Goal: Task Accomplishment & Management: Manage account settings

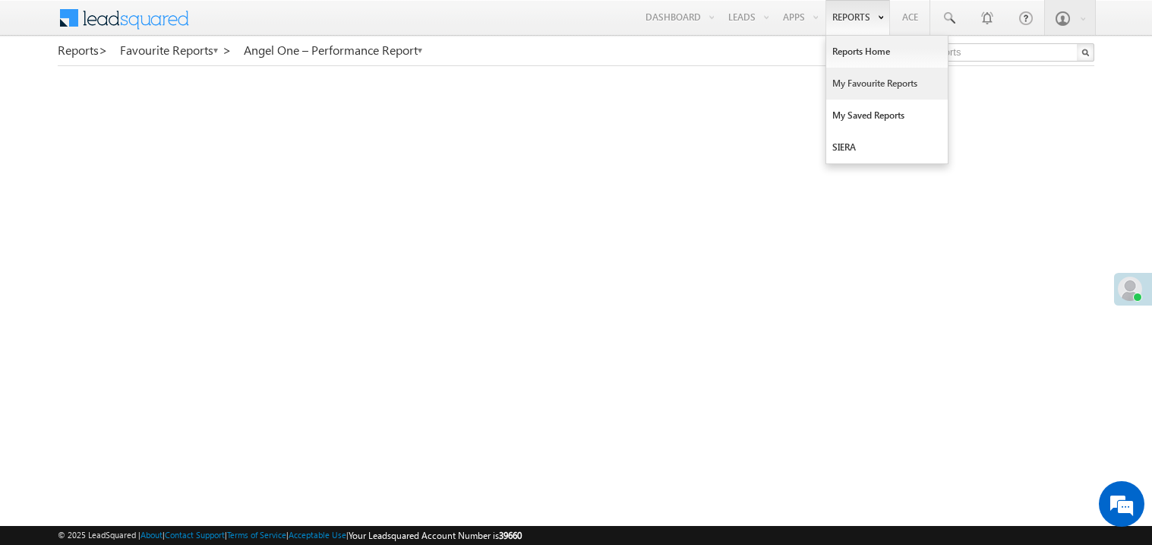
click at [846, 84] on link "My Favourite Reports" at bounding box center [888, 84] width 122 height 32
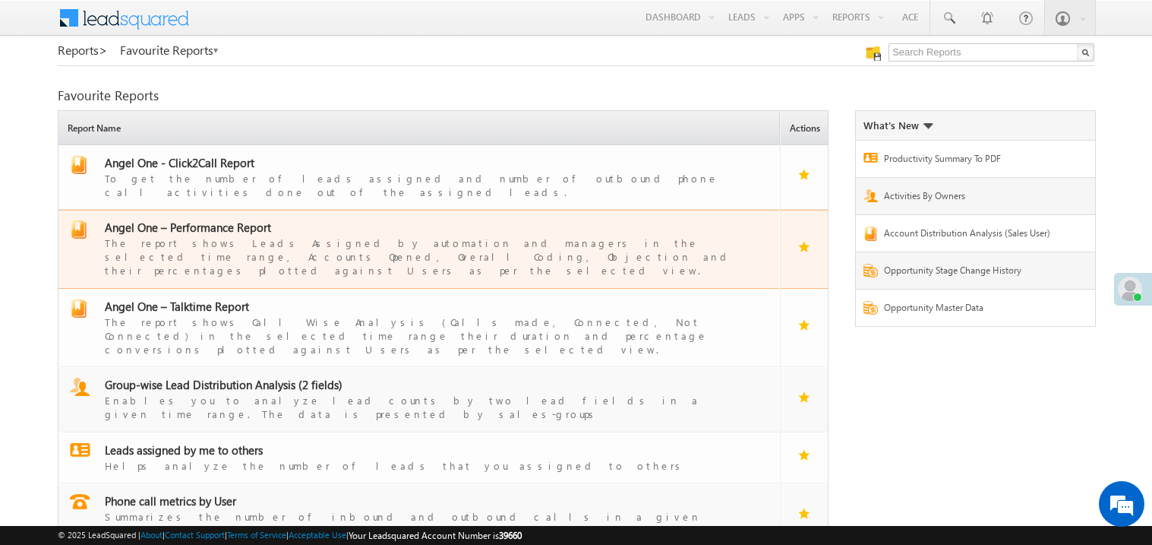
click at [215, 220] on span "Angel One – Performance Report" at bounding box center [188, 227] width 166 height 15
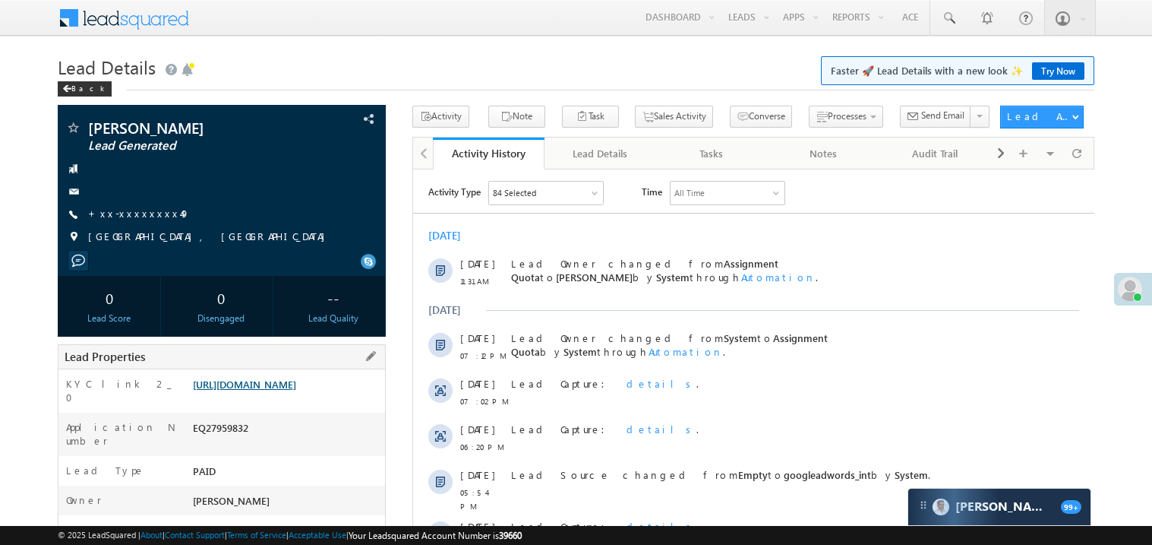
click at [292, 390] on link "[URL][DOMAIN_NAME]" at bounding box center [244, 384] width 103 height 13
click at [266, 386] on link "https://angelbroking1-pk3em7sa.customui-test.leadsquared.com?leadId=2562458d-ee…" at bounding box center [244, 384] width 103 height 13
click at [273, 390] on link "https://angelbroking1-pk3em7sa.customui-test.leadsquared.com?leadId=2562458d-ee…" at bounding box center [244, 384] width 103 height 13
click at [289, 390] on link "https://angelbroking1-pk3em7sa.customui-test.leadsquared.com?leadId=2562458d-ee…" at bounding box center [244, 384] width 103 height 13
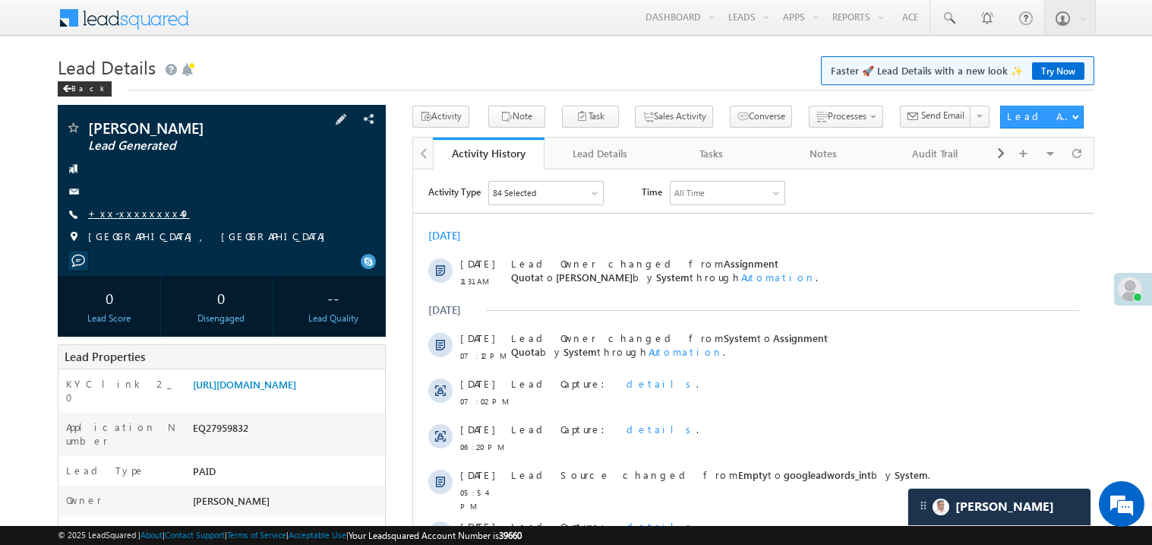
click at [144, 212] on link "+xx-xxxxxxxx49" at bounding box center [139, 213] width 102 height 13
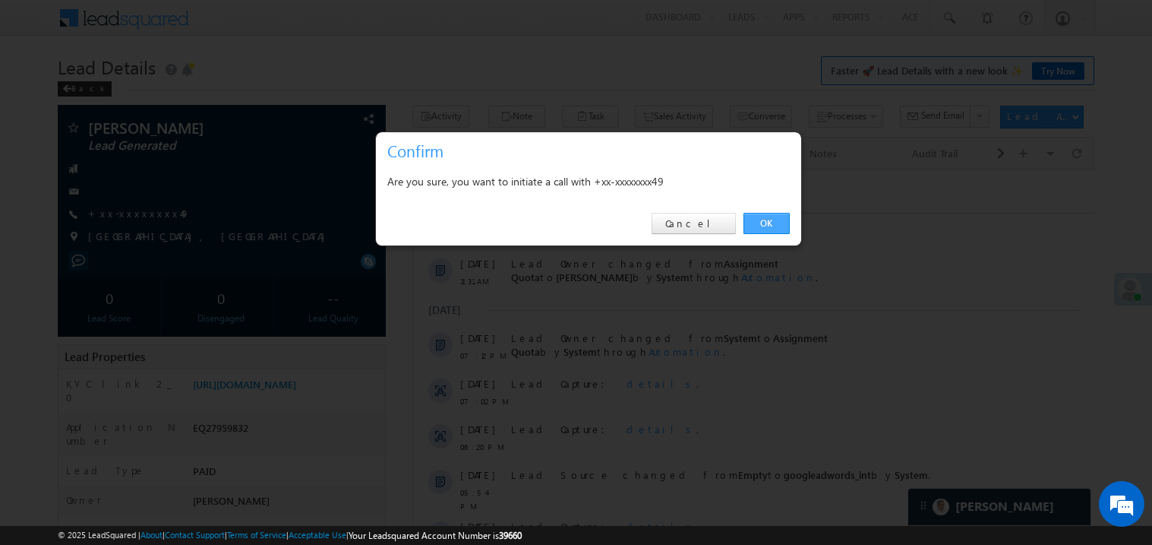
click at [764, 225] on link "OK" at bounding box center [767, 223] width 46 height 21
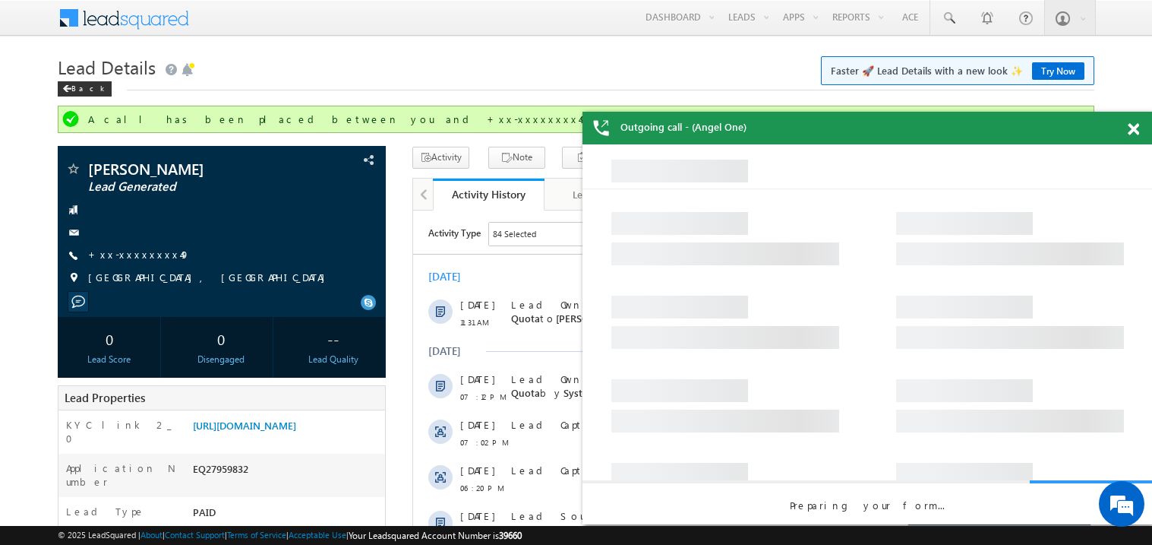
click at [1139, 130] on span at bounding box center [1133, 129] width 11 height 13
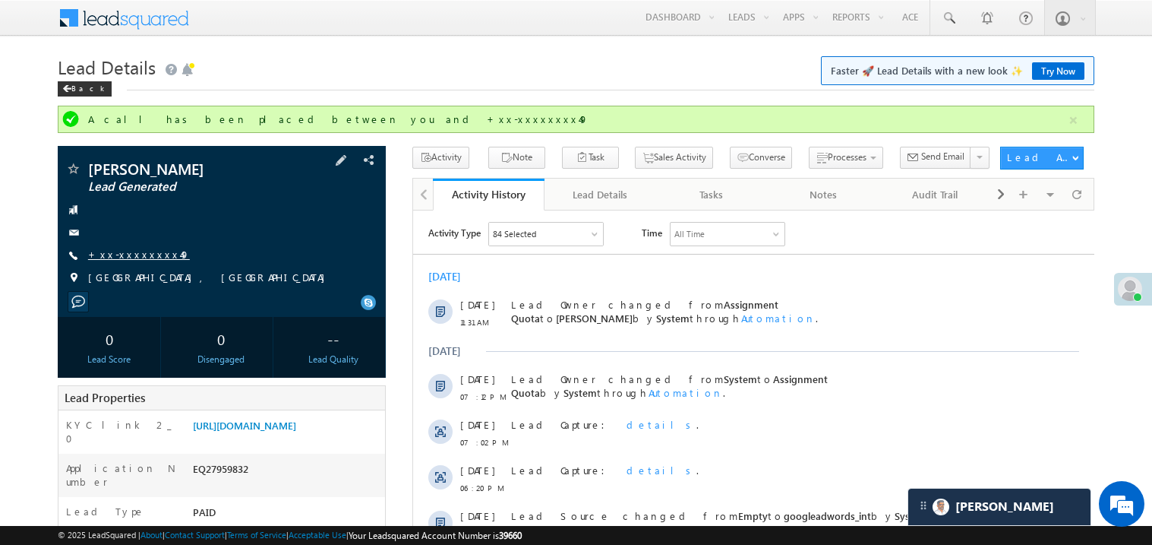
click at [133, 255] on link "+xx-xxxxxxxx49" at bounding box center [139, 254] width 102 height 13
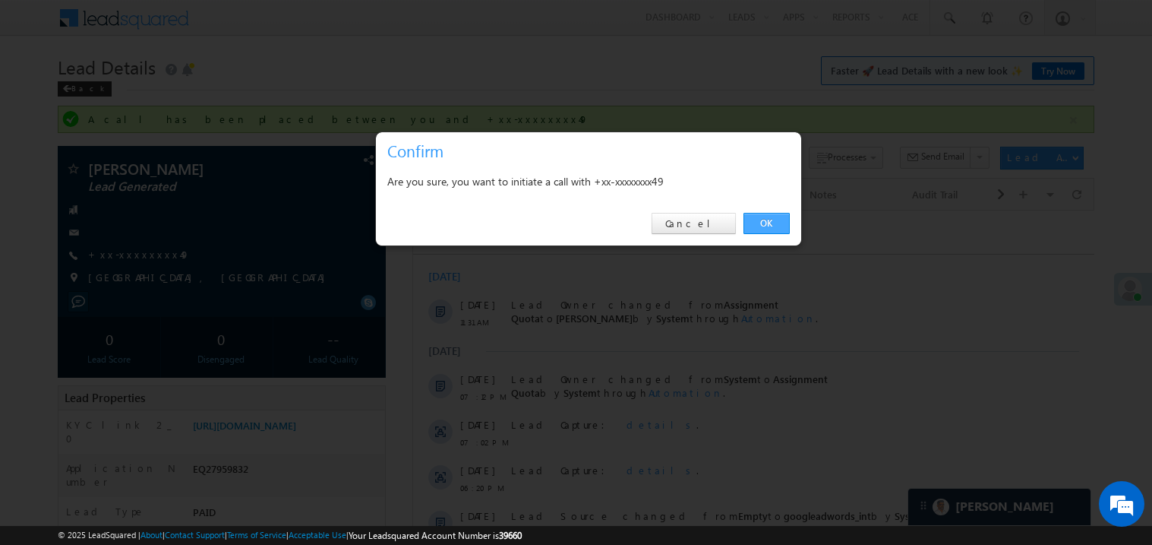
click at [764, 220] on link "OK" at bounding box center [767, 223] width 46 height 21
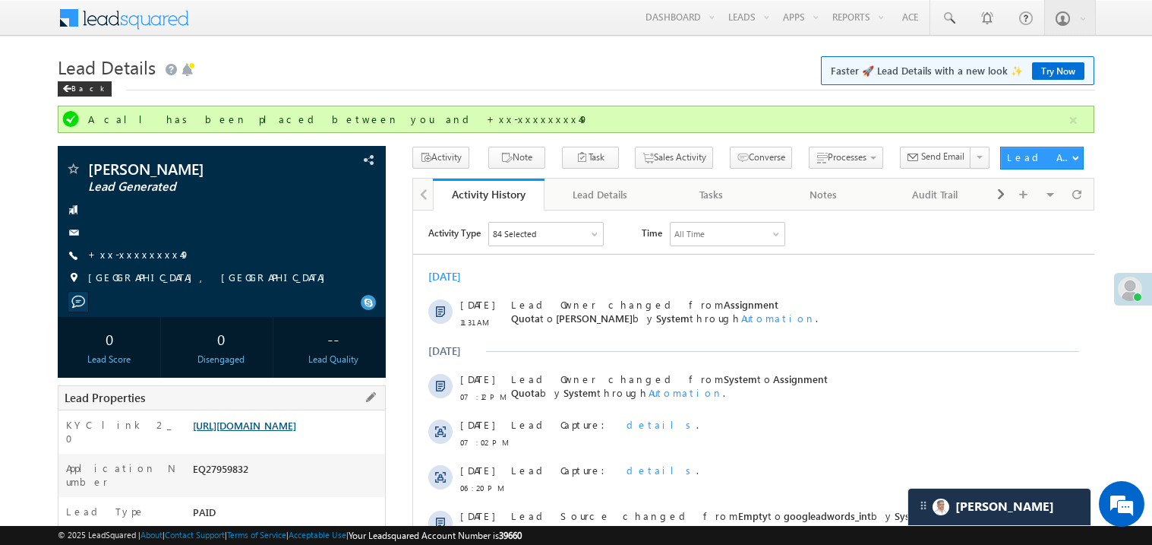
click at [288, 423] on link "https://angelbroking1-pk3em7sa.customui-test.leadsquared.com?leadId=2562458d-ee…" at bounding box center [244, 425] width 103 height 13
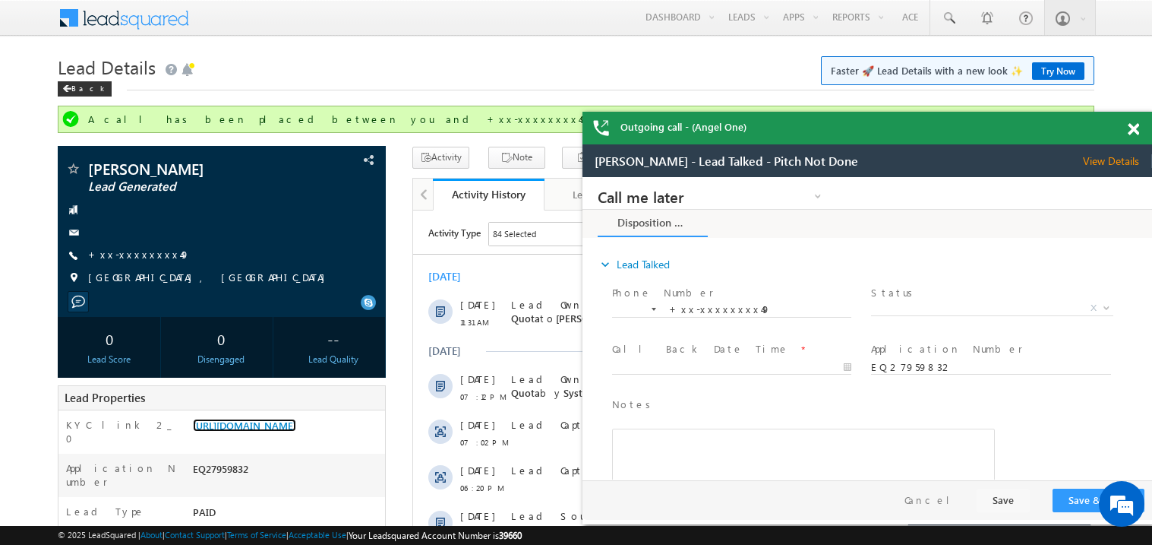
click at [1137, 125] on span at bounding box center [1133, 129] width 11 height 13
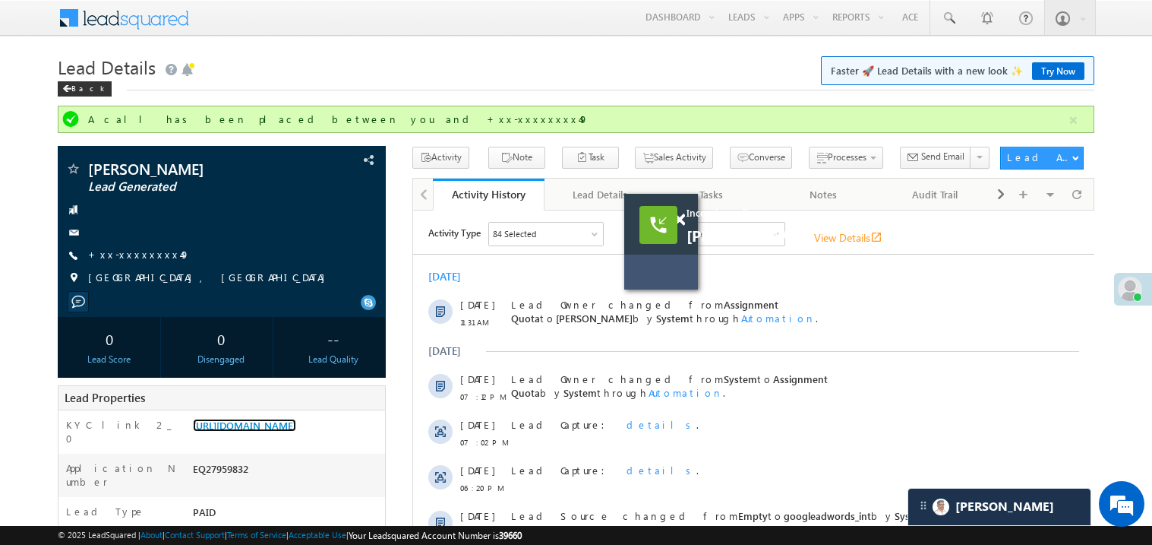
drag, startPoint x: 682, startPoint y: 266, endPoint x: 414, endPoint y: 296, distance: 269.9
click at [624, 289] on div "Incoming call Neelkanth yadav View Details open_in_new" at bounding box center [661, 242] width 74 height 96
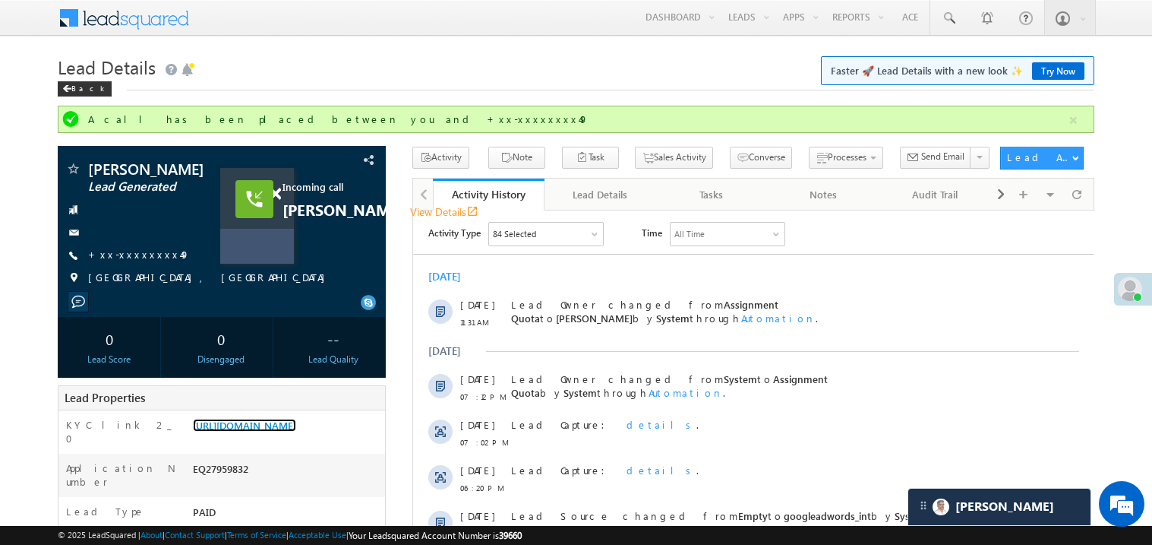
drag, startPoint x: 414, startPoint y: 296, endPoint x: 266, endPoint y: 239, distance: 158.7
click at [266, 239] on div "Incoming call Neelkanth yadav View Details open_in_new" at bounding box center [257, 216] width 74 height 96
click at [267, 198] on span at bounding box center [263, 193] width 11 height 13
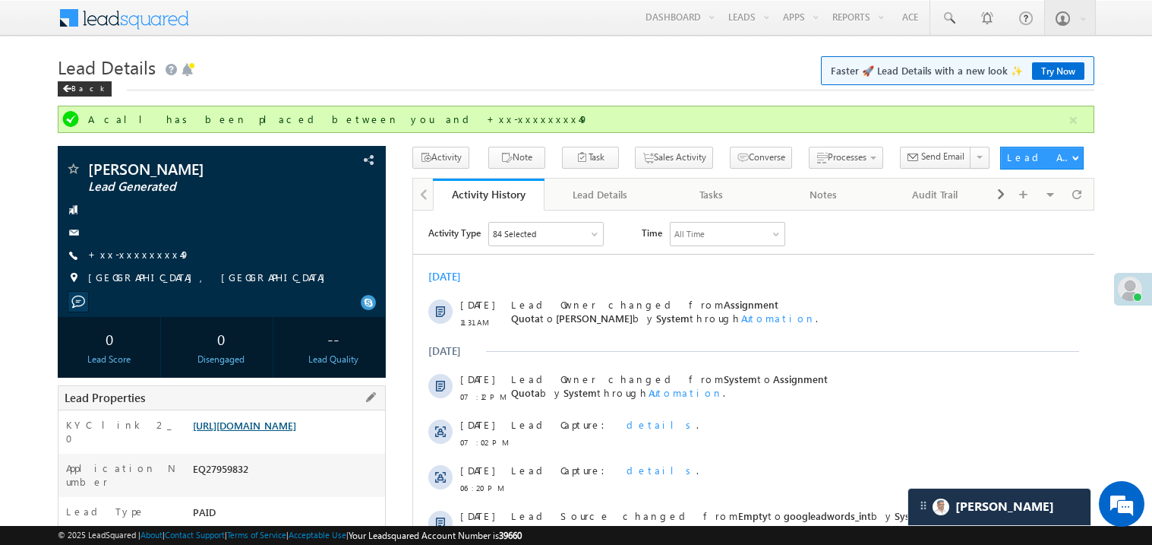
click at [276, 432] on link "https://angelbroking1-pk3em7sa.customui-test.leadsquared.com?leadId=2562458d-ee…" at bounding box center [244, 425] width 103 height 13
click at [261, 432] on link "https://angelbroking1-pk3em7sa.customui-test.leadsquared.com?leadId=2562458d-ee…" at bounding box center [244, 425] width 103 height 13
click at [134, 252] on link "+xx-xxxxxxxx49" at bounding box center [139, 254] width 102 height 13
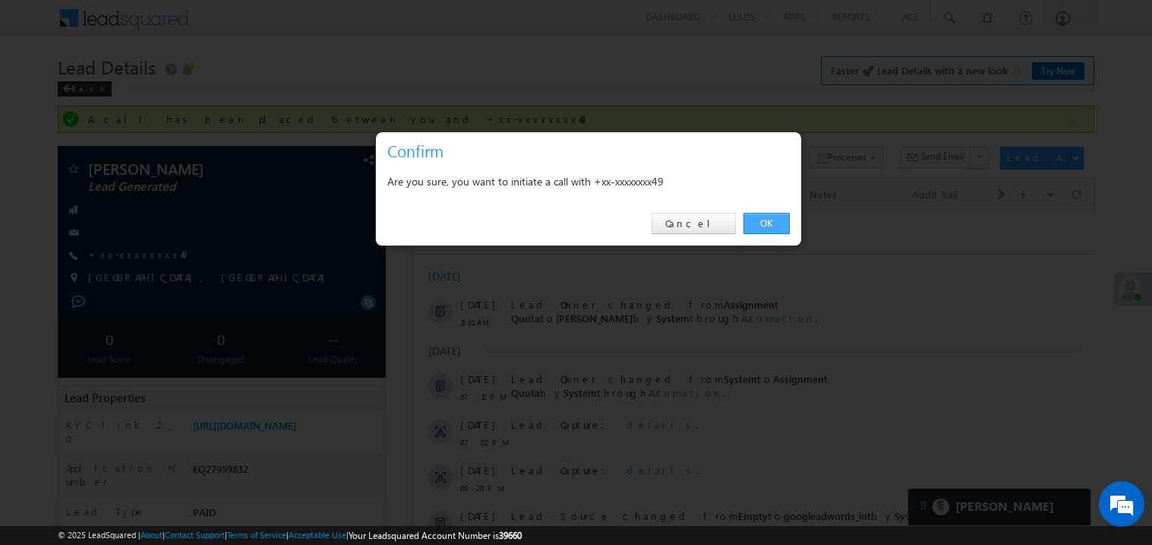
click at [768, 223] on link "OK" at bounding box center [767, 223] width 46 height 21
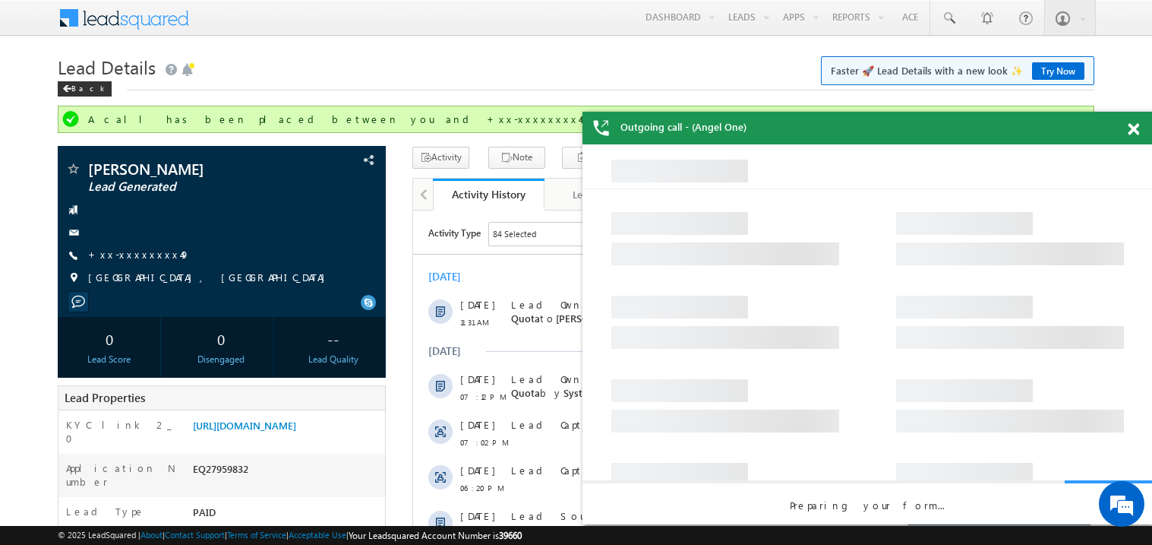
click at [1137, 132] on span at bounding box center [1133, 129] width 11 height 13
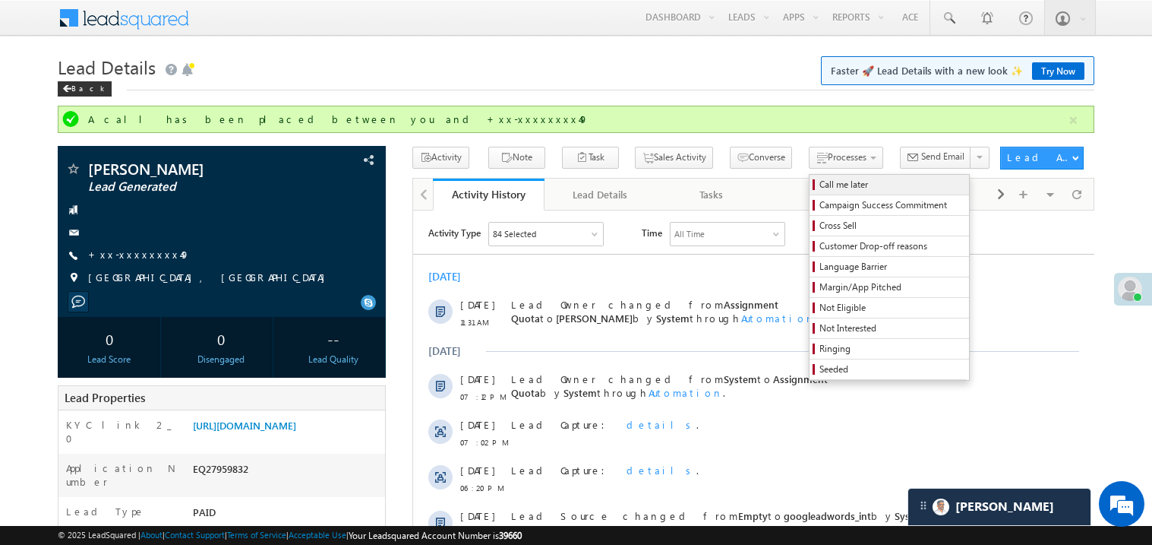
click at [820, 181] on span "Call me later" at bounding box center [892, 185] width 144 height 14
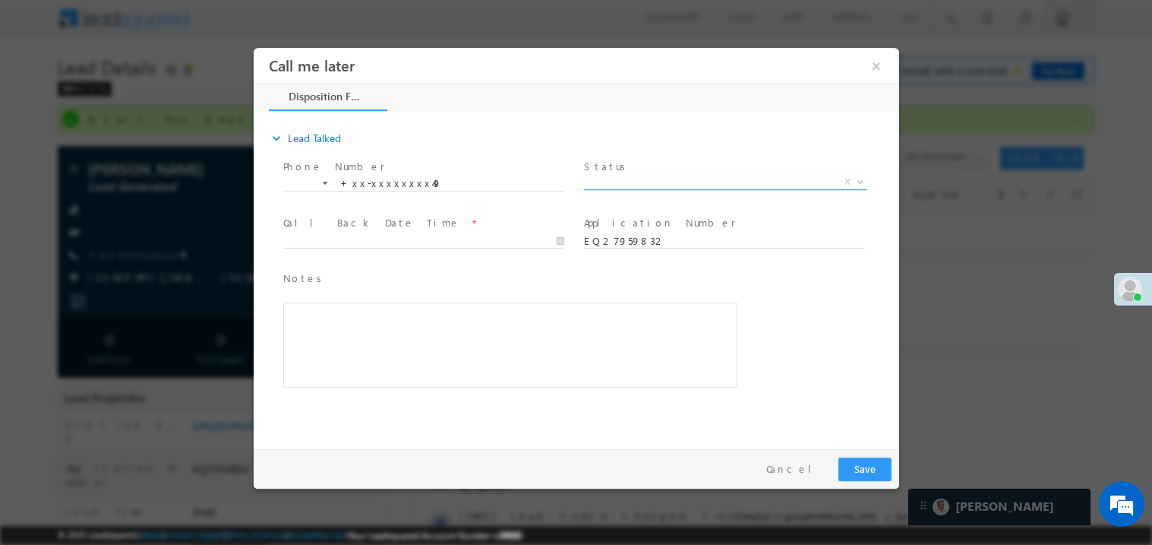
click at [620, 182] on span "X" at bounding box center [724, 181] width 283 height 15
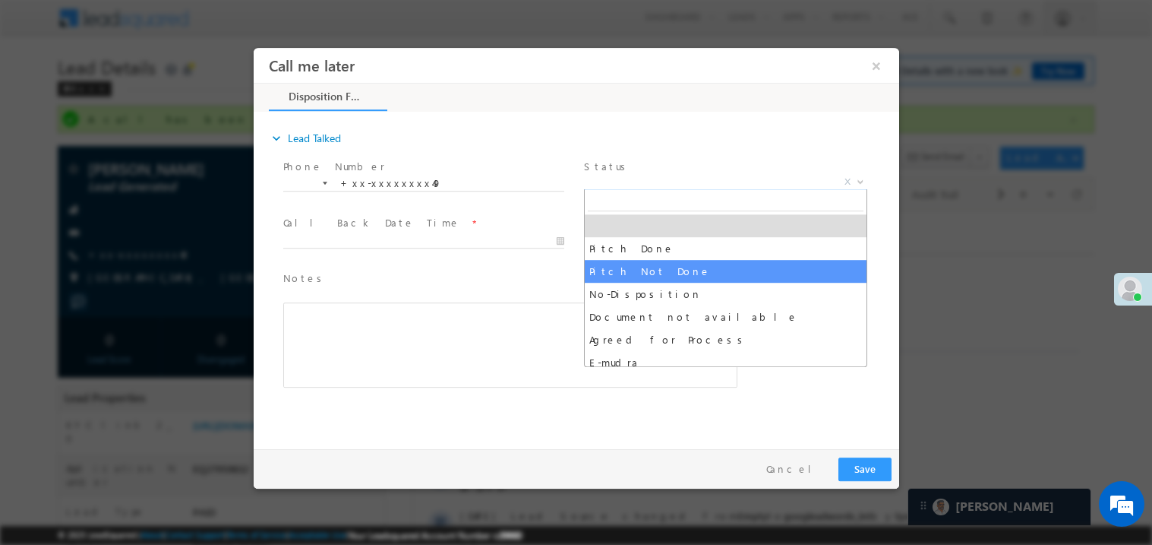
select select "Pitch Not Done"
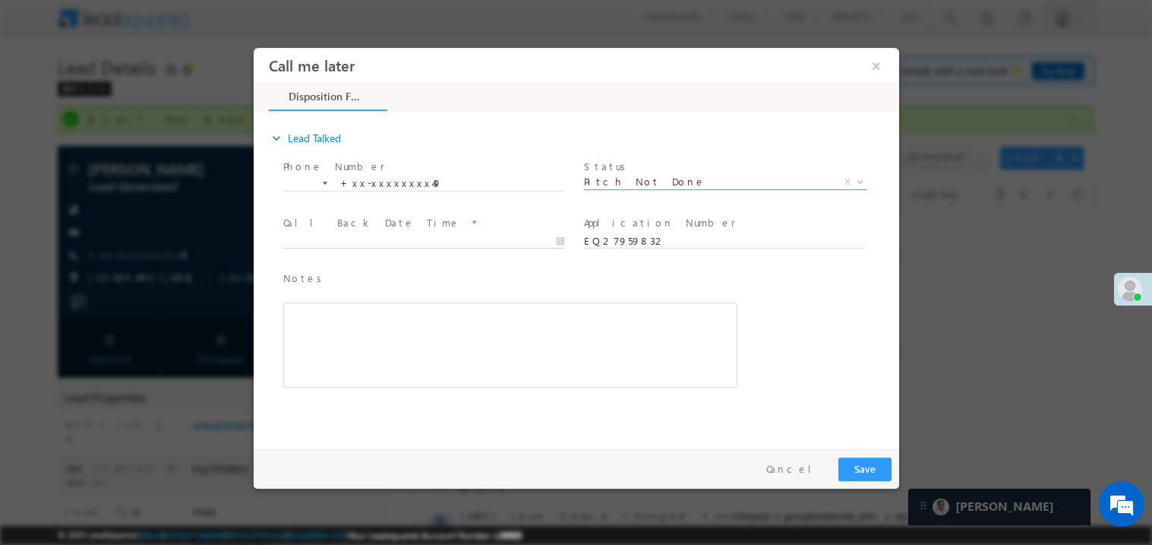
click at [345, 243] on body "Call me later ×" at bounding box center [576, 244] width 646 height 394
type input "08/29/25 12:48 PM"
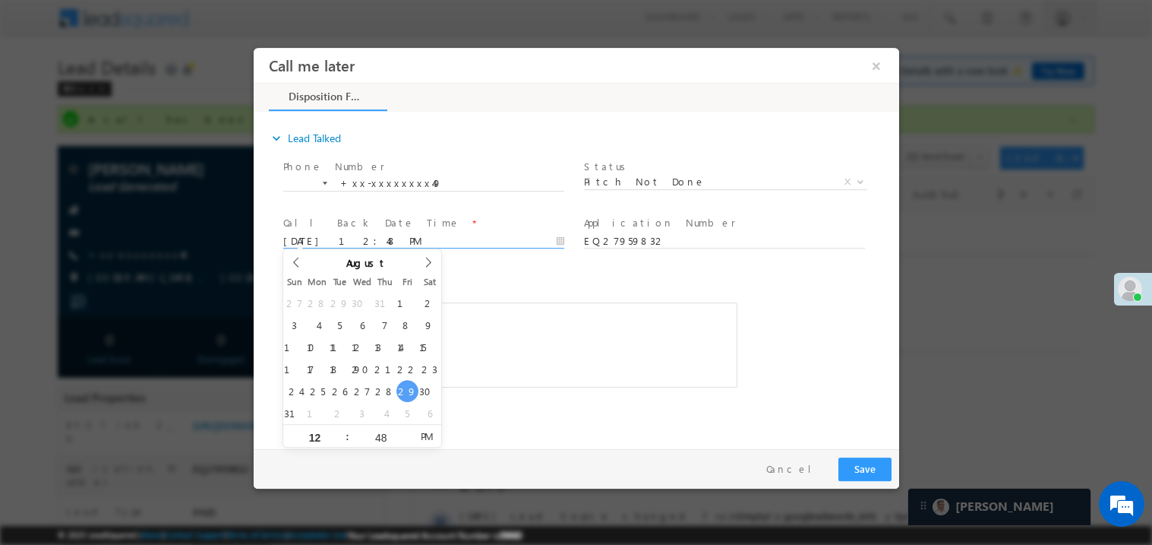
click at [539, 371] on div "Rich Text Editor, 40788eee-0fb2-11ec-a811-0adc8a9d82c2__tab1__section1__Notes__…" at bounding box center [510, 344] width 454 height 85
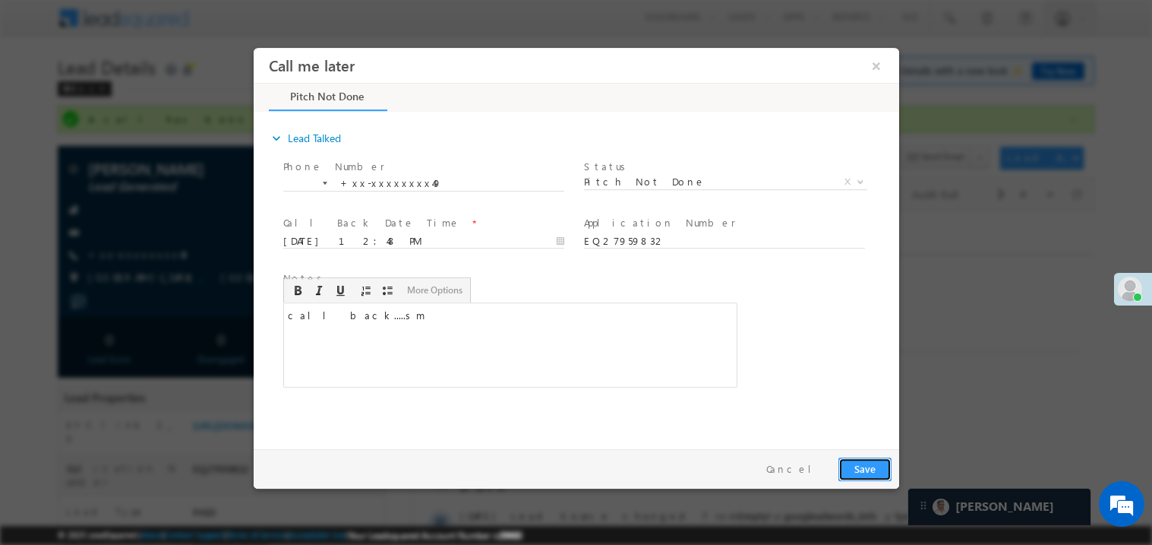
click at [864, 471] on button "Save" at bounding box center [864, 469] width 53 height 24
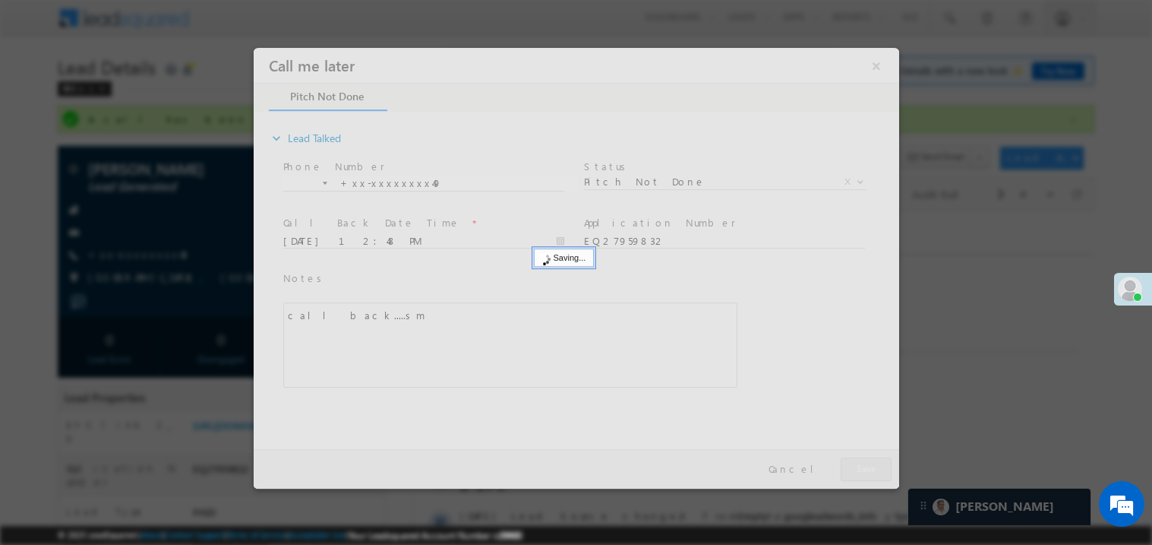
click at [864, 471] on div at bounding box center [576, 267] width 646 height 441
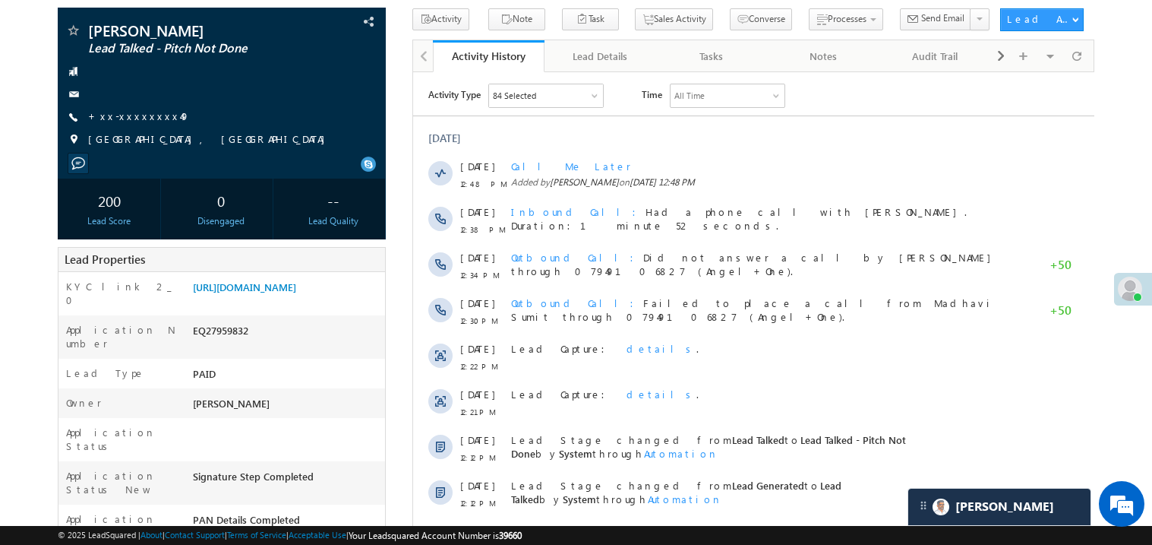
scroll to position [182, 0]
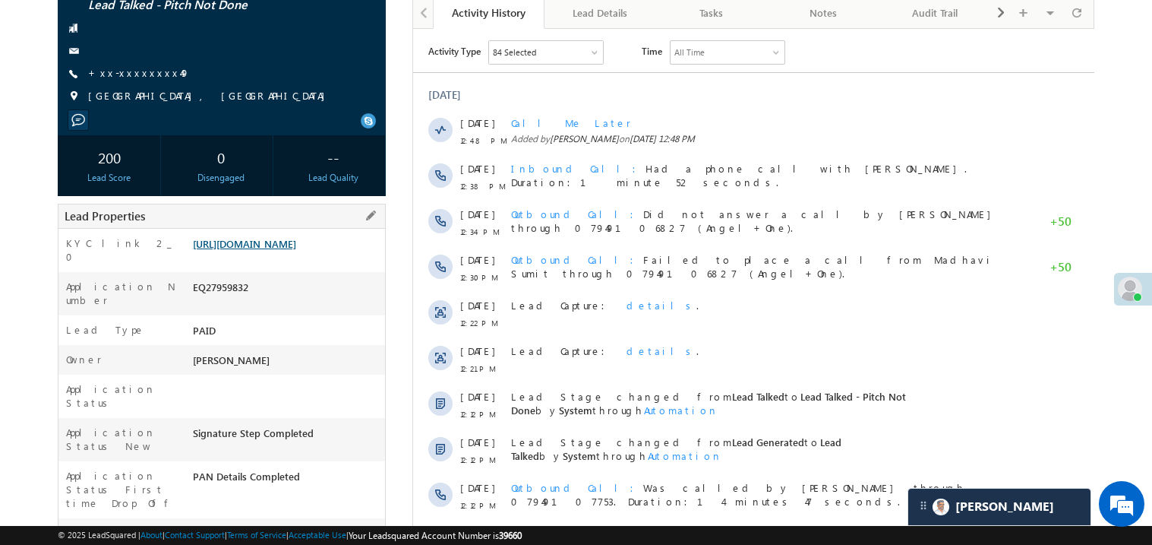
click at [271, 250] on link "https://angelbroking1-pk3em7sa.customui-test.leadsquared.com?leadId=2562458d-ee…" at bounding box center [244, 243] width 103 height 13
click at [289, 250] on link "https://angelbroking1-pk3em7sa.customui-test.leadsquared.com?leadId=2562458d-ee…" at bounding box center [244, 243] width 103 height 13
click at [265, 250] on link "https://angelbroking1-pk3em7sa.customui-test.leadsquared.com?leadId=2562458d-ee…" at bounding box center [244, 243] width 103 height 13
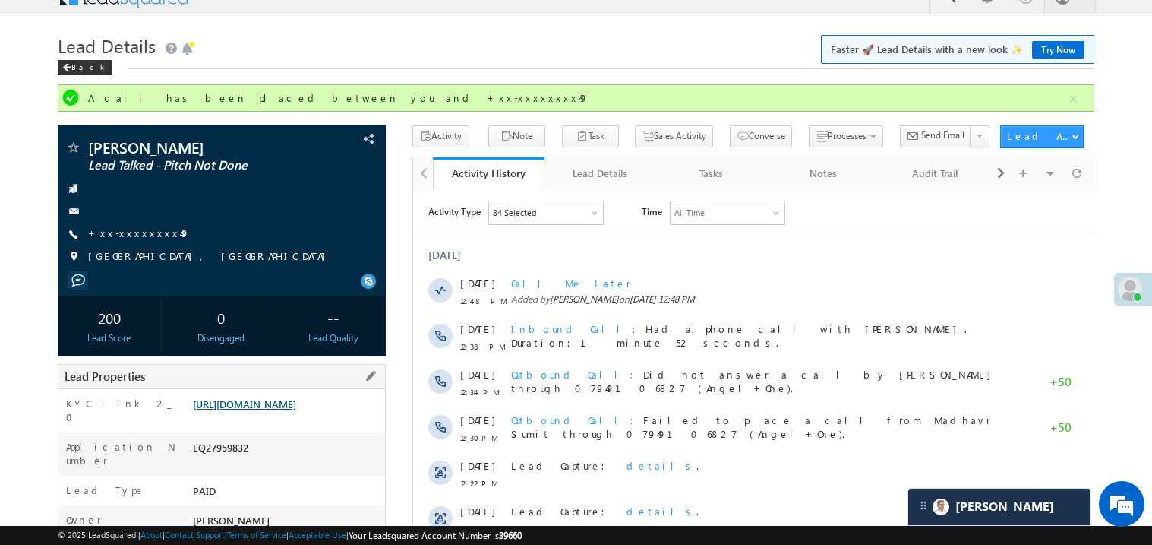
scroll to position [0, 0]
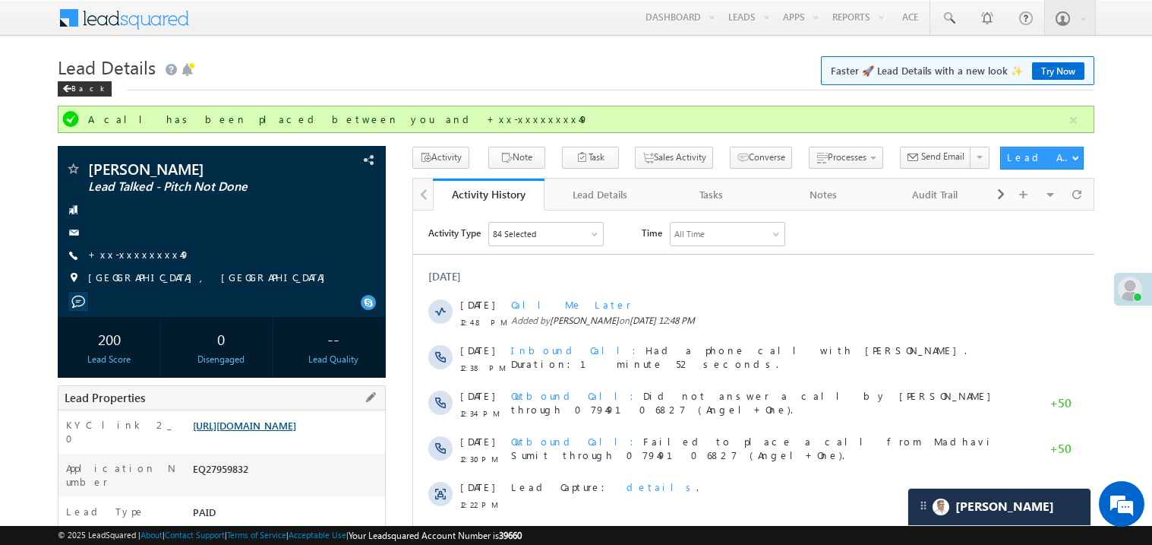
click at [251, 432] on link "https://angelbroking1-pk3em7sa.customui-test.leadsquared.com?leadId=2562458d-ee…" at bounding box center [244, 425] width 103 height 13
click at [125, 255] on link "+xx-xxxxxxxx49" at bounding box center [139, 254] width 102 height 13
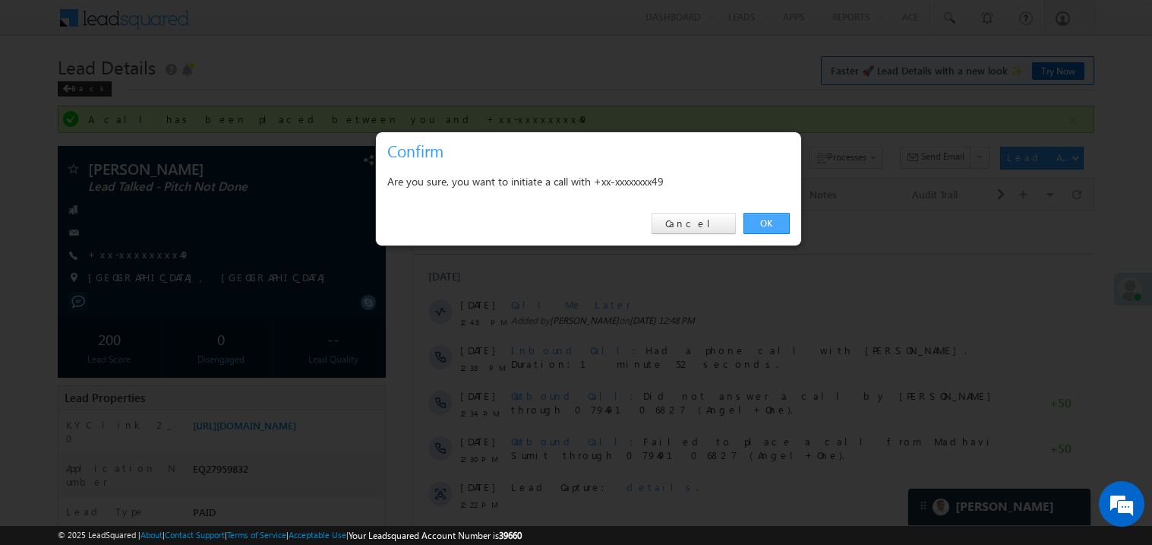
click at [769, 226] on link "OK" at bounding box center [767, 223] width 46 height 21
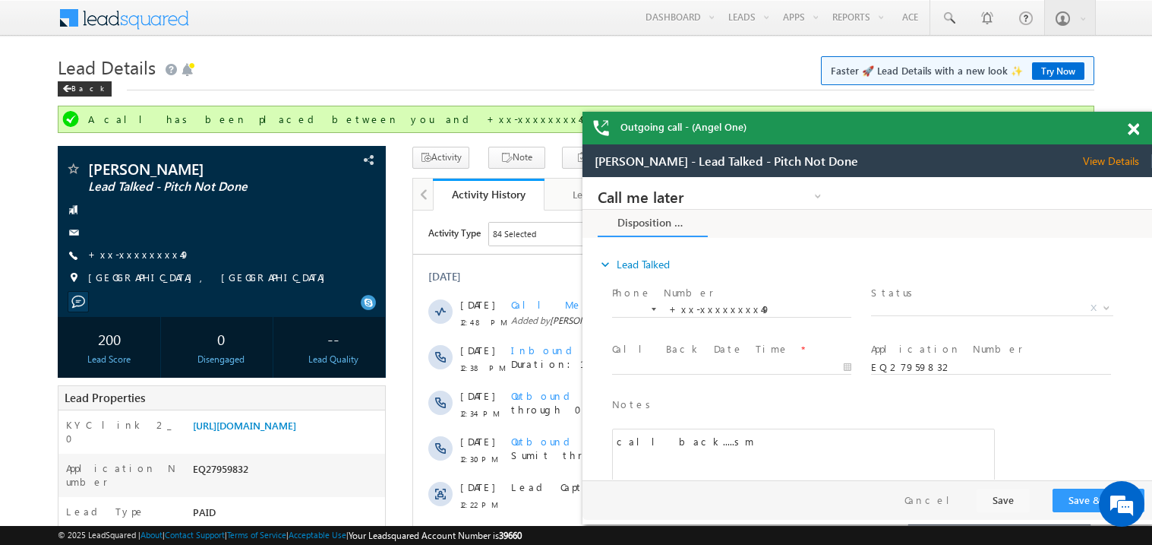
click at [1135, 131] on span at bounding box center [1133, 129] width 11 height 13
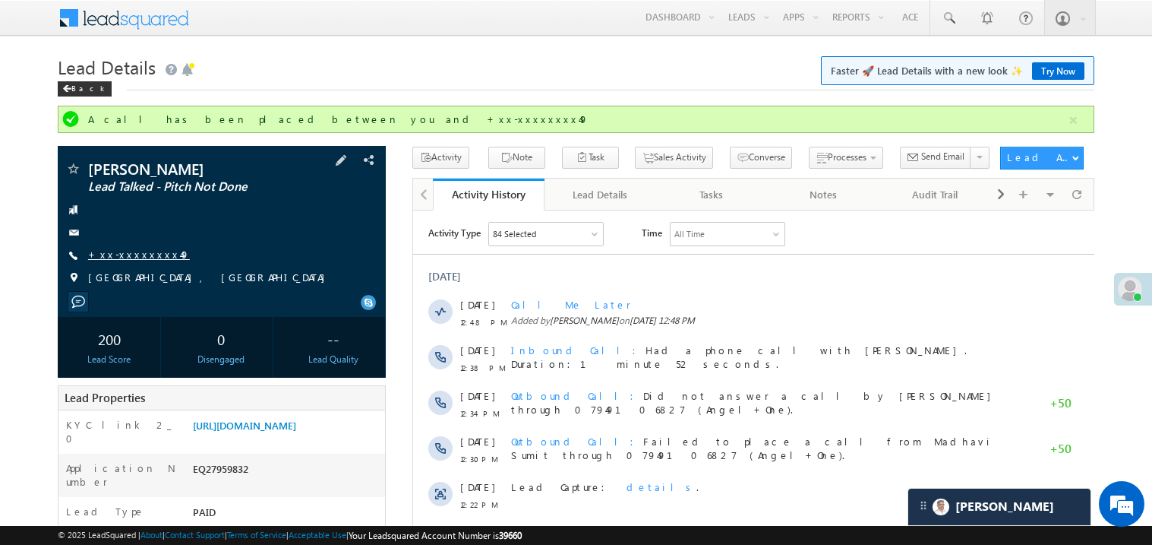
click at [141, 257] on link "+xx-xxxxxxxx49" at bounding box center [139, 254] width 102 height 13
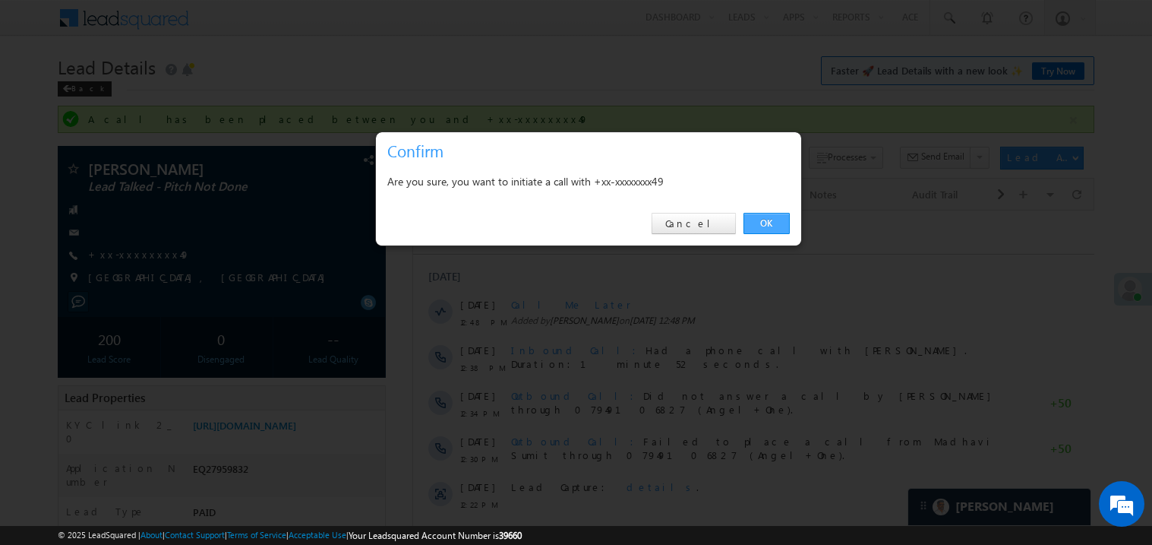
click at [770, 221] on link "OK" at bounding box center [767, 223] width 46 height 21
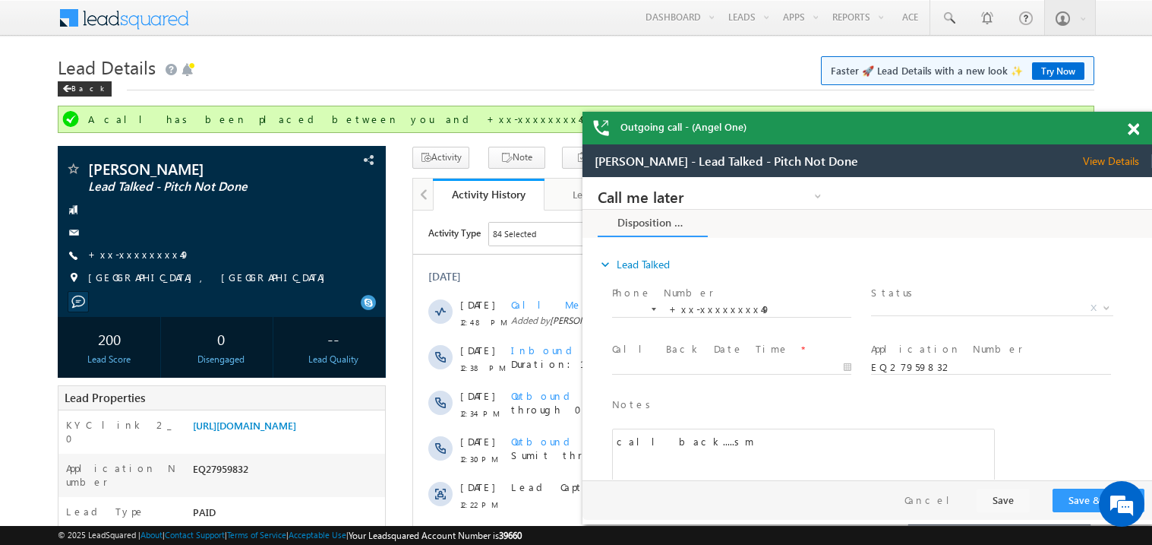
click at [1134, 128] on span at bounding box center [1133, 129] width 11 height 13
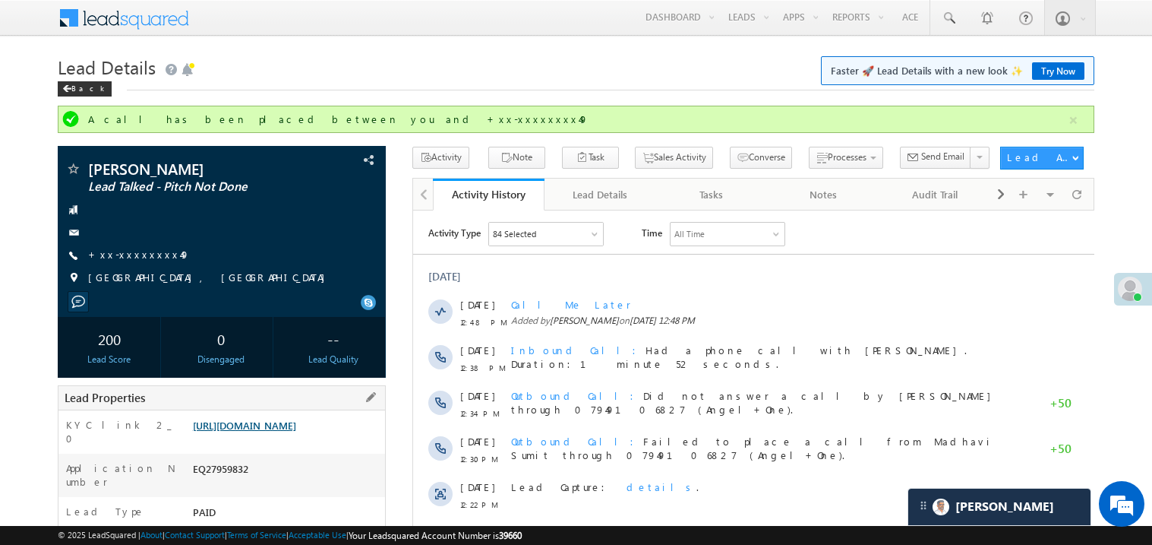
click at [296, 432] on link "https://angelbroking1-pk3em7sa.customui-test.leadsquared.com?leadId=2562458d-ee…" at bounding box center [244, 425] width 103 height 13
click at [139, 251] on link "+xx-xxxxxxxx49" at bounding box center [139, 254] width 102 height 13
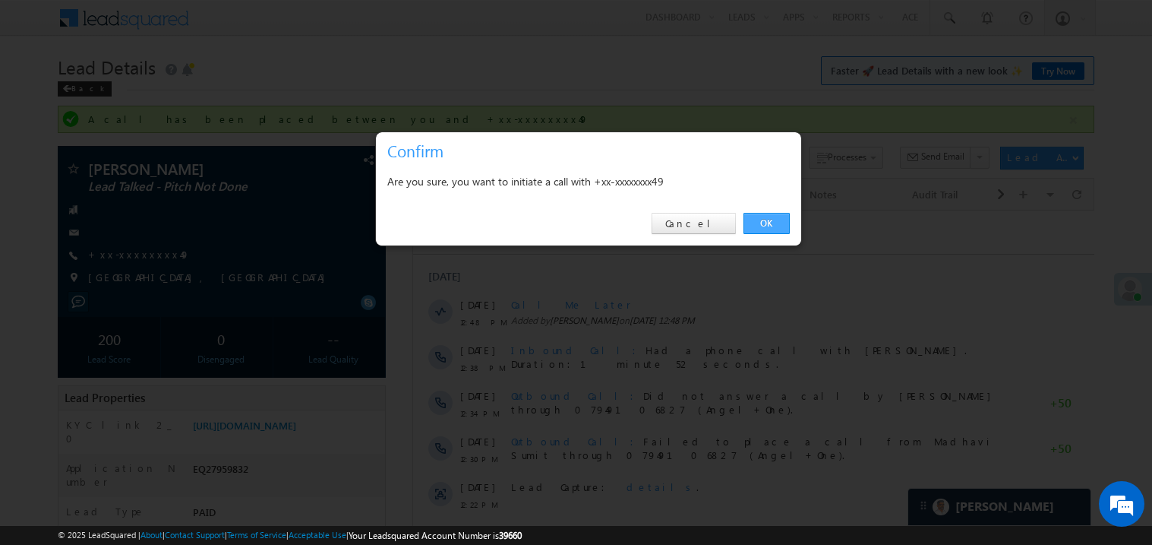
click at [767, 227] on link "OK" at bounding box center [767, 223] width 46 height 21
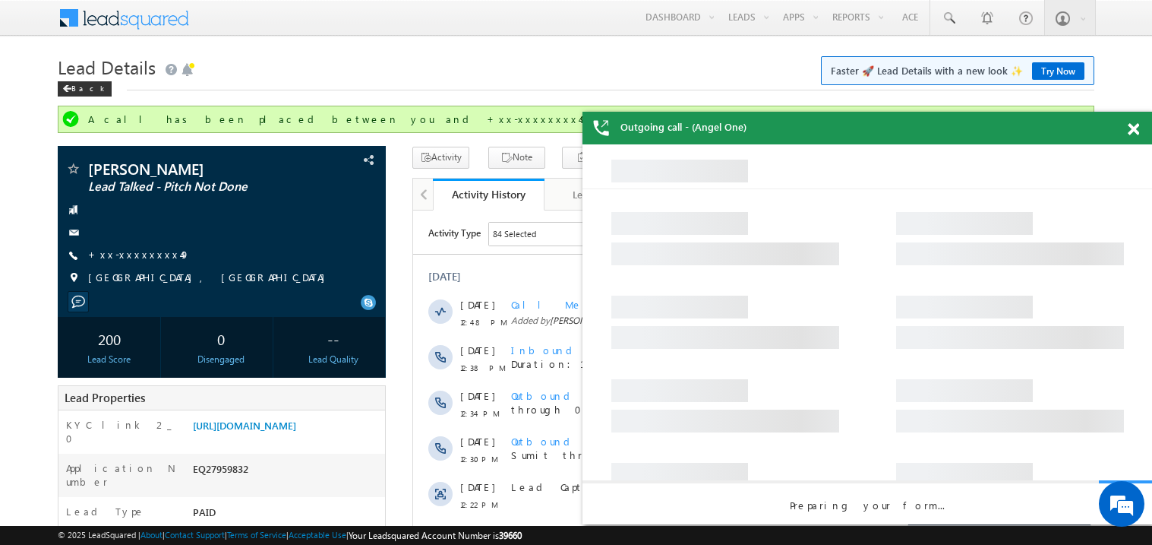
click at [1138, 128] on span at bounding box center [1133, 129] width 11 height 13
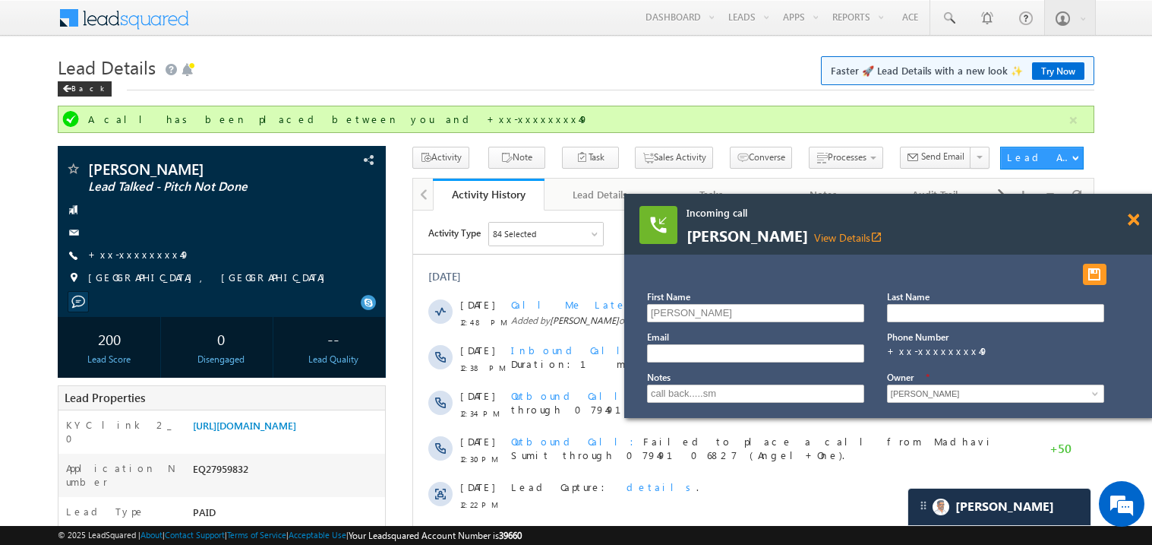
click at [1134, 222] on span at bounding box center [1133, 219] width 11 height 13
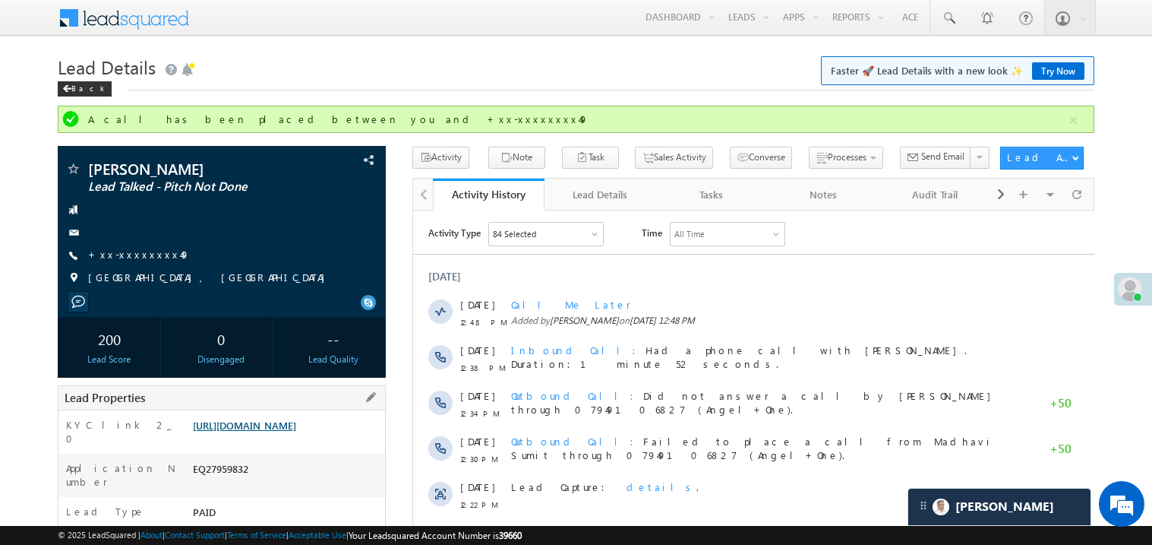
click at [283, 432] on link "https://angelbroking1-pk3em7sa.customui-test.leadsquared.com?leadId=2562458d-ee…" at bounding box center [244, 425] width 103 height 13
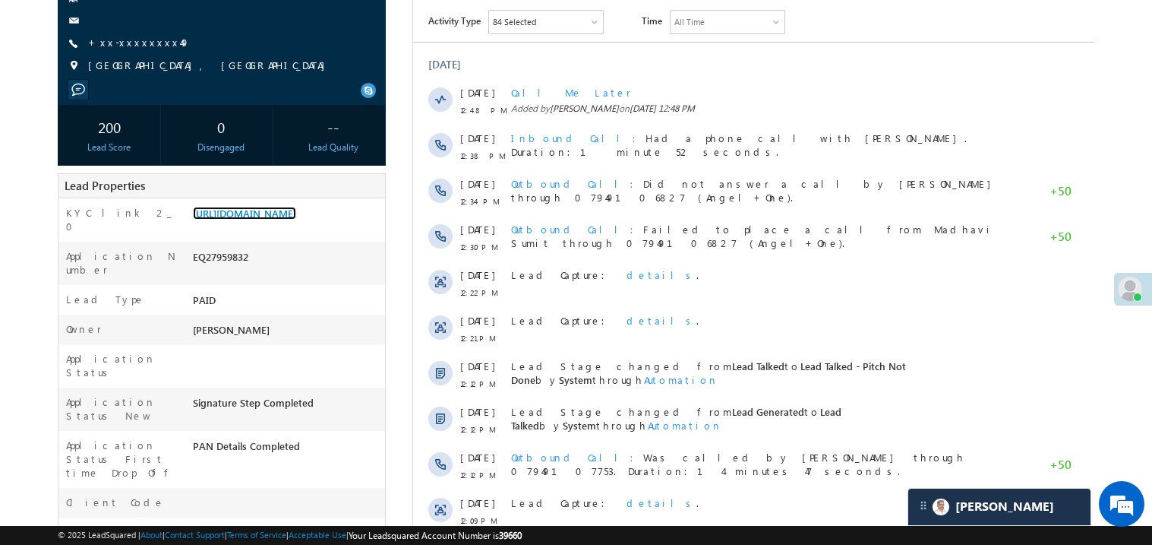
scroll to position [242, 0]
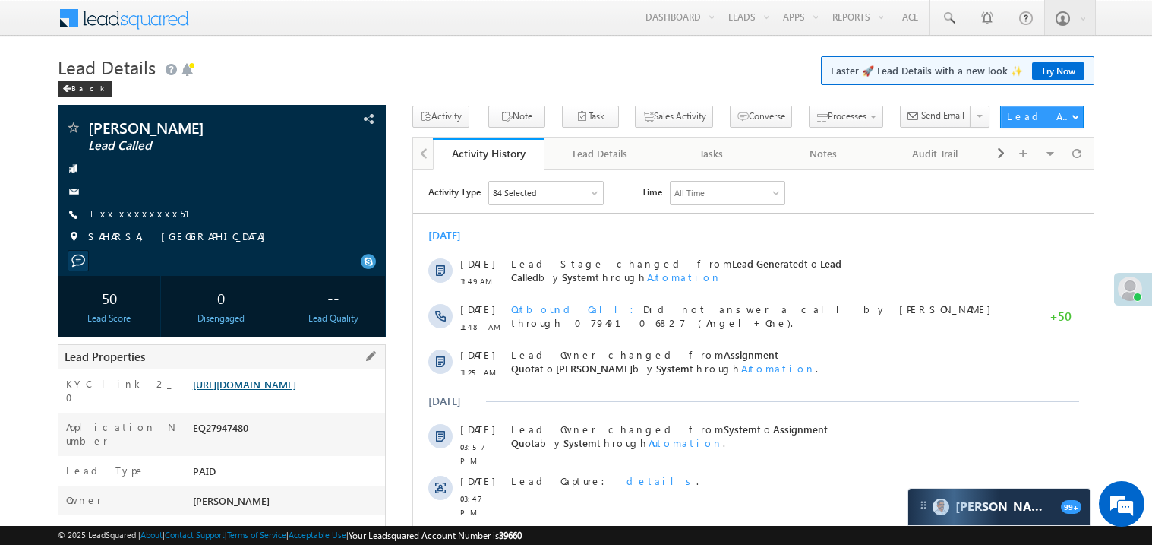
click at [296, 390] on link "https://angelbroking1-pk3em7sa.customui-test.leadsquared.com?leadId=97037f14-88…" at bounding box center [244, 384] width 103 height 13
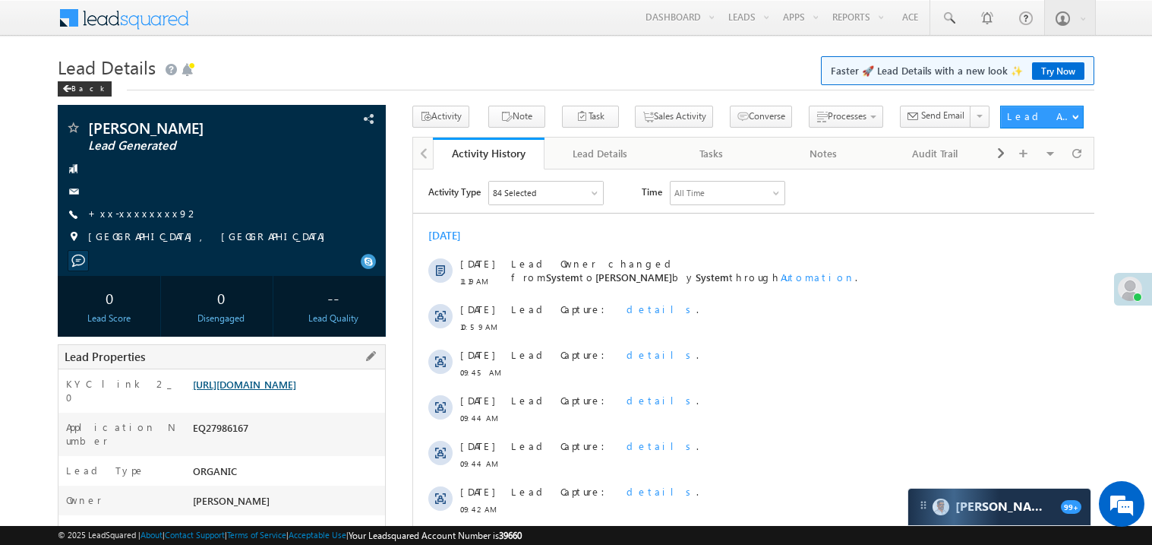
click at [282, 390] on link "https://angelbroking1-pk3em7sa.customui-test.leadsquared.com?leadId=e41b1e14-da…" at bounding box center [244, 384] width 103 height 13
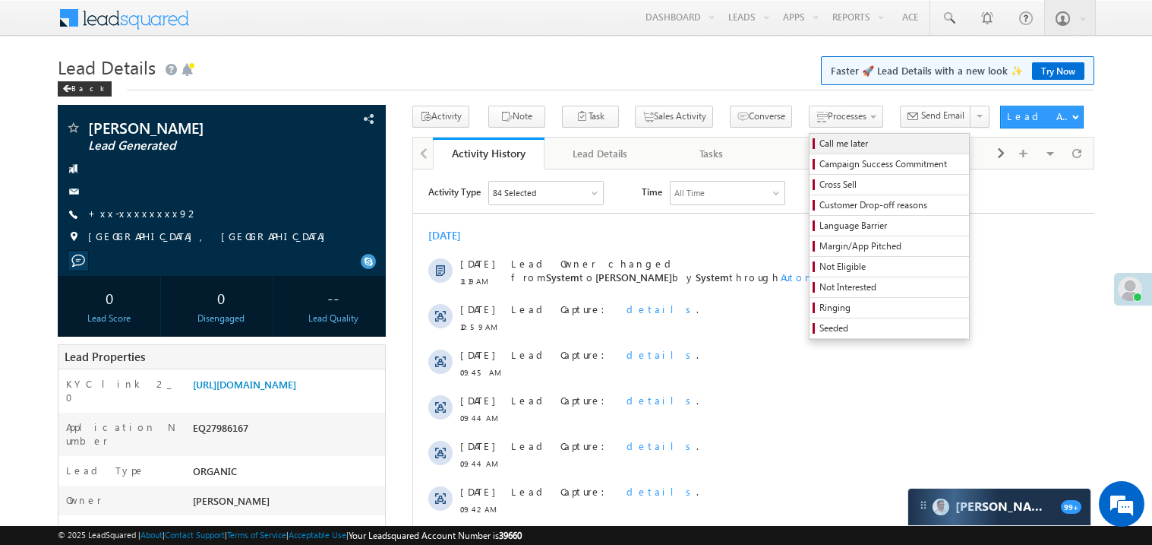
click at [820, 137] on span "Call me later" at bounding box center [892, 144] width 144 height 14
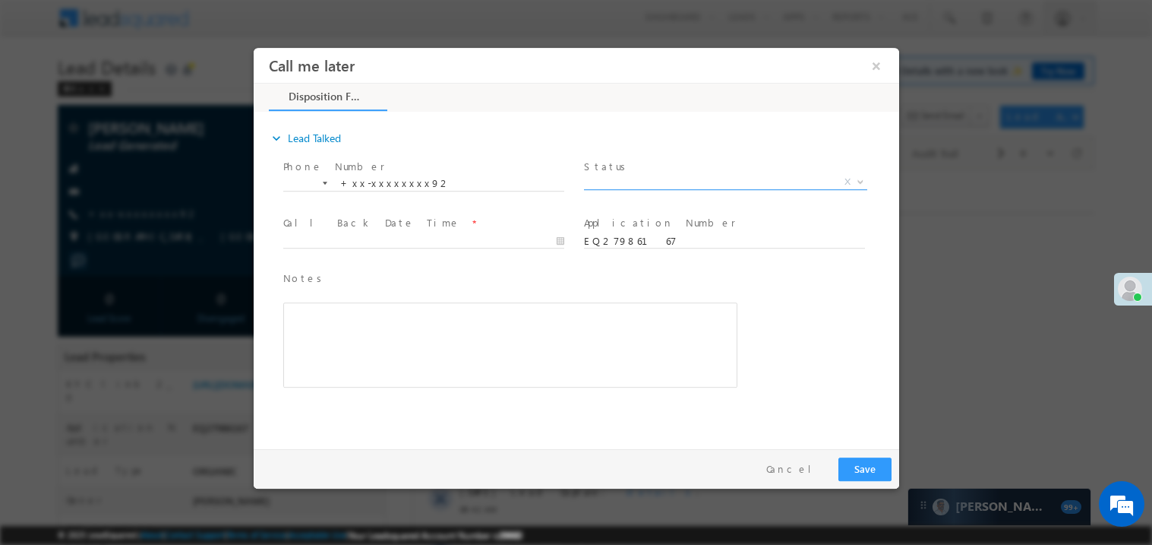
click at [641, 179] on span "X" at bounding box center [724, 181] width 283 height 15
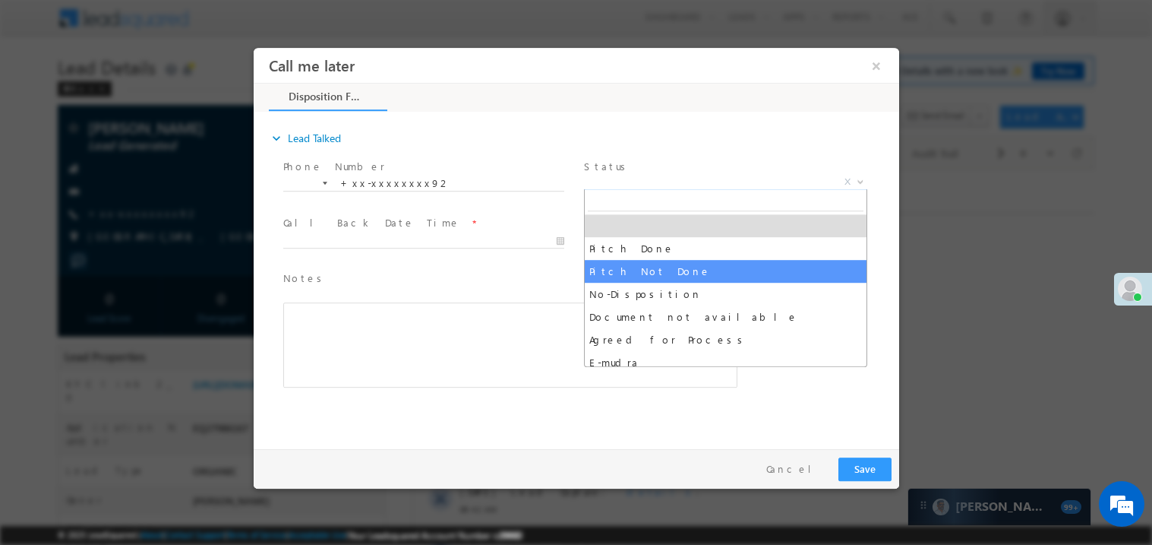
select select "Pitch Not Done"
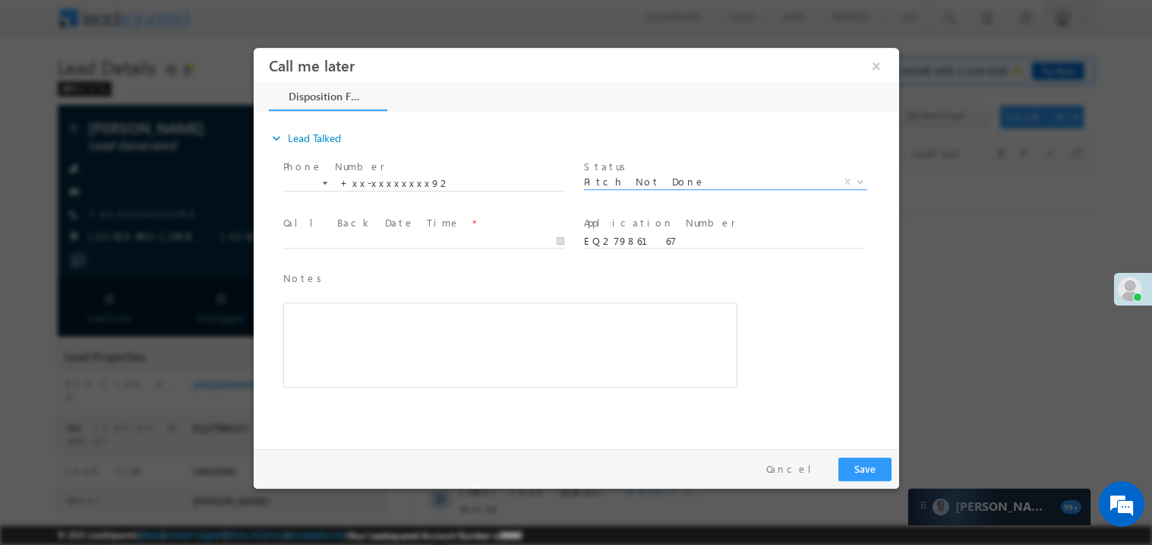
click at [346, 229] on span "Call Back Date Time *" at bounding box center [423, 222] width 280 height 17
click at [339, 240] on body "Call me later ×" at bounding box center [576, 244] width 646 height 394
type input "08/29/25 12:13 PM"
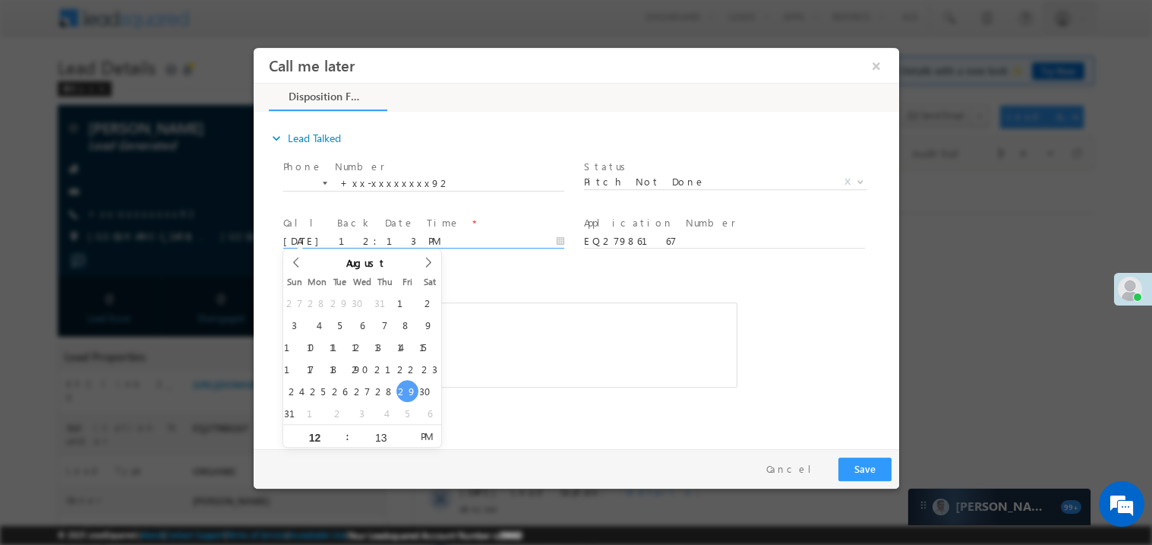
click at [516, 298] on div "Notes * Editor toolbars Basic Styles Bold Italic Underline Paragraph Insert/Rem…" at bounding box center [510, 329] width 454 height 118
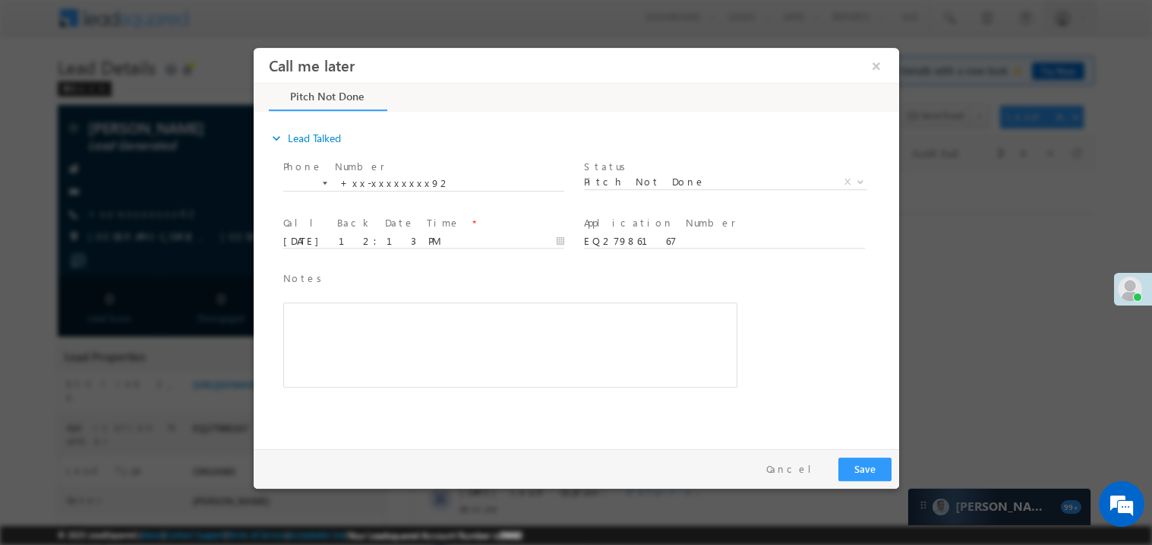
click at [448, 315] on div "Rich Text Editor, 40788eee-0fb2-11ec-a811-0adc8a9d82c2__tab1__section1__Notes__…" at bounding box center [510, 344] width 454 height 85
click at [871, 448] on div "Pay & Save Save Cancel" at bounding box center [579, 468] width 653 height 40
click at [865, 464] on button "Save" at bounding box center [864, 469] width 53 height 24
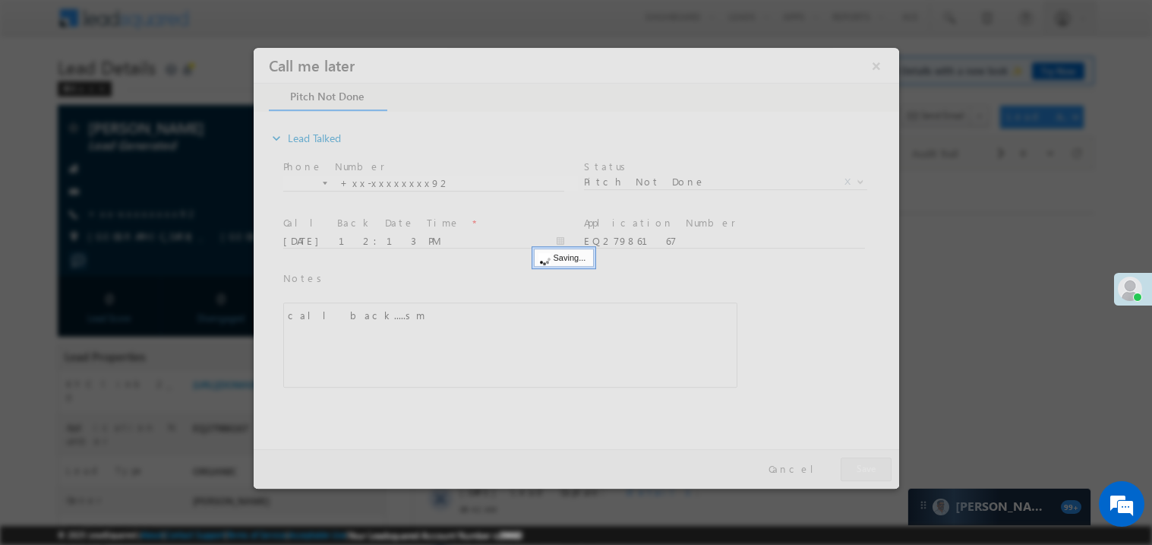
click at [865, 464] on div at bounding box center [576, 267] width 646 height 441
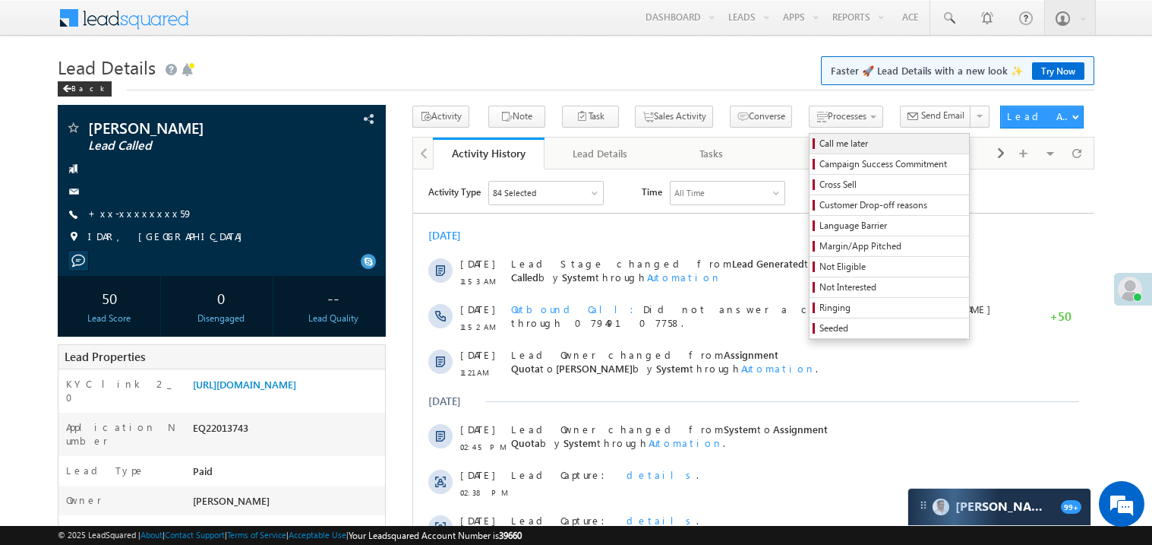
click at [820, 137] on span "Call me later" at bounding box center [892, 144] width 144 height 14
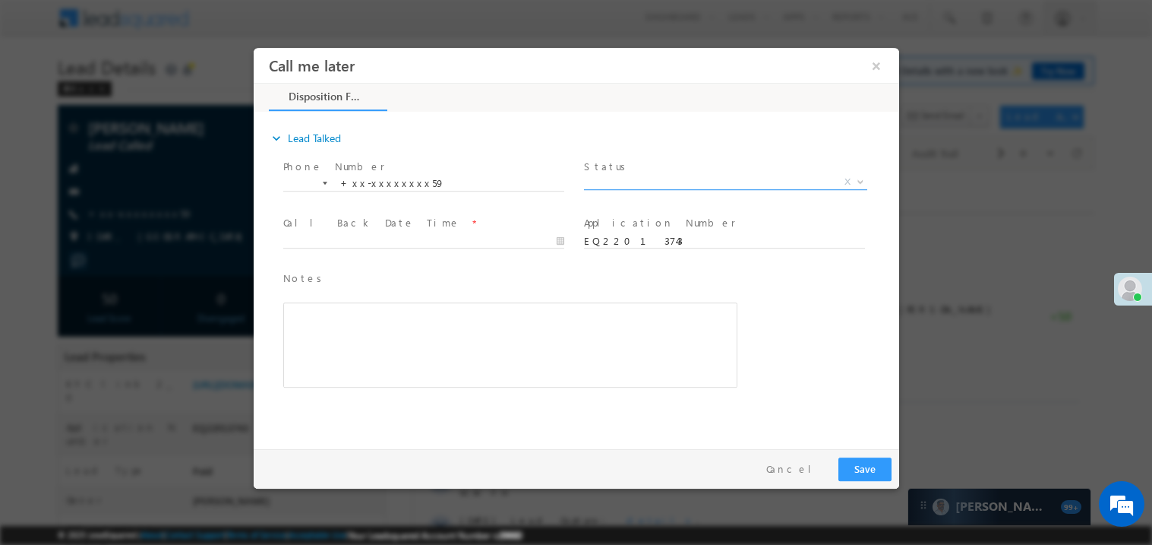
click at [626, 175] on span "X" at bounding box center [724, 181] width 283 height 15
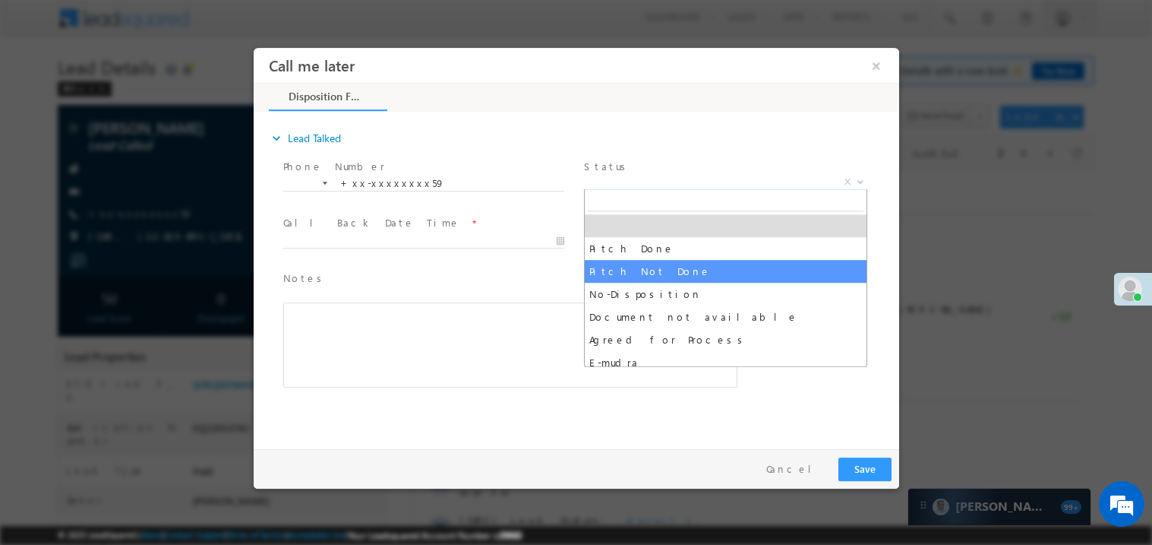
select select "Pitch Not Done"
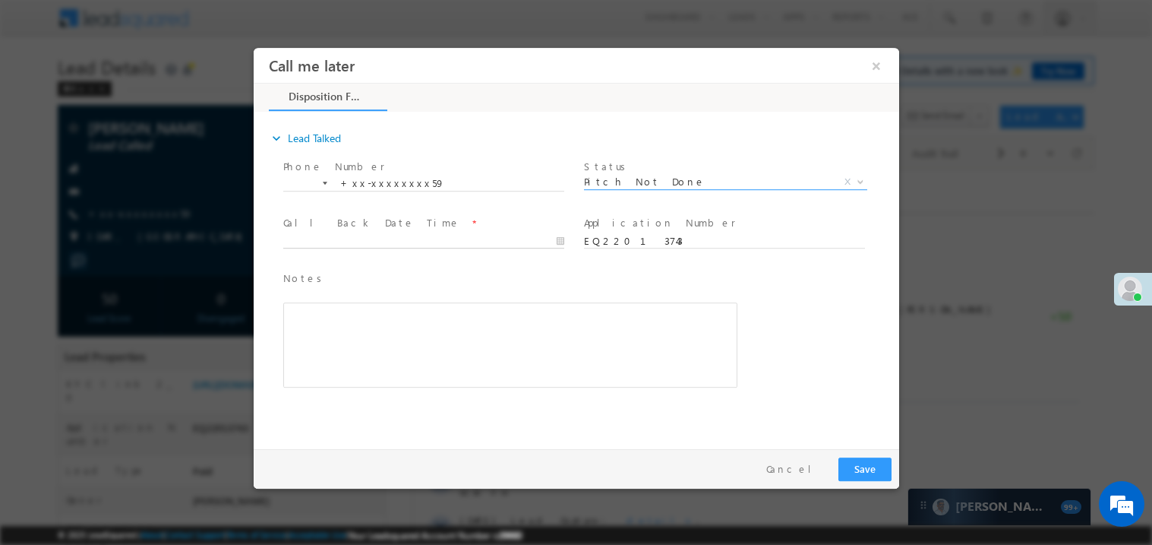
click at [364, 242] on body "Call me later ×" at bounding box center [576, 244] width 646 height 394
type input "08/29/25 12:34 PM"
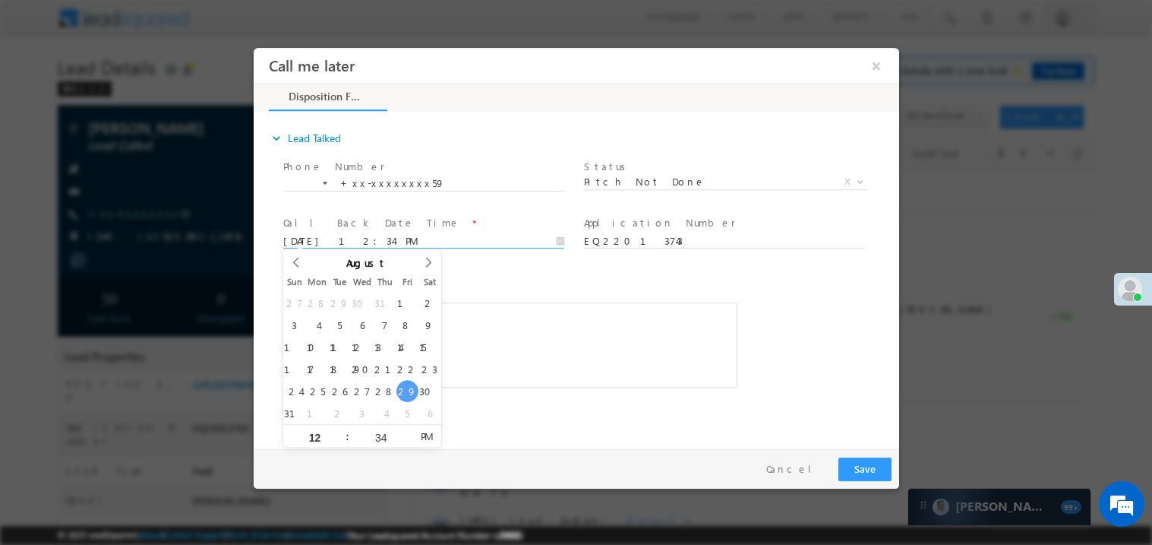
click at [441, 302] on div "Rich Text Editor, 40788eee-0fb2-11ec-a811-0adc8a9d82c2__tab1__section1__Notes__…" at bounding box center [510, 344] width 454 height 85
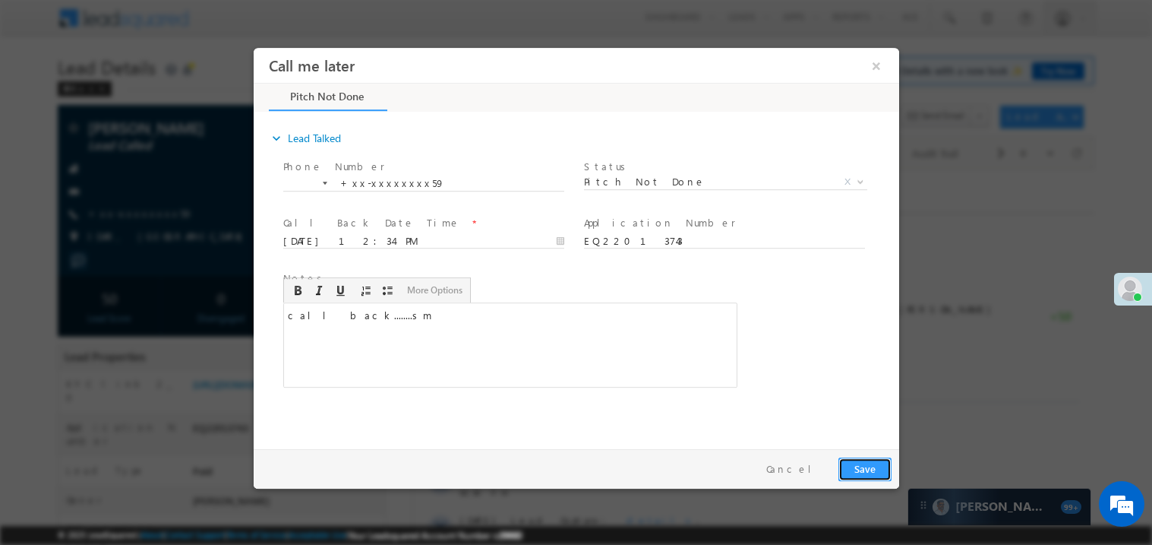
click at [856, 459] on button "Save" at bounding box center [864, 469] width 53 height 24
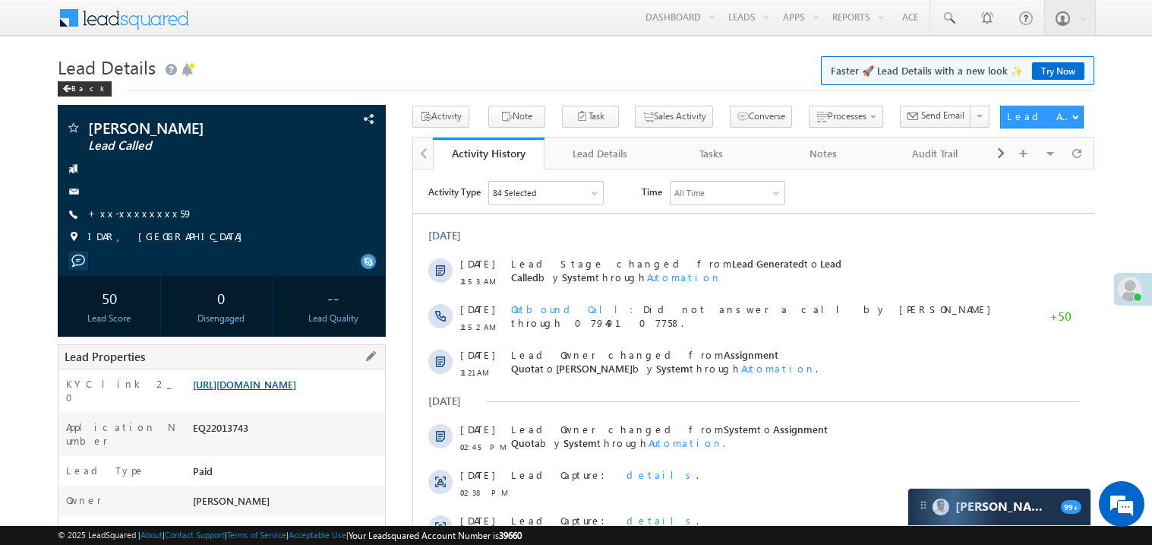
click at [275, 390] on link "https://angelbroking1-pk3em7sa.customui-test.leadsquared.com?leadId=2cf17050-bd…" at bounding box center [244, 384] width 103 height 13
click at [137, 220] on span "+xx-xxxxxxxx59" at bounding box center [140, 214] width 105 height 15
click at [139, 217] on link "+xx-xxxxxxxx59" at bounding box center [140, 213] width 105 height 13
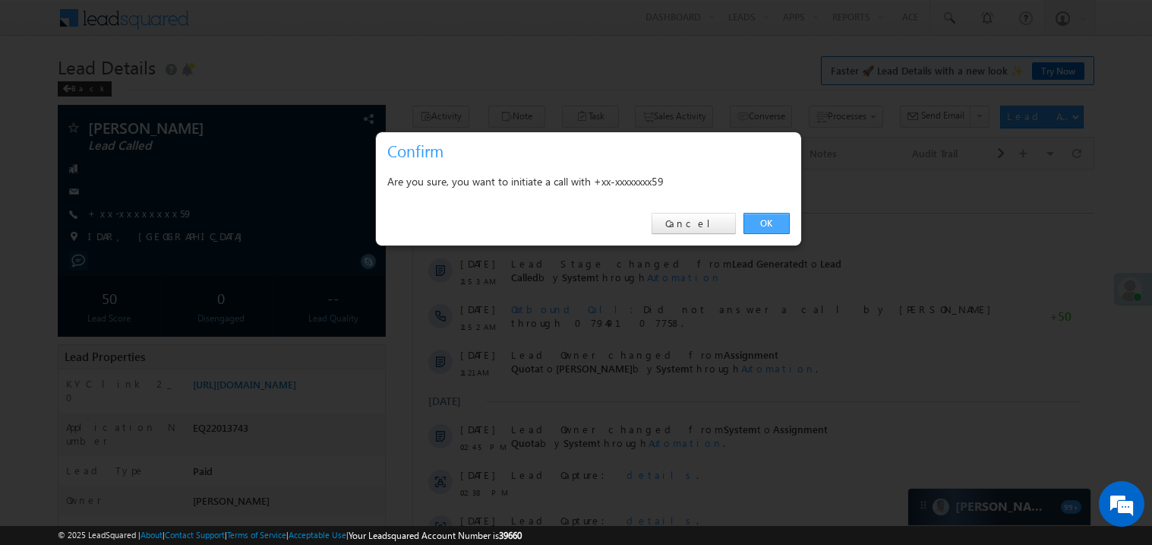
click at [766, 221] on link "OK" at bounding box center [767, 223] width 46 height 21
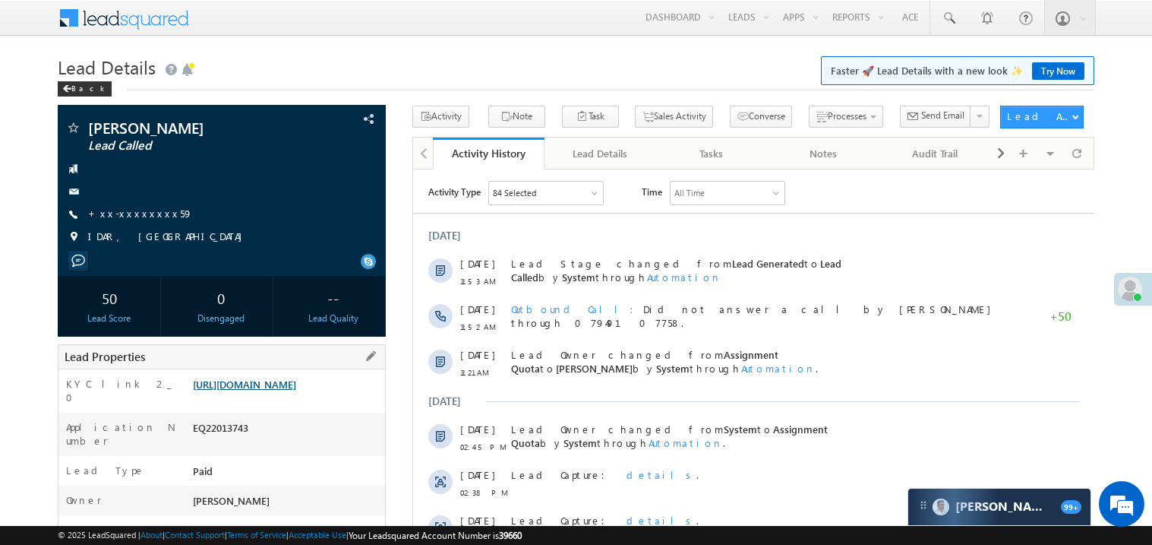
click at [296, 390] on link "https://angelbroking1-pk3em7sa.customui-test.leadsquared.com?leadId=2cf17050-bd…" at bounding box center [244, 384] width 103 height 13
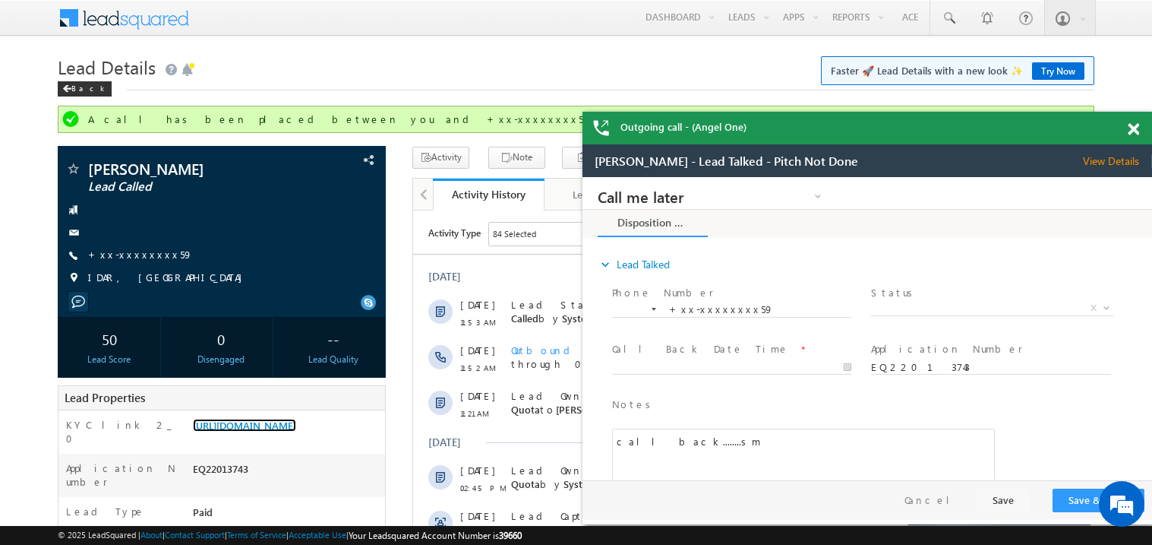
click at [1133, 125] on span at bounding box center [1133, 129] width 11 height 13
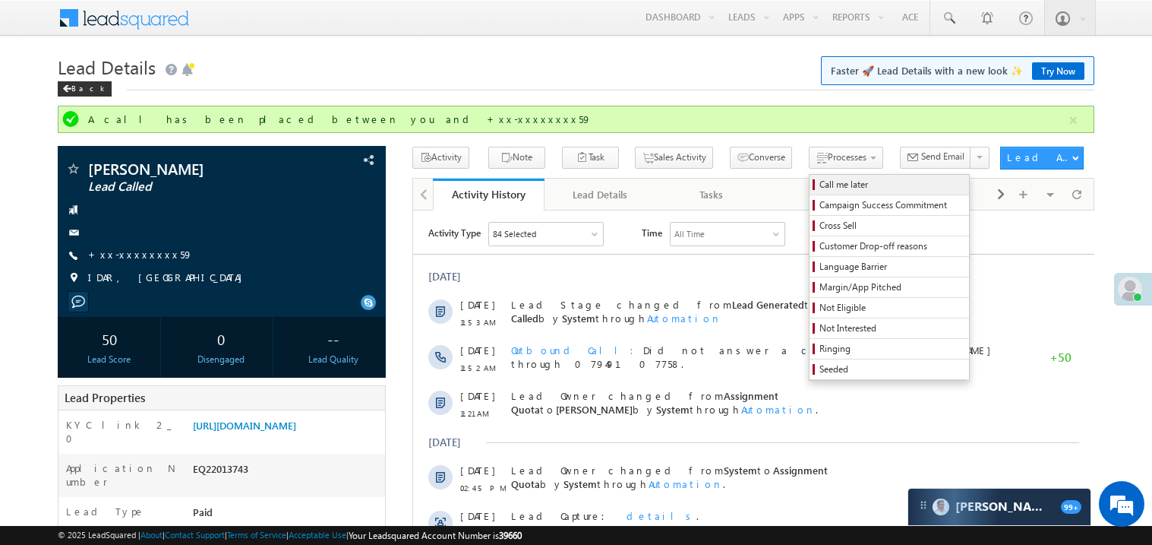
click at [820, 183] on span "Call me later" at bounding box center [892, 185] width 144 height 14
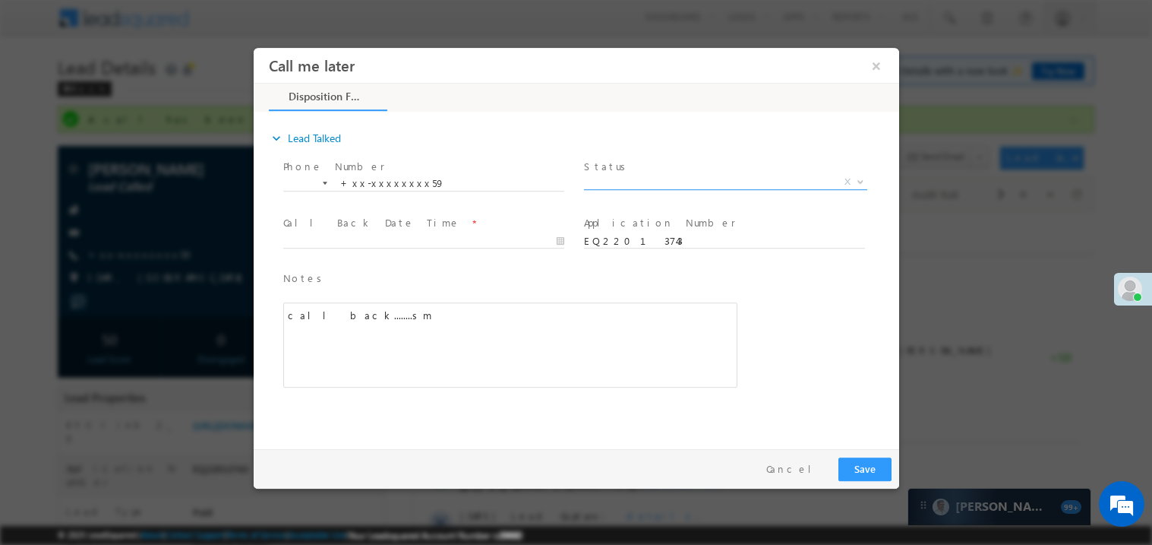
click at [622, 181] on span "X" at bounding box center [724, 181] width 283 height 15
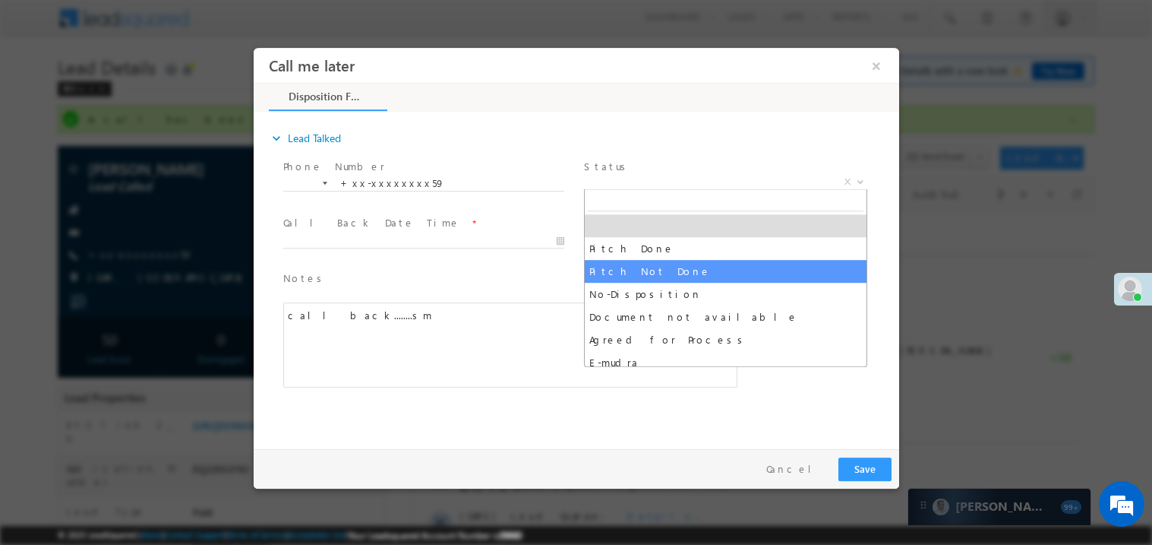
select select "Pitch Not Done"
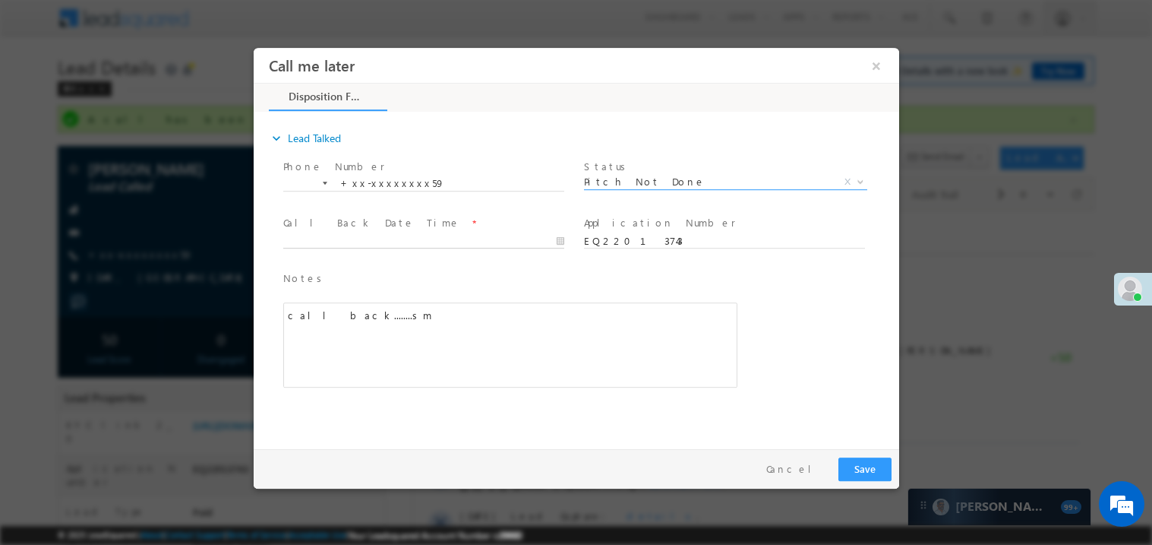
click at [337, 235] on body "Call me later ×" at bounding box center [576, 244] width 646 height 394
type input "08/29/25 12:36 PM"
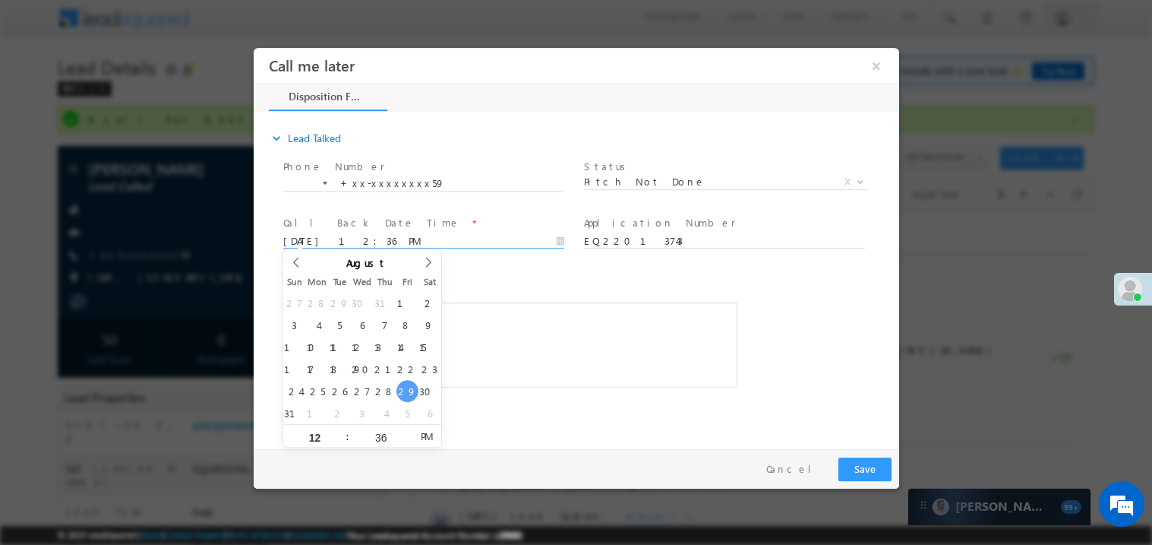
click at [577, 293] on div "Notes * call back........sm Editor toolbars Basic Styles Bold Italic Underline …" at bounding box center [510, 329] width 454 height 118
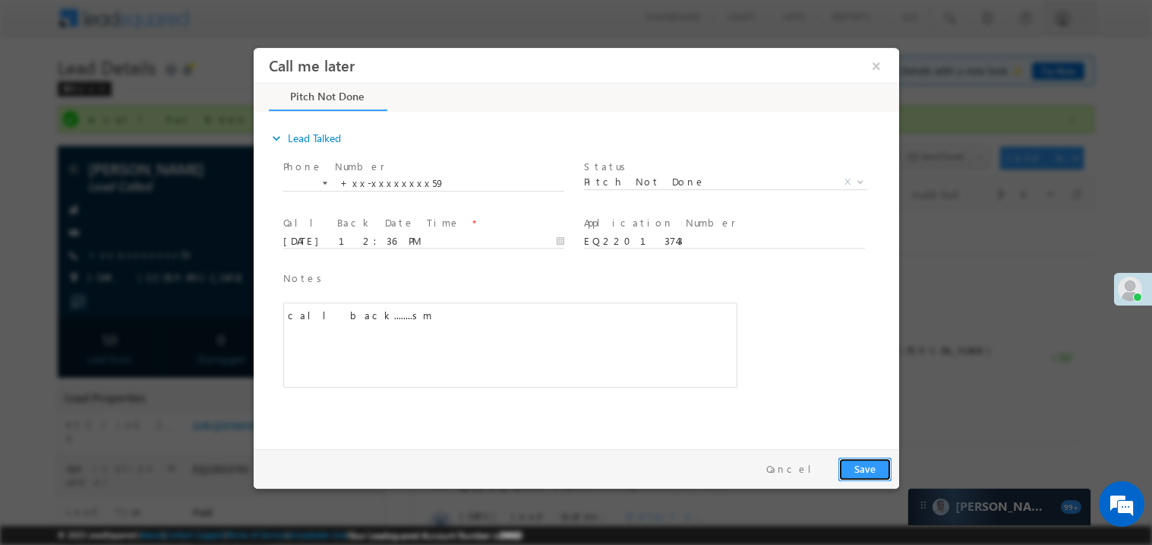
click at [868, 464] on button "Save" at bounding box center [864, 469] width 53 height 24
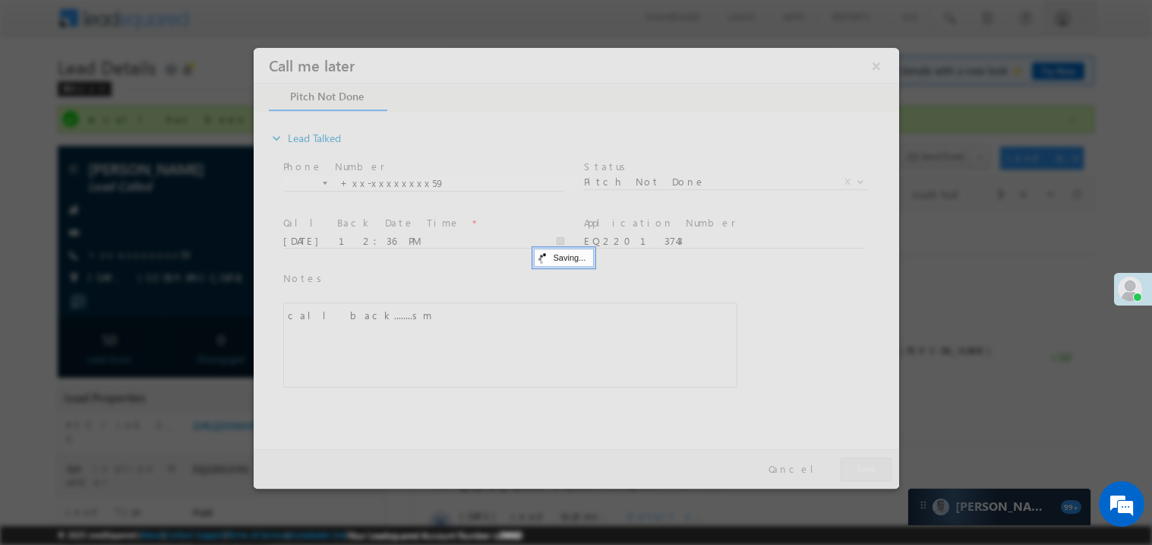
click at [868, 464] on div at bounding box center [576, 267] width 646 height 441
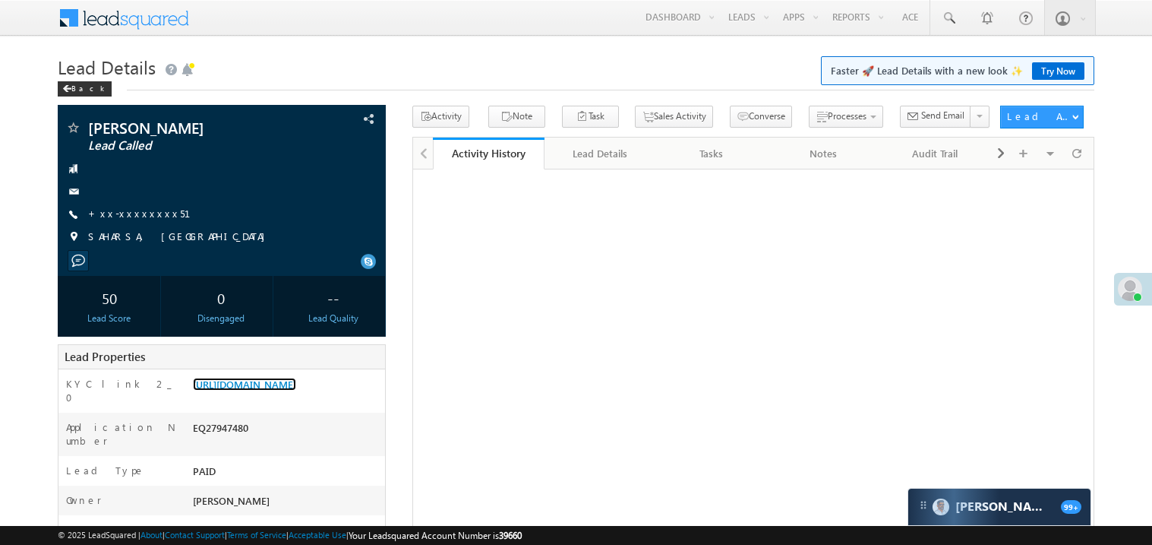
click at [283, 390] on link "[URL][DOMAIN_NAME]" at bounding box center [244, 384] width 103 height 13
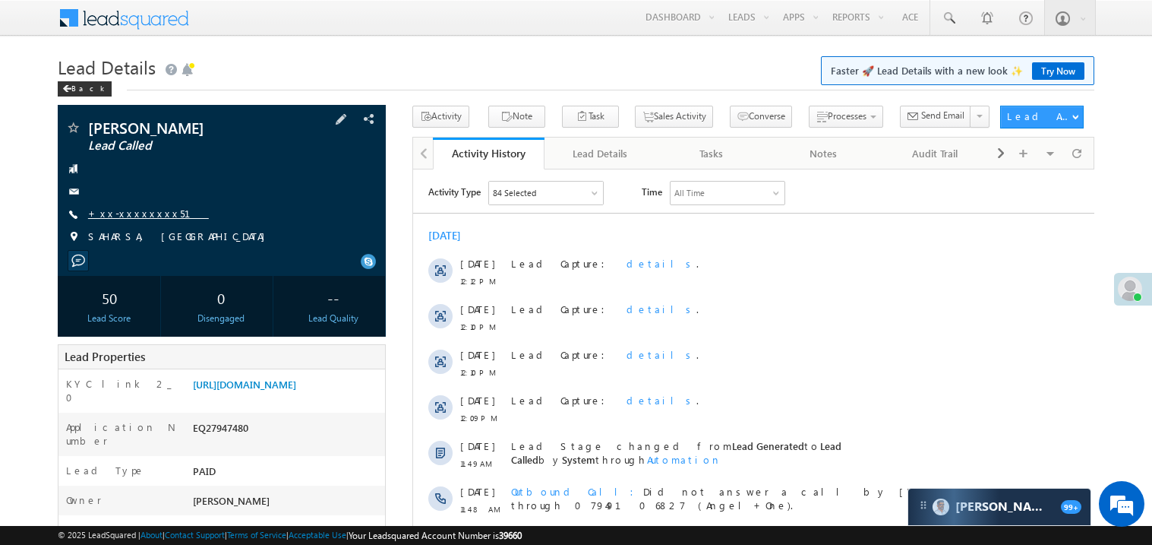
click at [138, 213] on link "+xx-xxxxxxxx51" at bounding box center [148, 213] width 121 height 13
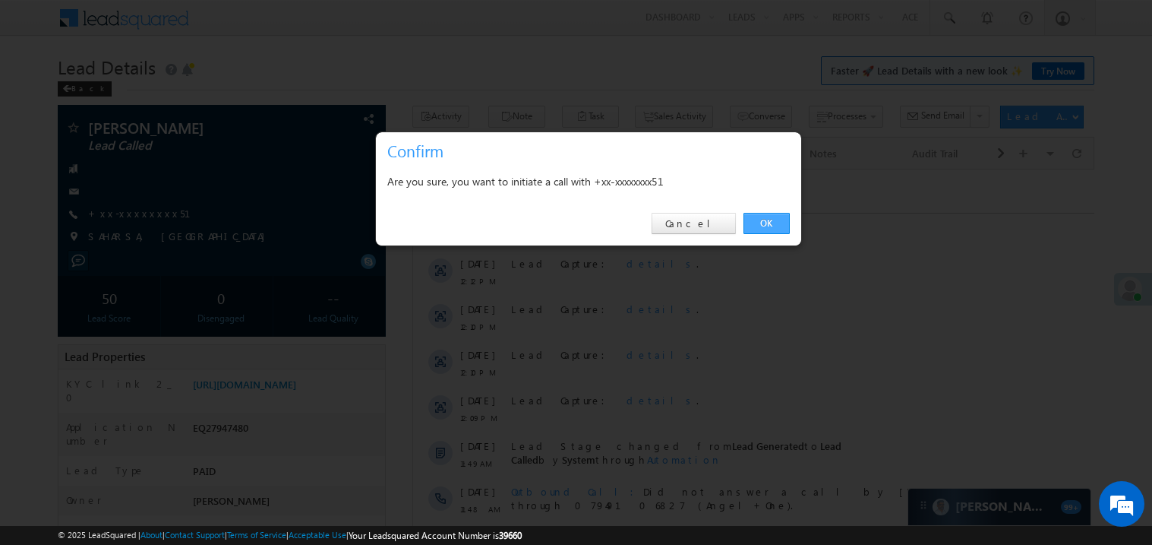
click at [770, 225] on link "OK" at bounding box center [767, 223] width 46 height 21
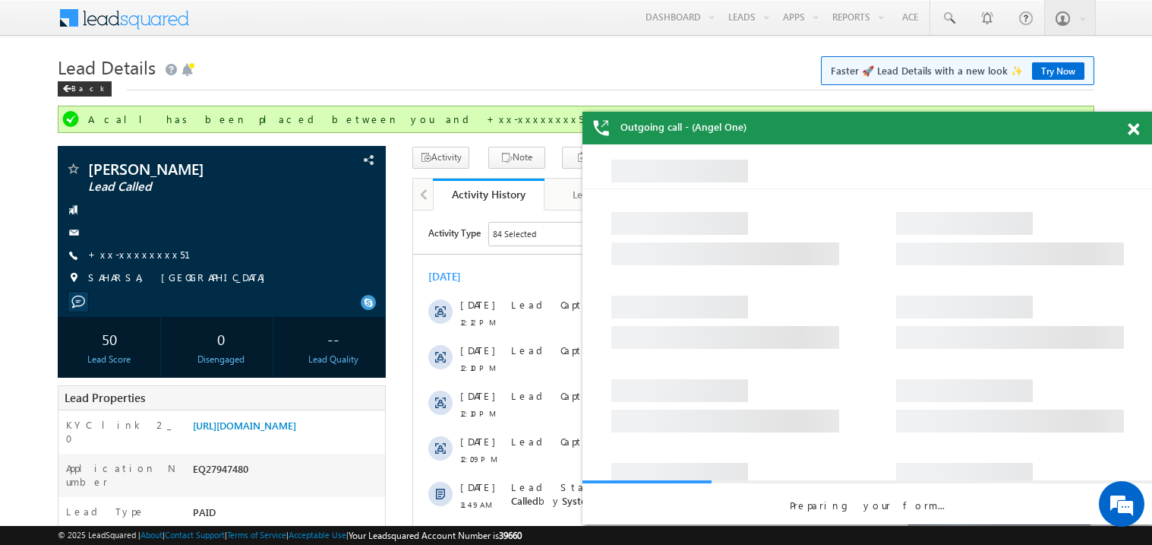
click at [1136, 131] on span at bounding box center [1133, 129] width 11 height 13
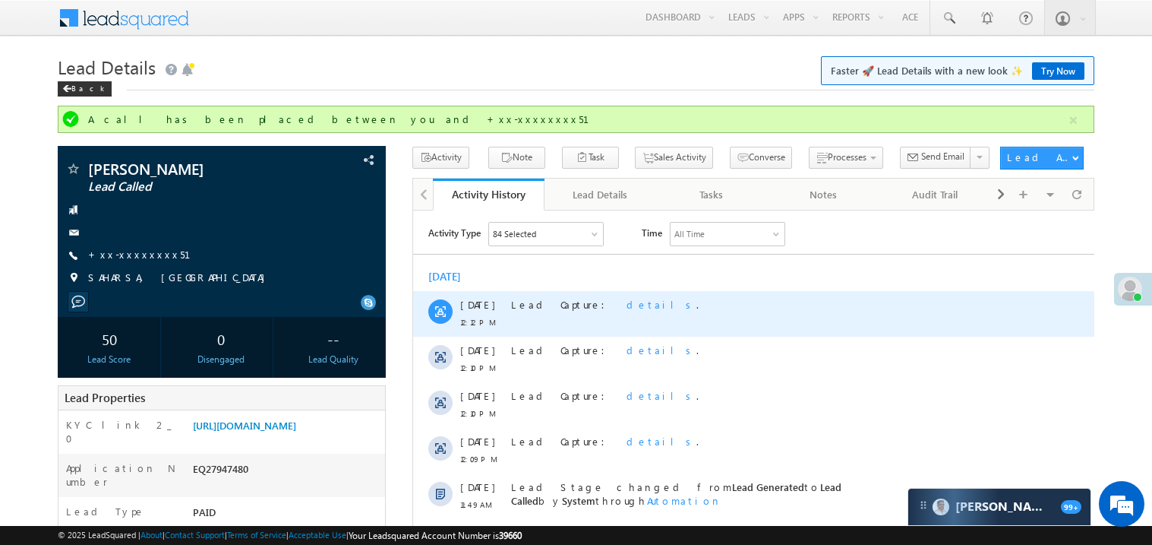
click at [746, 290] on div "Lead Capture: details ." at bounding box center [761, 313] width 500 height 46
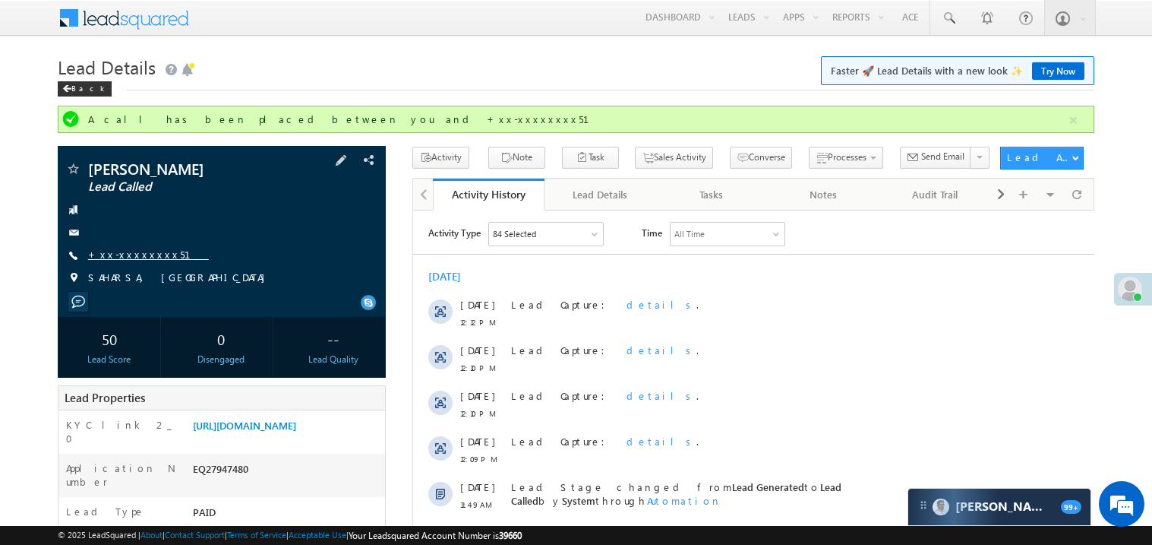
click at [135, 251] on link "+xx-xxxxxxxx51" at bounding box center [148, 254] width 121 height 13
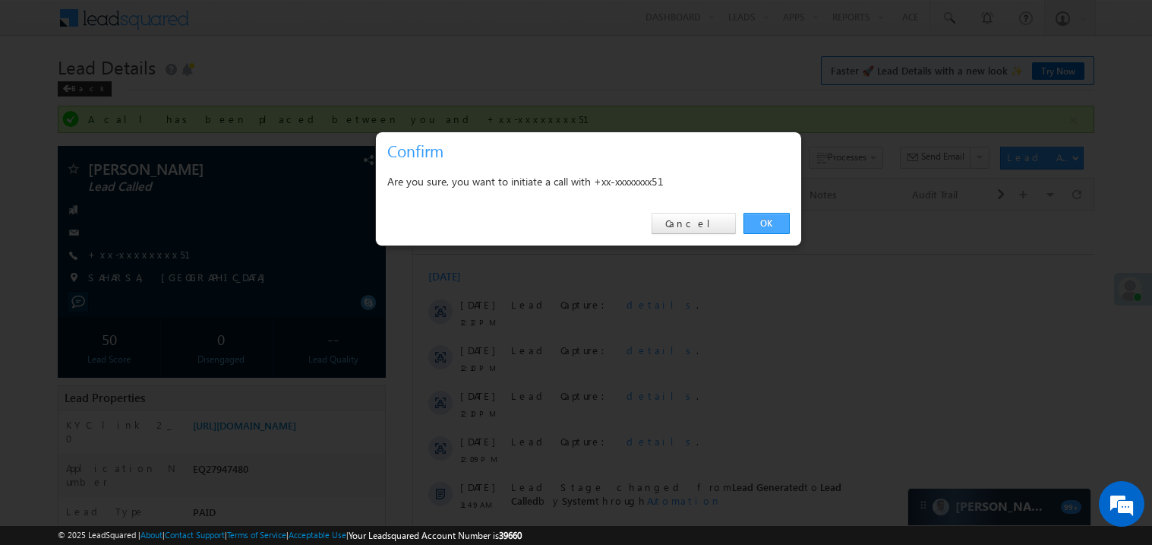
click at [755, 224] on link "OK" at bounding box center [767, 223] width 46 height 21
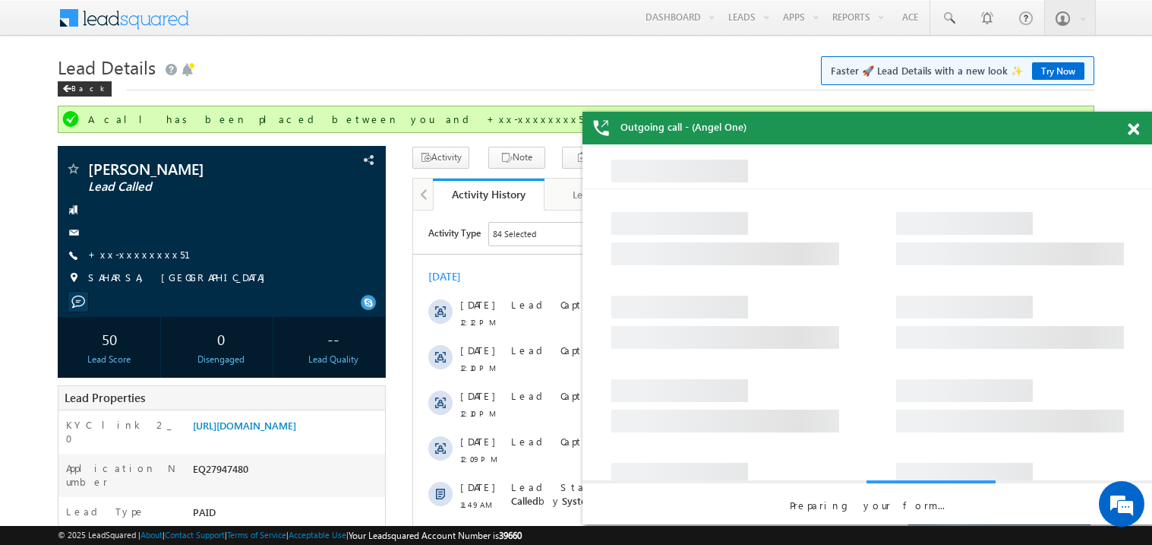
click at [1137, 130] on span at bounding box center [1133, 129] width 11 height 13
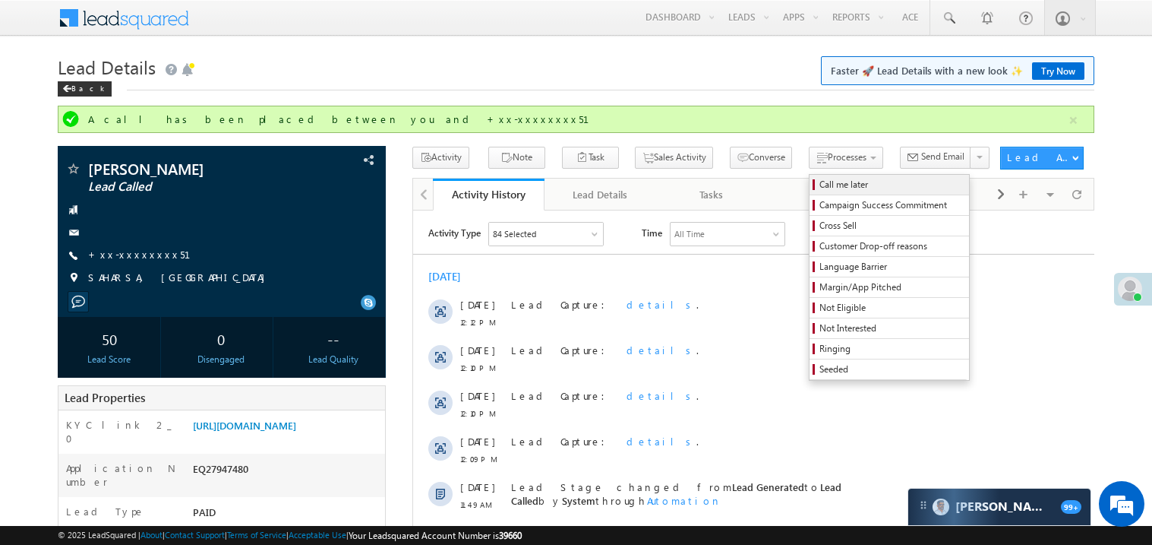
click at [820, 187] on span "Call me later" at bounding box center [892, 185] width 144 height 14
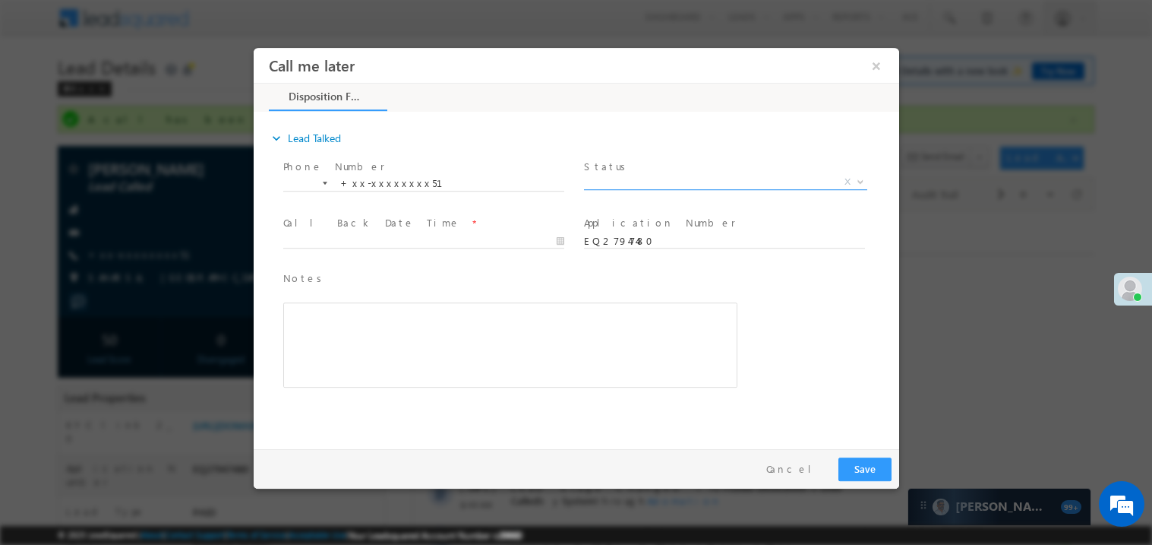
click at [640, 181] on span "X" at bounding box center [724, 181] width 283 height 15
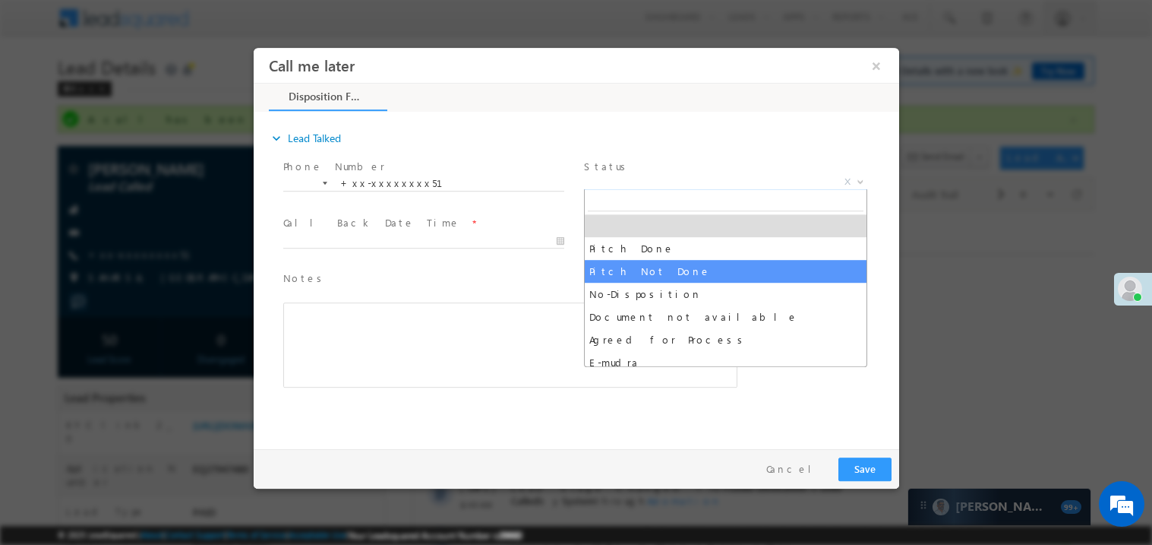
select select "Pitch Not Done"
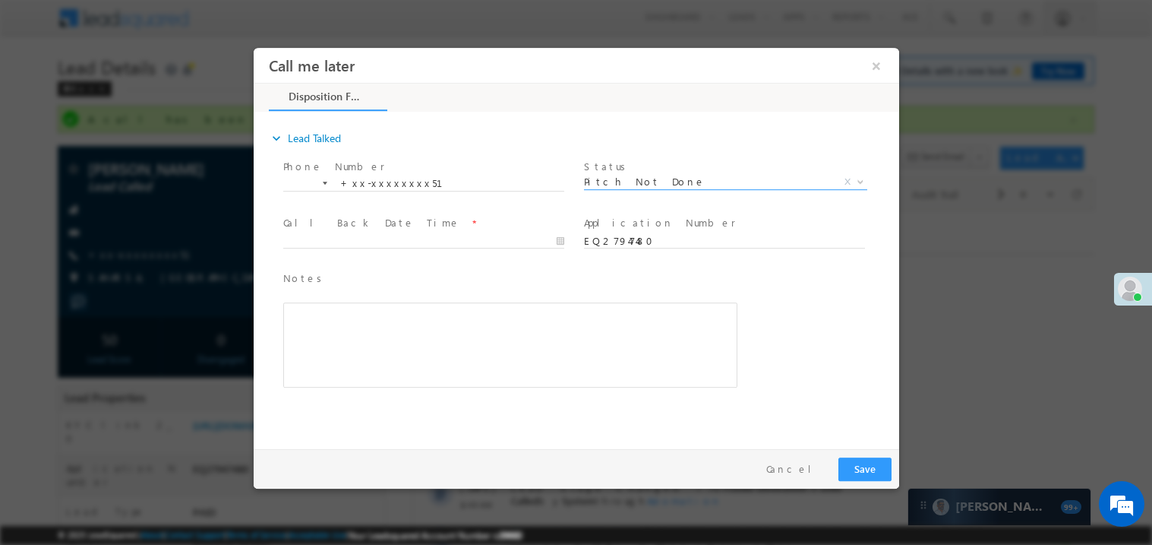
click at [315, 232] on span at bounding box center [430, 240] width 295 height 17
click at [369, 232] on span at bounding box center [430, 240] width 295 height 17
click at [370, 238] on body "Call me later ×" at bounding box center [576, 244] width 646 height 394
type input "08/29/25 12:37 PM"
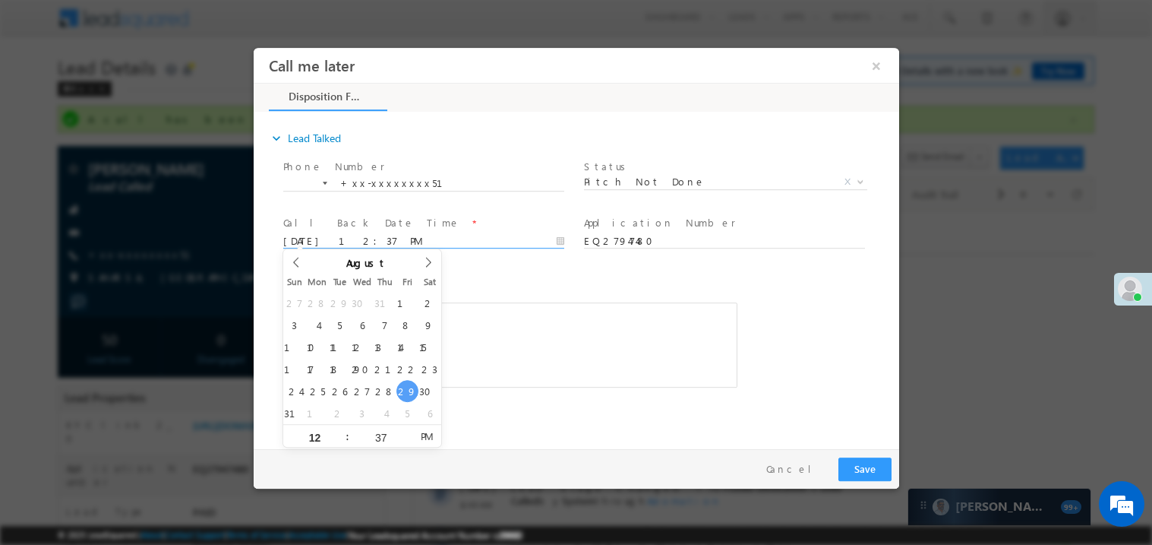
click at [511, 327] on div "Rich Text Editor, 40788eee-0fb2-11ec-a811-0adc8a9d82c2__tab1__section1__Notes__…" at bounding box center [510, 344] width 454 height 85
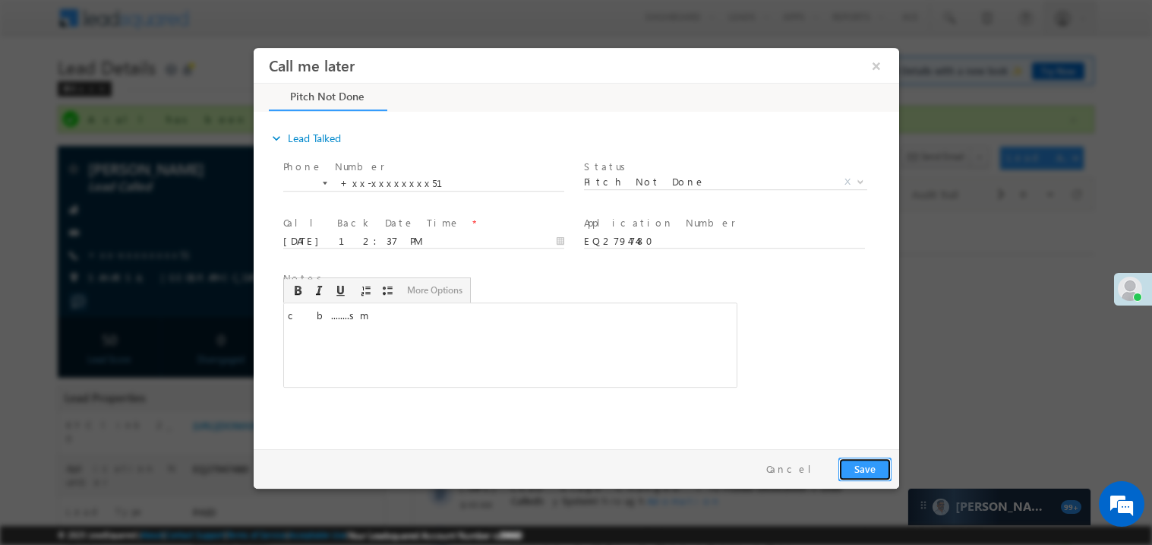
click at [858, 473] on button "Save" at bounding box center [864, 469] width 53 height 24
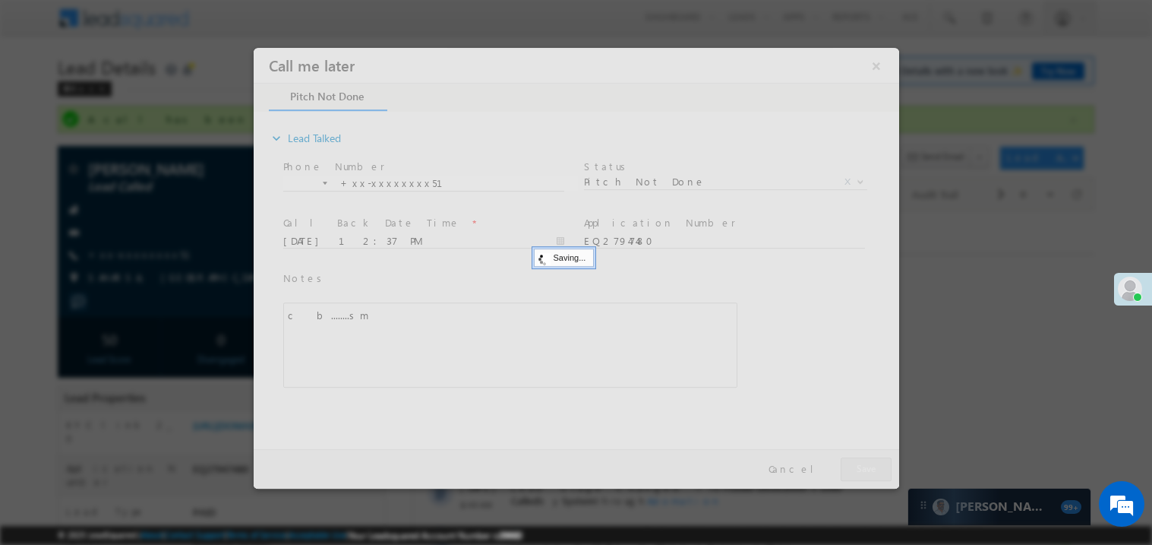
click at [858, 473] on div at bounding box center [576, 267] width 646 height 441
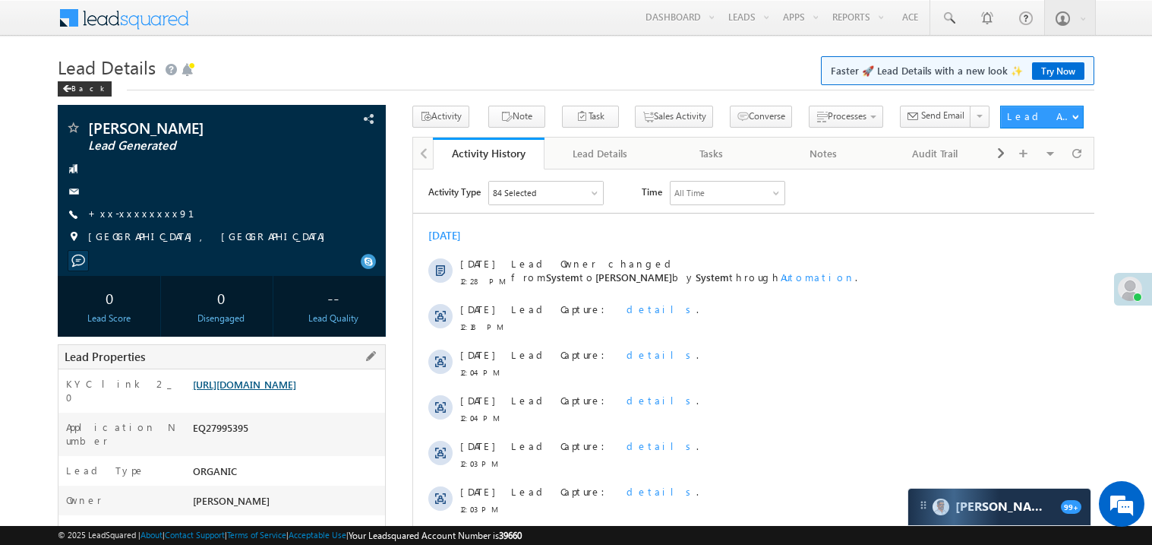
click at [292, 390] on link "[URL][DOMAIN_NAME]" at bounding box center [244, 384] width 103 height 13
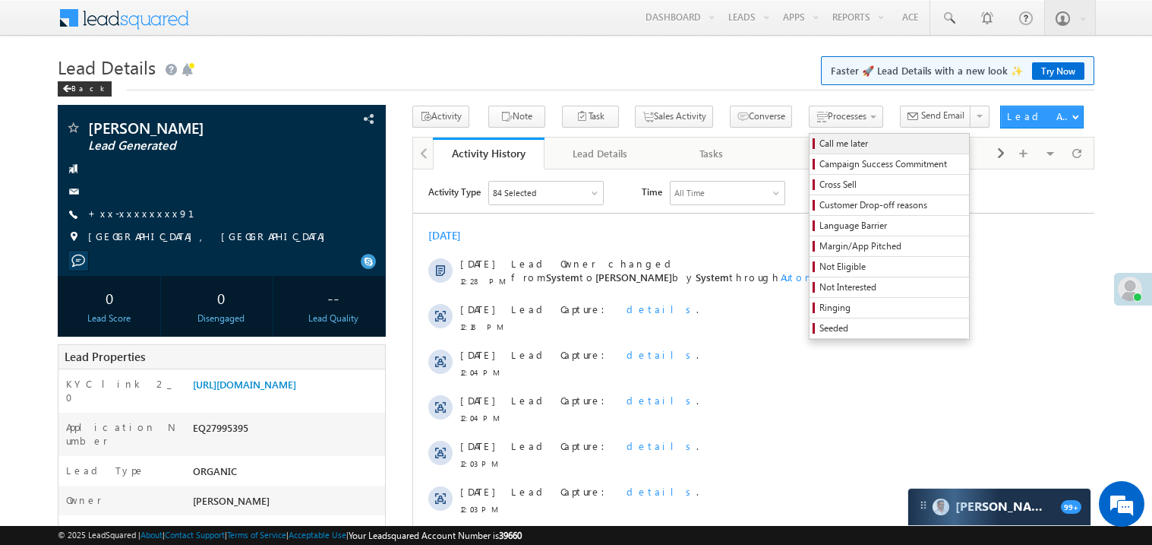
click at [820, 142] on span "Call me later" at bounding box center [892, 144] width 144 height 14
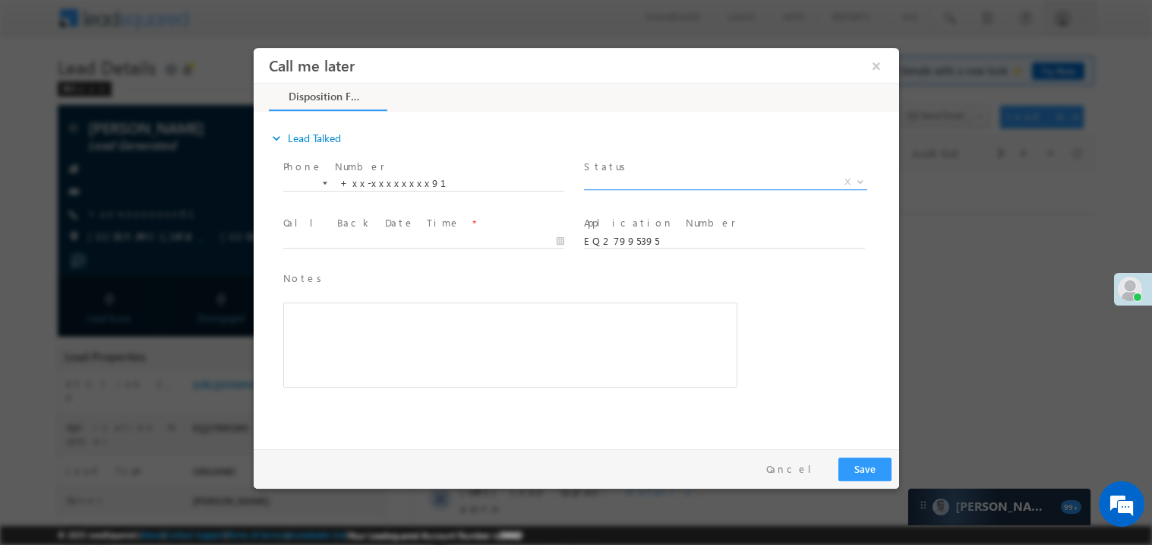
click at [647, 184] on span "X" at bounding box center [724, 181] width 283 height 15
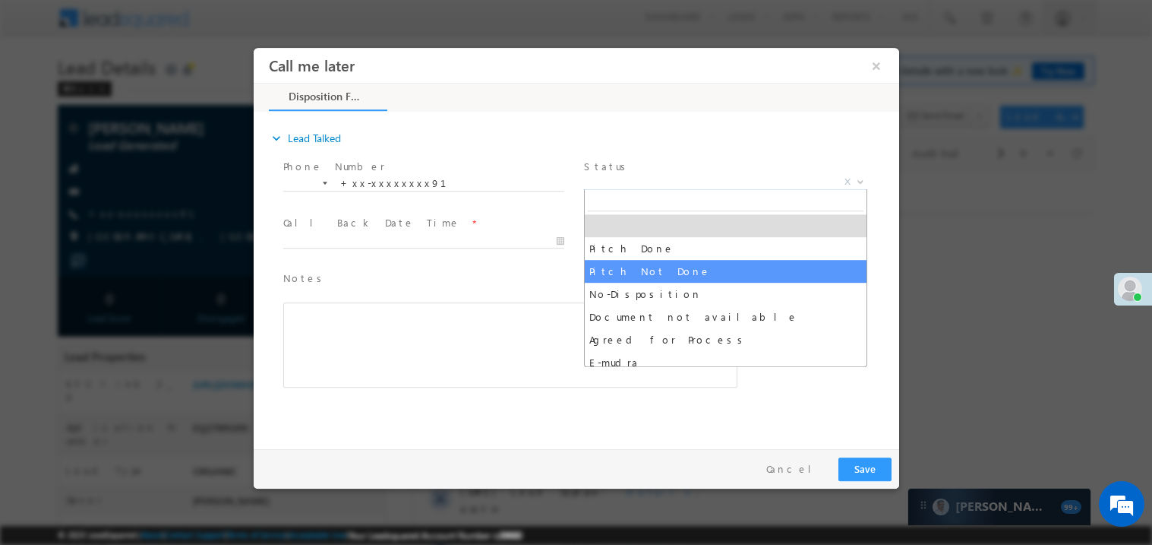
select select "Pitch Not Done"
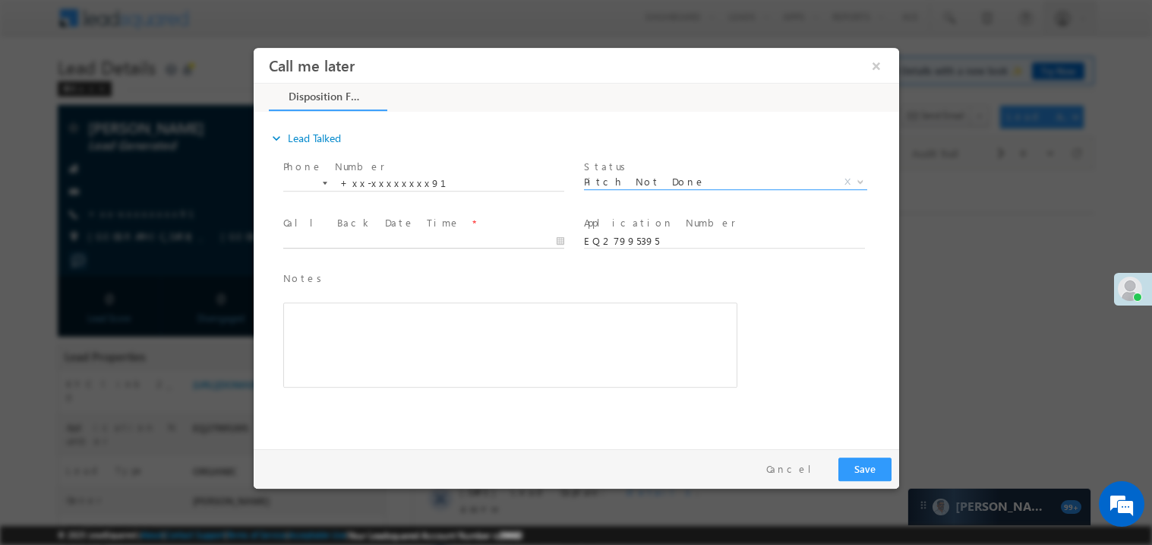
click at [312, 233] on input "text" at bounding box center [423, 240] width 281 height 15
type input "[DATE] 12:44 PM"
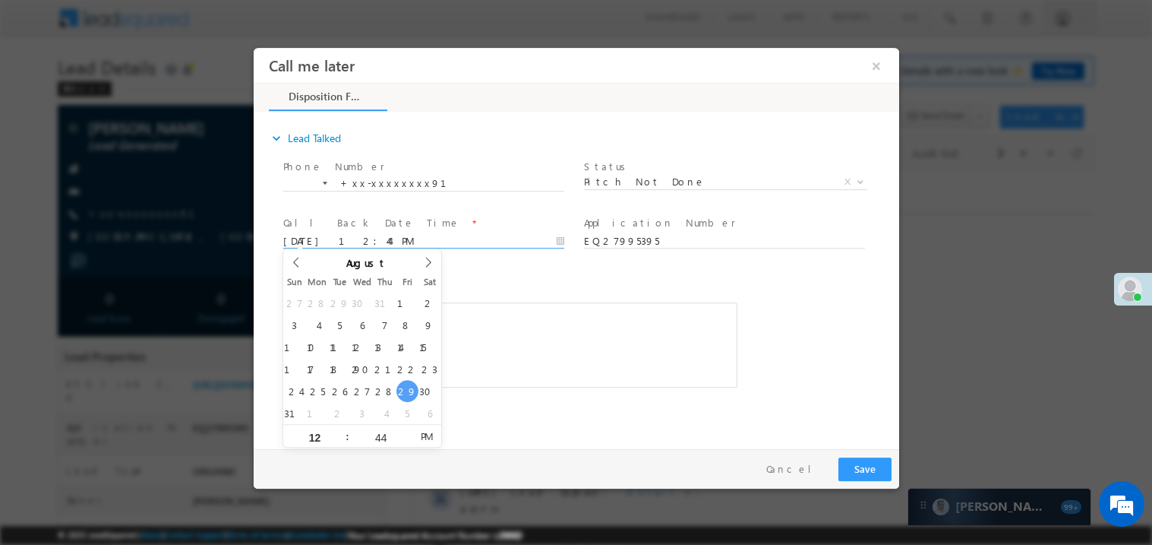
click at [510, 327] on div "Rich Text Editor, 40788eee-0fb2-11ec-a811-0adc8a9d82c2__tab1__section1__Notes__…" at bounding box center [510, 344] width 454 height 85
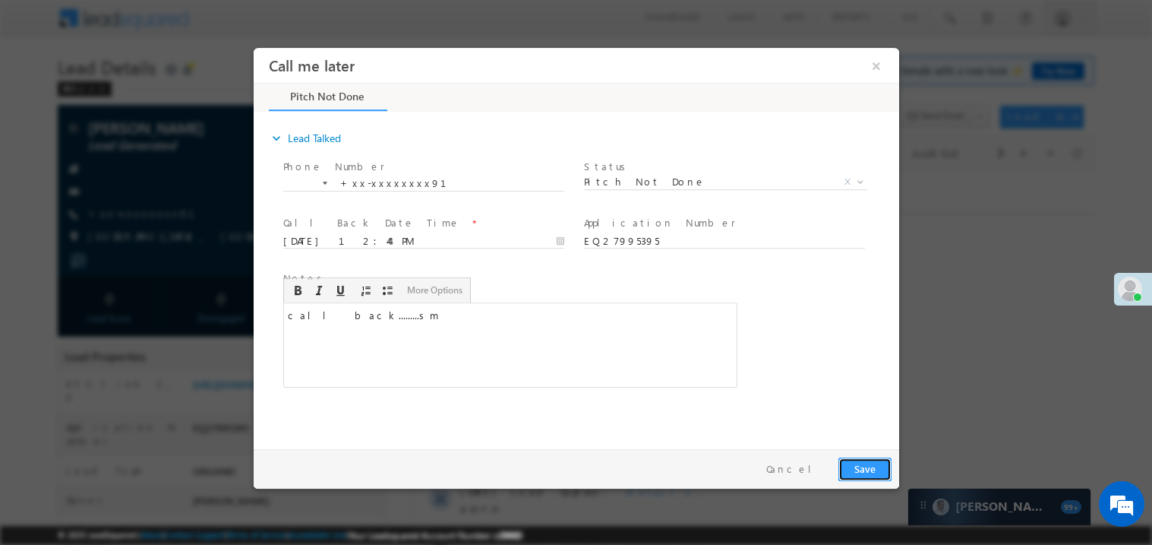
click at [856, 466] on button "Save" at bounding box center [864, 469] width 53 height 24
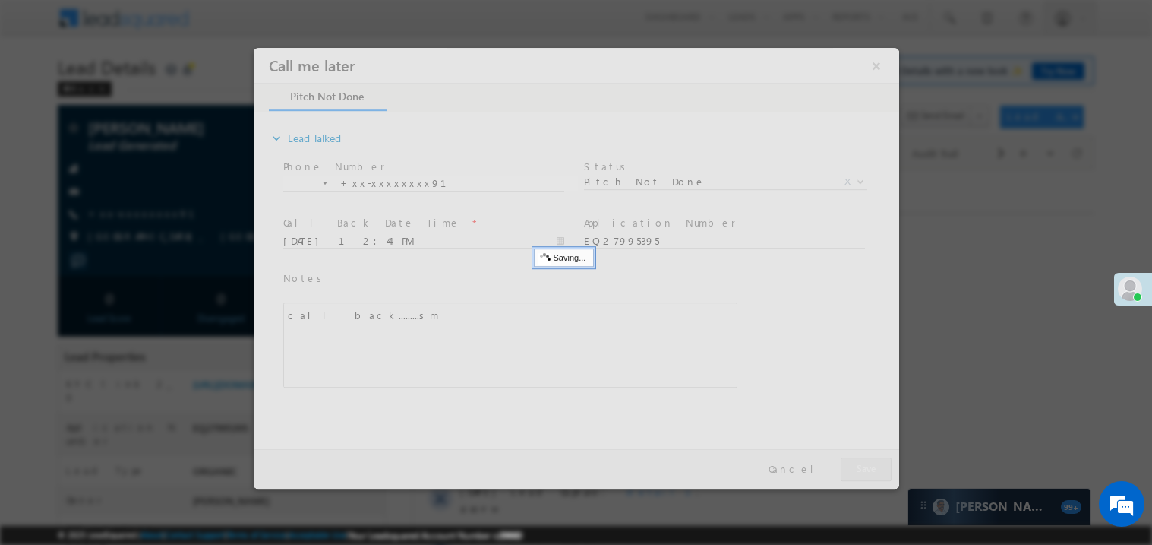
click at [856, 466] on div at bounding box center [576, 267] width 646 height 441
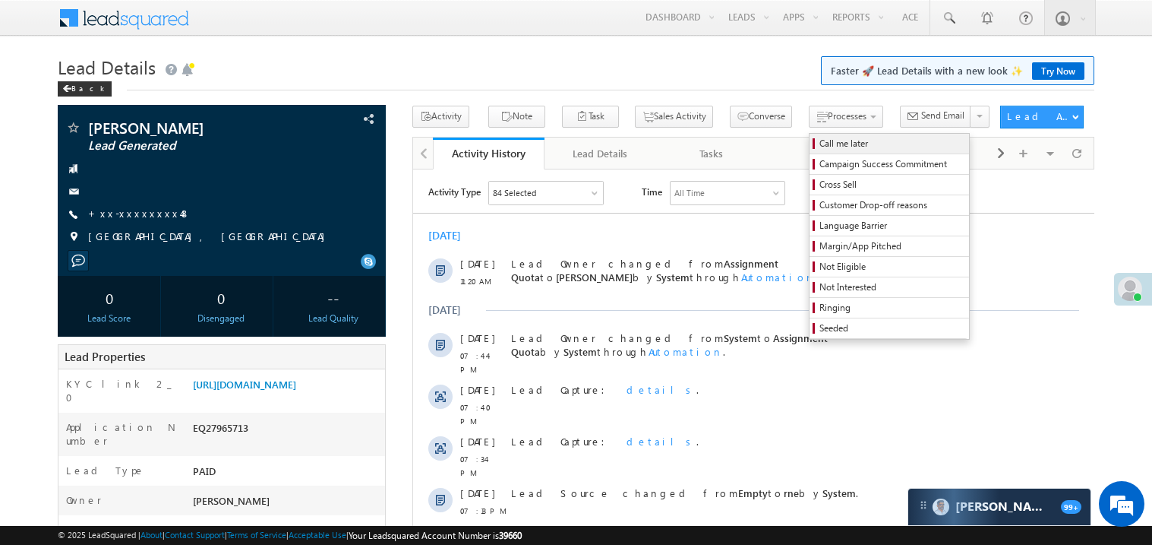
click at [820, 138] on span "Call me later" at bounding box center [892, 144] width 144 height 14
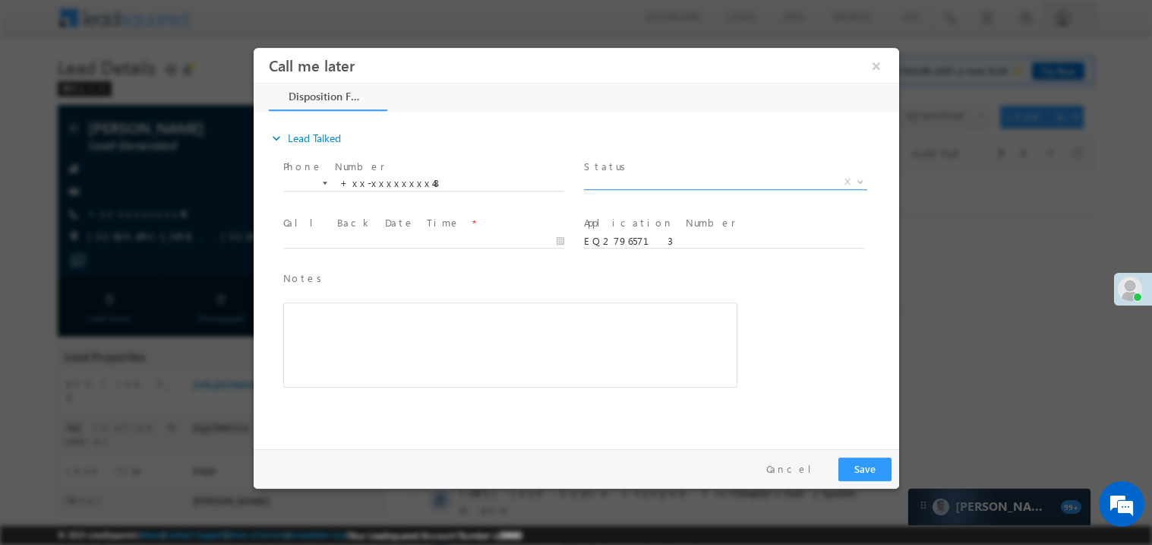
click at [636, 189] on span "X" at bounding box center [724, 184] width 283 height 15
click at [635, 185] on span "X" at bounding box center [724, 181] width 283 height 15
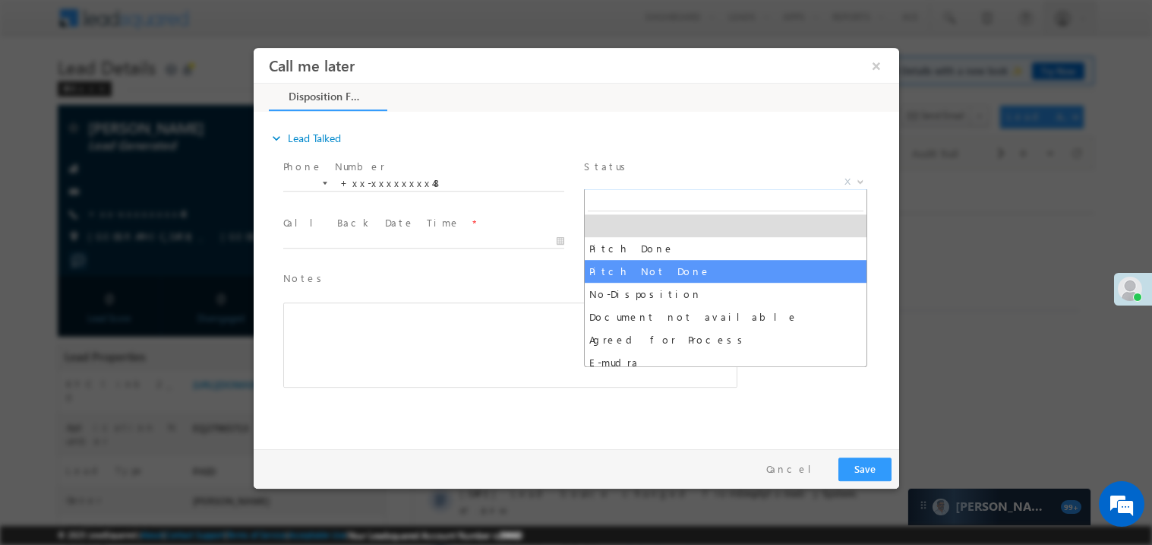
select select "Pitch Not Done"
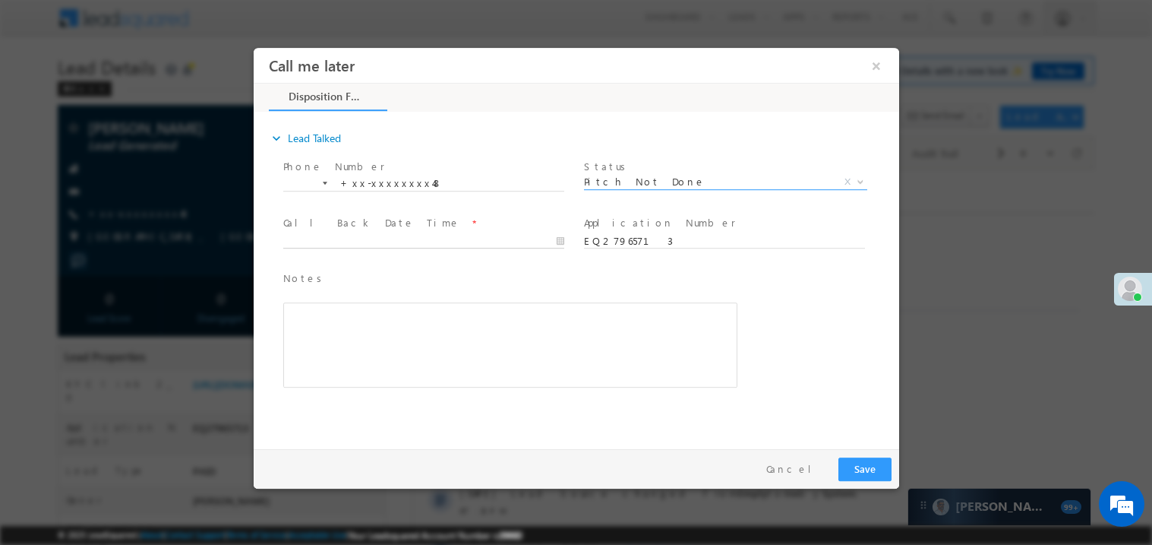
click at [369, 236] on body "Call me later ×" at bounding box center [576, 244] width 646 height 394
type input "08/29/25 12:49 PM"
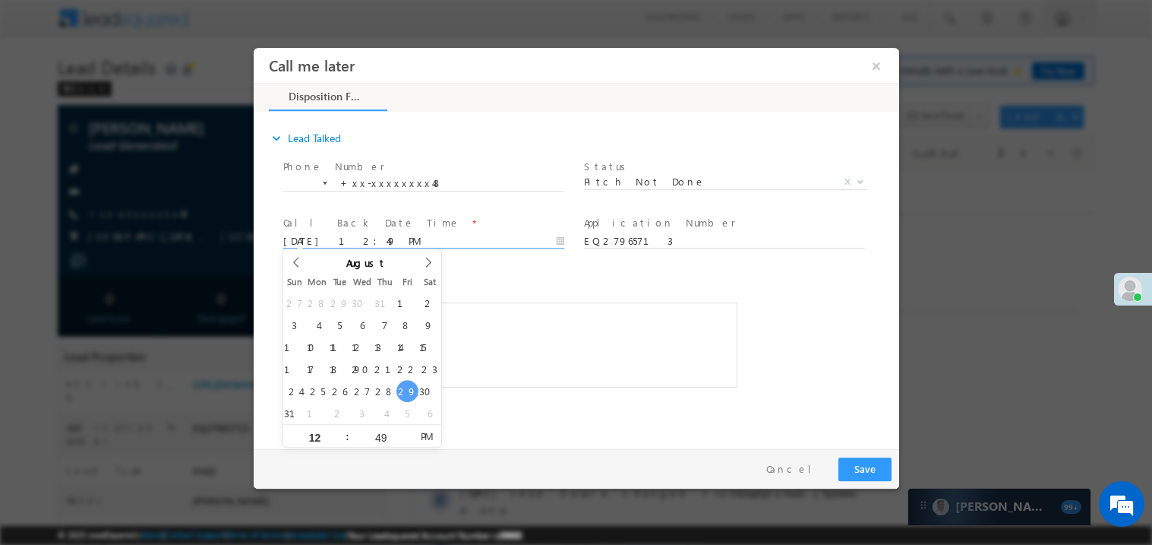
click at [608, 344] on div "Rich Text Editor, 40788eee-0fb2-11ec-a811-0adc8a9d82c2__tab1__section1__Notes__…" at bounding box center [510, 344] width 454 height 85
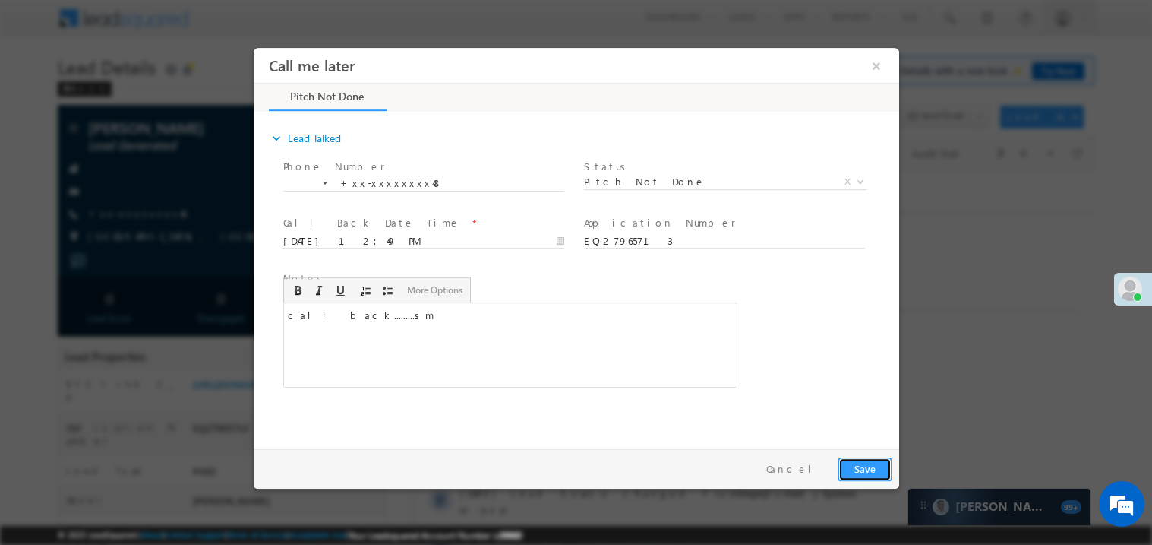
click at [855, 464] on button "Save" at bounding box center [864, 469] width 53 height 24
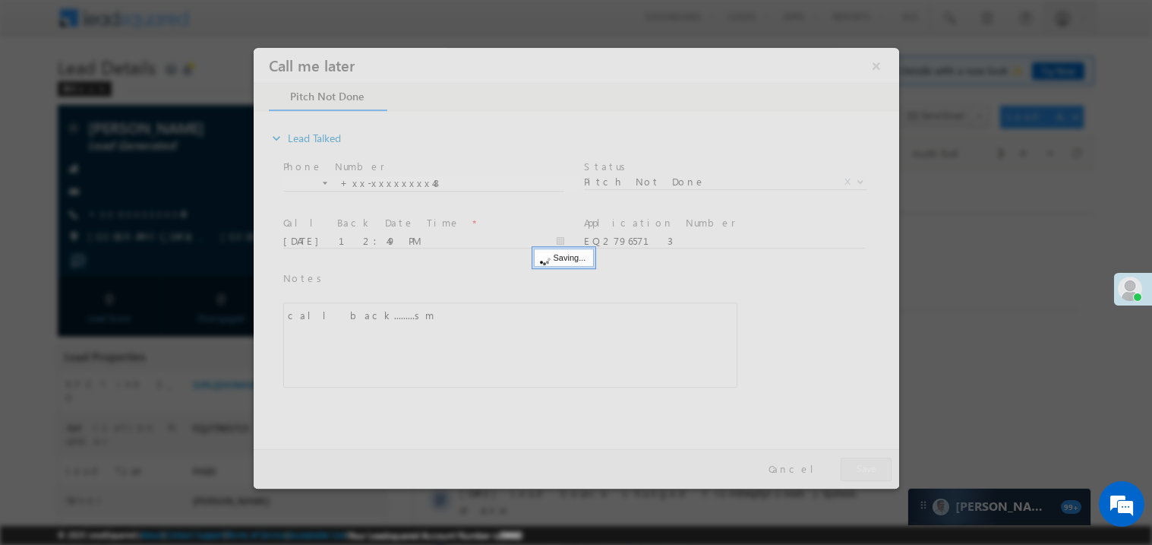
click at [855, 464] on div at bounding box center [576, 267] width 646 height 441
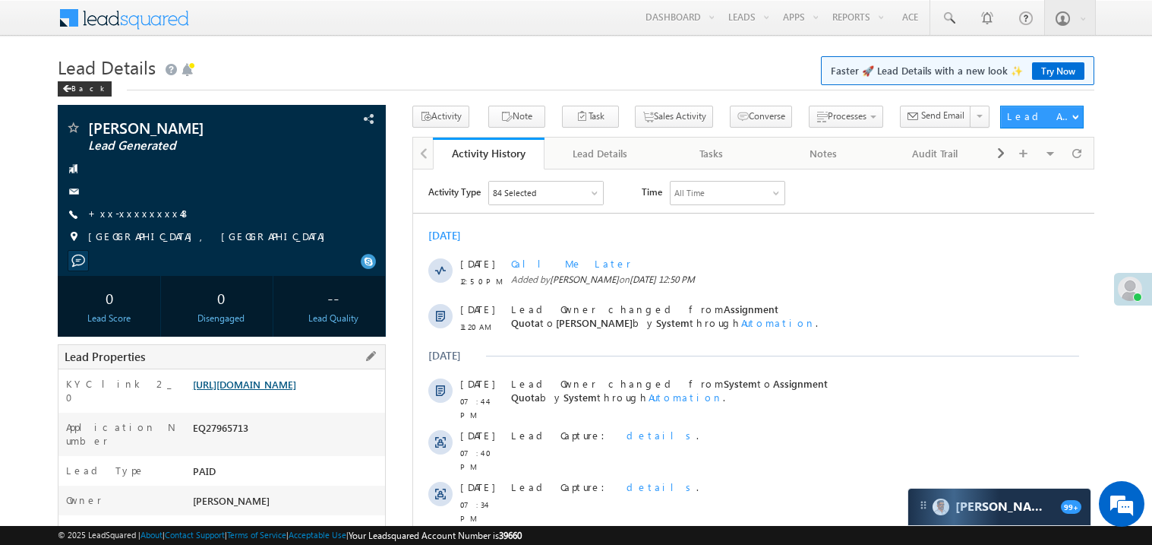
click at [269, 387] on link "https://angelbroking1-pk3em7sa.customui-test.leadsquared.com?leadId=a5b19615-e1…" at bounding box center [244, 384] width 103 height 13
click at [296, 390] on link "https://angelbroking1-pk3em7sa.customui-test.leadsquared.com?leadId=a5b19615-e1…" at bounding box center [244, 384] width 103 height 13
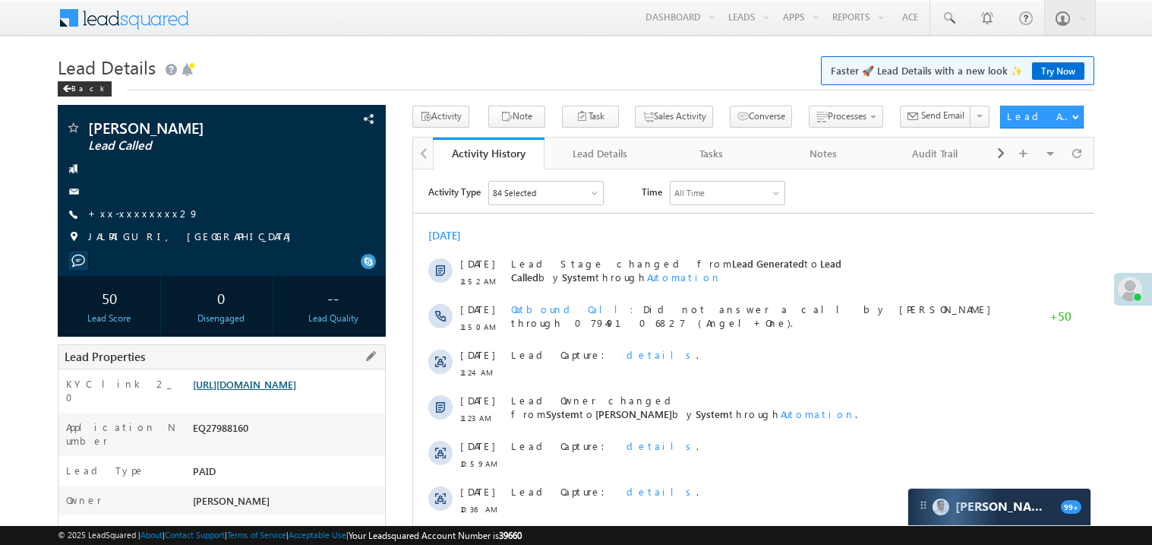
click at [296, 390] on link "[URL][DOMAIN_NAME]" at bounding box center [244, 384] width 103 height 13
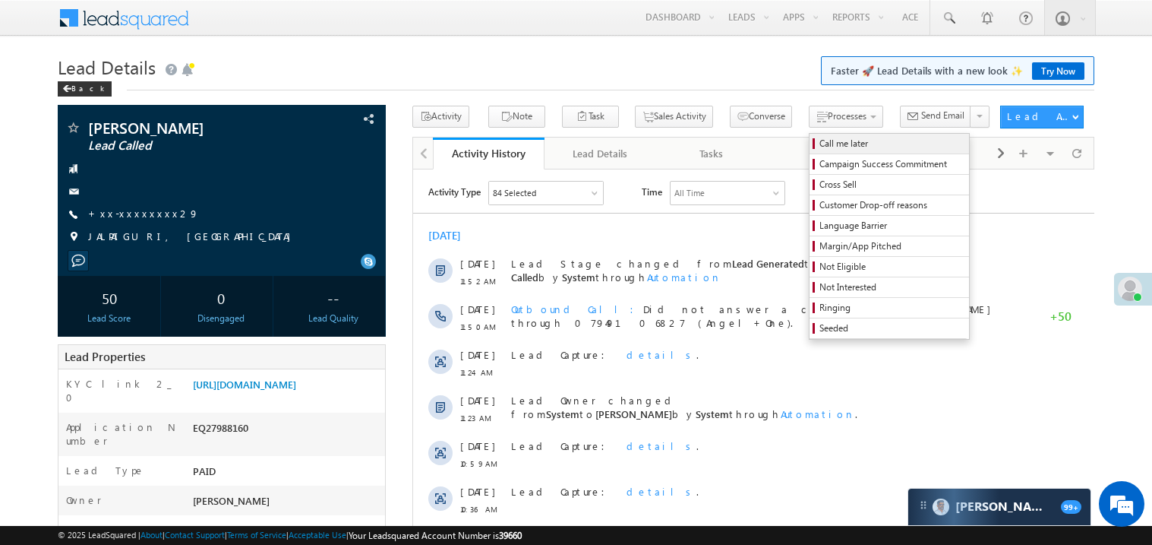
click at [820, 143] on span "Call me later" at bounding box center [892, 144] width 144 height 14
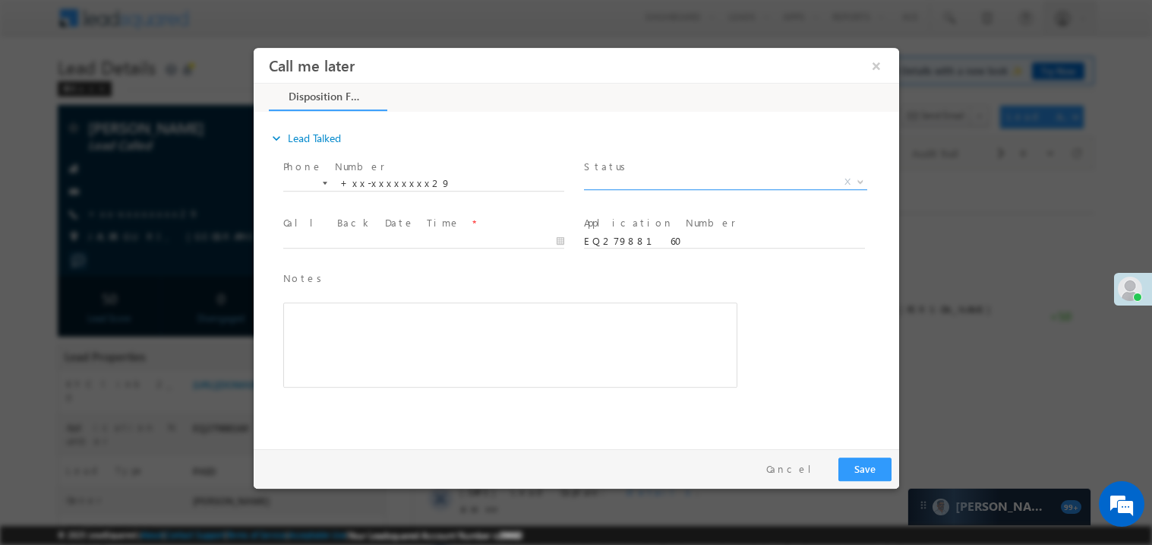
click at [635, 183] on span "X" at bounding box center [724, 181] width 283 height 15
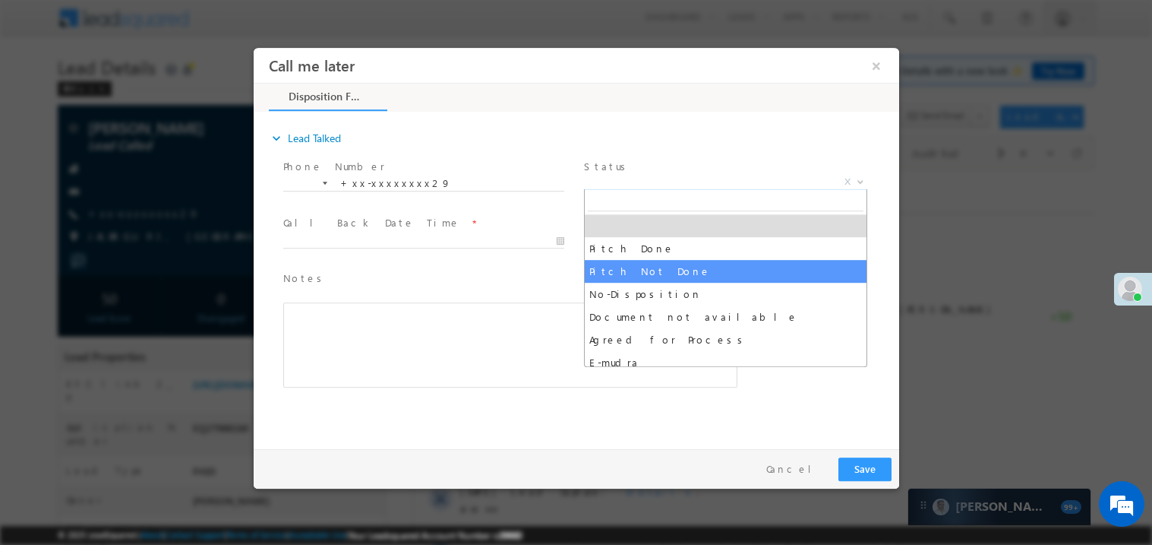
select select "Pitch Not Done"
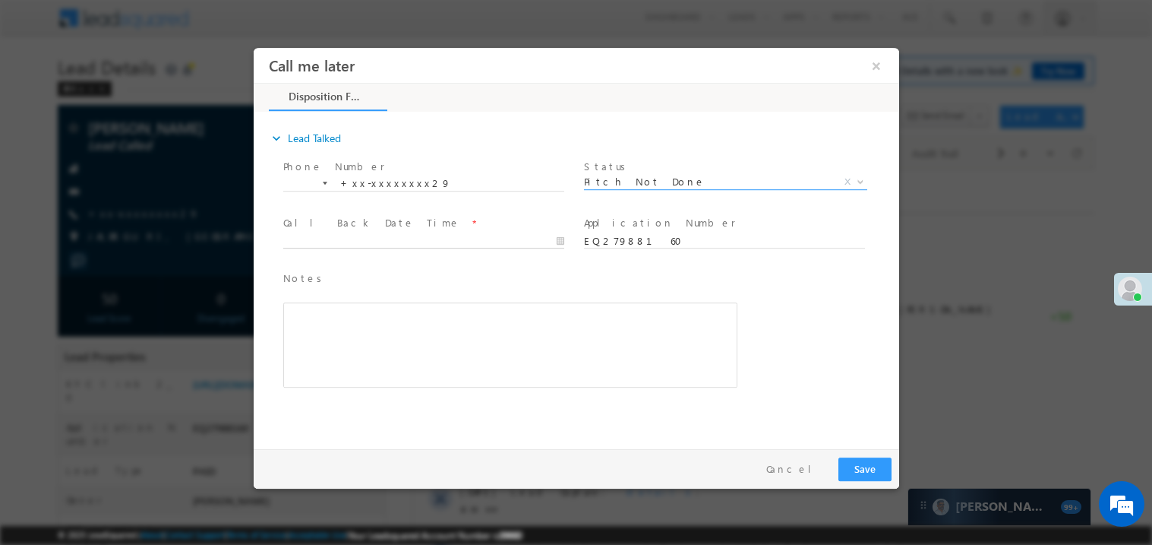
click at [343, 242] on body "Call me later ×" at bounding box center [576, 244] width 646 height 394
type input "08/29/25 12:52 PM"
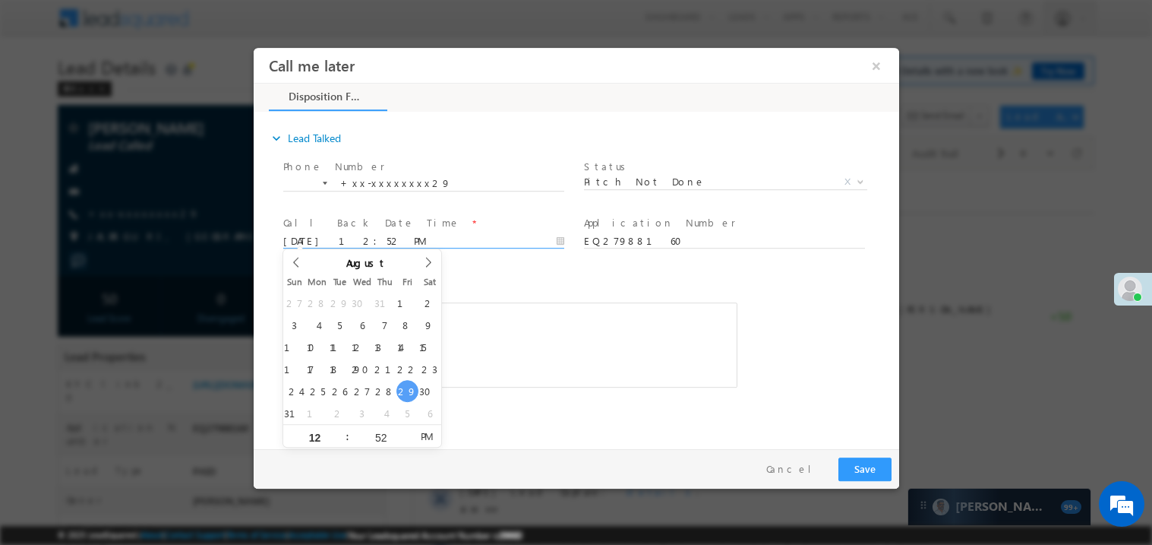
click at [501, 305] on div "Rich Text Editor, 40788eee-0fb2-11ec-a811-0adc8a9d82c2__tab1__section1__Notes__…" at bounding box center [510, 344] width 454 height 85
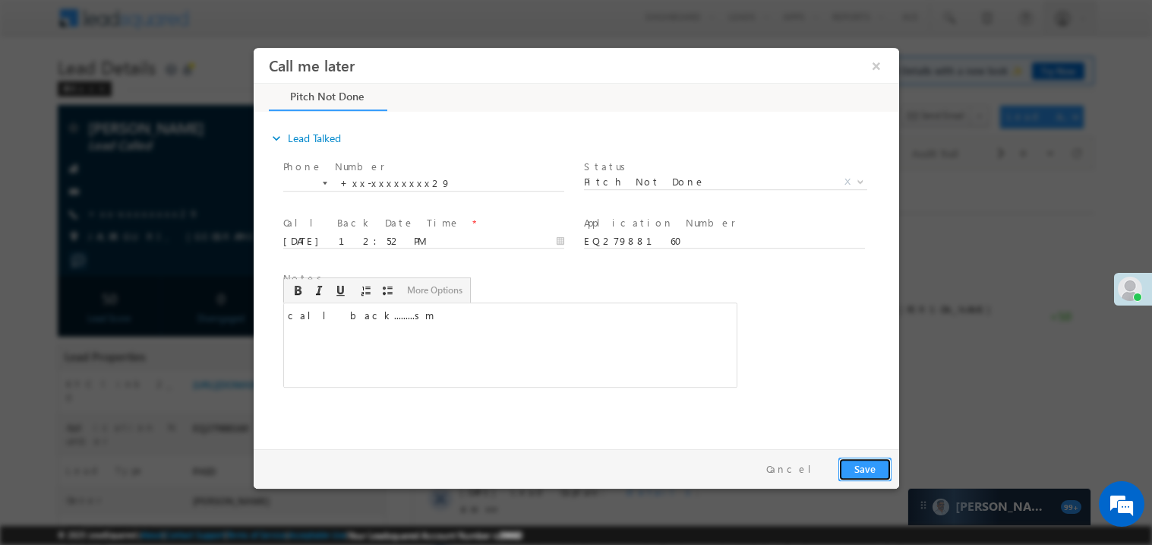
click at [855, 471] on button "Save" at bounding box center [864, 469] width 53 height 24
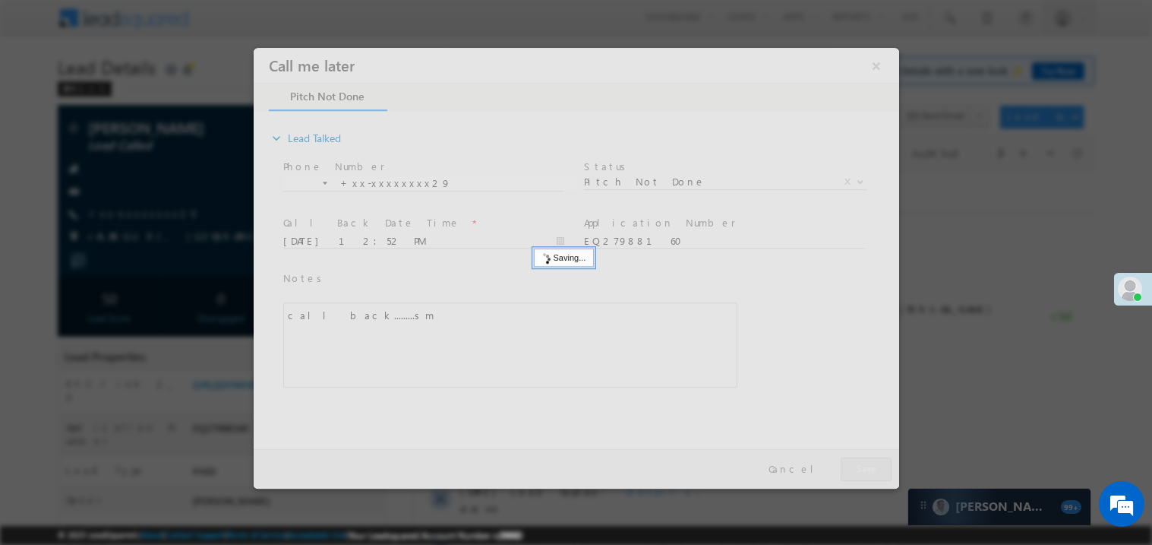
click at [855, 471] on div at bounding box center [576, 267] width 646 height 441
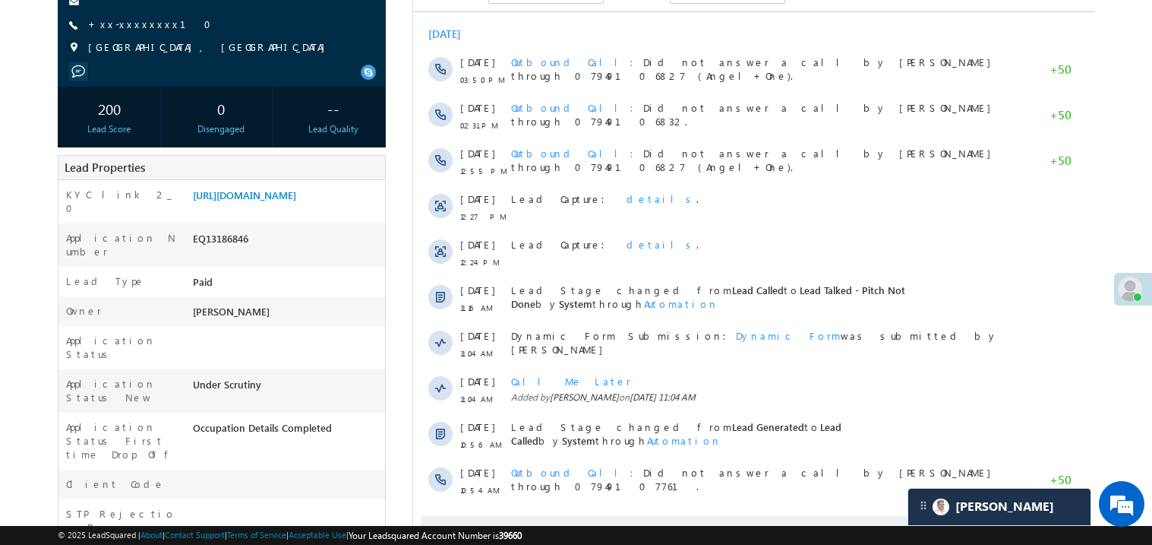
scroll to position [212, 0]
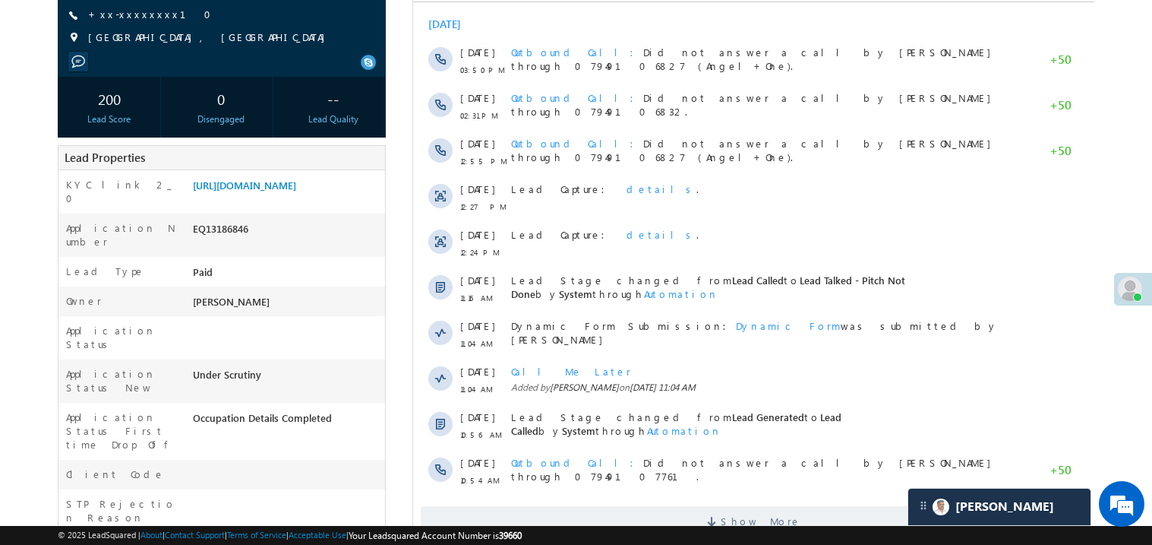
scroll to position [212, 0]
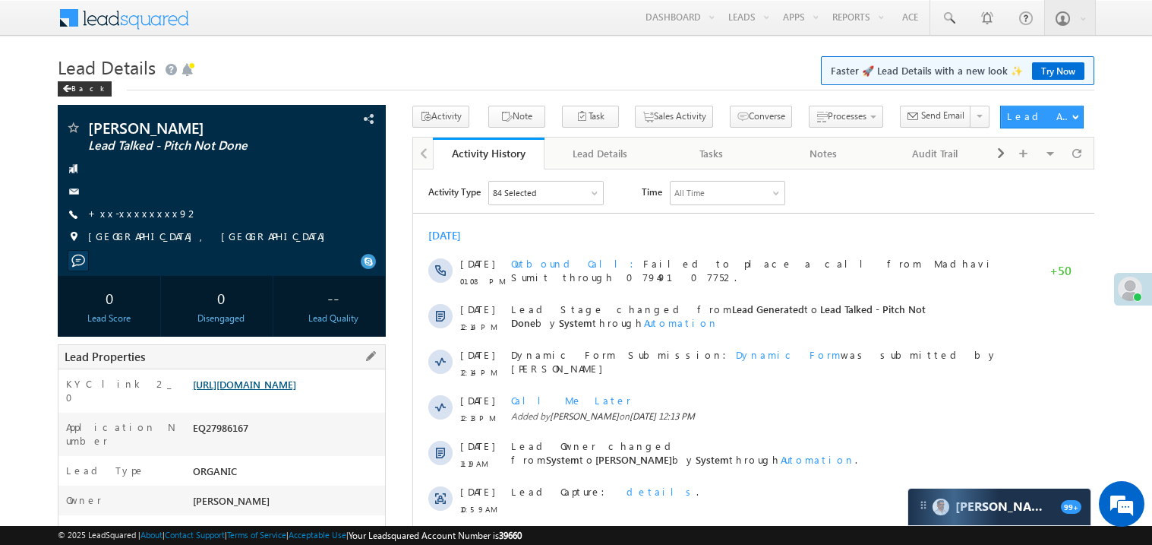
click at [281, 390] on link "[URL][DOMAIN_NAME]" at bounding box center [244, 384] width 103 height 13
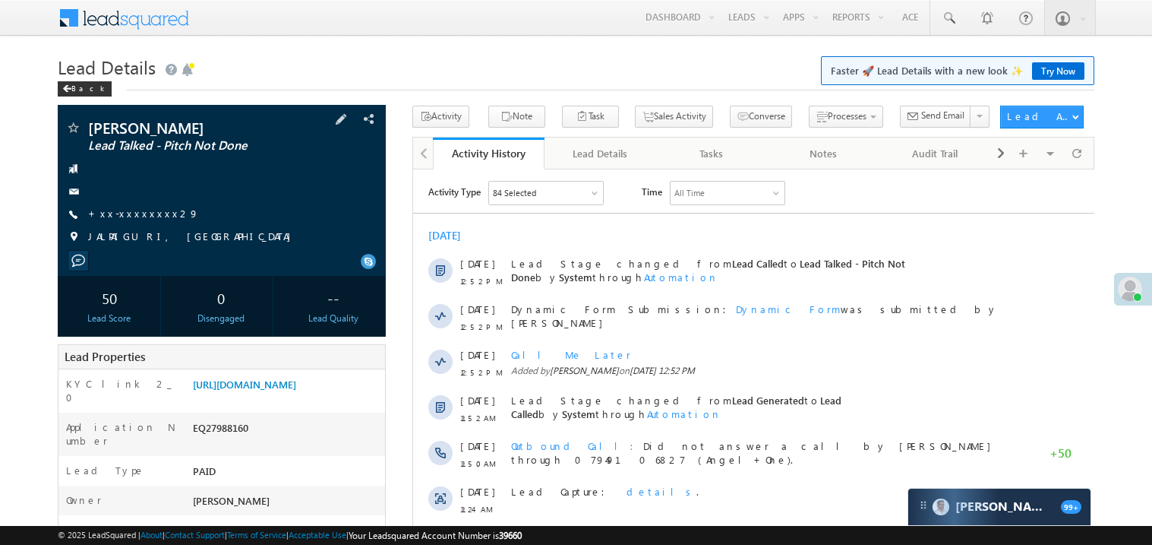
click at [146, 220] on span "+xx-xxxxxxxx29" at bounding box center [143, 214] width 111 height 15
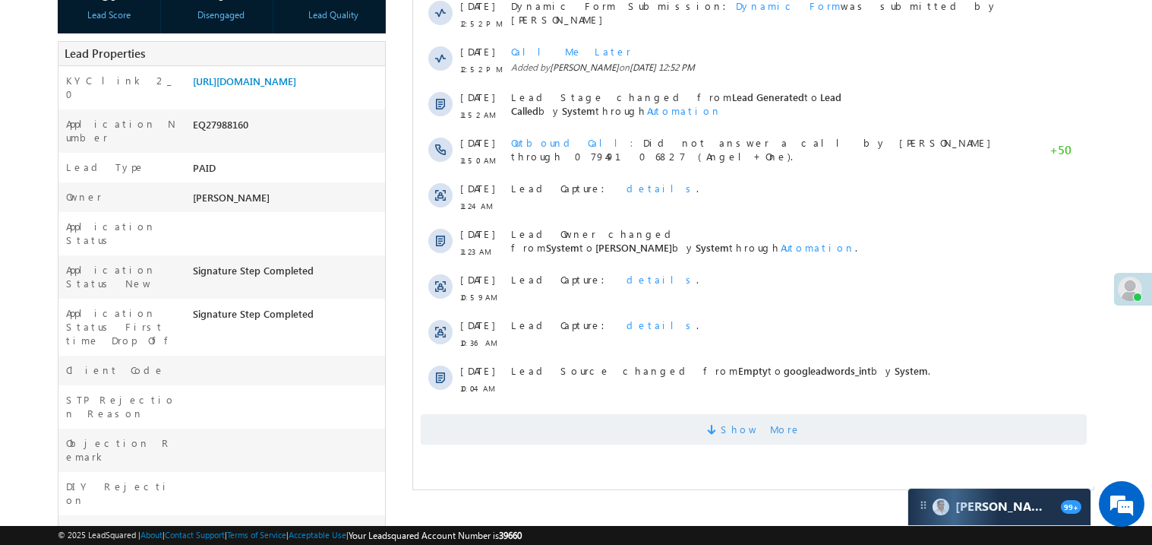
scroll to position [334, 0]
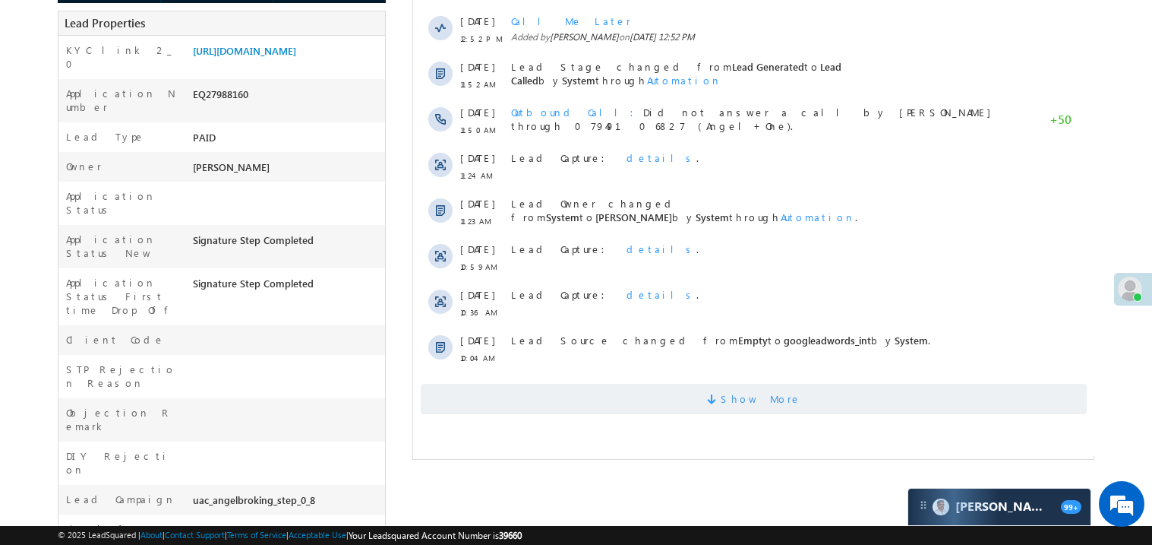
click at [694, 402] on span "Show More" at bounding box center [753, 399] width 666 height 30
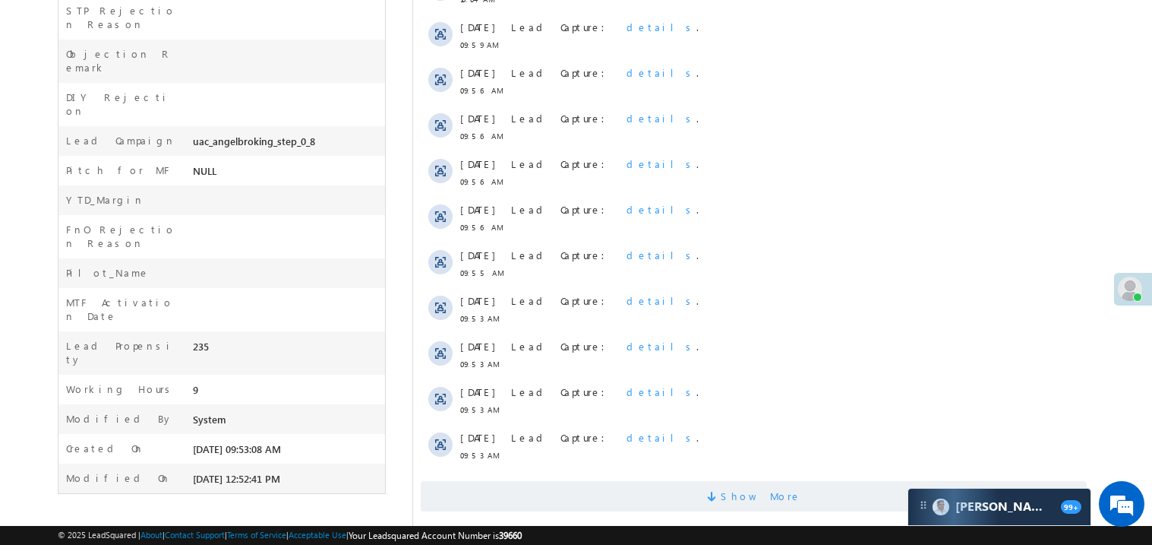
scroll to position [0, 0]
click at [647, 491] on span "Show More" at bounding box center [753, 498] width 666 height 30
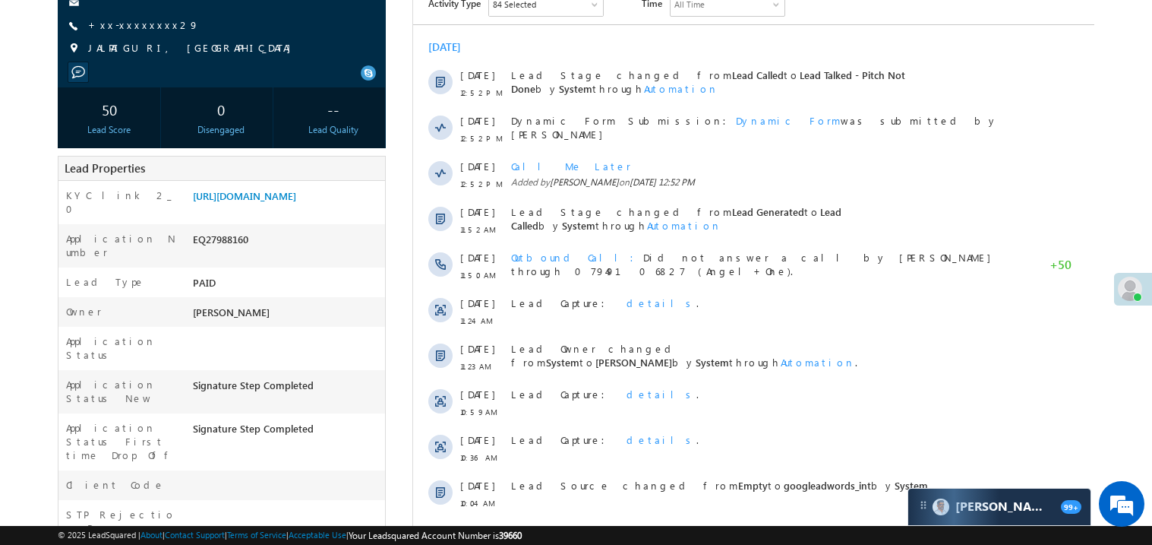
scroll to position [112, 0]
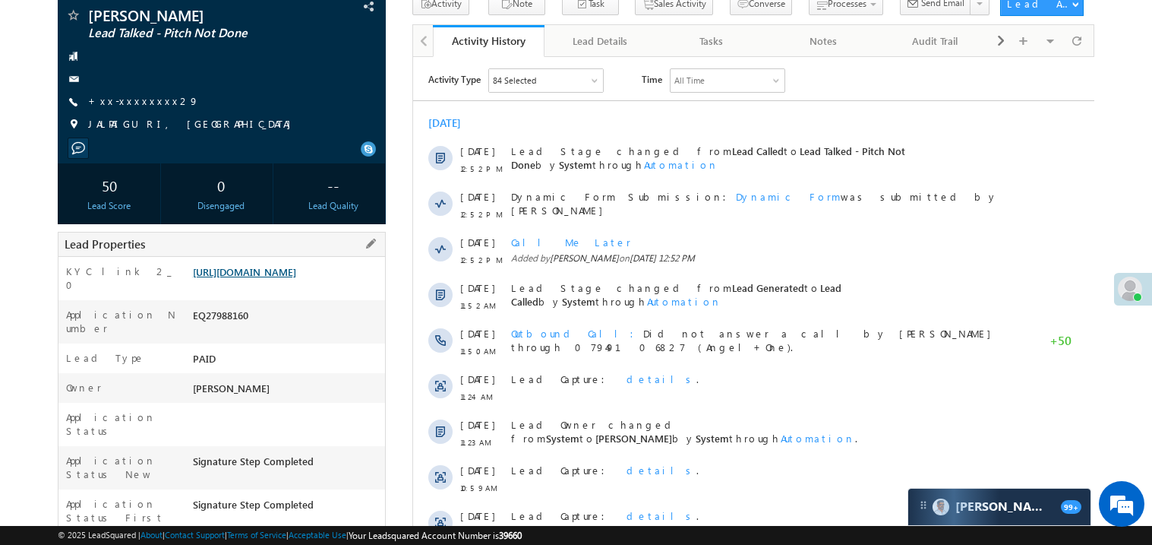
click at [288, 278] on link "https://angelbroking1-pk3em7sa.customui-test.leadsquared.com?leadId=f03bb08e-79…" at bounding box center [244, 271] width 103 height 13
click at [142, 96] on link "+xx-xxxxxxxx29" at bounding box center [143, 100] width 111 height 13
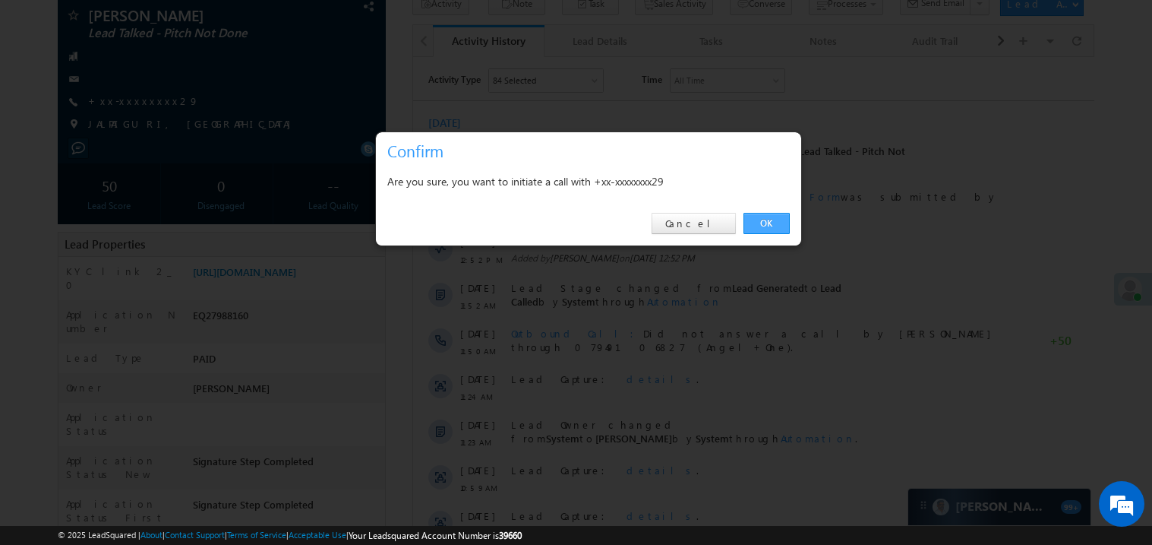
click at [768, 221] on link "OK" at bounding box center [767, 223] width 46 height 21
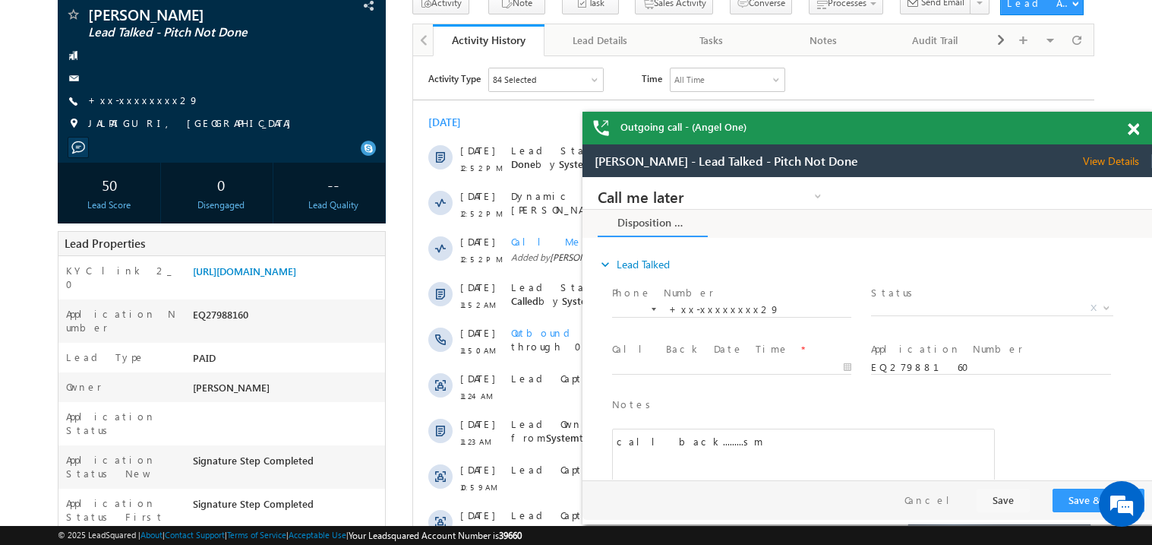
scroll to position [0, 0]
click at [1135, 131] on span at bounding box center [1133, 129] width 11 height 13
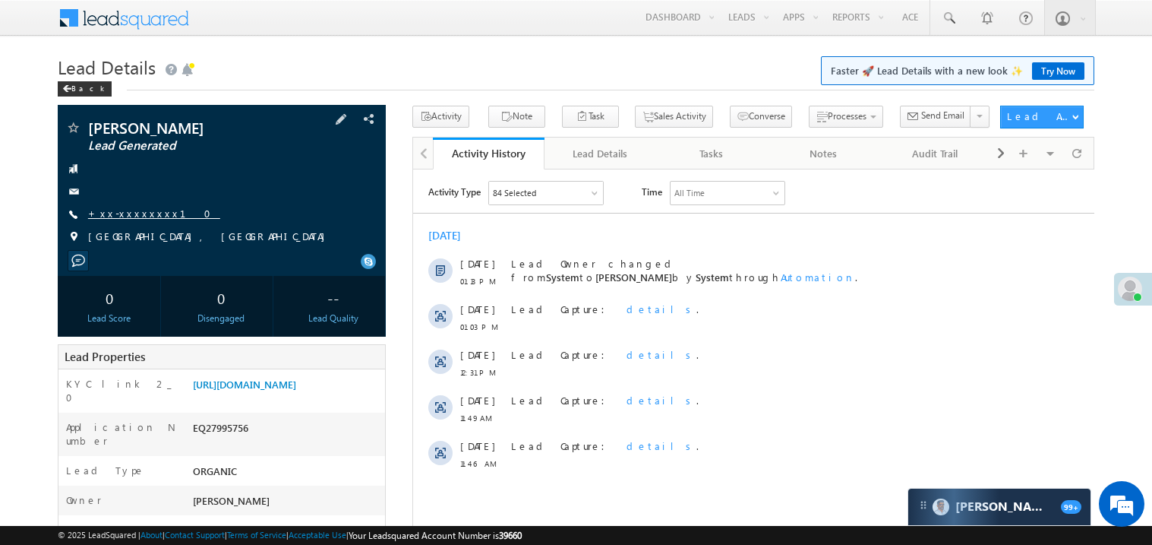
click at [142, 213] on link "+xx-xxxxxxxx10" at bounding box center [154, 213] width 132 height 13
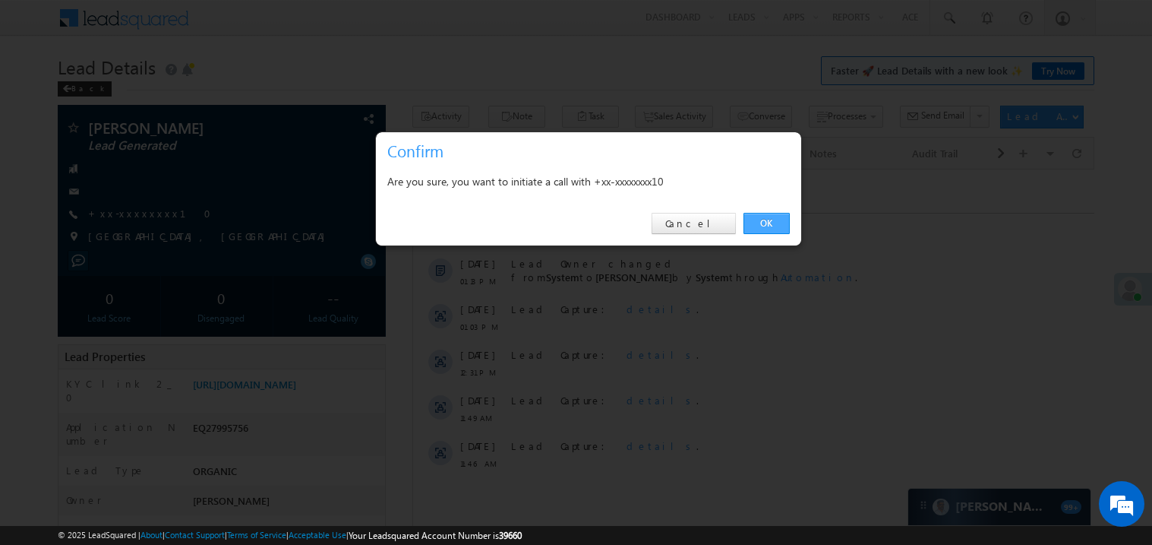
click at [767, 220] on link "OK" at bounding box center [767, 223] width 46 height 21
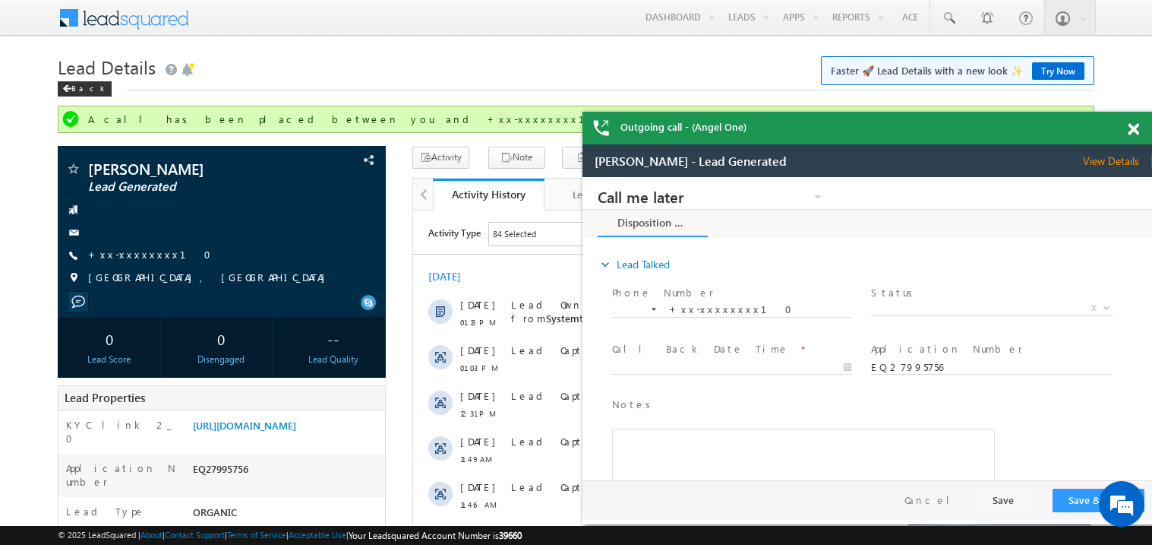
click at [1136, 127] on span at bounding box center [1133, 129] width 11 height 13
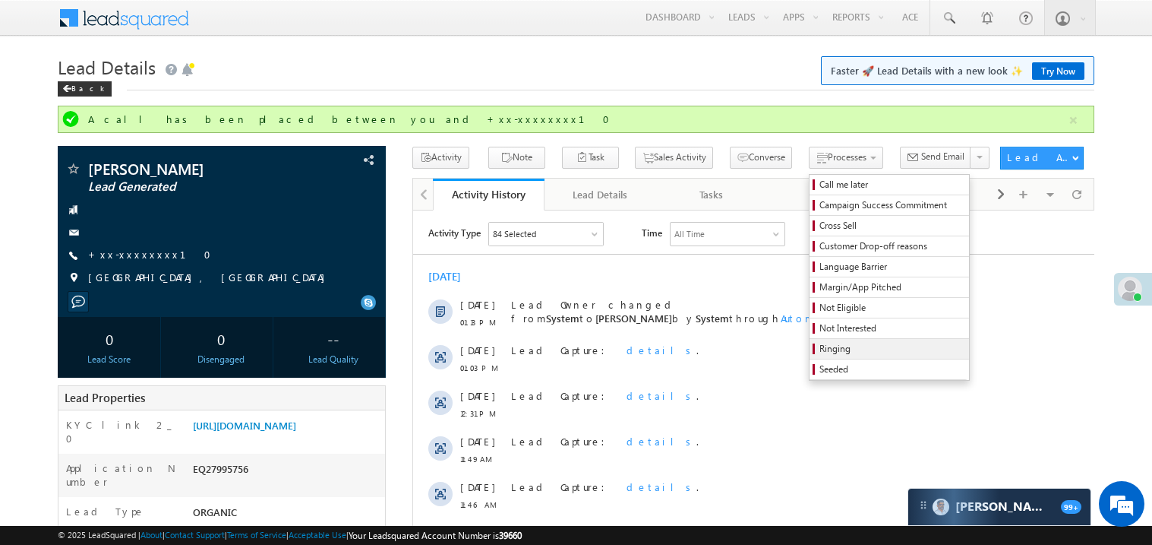
click at [836, 356] on span "Ringing" at bounding box center [892, 349] width 144 height 14
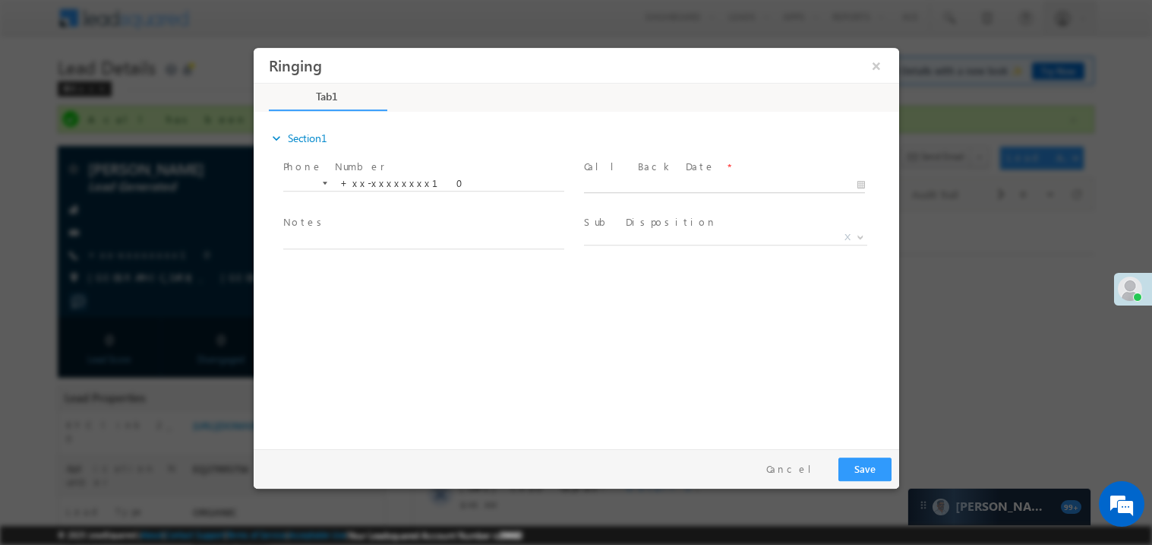
click at [624, 185] on body "Ringing ×" at bounding box center [576, 244] width 646 height 394
type input "08/29/25 1:38 PM"
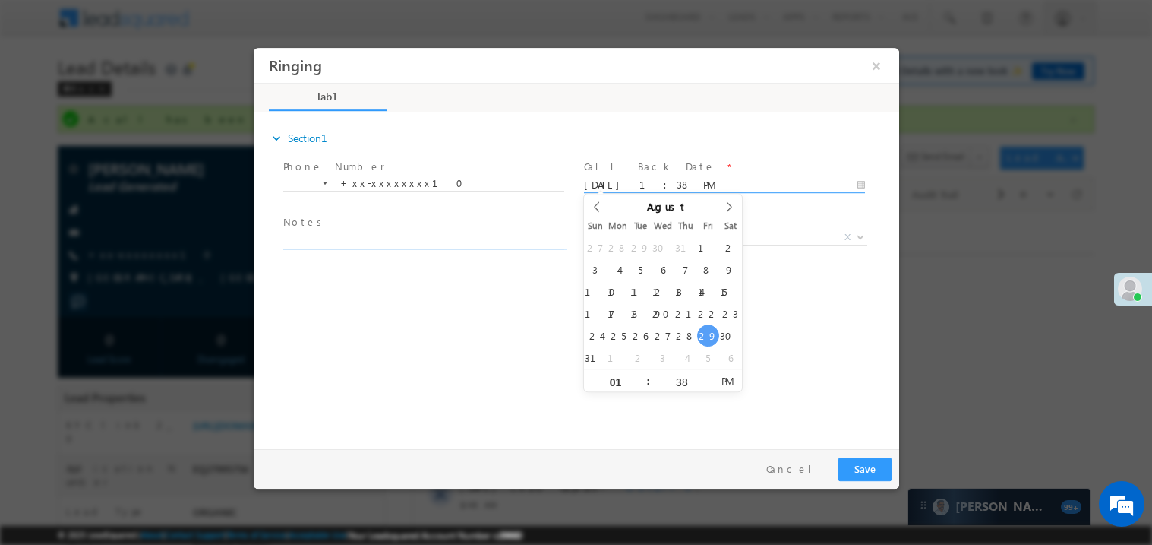
click at [337, 238] on textarea at bounding box center [423, 239] width 281 height 17
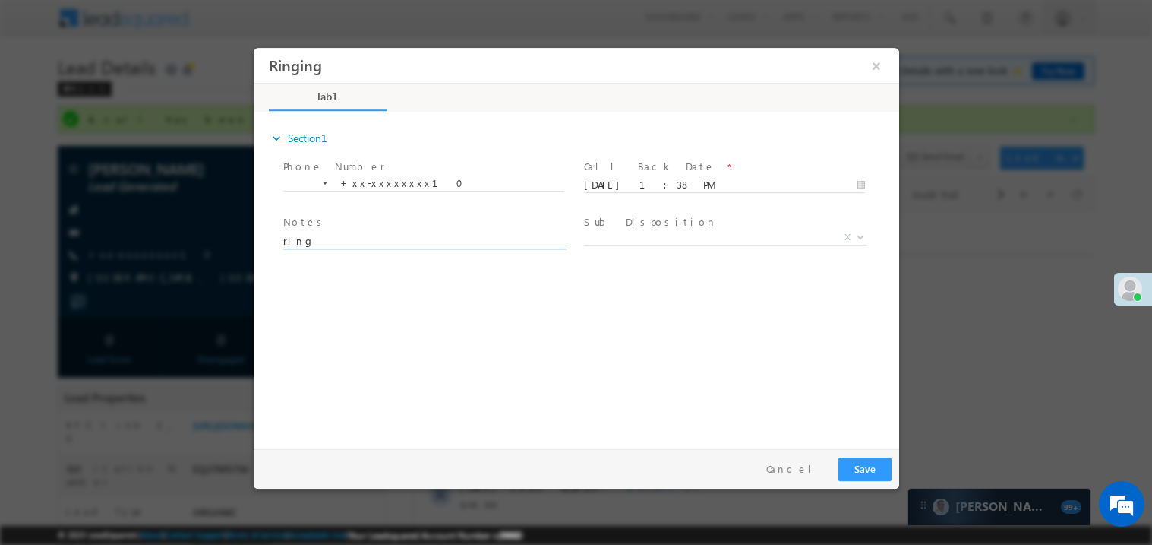
type textarea "ring"
click at [866, 460] on button "Save" at bounding box center [864, 469] width 53 height 24
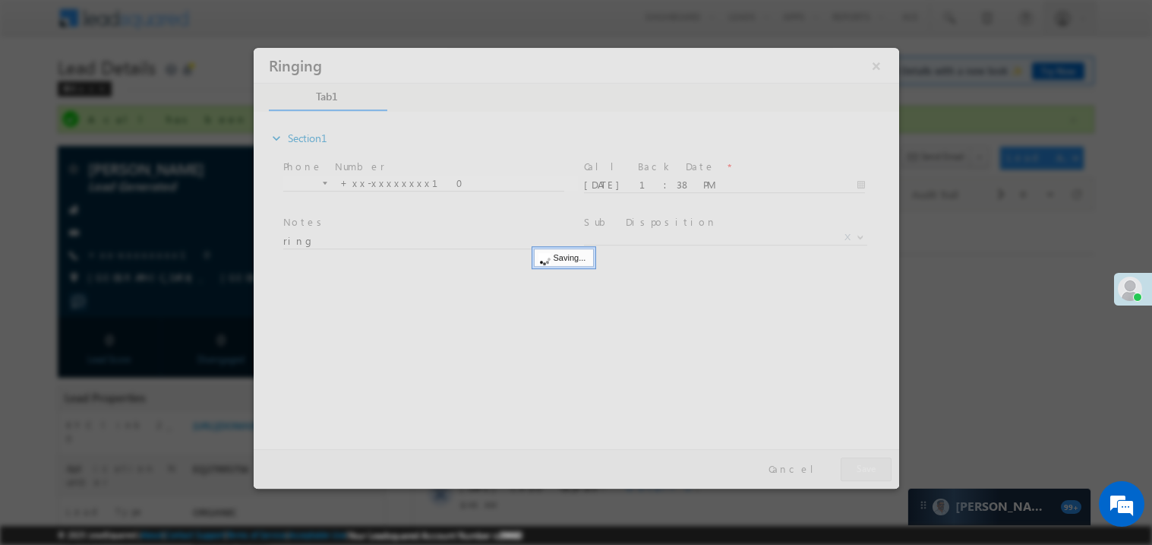
click at [866, 460] on div at bounding box center [576, 267] width 646 height 441
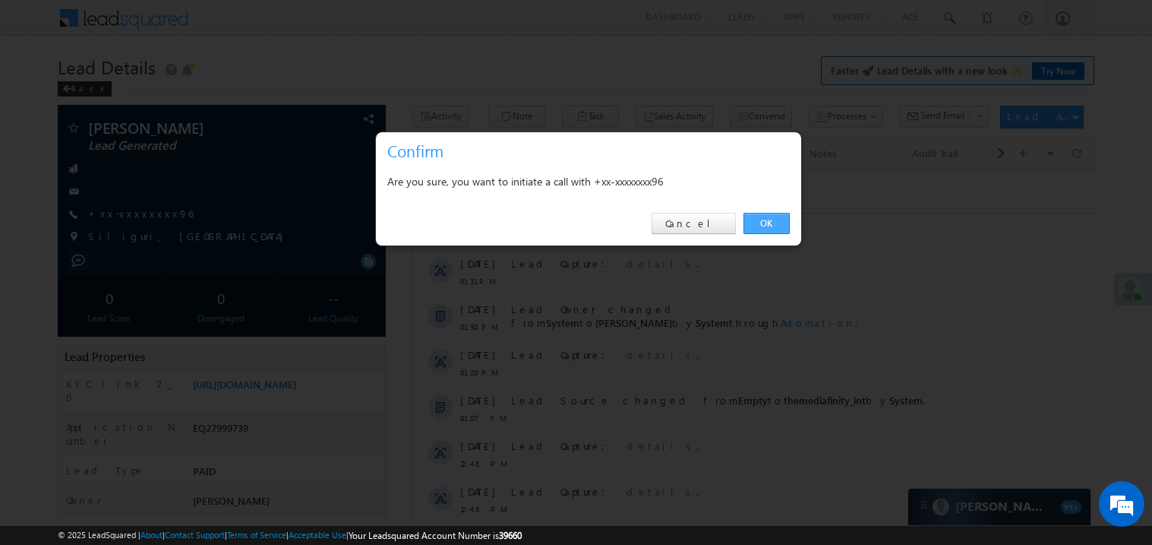
click at [772, 226] on link "OK" at bounding box center [767, 223] width 46 height 21
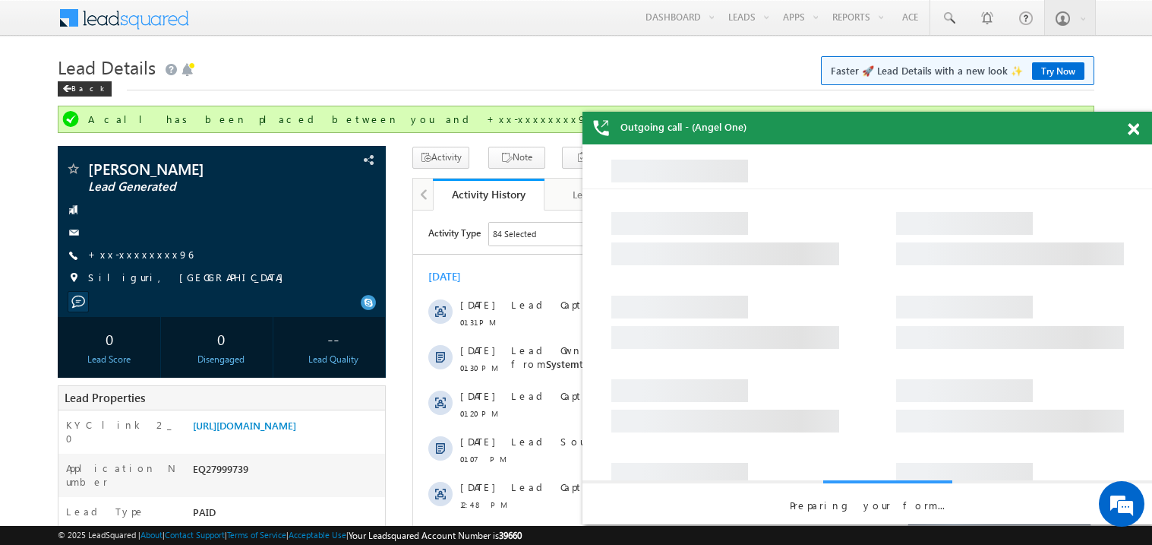
click at [1138, 128] on span at bounding box center [1133, 129] width 11 height 13
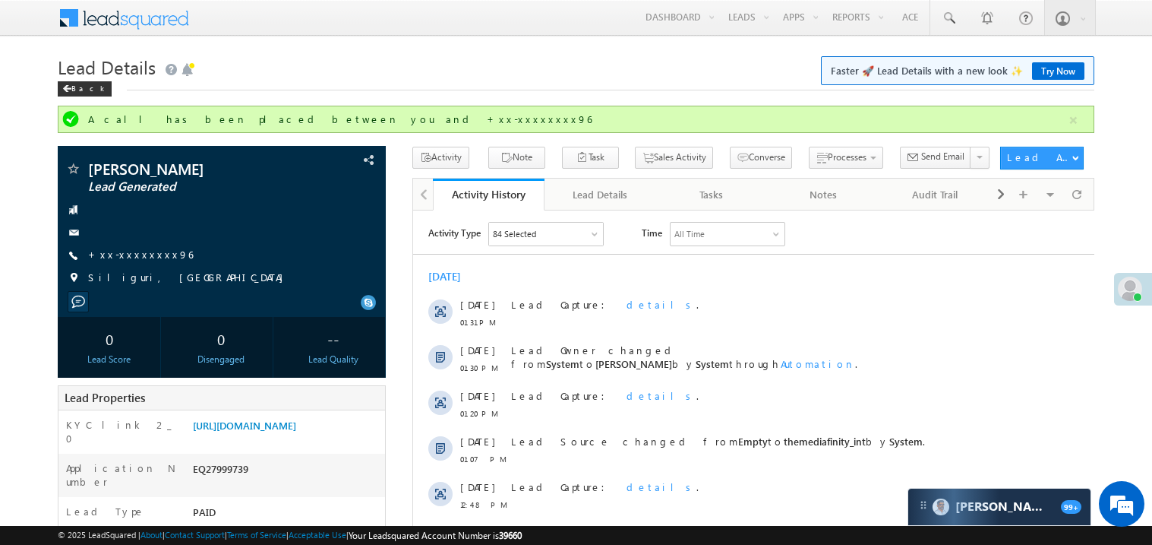
click at [599, 71] on h1 "Lead Details Faster 🚀 Lead Details with a new look ✨ Try Now" at bounding box center [576, 66] width 1037 height 30
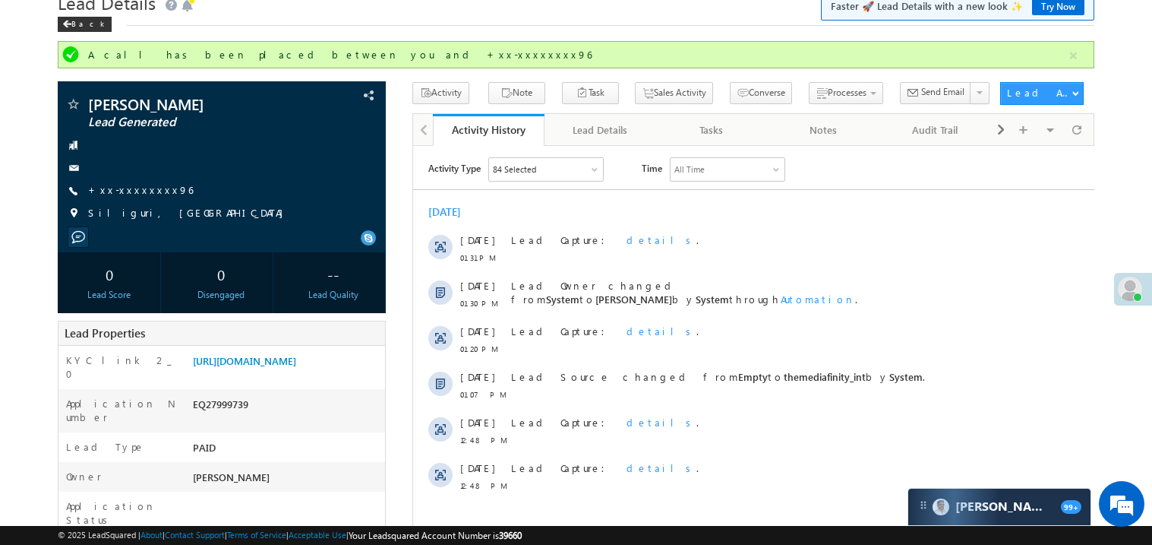
scroll to position [30, 0]
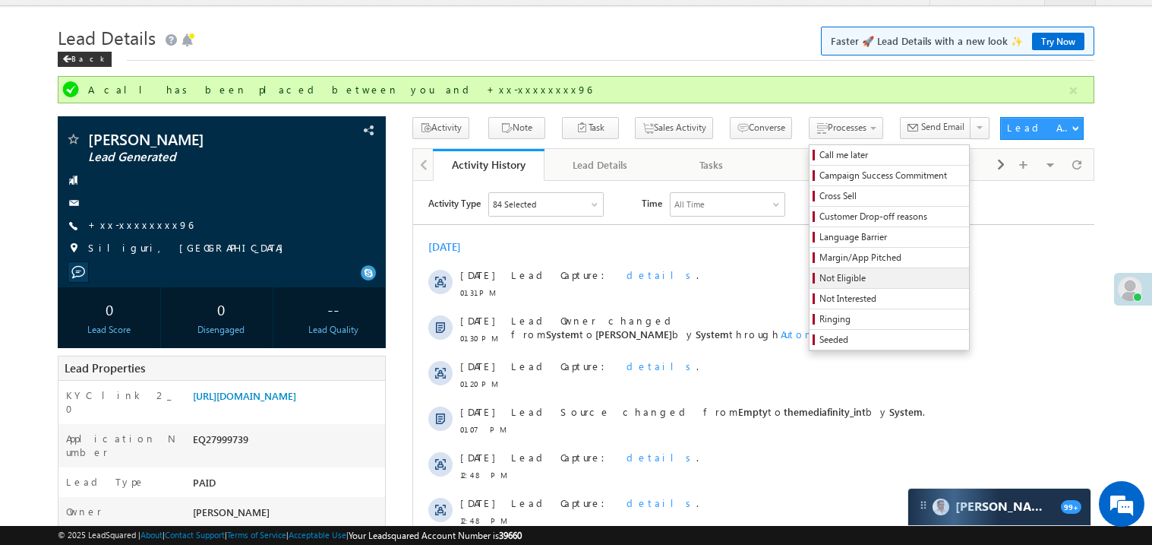
click at [820, 280] on span "Not Eligible" at bounding box center [892, 278] width 144 height 14
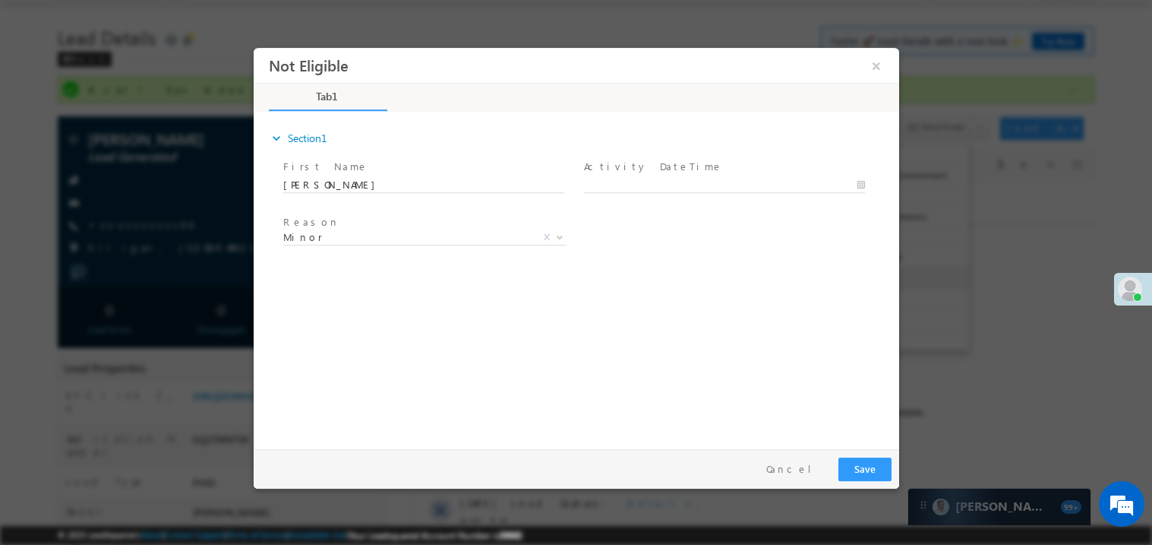
scroll to position [0, 0]
click at [876, 61] on button "×" at bounding box center [876, 65] width 26 height 28
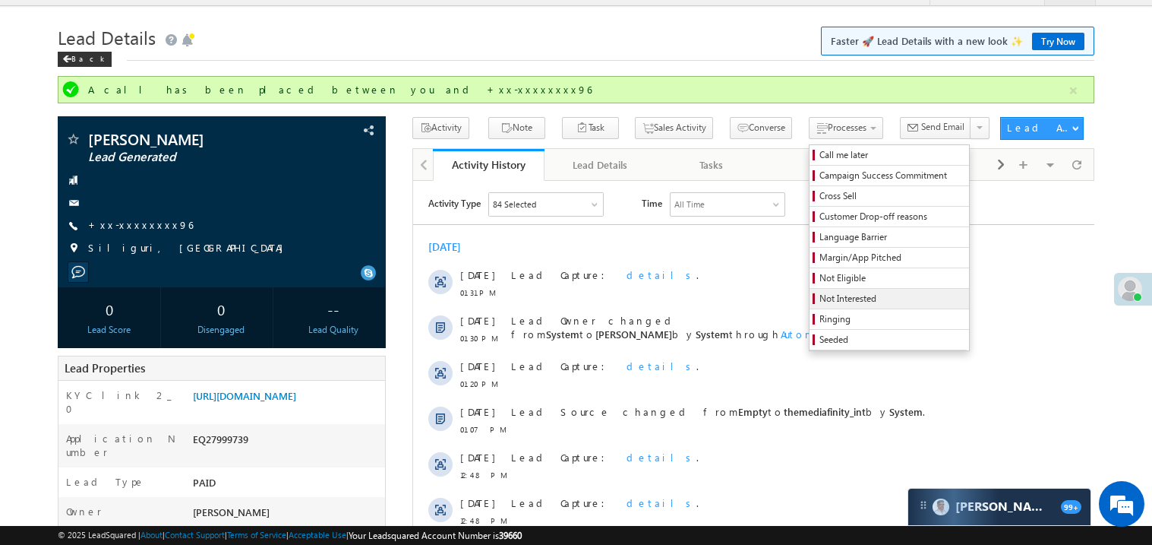
click at [820, 304] on span "Not Interested" at bounding box center [892, 299] width 144 height 14
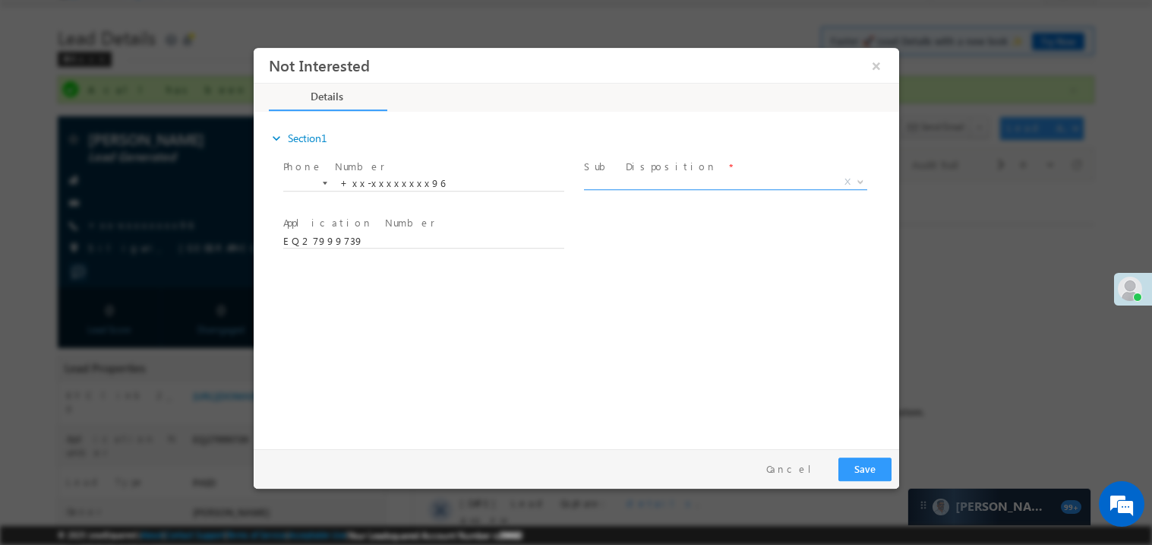
click at [613, 175] on span "X" at bounding box center [724, 181] width 283 height 15
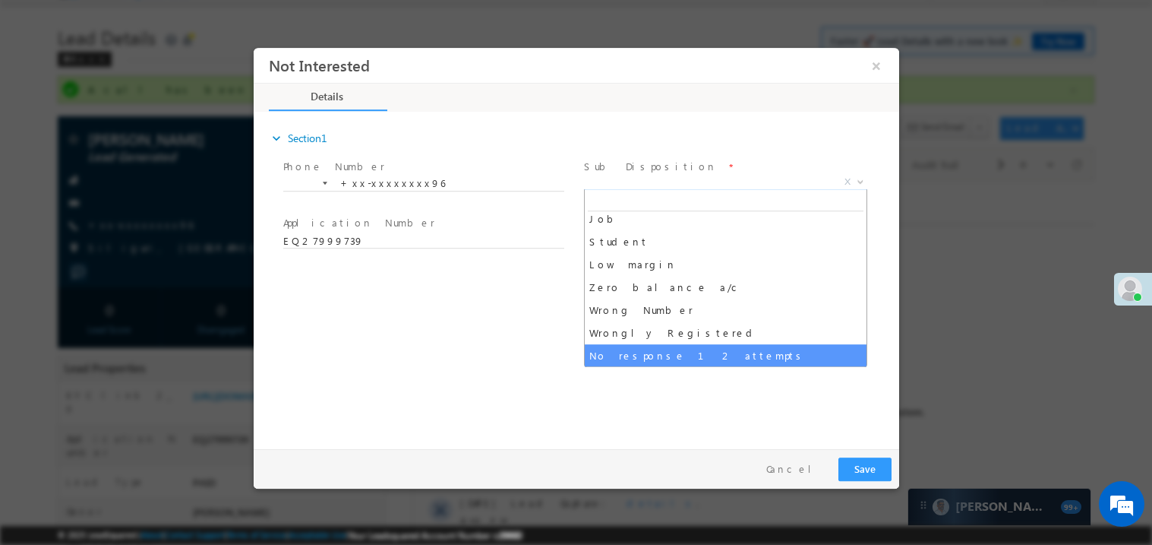
scroll to position [75, 0]
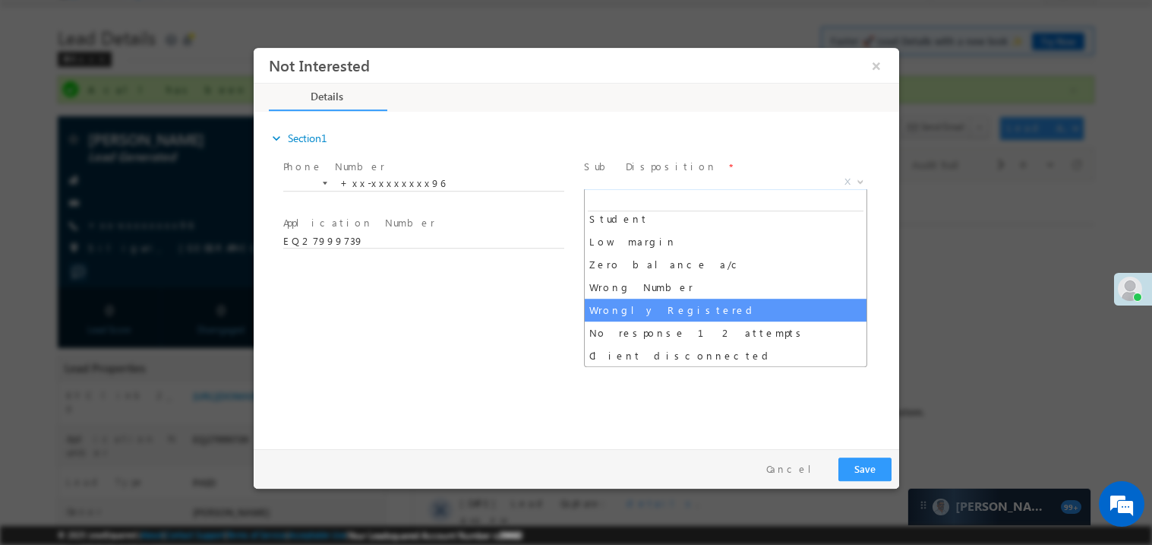
select select "Wrongly Registered"
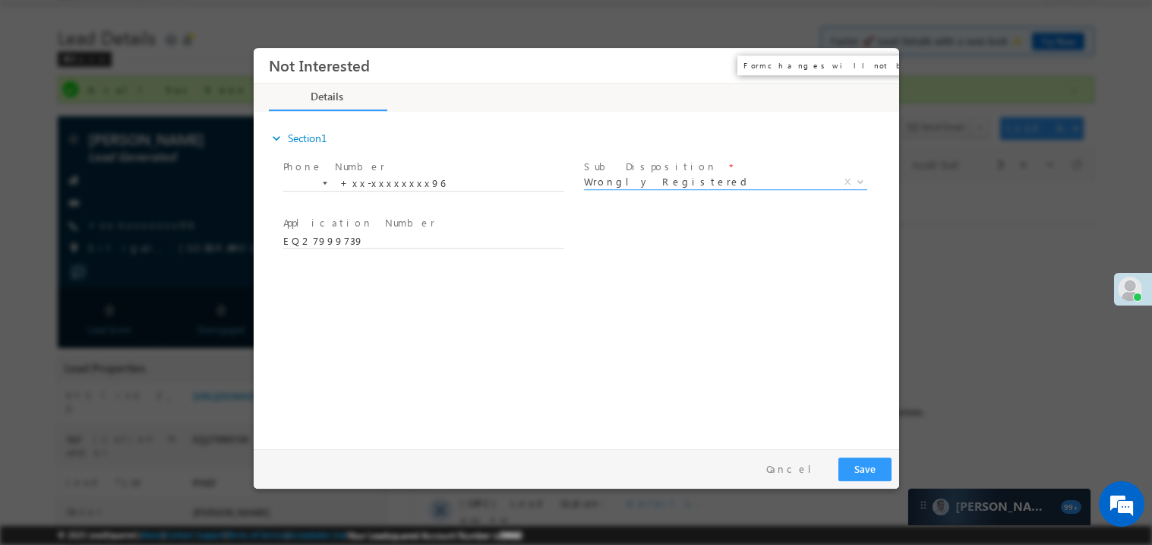
click at [877, 62] on button "×" at bounding box center [876, 65] width 26 height 28
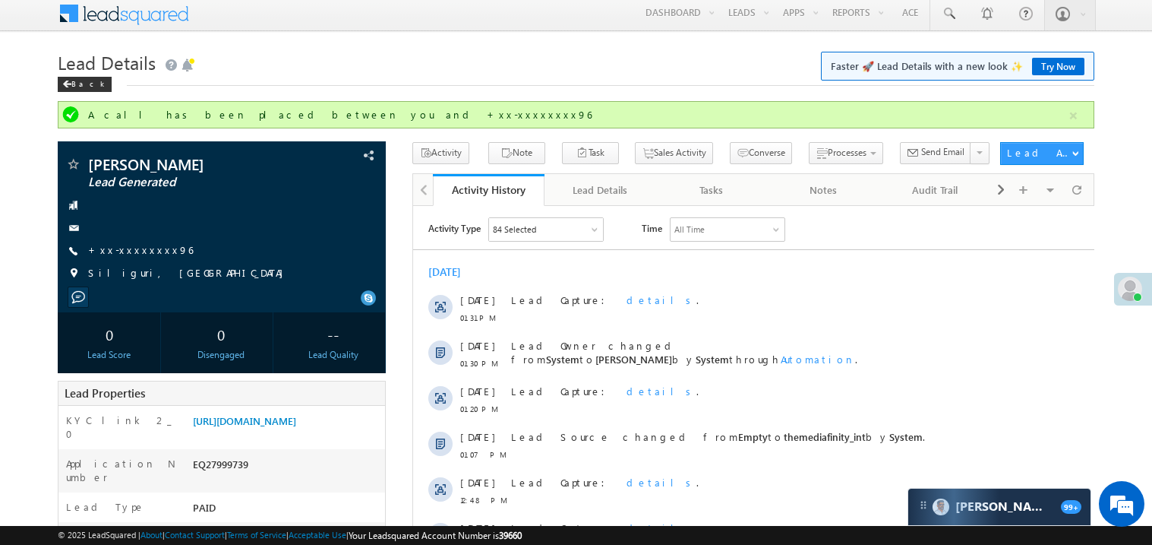
scroll to position [0, 0]
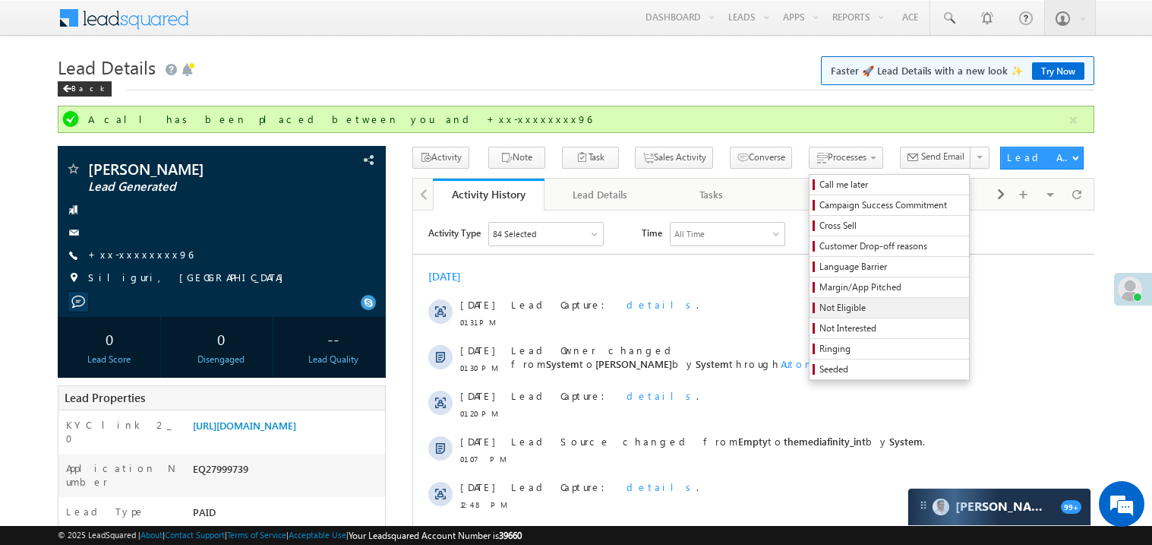
click at [820, 305] on span "Not Eligible" at bounding box center [892, 308] width 144 height 14
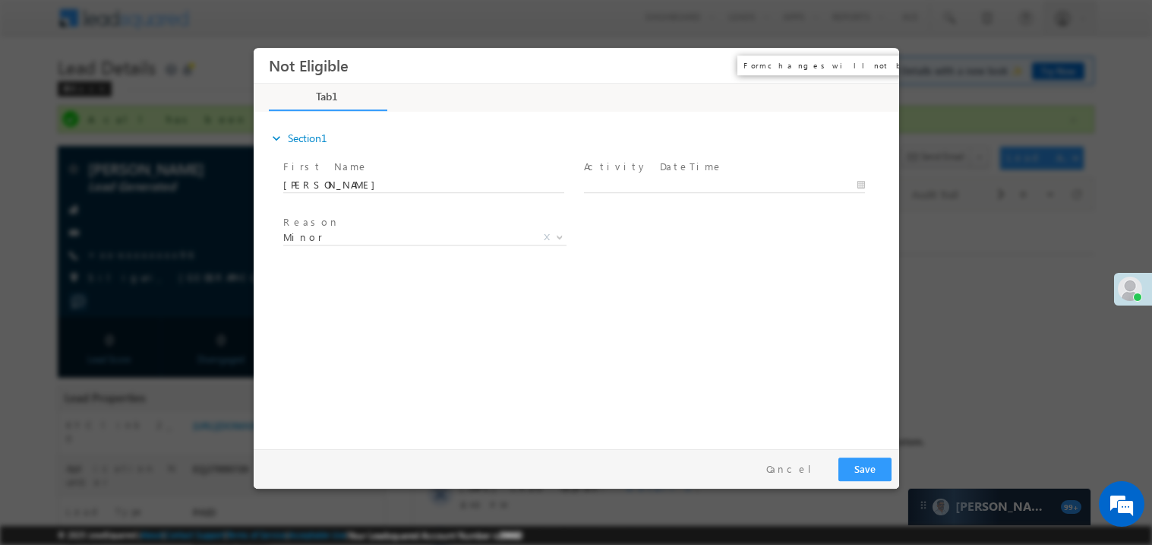
click at [876, 70] on button "×" at bounding box center [876, 65] width 26 height 28
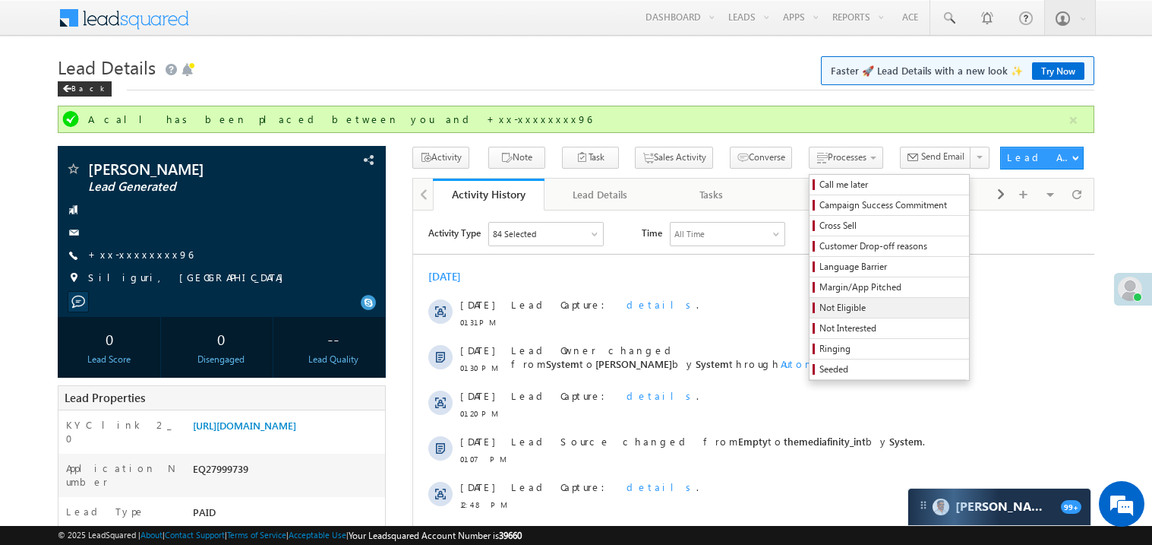
click at [826, 308] on span "Not Eligible" at bounding box center [892, 308] width 144 height 14
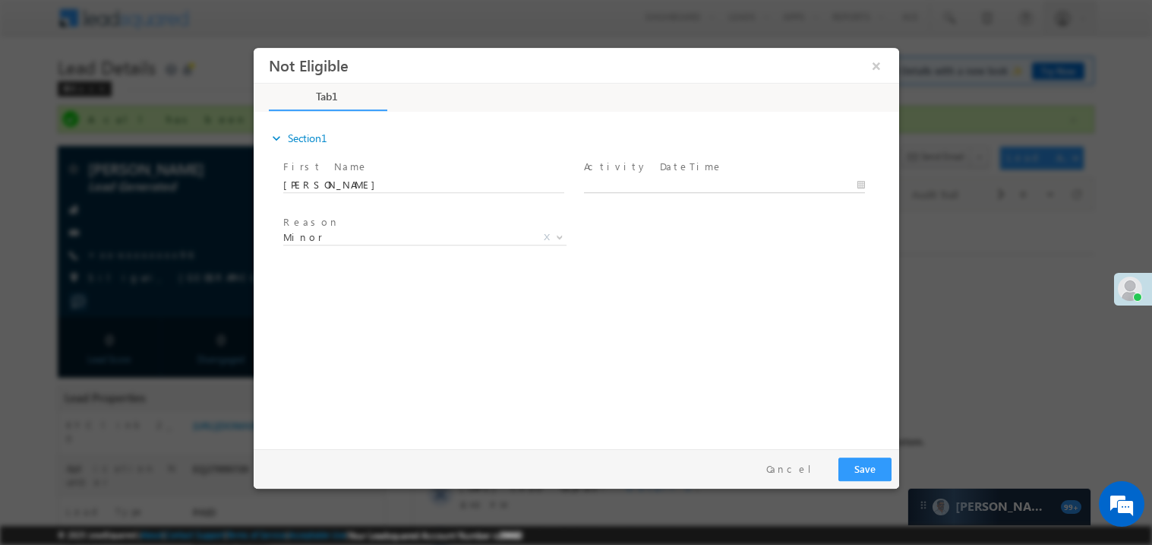
click at [628, 182] on body "Not Eligible ×" at bounding box center [576, 244] width 646 height 394
type input "08/29/25 1:41 PM"
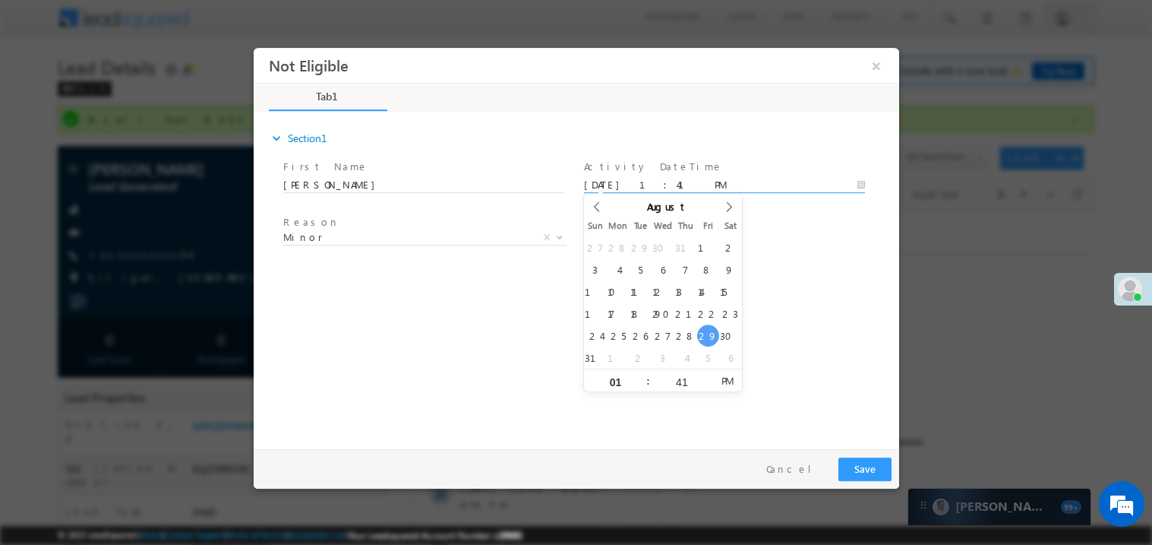
click at [795, 368] on div "expand_more Section1 First Name *" at bounding box center [580, 277] width 638 height 328
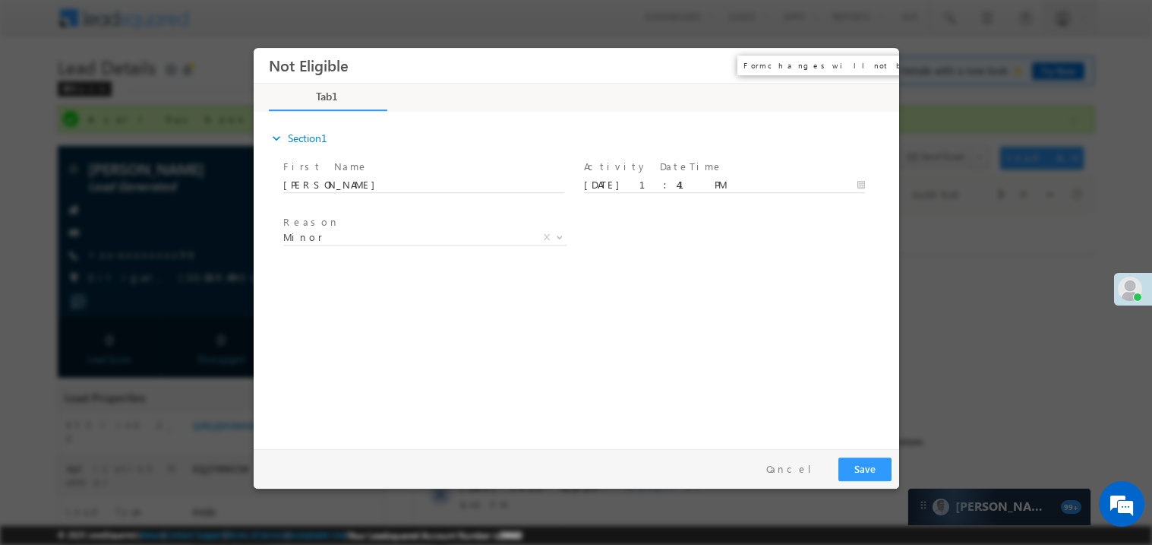
click at [875, 62] on button "×" at bounding box center [876, 65] width 26 height 28
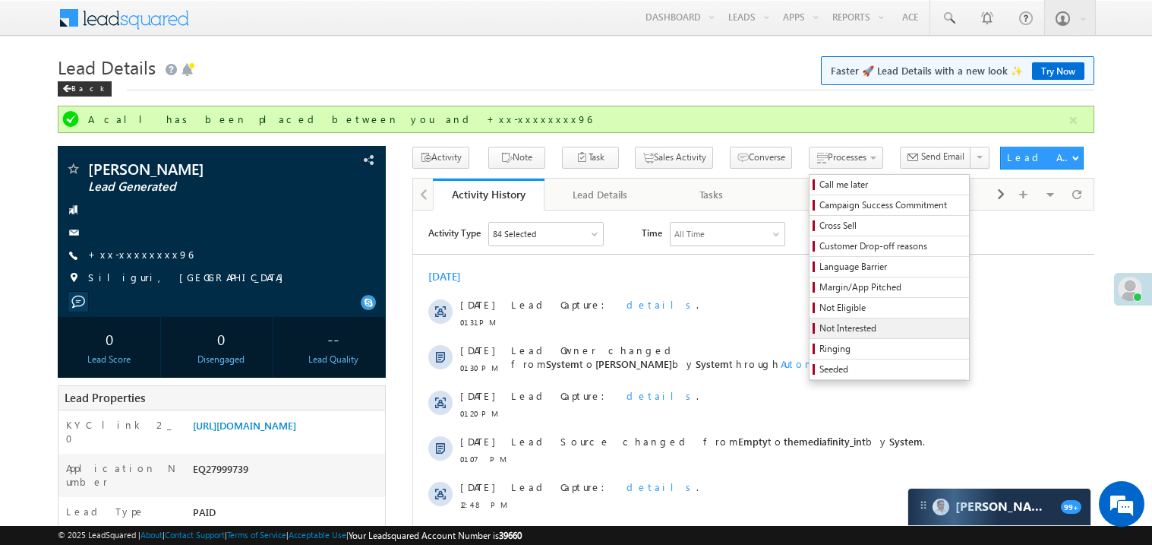
scroll to position [2, 0]
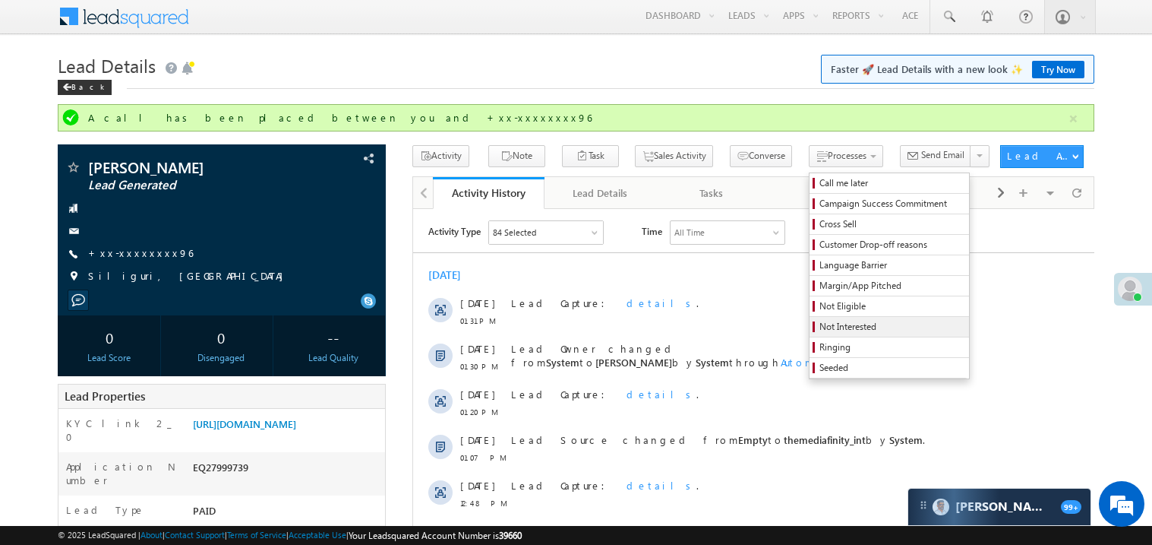
click at [820, 327] on span "Not Interested" at bounding box center [892, 327] width 144 height 14
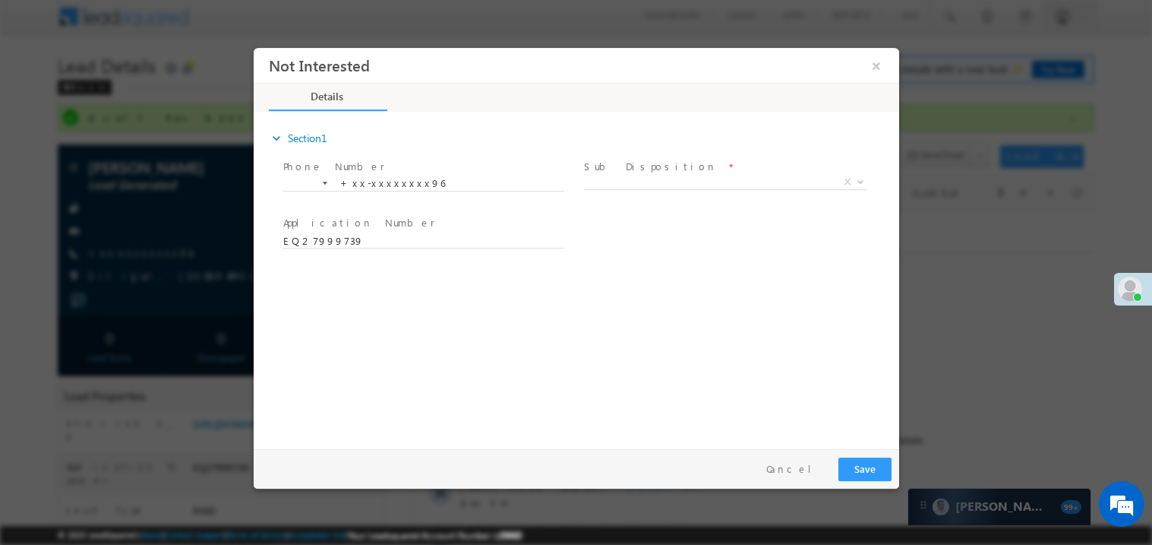
scroll to position [0, 0]
click at [612, 179] on span "X" at bounding box center [724, 181] width 283 height 15
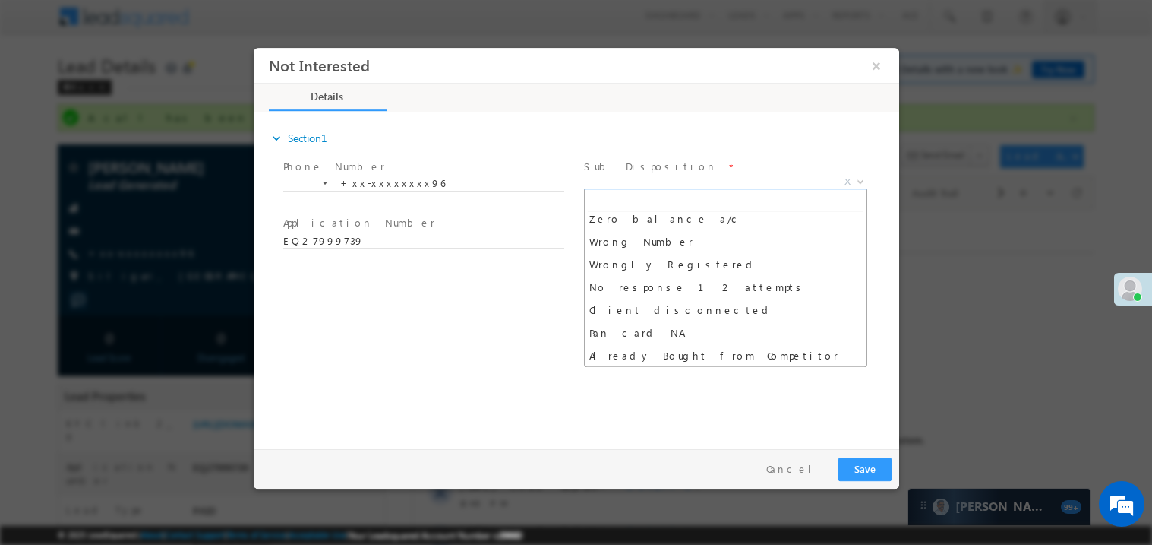
scroll to position [144, 0]
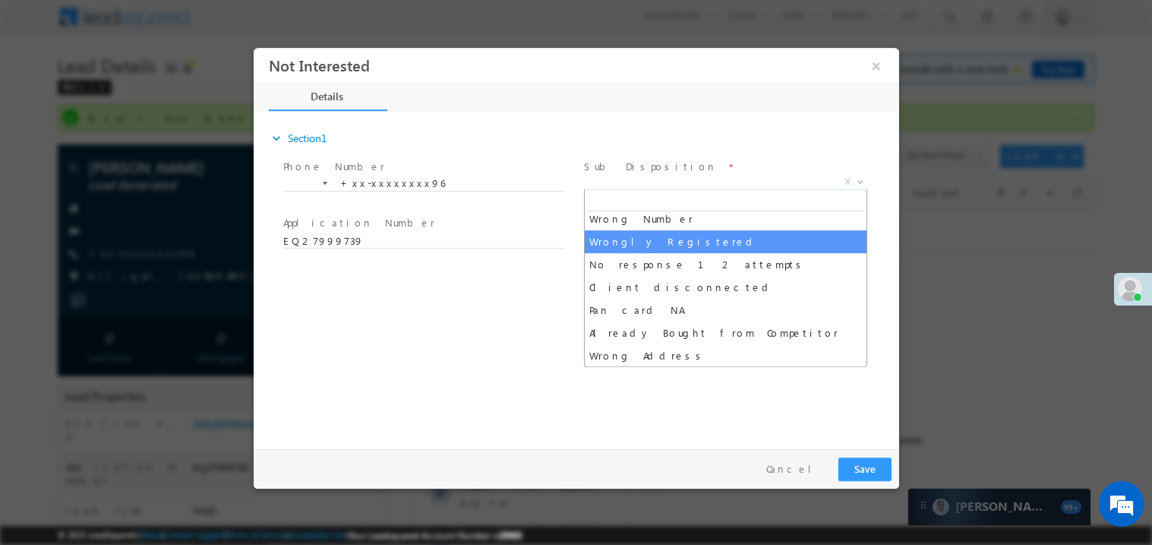
select select "Wrongly Registered"
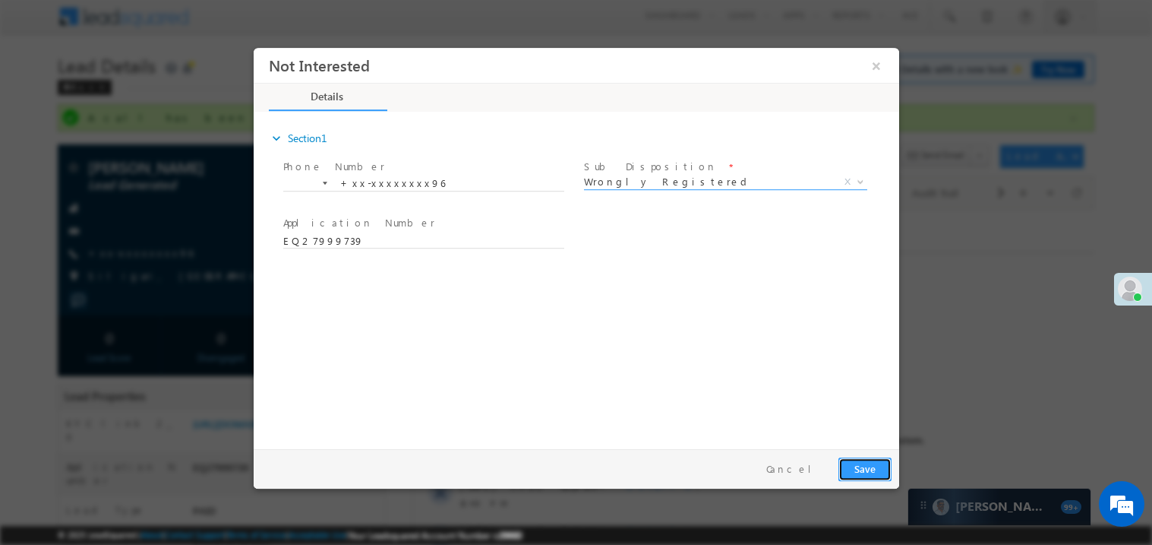
click at [858, 470] on button "Save" at bounding box center [864, 469] width 53 height 24
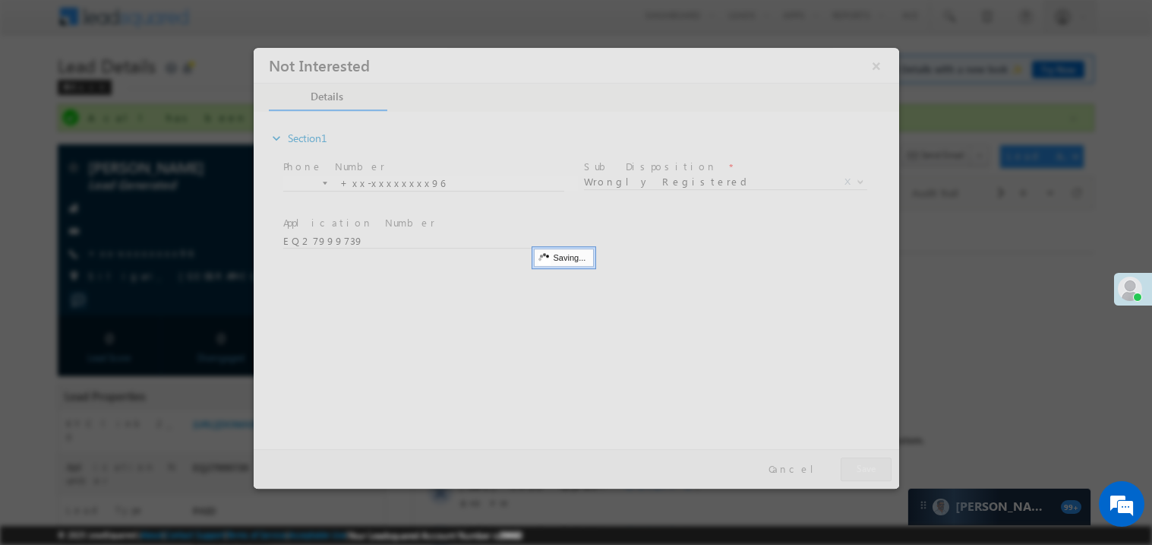
click at [858, 470] on div at bounding box center [576, 267] width 646 height 441
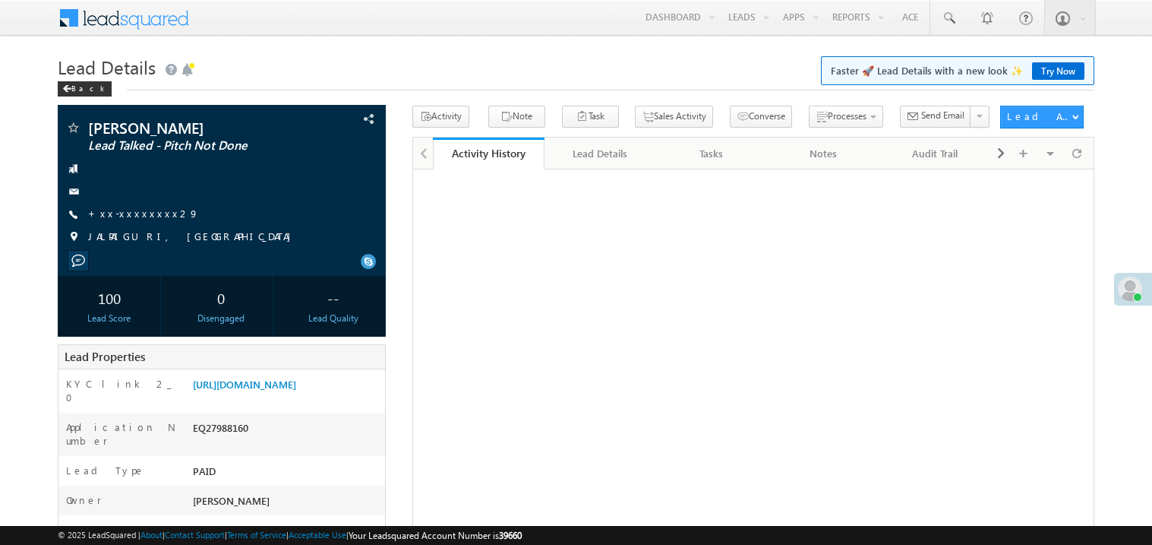
click at [139, 211] on link "+xx-xxxxxxxx29" at bounding box center [143, 213] width 111 height 13
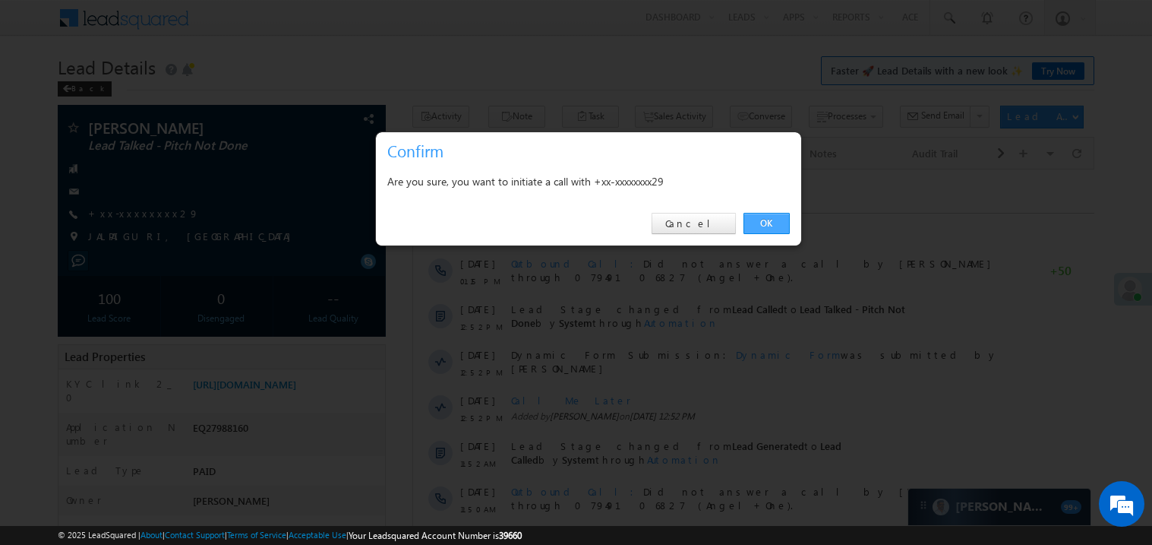
click at [765, 225] on link "OK" at bounding box center [767, 223] width 46 height 21
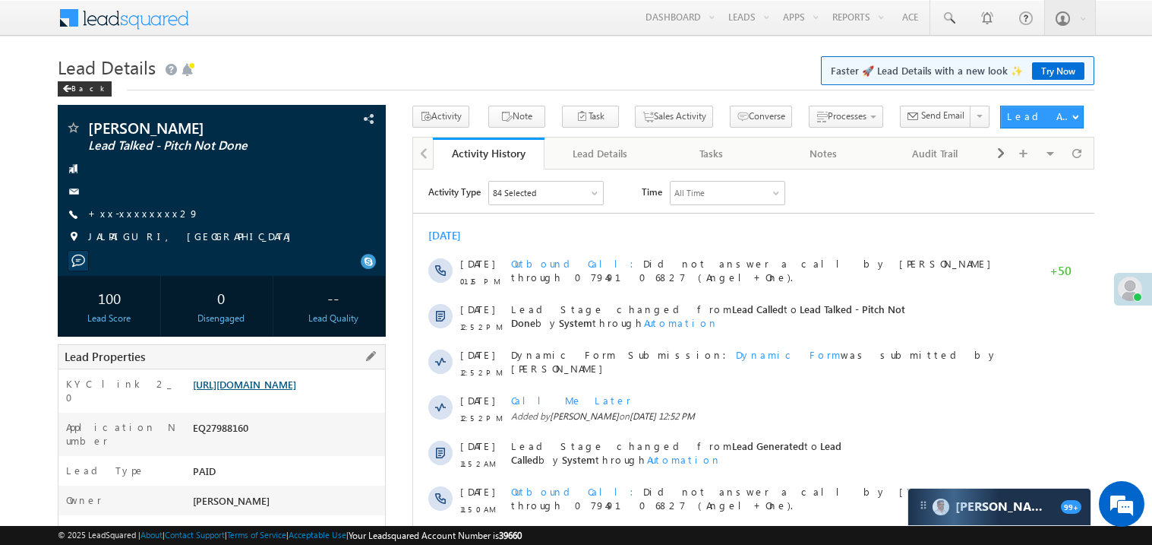
click at [281, 390] on link "[URL][DOMAIN_NAME]" at bounding box center [244, 384] width 103 height 13
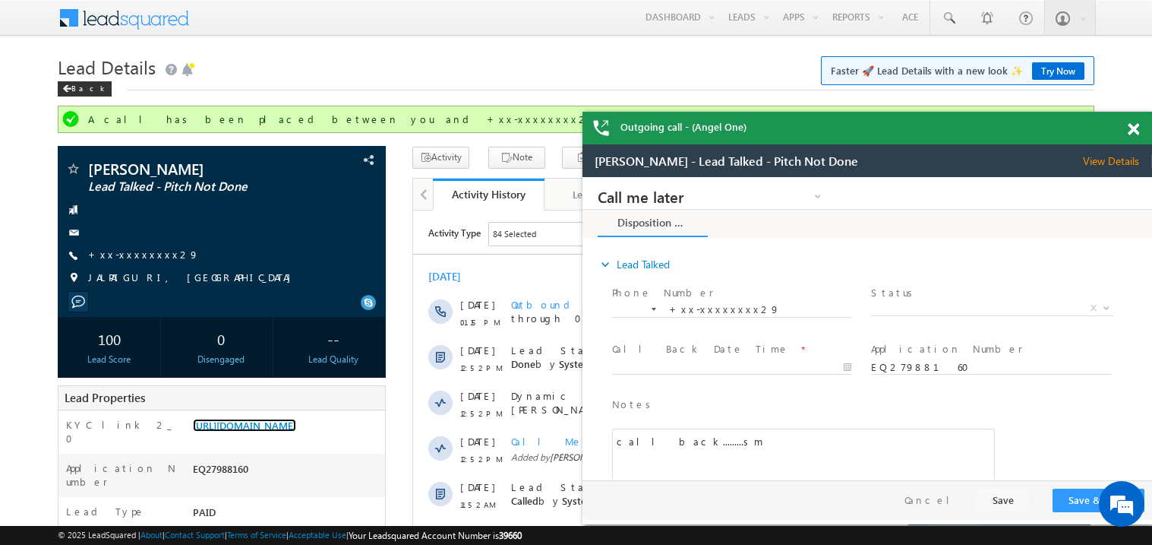
click at [1139, 128] on span at bounding box center [1133, 129] width 11 height 13
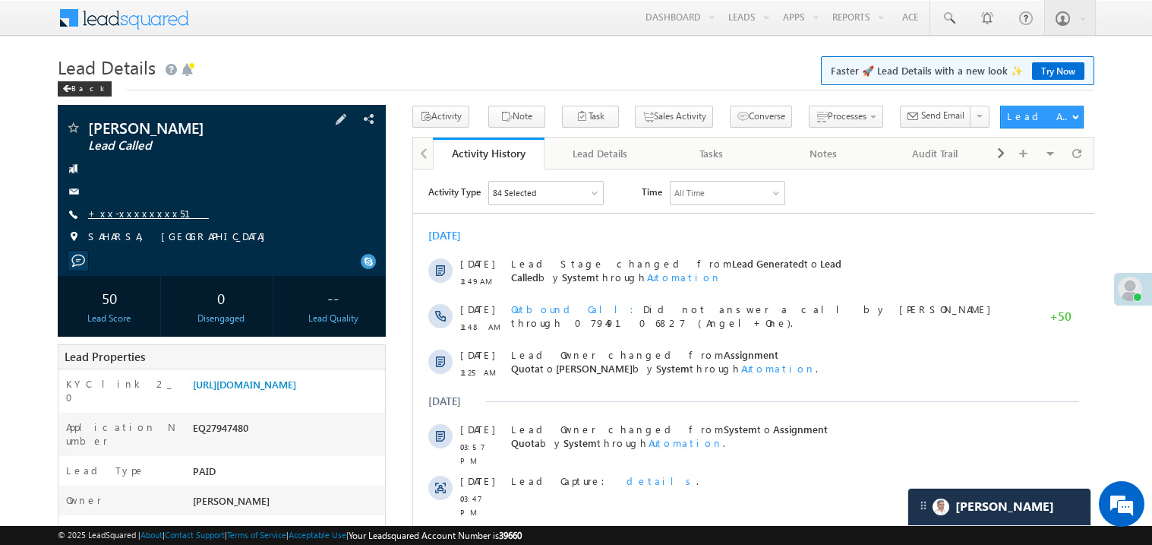
click at [138, 217] on link "+xx-xxxxxxxx51" at bounding box center [148, 213] width 121 height 13
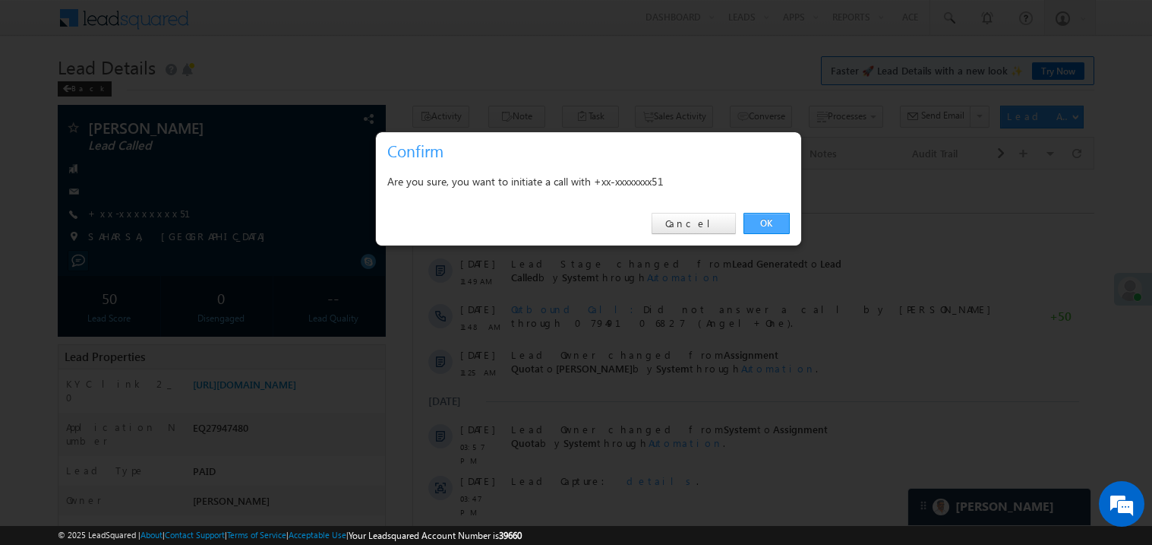
click at [760, 221] on link "OK" at bounding box center [767, 223] width 46 height 21
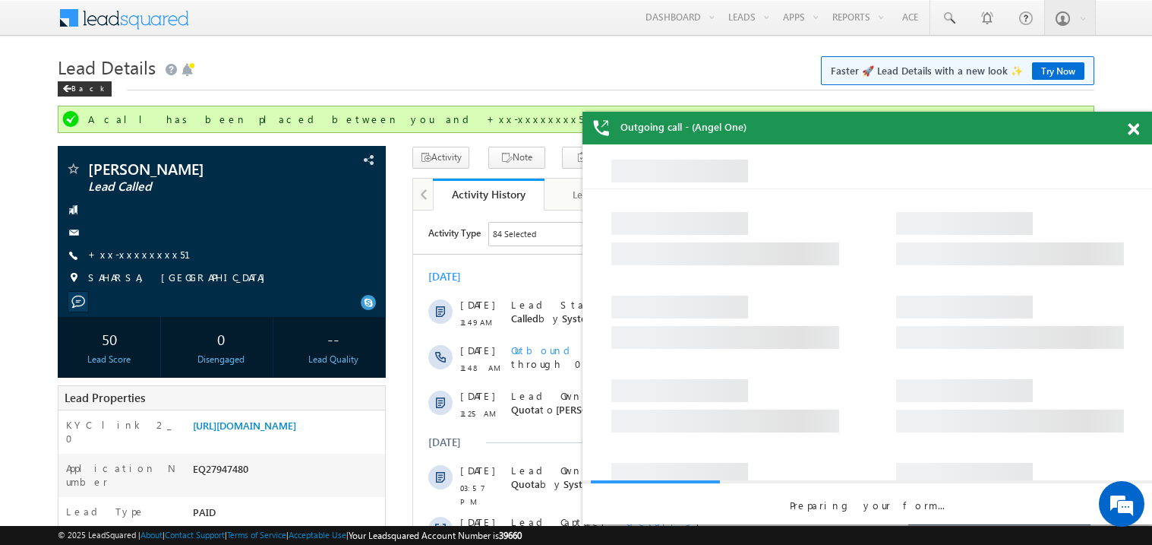
click at [1136, 132] on span at bounding box center [1133, 129] width 11 height 13
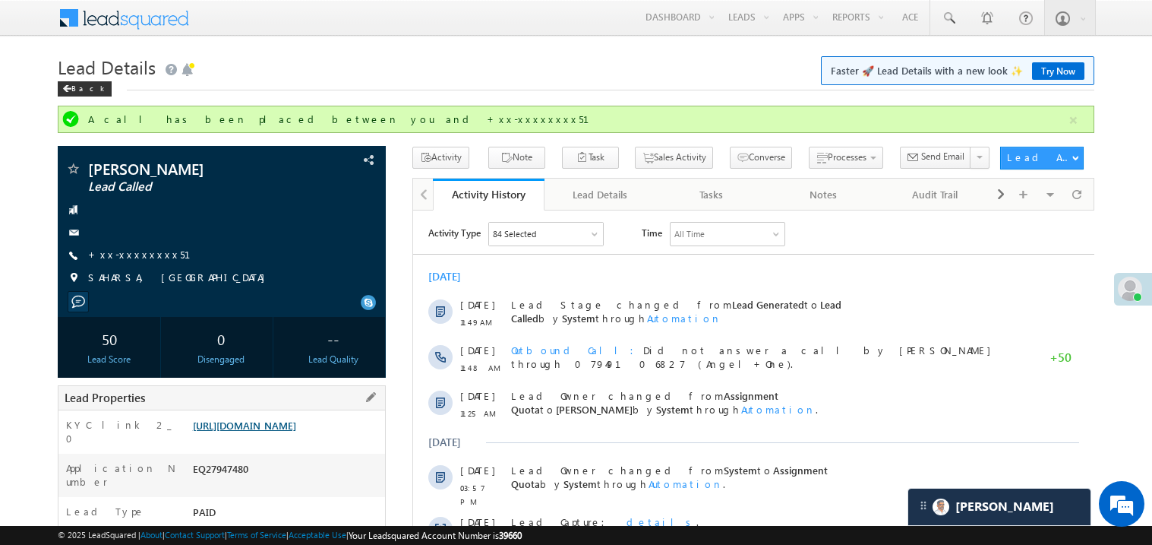
click at [294, 432] on link "https://angelbroking1-pk3em7sa.customui-test.leadsquared.com?leadId=97037f14-88…" at bounding box center [244, 425] width 103 height 13
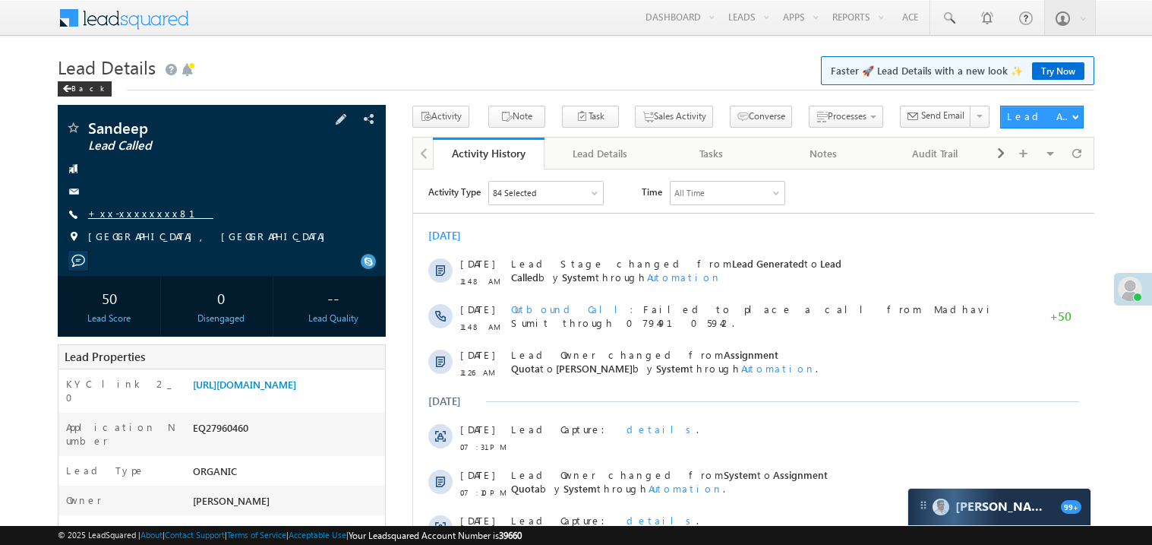
click at [138, 215] on link "+xx-xxxxxxxx81" at bounding box center [150, 213] width 125 height 13
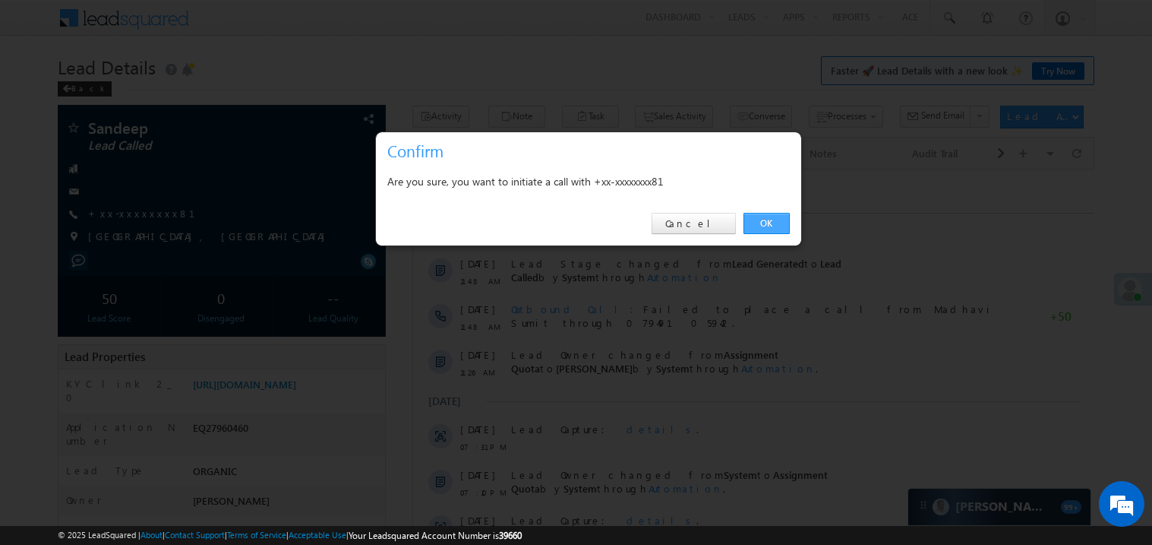
click at [769, 220] on link "OK" at bounding box center [767, 223] width 46 height 21
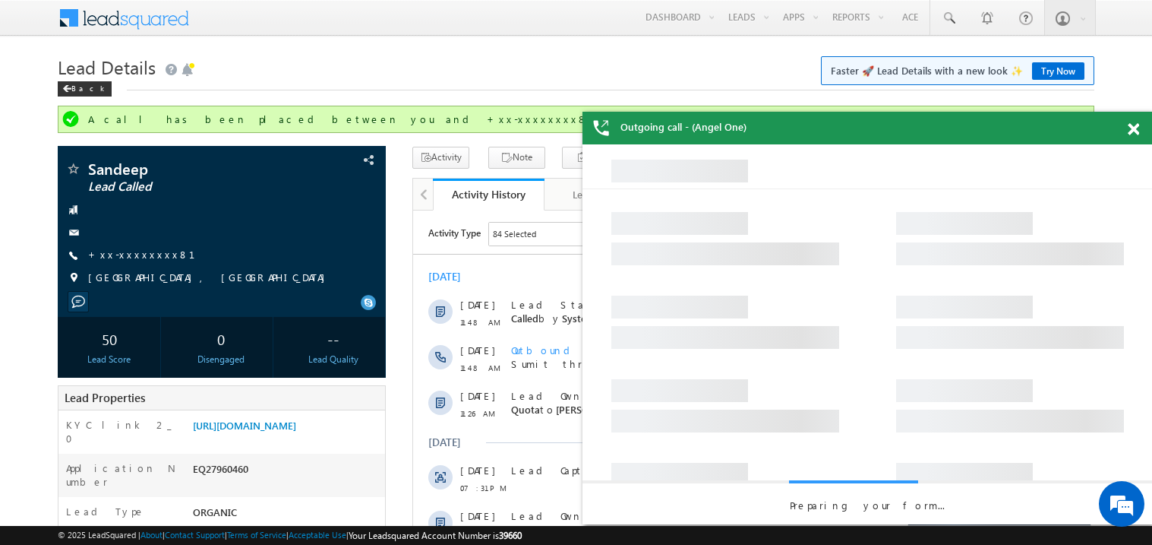
click at [1137, 130] on span at bounding box center [1133, 129] width 11 height 13
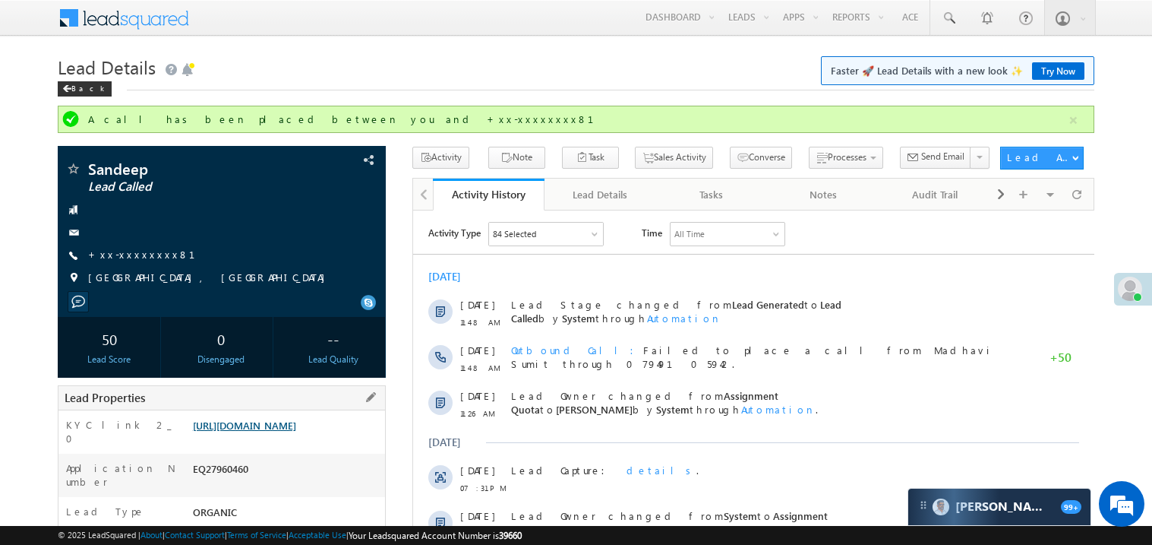
click at [260, 432] on link "https://angelbroking1-pk3em7sa.customui-test.leadsquared.com?leadId=f143597a-cf…" at bounding box center [244, 425] width 103 height 13
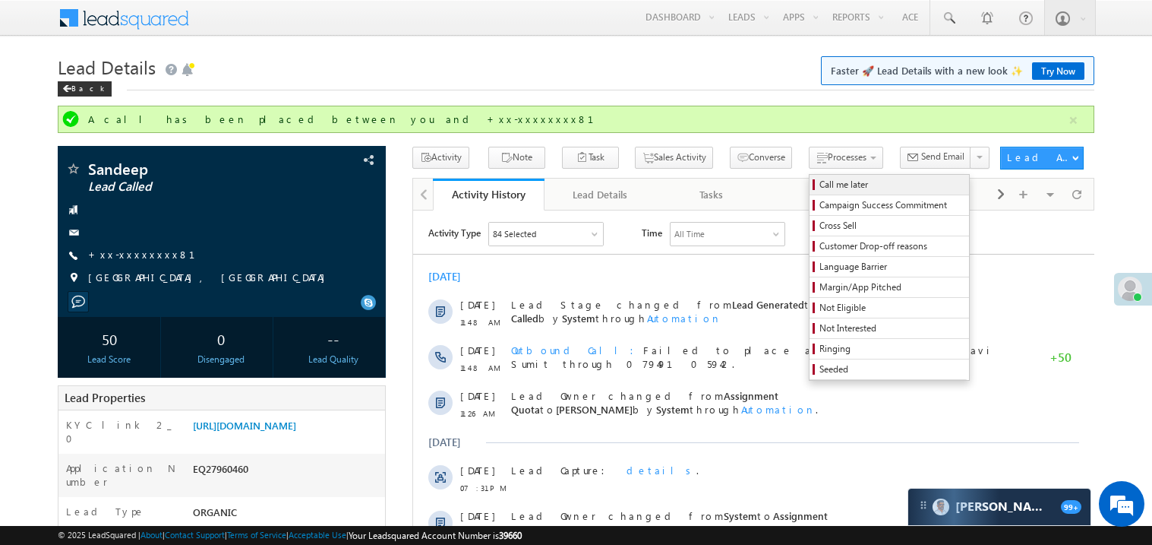
click at [820, 183] on span "Call me later" at bounding box center [892, 185] width 144 height 14
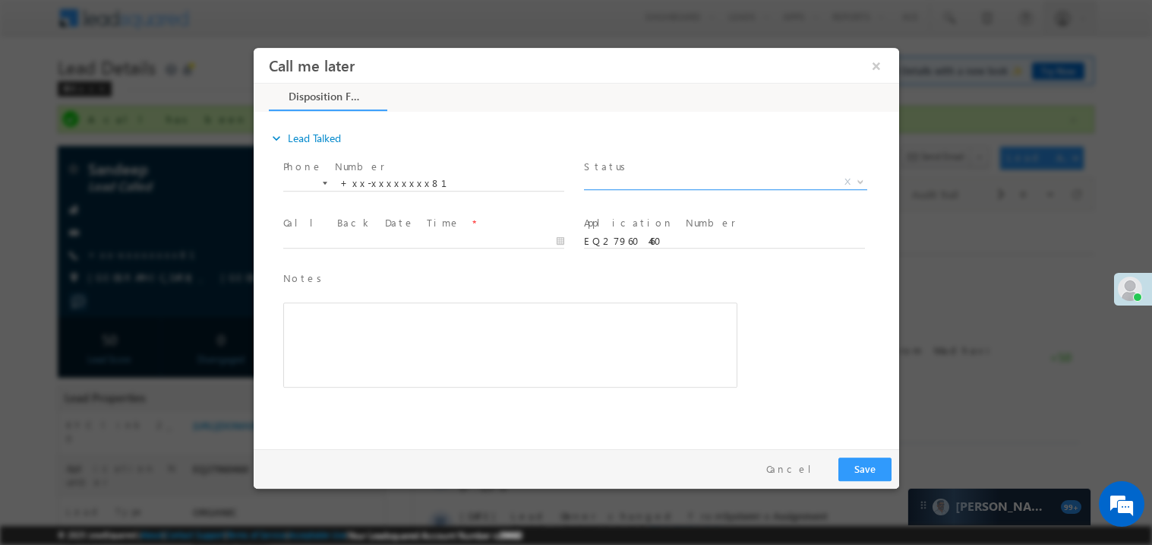
click at [609, 179] on span "X" at bounding box center [724, 181] width 283 height 15
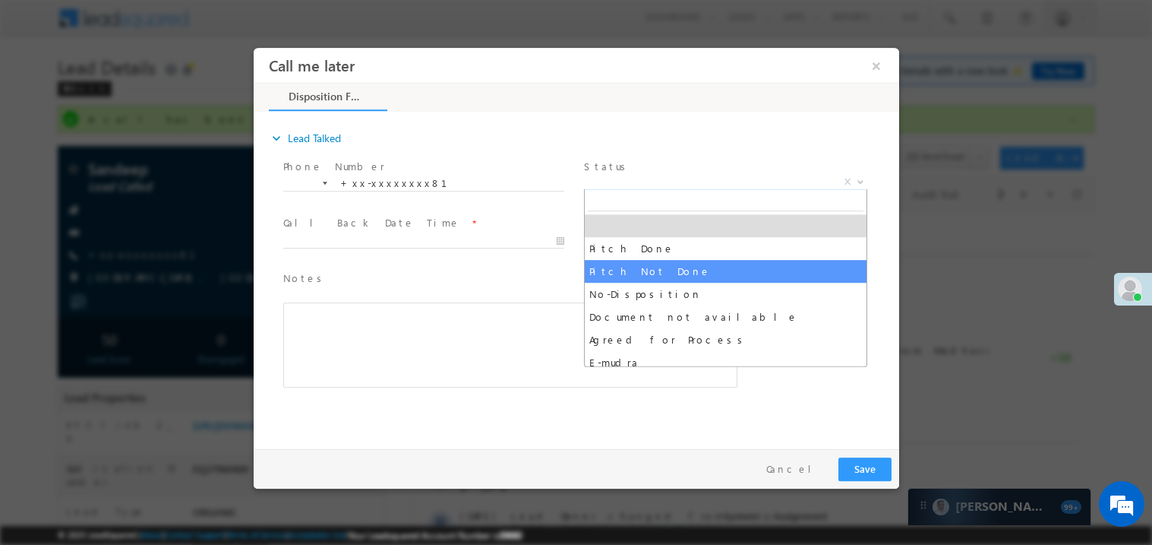
select select "Pitch Not Done"
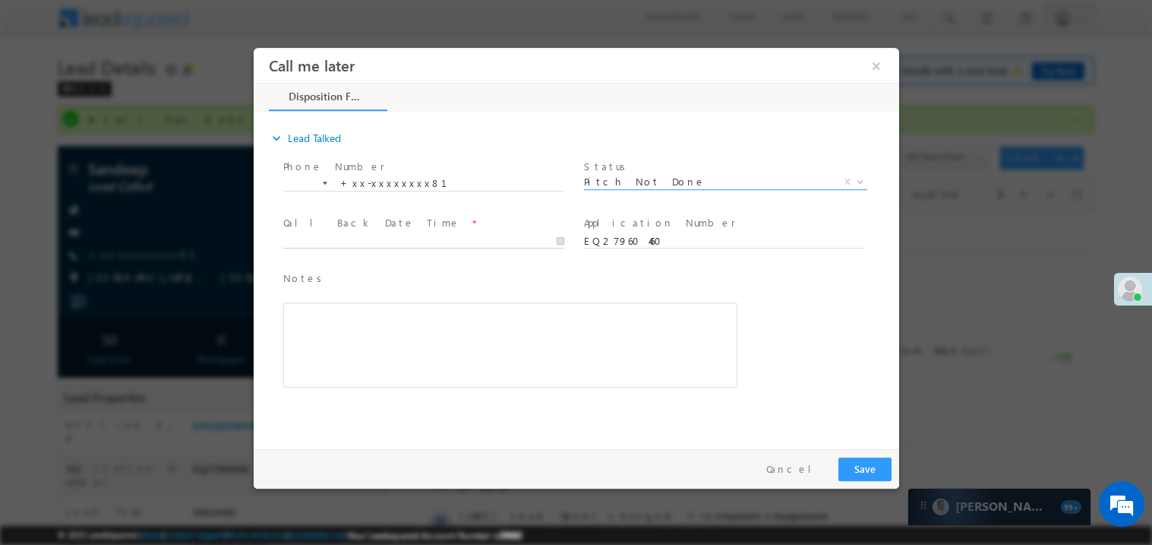
click at [415, 245] on body "Call me later ×" at bounding box center [576, 244] width 646 height 394
type input "08/29/25 1:54 PM"
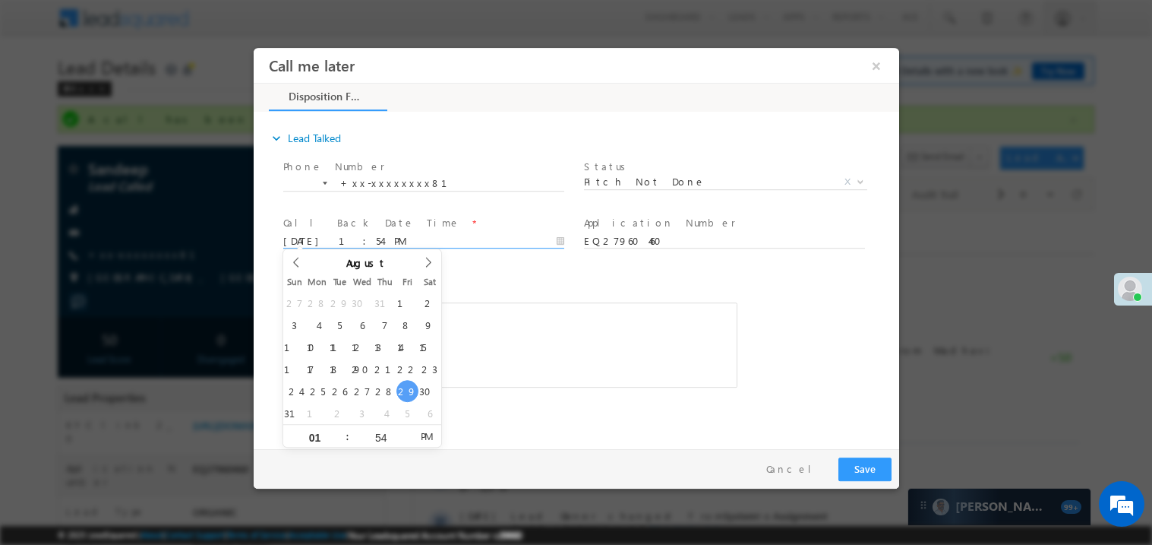
click at [545, 287] on div "Notes * Editor toolbars Basic Styles Bold Italic Underline Paragraph Insert/Rem…" at bounding box center [510, 329] width 454 height 118
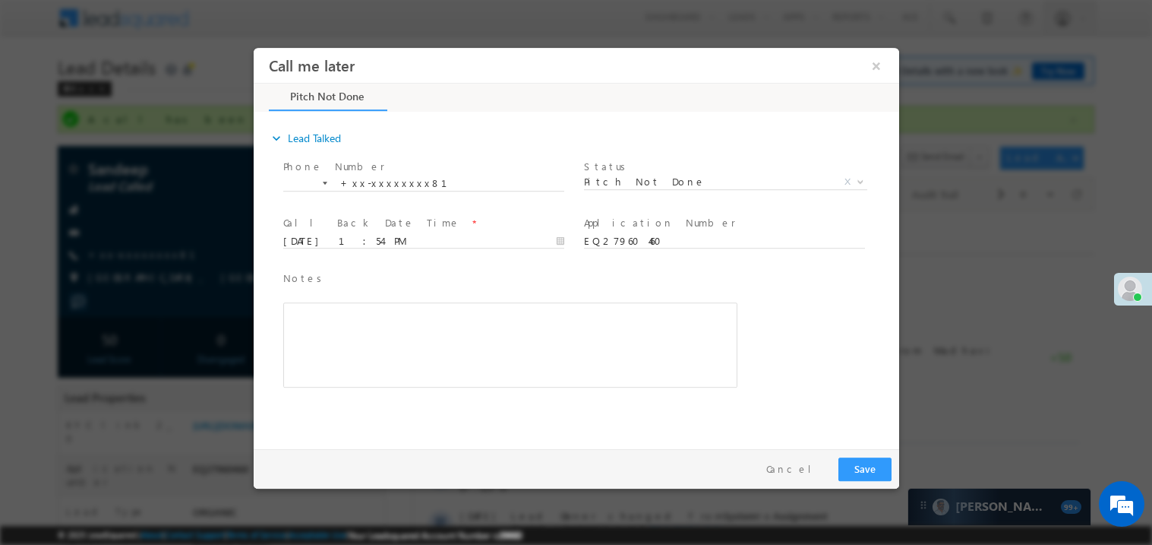
click at [478, 353] on div "Rich Text Editor, 40788eee-0fb2-11ec-a811-0adc8a9d82c2__tab1__section1__Notes__…" at bounding box center [510, 344] width 454 height 85
click at [855, 461] on button "Save" at bounding box center [864, 469] width 53 height 24
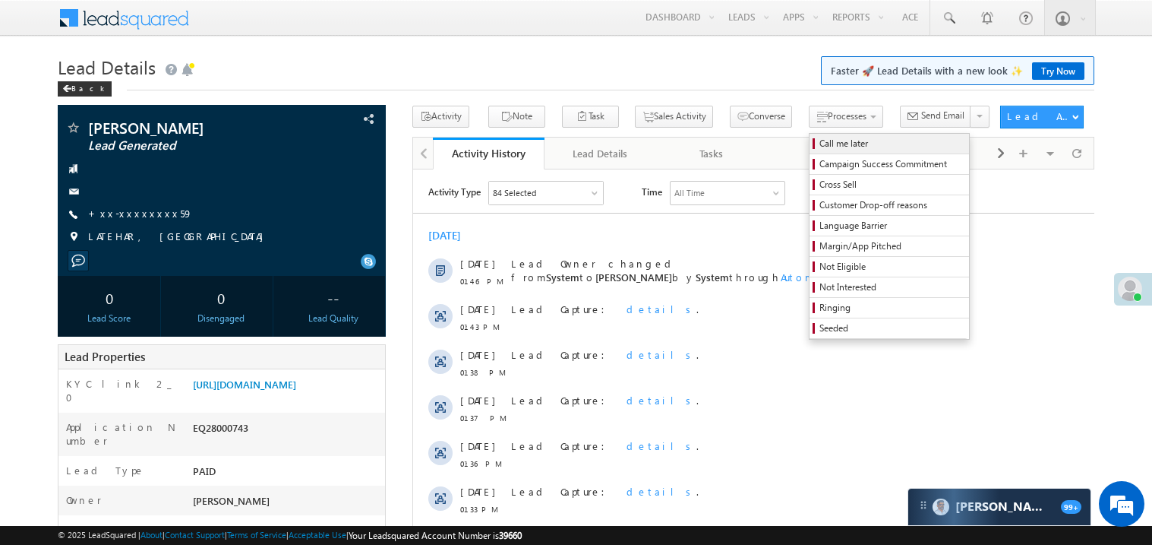
click at [820, 141] on span "Call me later" at bounding box center [892, 144] width 144 height 14
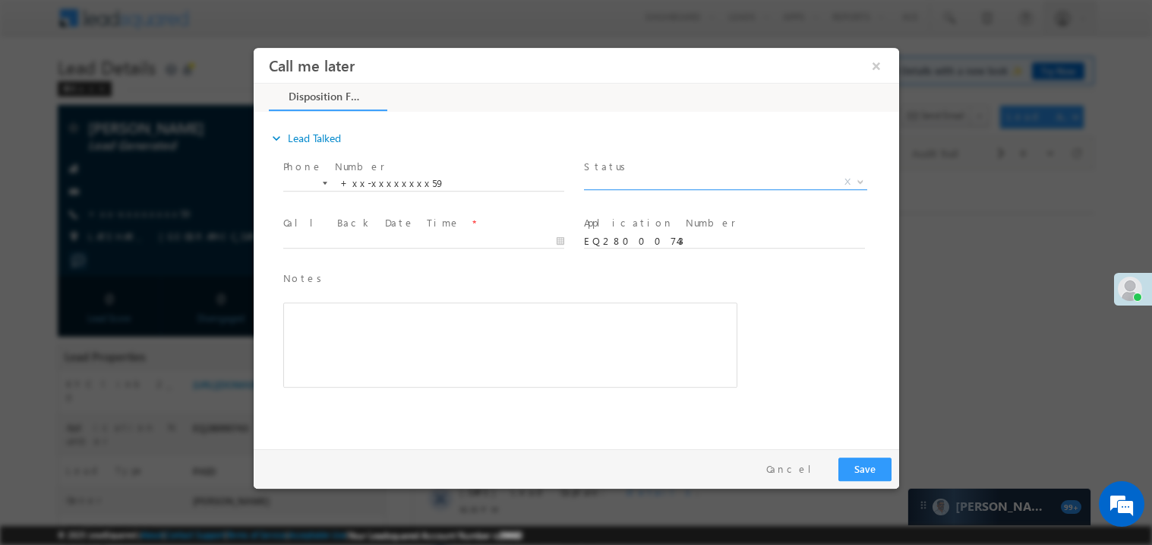
click at [599, 177] on span "X" at bounding box center [724, 181] width 283 height 15
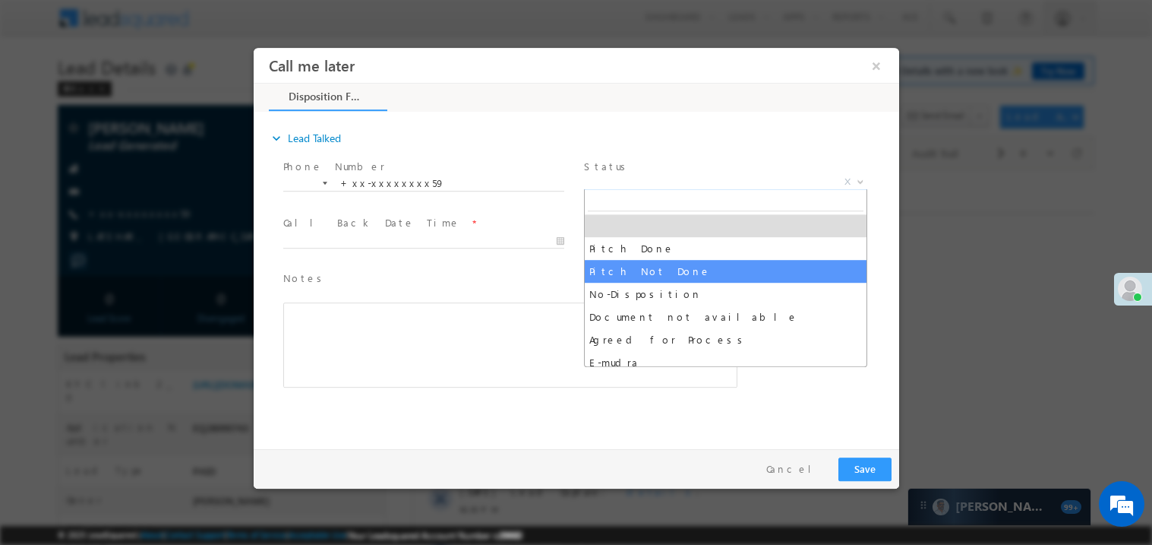
select select "Pitch Not Done"
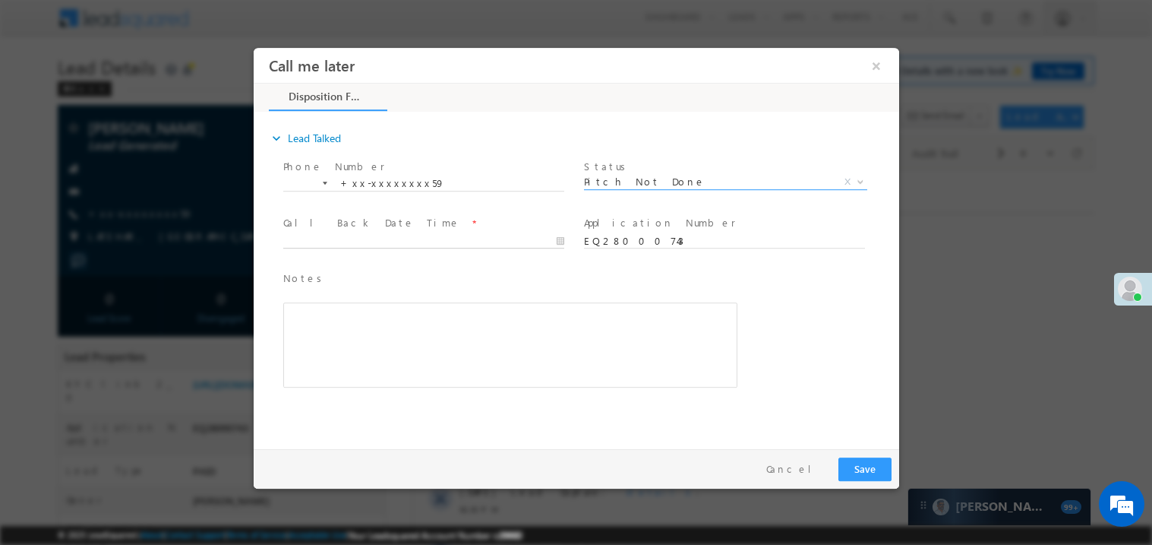
click at [345, 241] on body "Call me later ×" at bounding box center [576, 244] width 646 height 394
type input "08/29/25 1:55 PM"
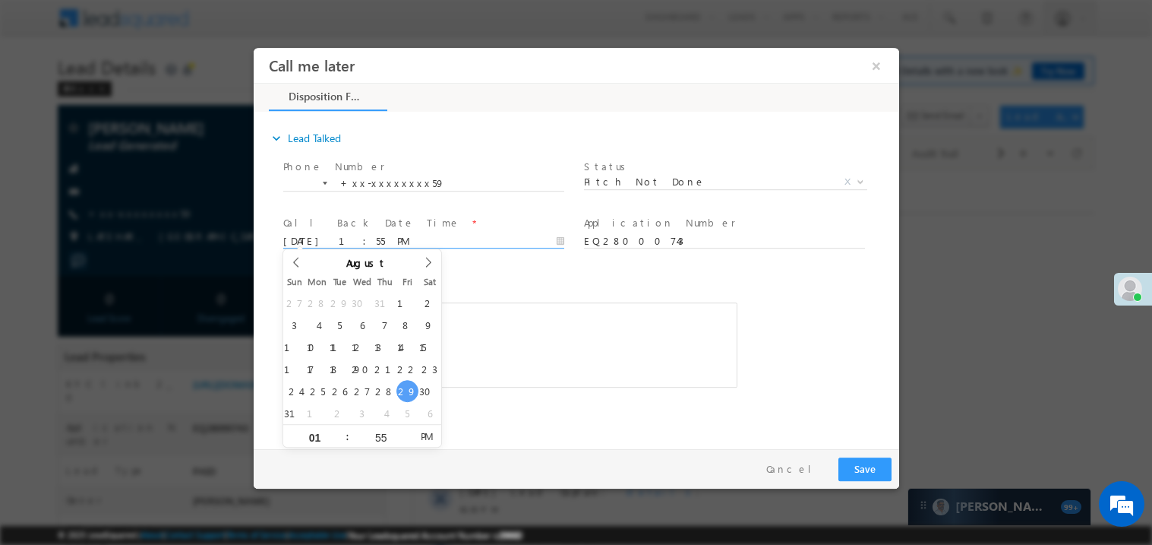
click at [497, 284] on span "Notes *" at bounding box center [499, 278] width 432 height 17
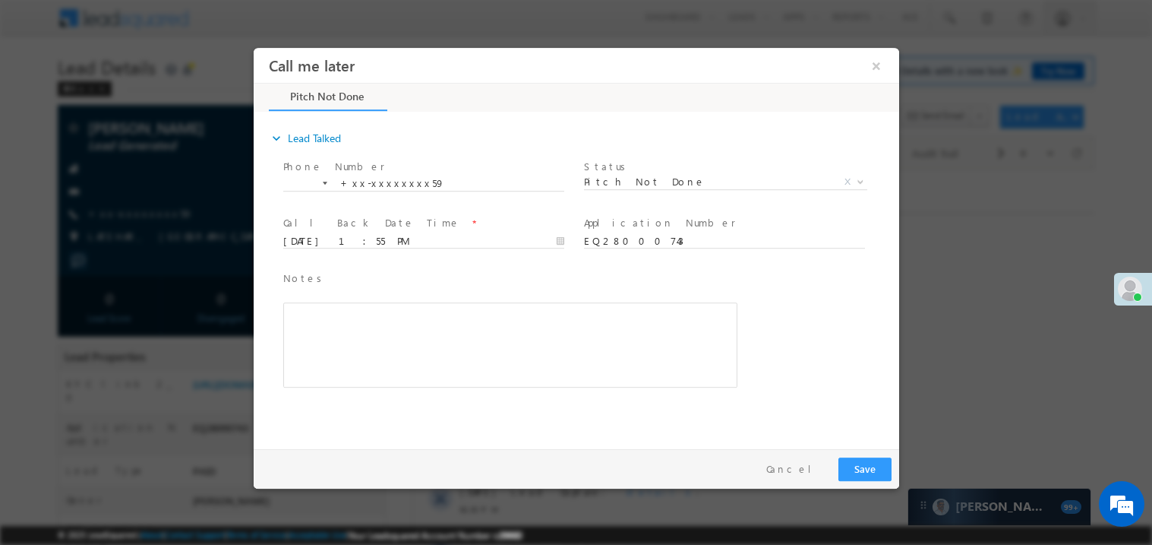
click at [384, 348] on div "Rich Text Editor, 40788eee-0fb2-11ec-a811-0adc8a9d82c2__tab1__section1__Notes__…" at bounding box center [510, 344] width 454 height 85
click at [858, 463] on button "Save" at bounding box center [864, 469] width 53 height 24
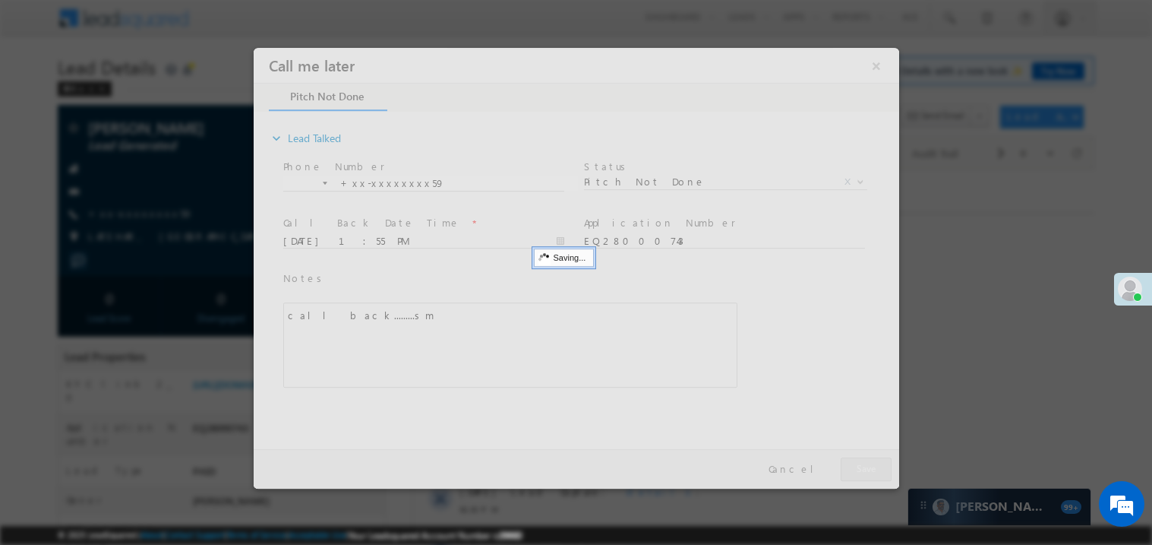
click at [858, 463] on div at bounding box center [576, 267] width 646 height 441
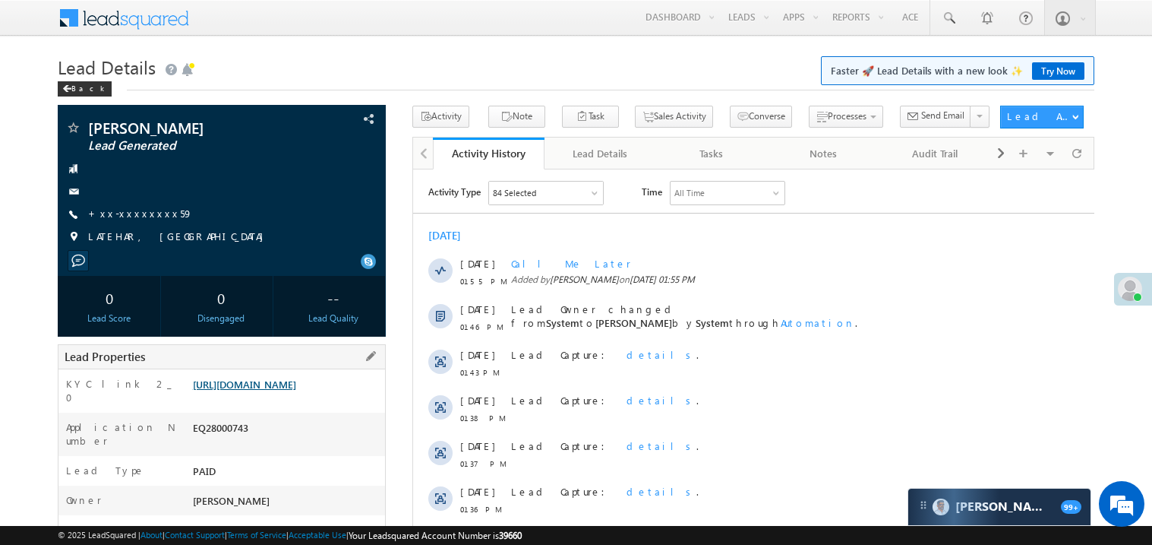
click at [272, 390] on link "https://angelbroking1-pk3em7sa.customui-test.leadsquared.com?leadId=a8c7dde7-01…" at bounding box center [244, 384] width 103 height 13
click at [141, 215] on link "+xx-xxxxxxxx59" at bounding box center [140, 213] width 105 height 13
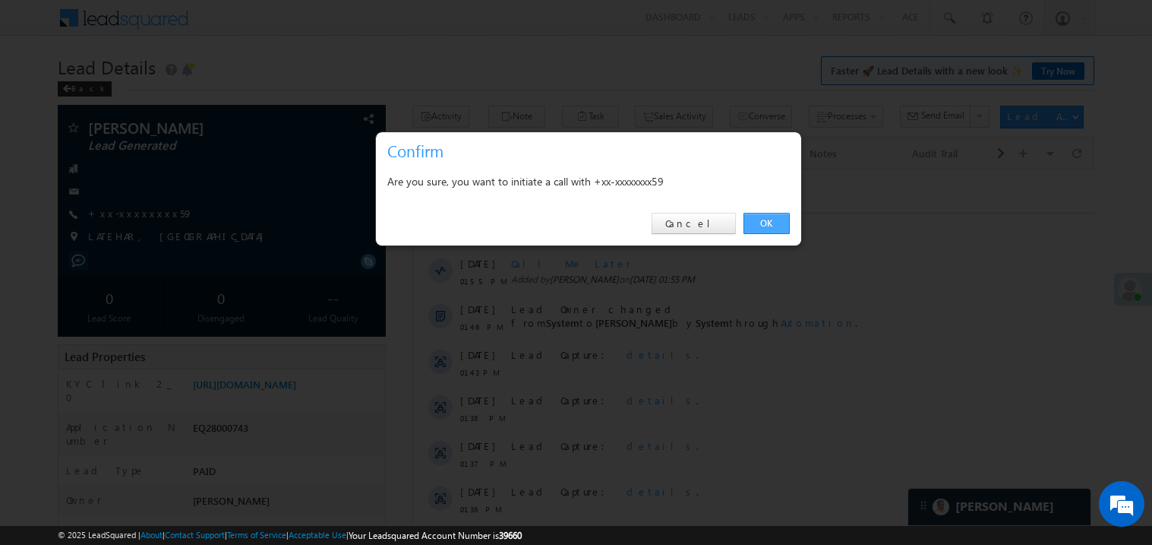
click at [775, 223] on link "OK" at bounding box center [767, 223] width 46 height 21
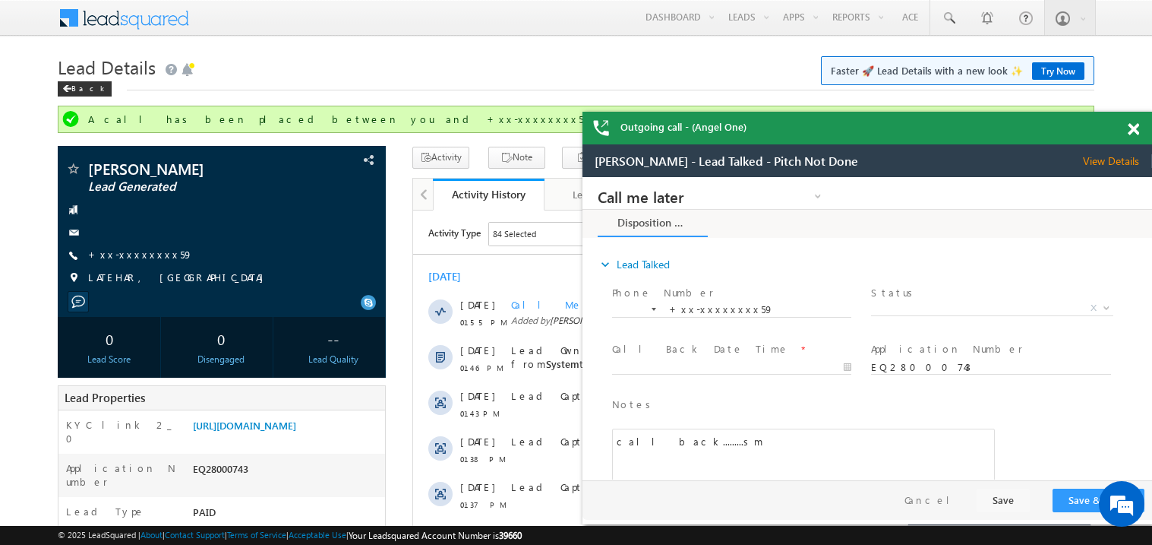
click at [1136, 128] on span at bounding box center [1133, 129] width 11 height 13
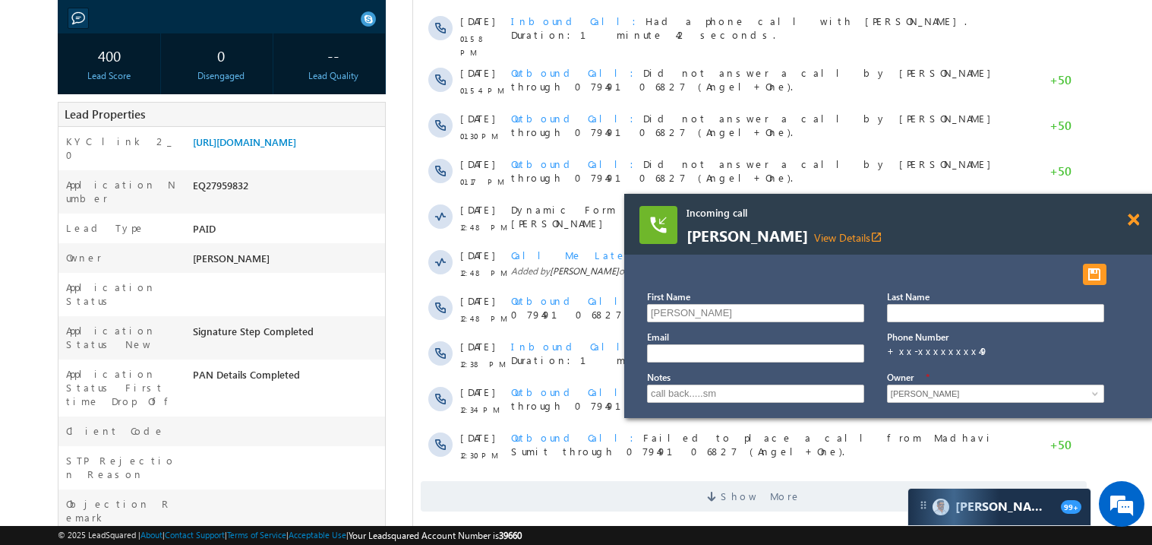
click at [1135, 220] on span at bounding box center [1133, 219] width 11 height 13
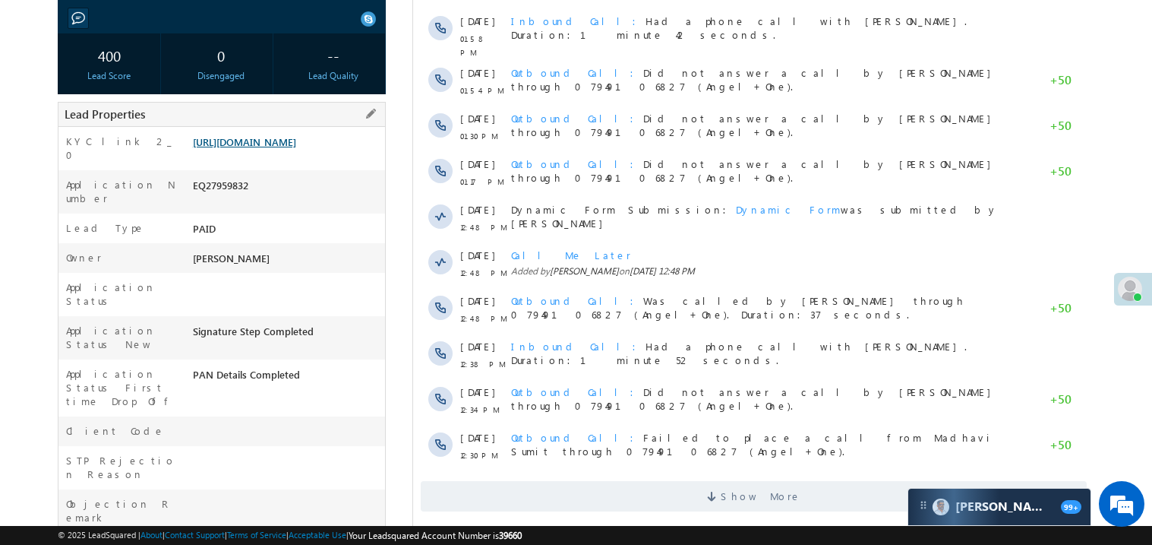
click at [280, 148] on link "https://angelbroking1-pk3em7sa.customui-test.leadsquared.com?leadId=2562458d-ee…" at bounding box center [244, 141] width 103 height 13
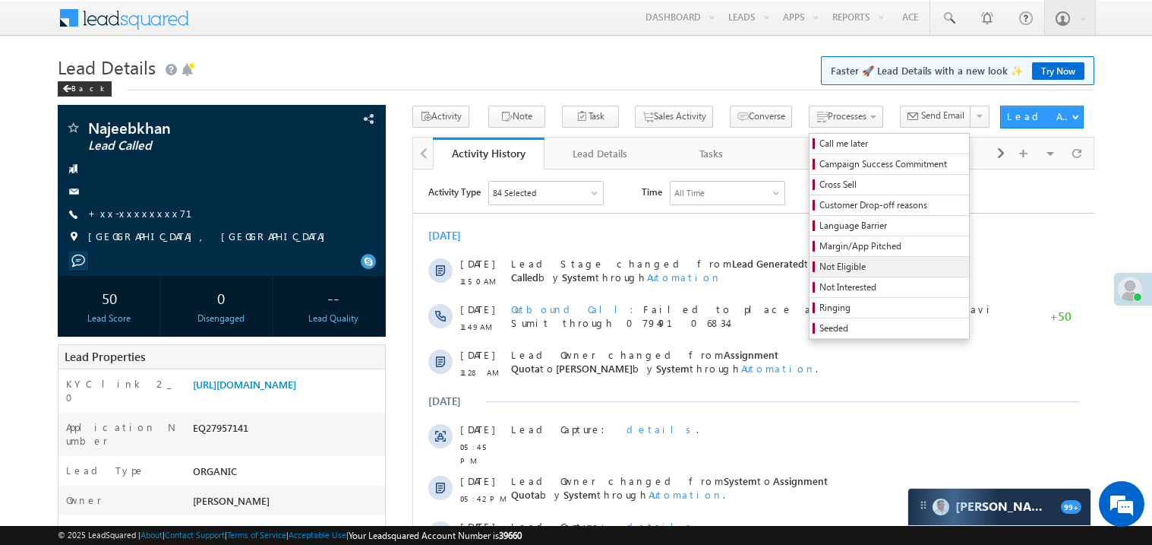
click at [820, 266] on span "Not Eligible" at bounding box center [892, 267] width 144 height 14
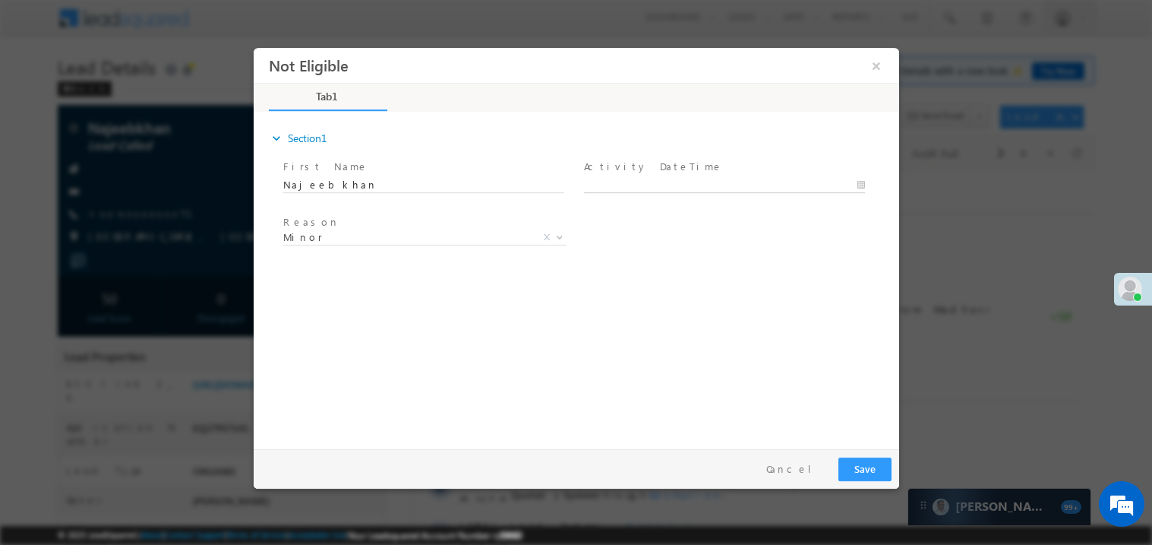
click at [621, 187] on body "Not Eligible ×" at bounding box center [576, 244] width 646 height 394
type input "08/29/25 2:16 PM"
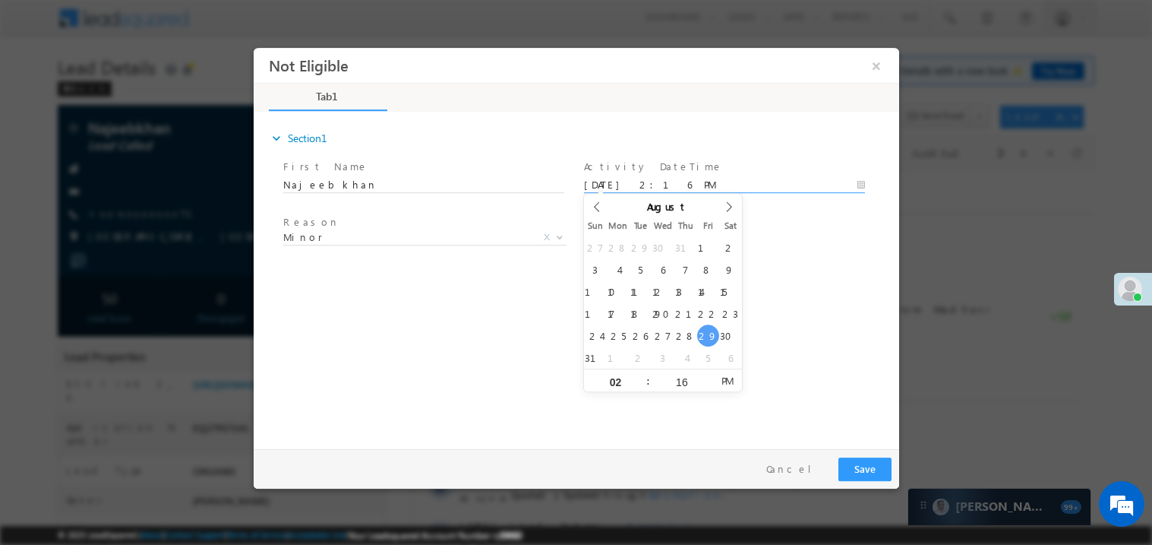
click at [377, 319] on div "expand_more Section1 First Name *" at bounding box center [580, 277] width 638 height 328
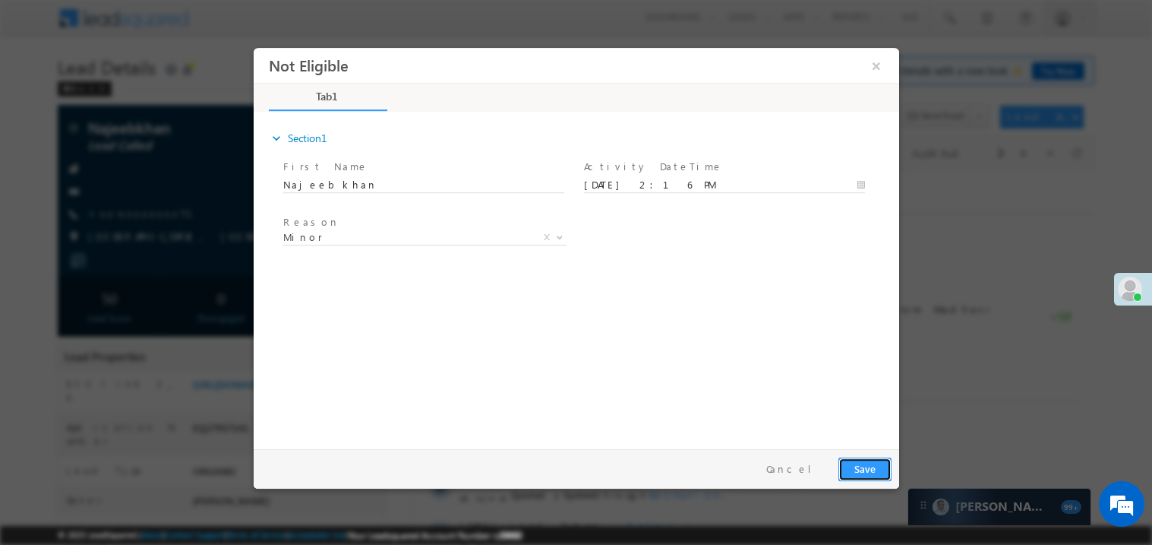
click at [878, 473] on button "Save" at bounding box center [864, 469] width 53 height 24
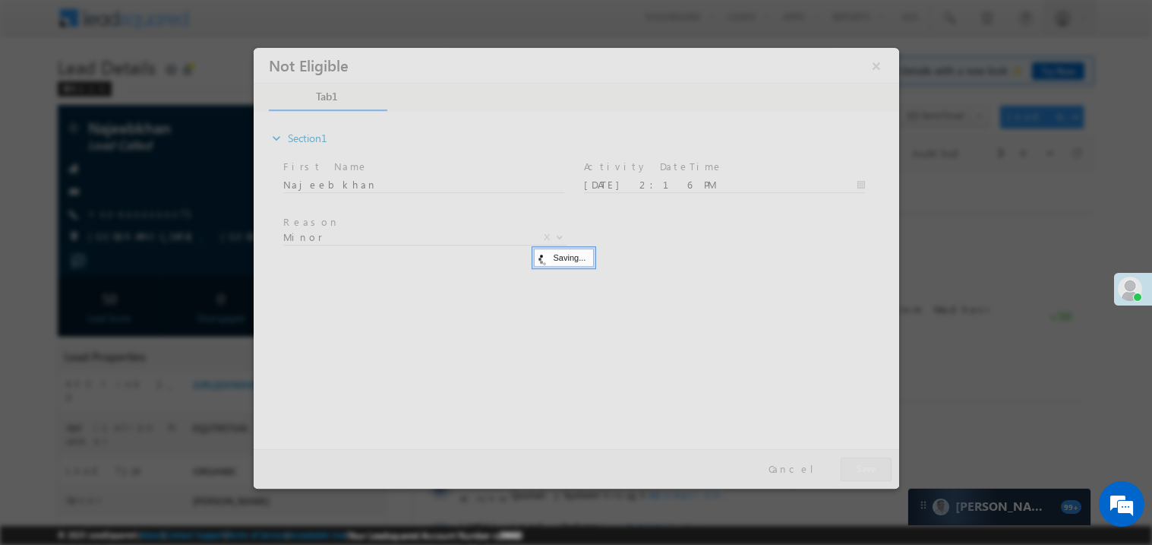
click at [878, 473] on div at bounding box center [576, 267] width 646 height 441
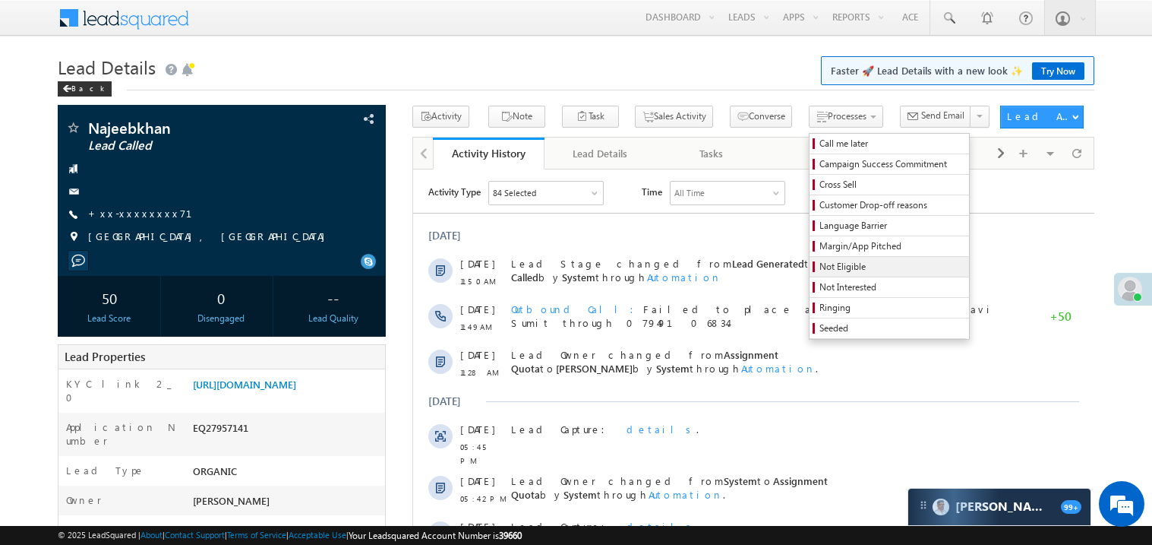
click at [820, 264] on span "Not Eligible" at bounding box center [892, 267] width 144 height 14
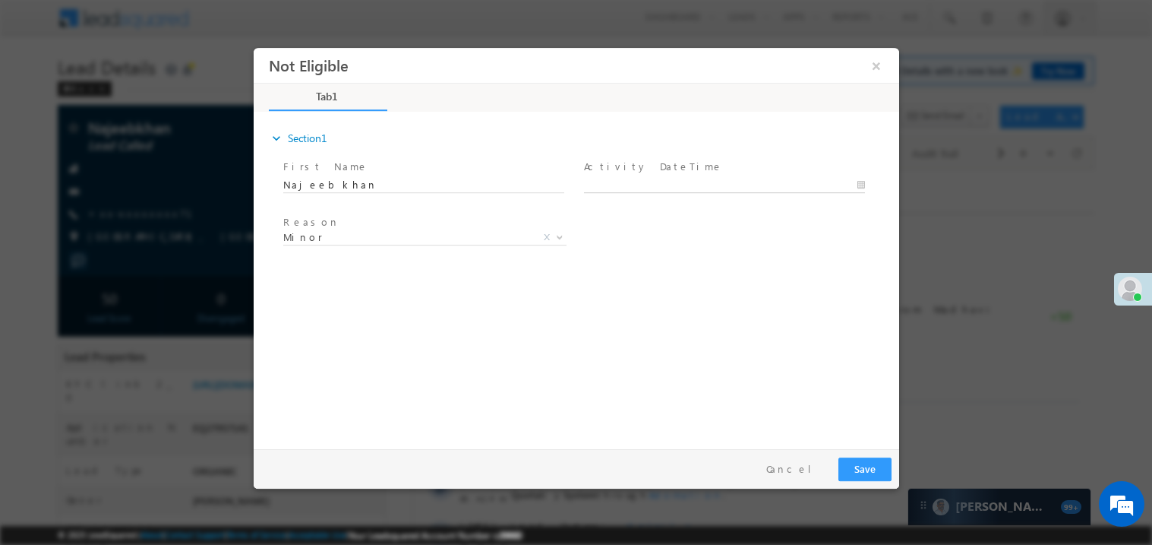
click at [665, 185] on body "Not Eligible ×" at bounding box center [576, 244] width 646 height 394
type input "08/29/25 2:17 PM"
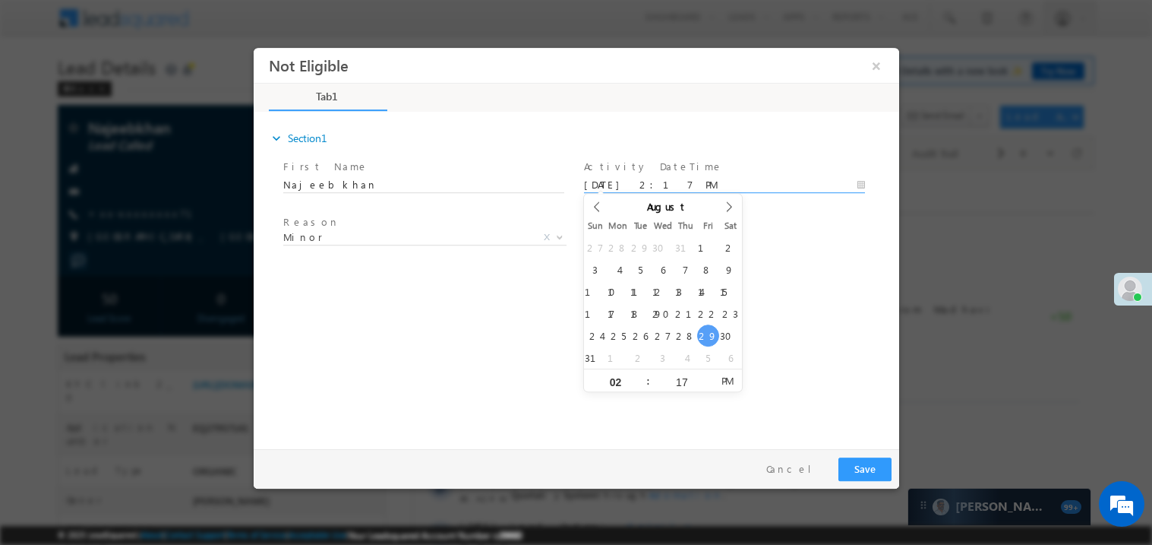
click at [409, 344] on div "expand_more Section1 First Name *" at bounding box center [580, 277] width 638 height 328
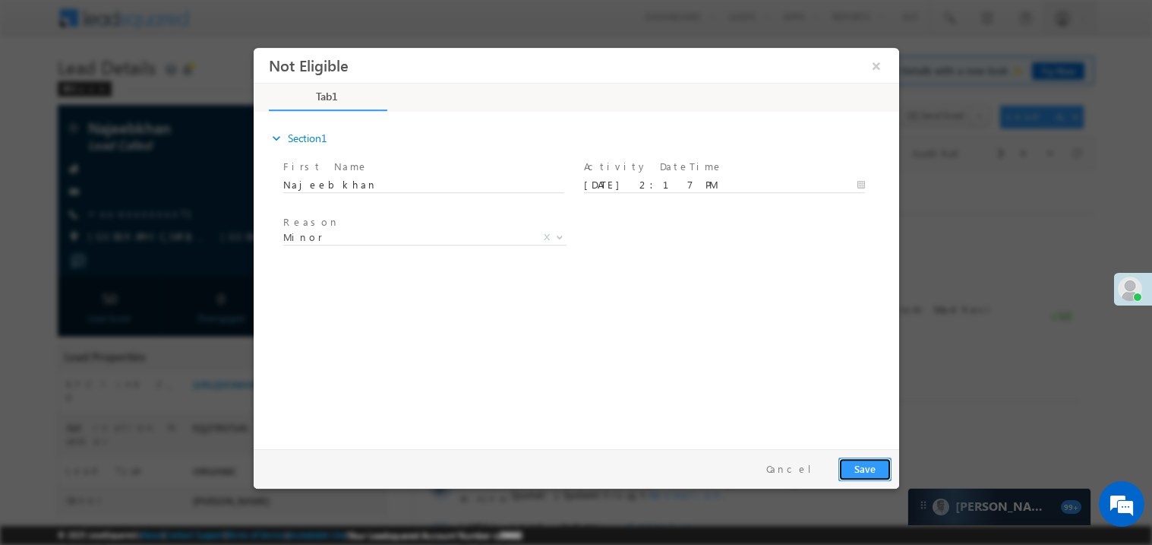
click at [876, 467] on button "Save" at bounding box center [864, 469] width 53 height 24
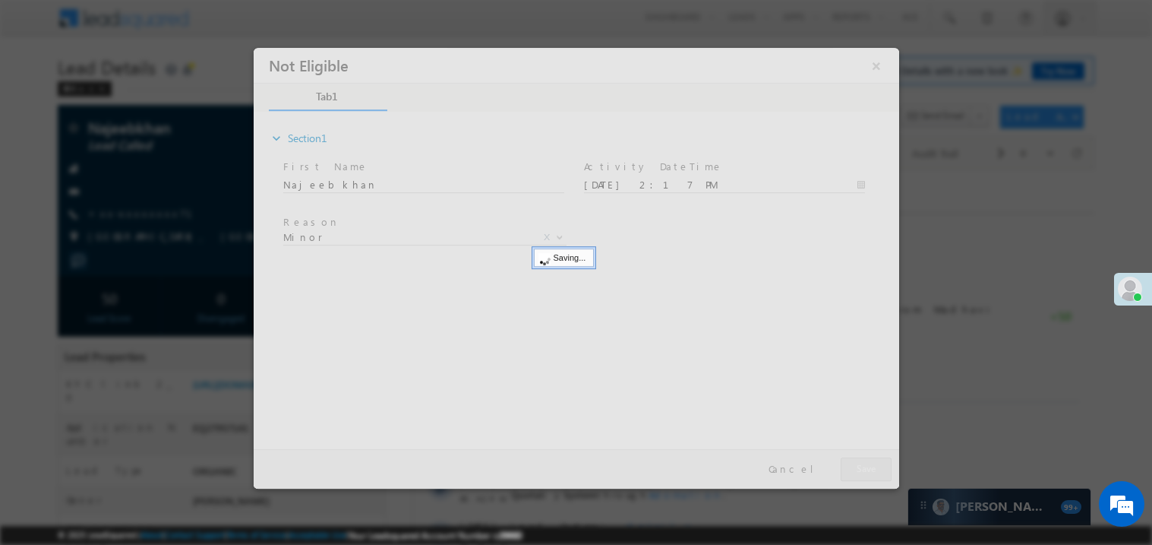
click at [876, 467] on div at bounding box center [576, 267] width 646 height 441
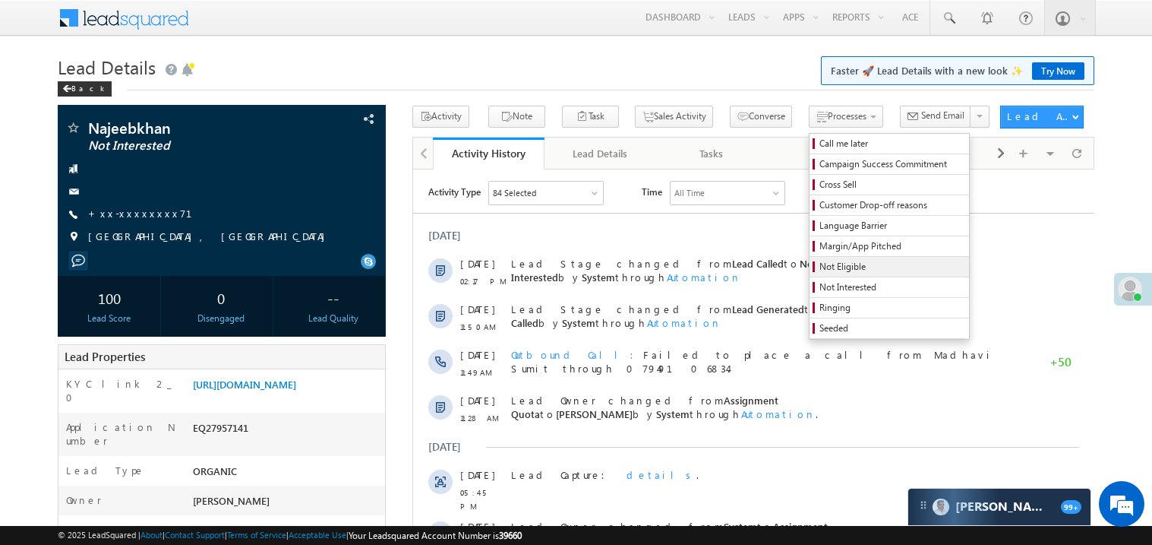
click at [820, 266] on span "Not Eligible" at bounding box center [892, 267] width 144 height 14
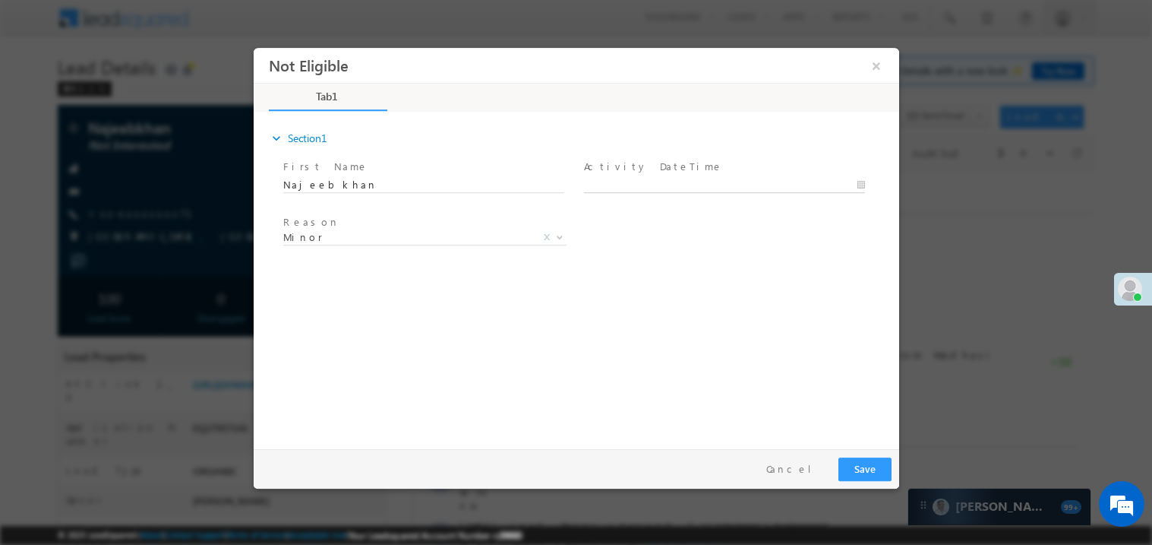
click at [623, 186] on body "Not Eligible ×" at bounding box center [576, 244] width 646 height 394
type input "08/29/25 2:18 PM"
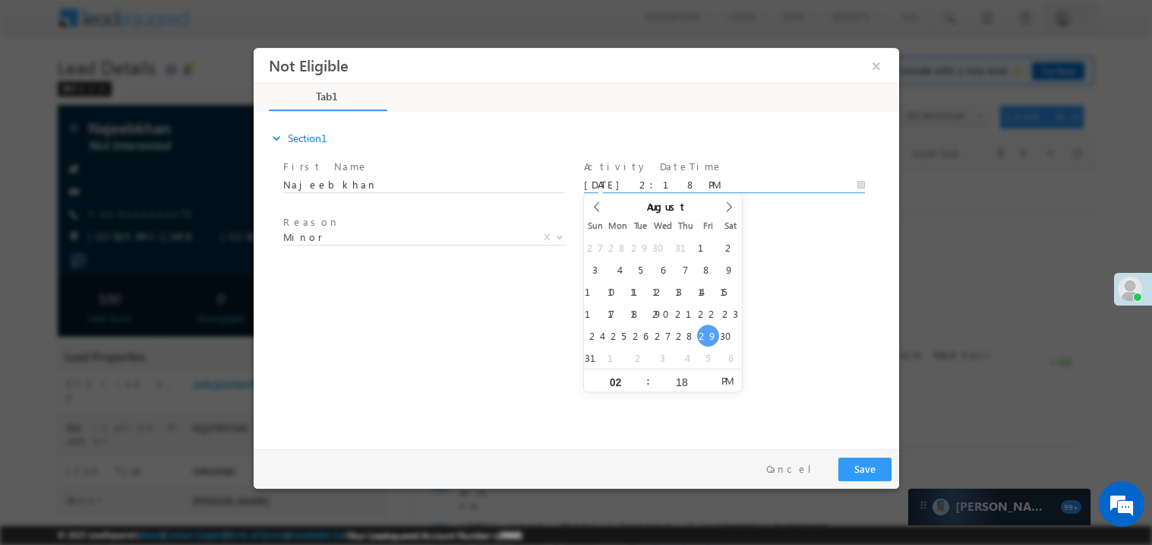
click at [490, 334] on div "expand_more Section1 First Name *" at bounding box center [580, 277] width 638 height 328
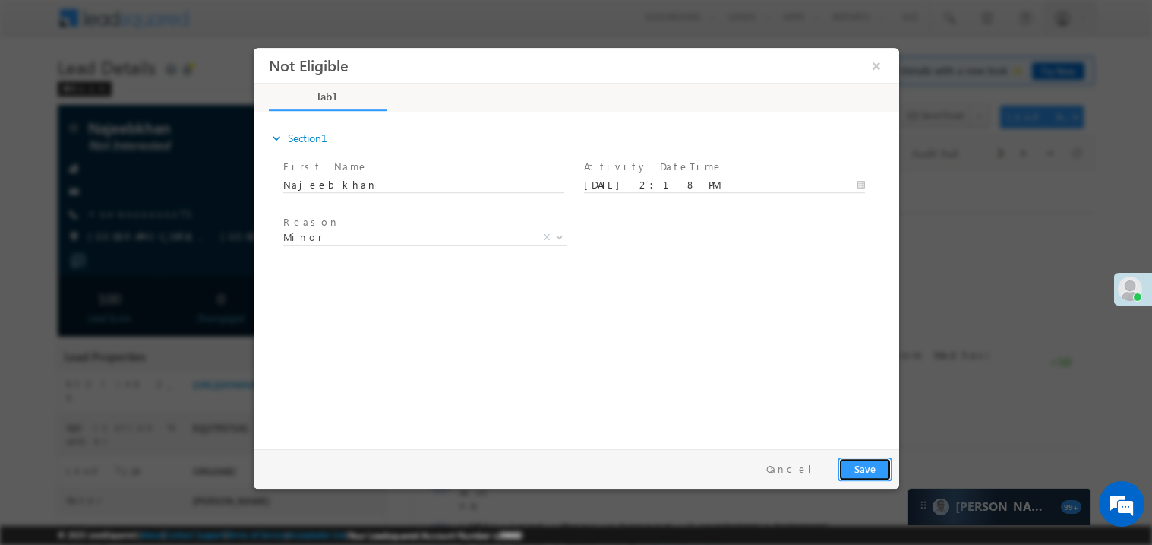
click at [865, 469] on button "Save" at bounding box center [864, 469] width 53 height 24
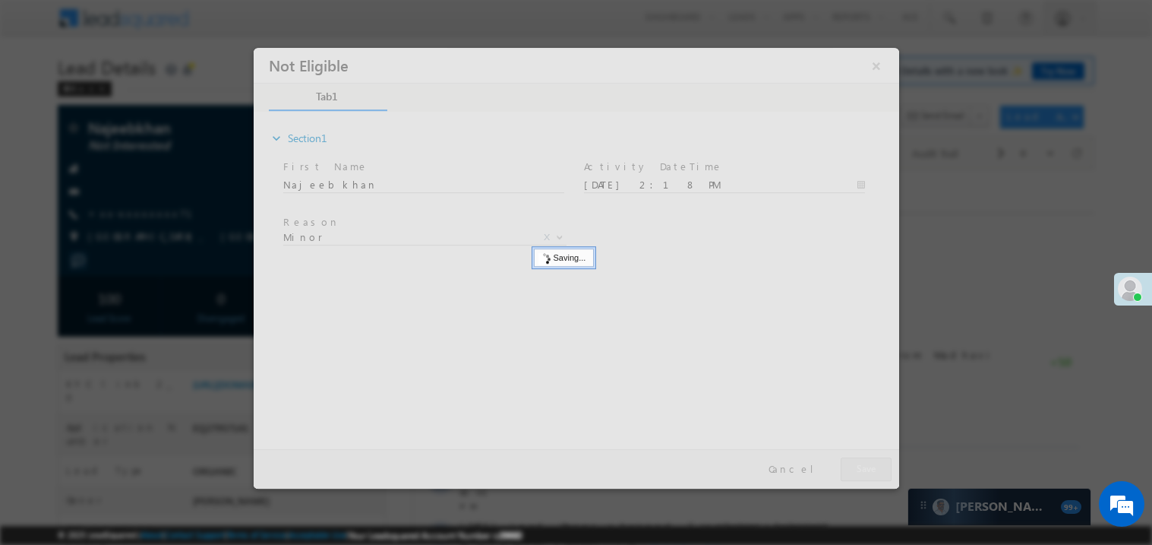
click at [865, 469] on div at bounding box center [576, 267] width 646 height 441
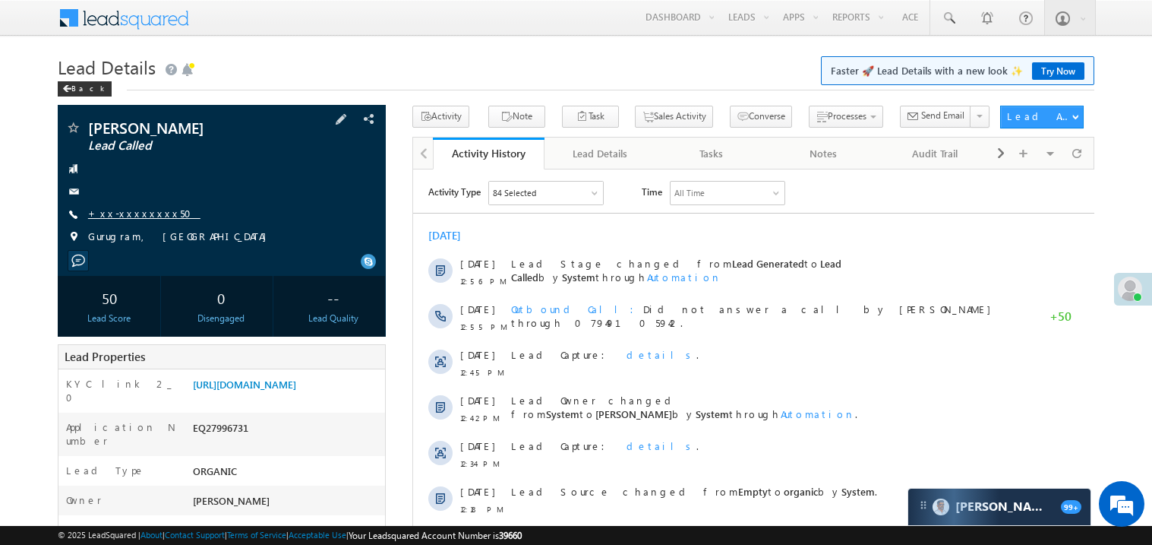
click at [128, 213] on link "+xx-xxxxxxxx50" at bounding box center [144, 213] width 112 height 13
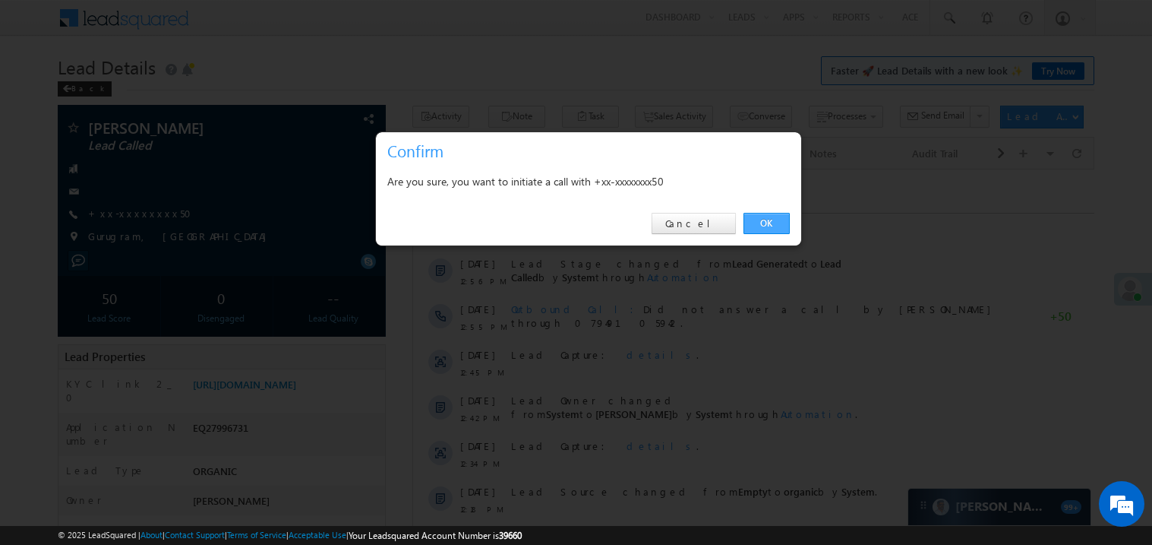
click at [764, 220] on link "OK" at bounding box center [767, 223] width 46 height 21
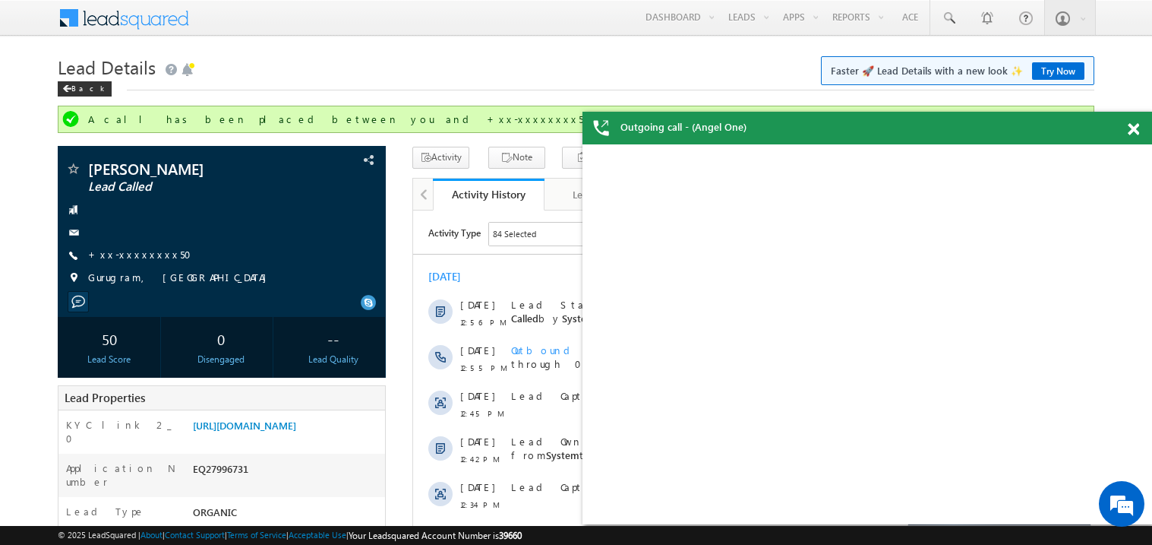
click at [1131, 133] on span at bounding box center [1133, 129] width 11 height 13
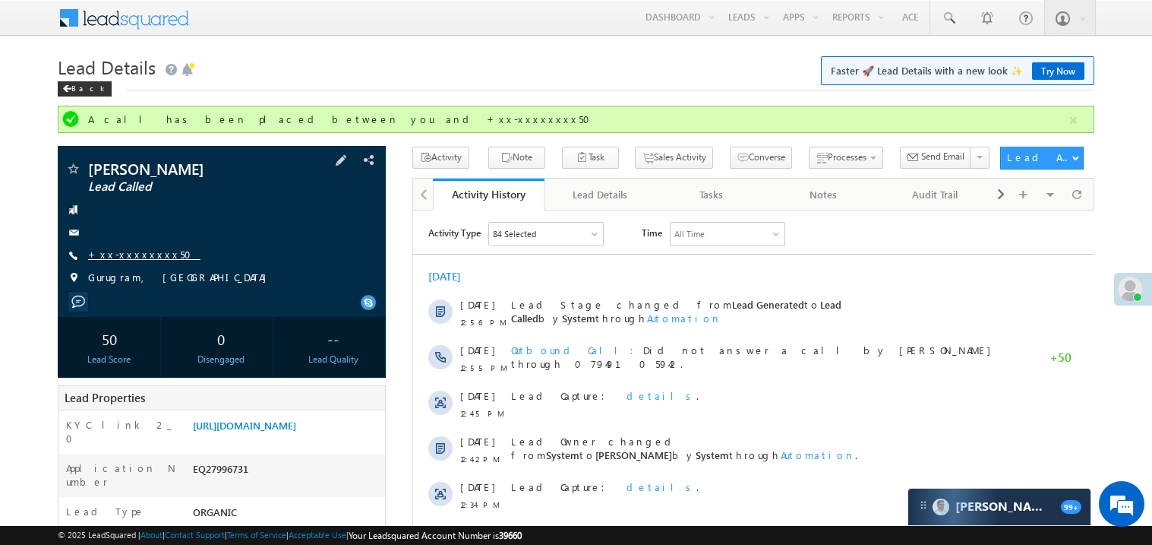
click at [127, 258] on link "+xx-xxxxxxxx50" at bounding box center [144, 254] width 112 height 13
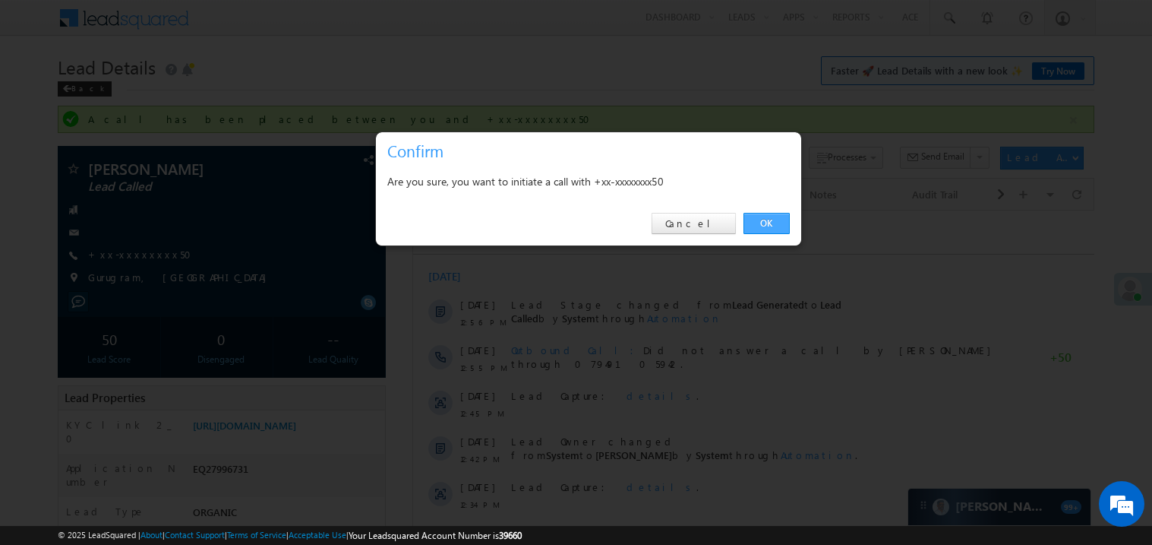
click at [763, 223] on link "OK" at bounding box center [767, 223] width 46 height 21
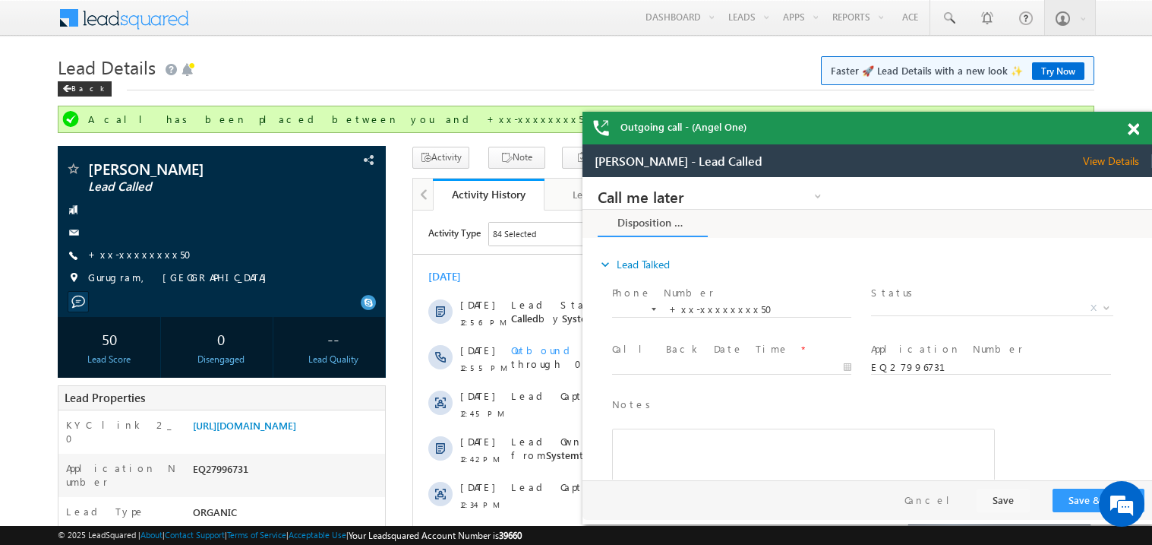
click at [1133, 131] on span at bounding box center [1133, 129] width 11 height 13
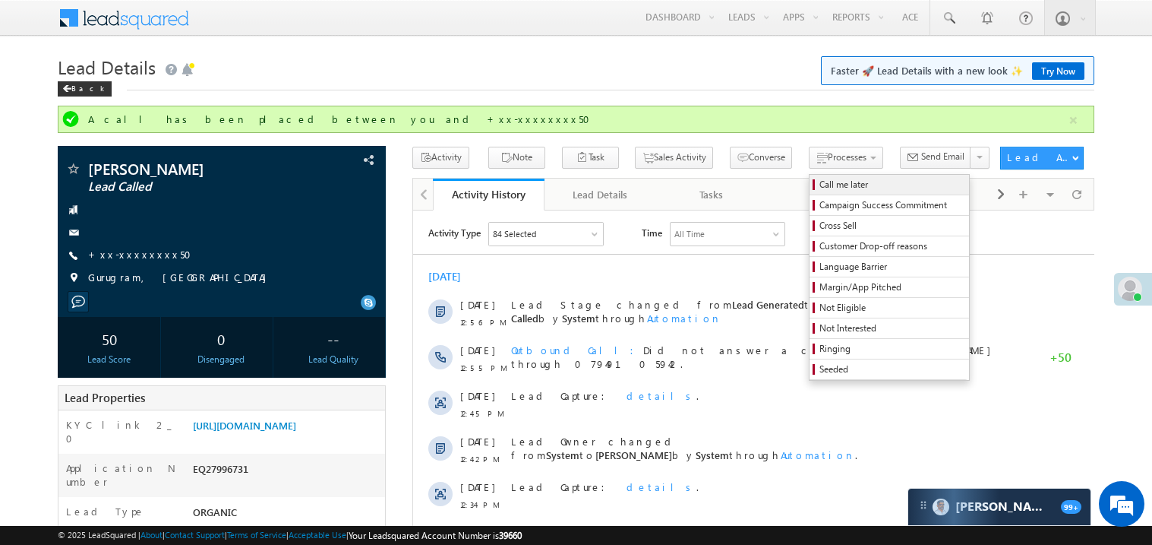
click at [820, 186] on span "Call me later" at bounding box center [892, 185] width 144 height 14
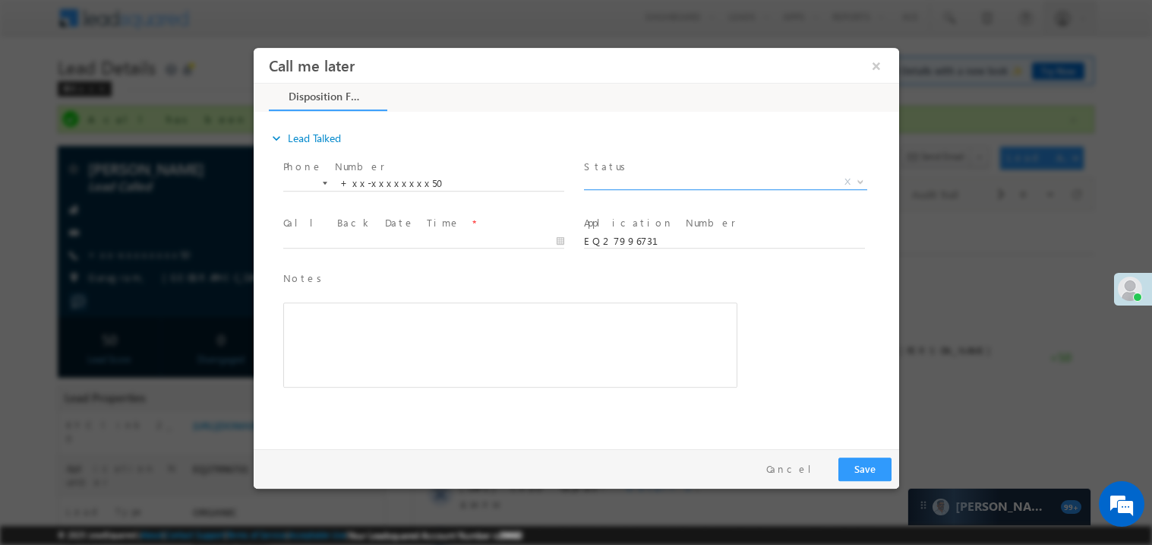
click at [637, 182] on span "X" at bounding box center [724, 181] width 283 height 15
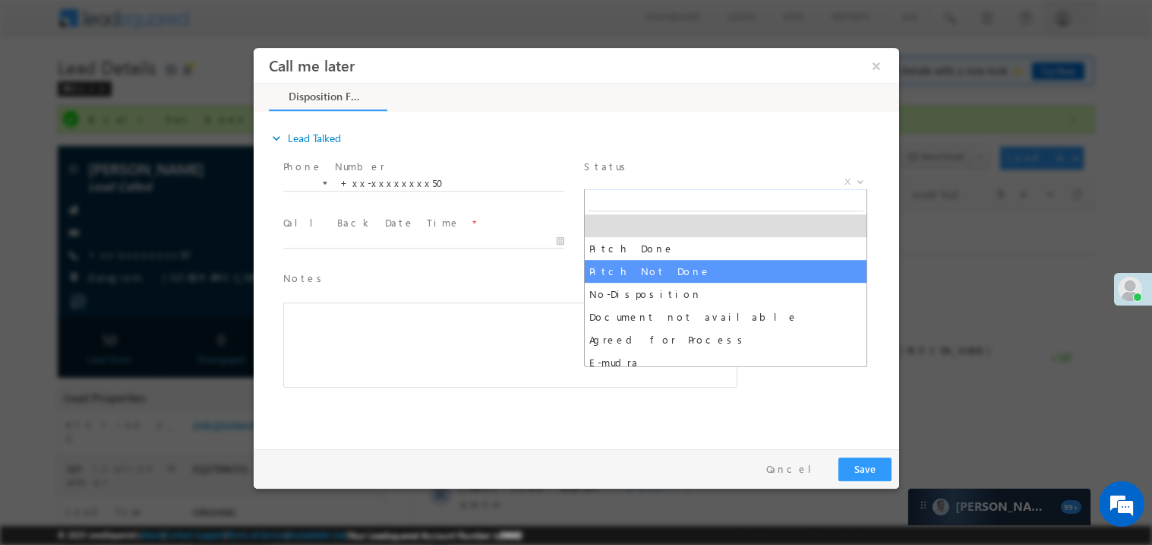
select select "Pitch Not Done"
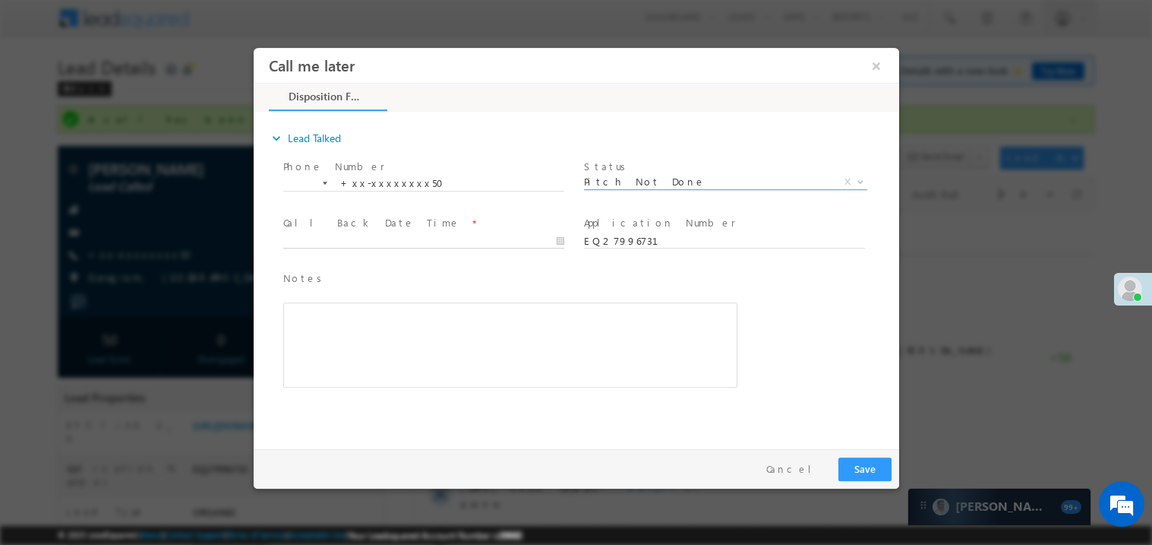
click at [360, 235] on body "Call me later ×" at bounding box center [576, 244] width 646 height 394
type input "08/29/25 2:27 PM"
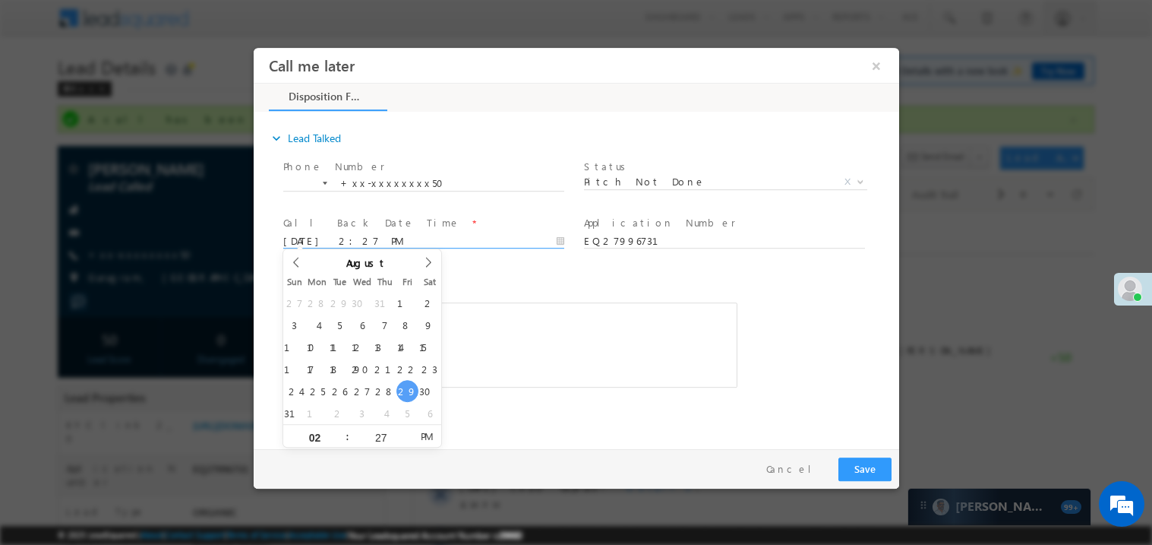
click at [545, 260] on span at bounding box center [423, 255] width 280 height 17
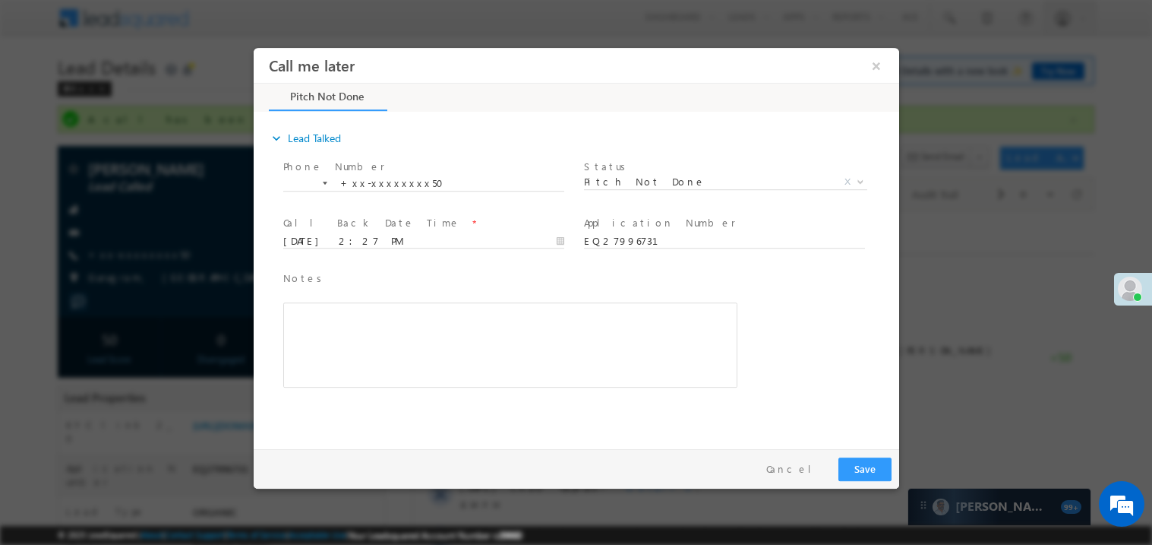
click at [480, 403] on div "Notes * Editor toolbars Basic Styles Bold Italic Underline Paragraph Insert/Rem…" at bounding box center [510, 336] width 460 height 139
click at [425, 348] on div "Rich Text Editor, 40788eee-0fb2-11ec-a811-0adc8a9d82c2__tab1__section1__Notes__…" at bounding box center [510, 344] width 454 height 85
click at [867, 458] on button "Save" at bounding box center [864, 469] width 53 height 24
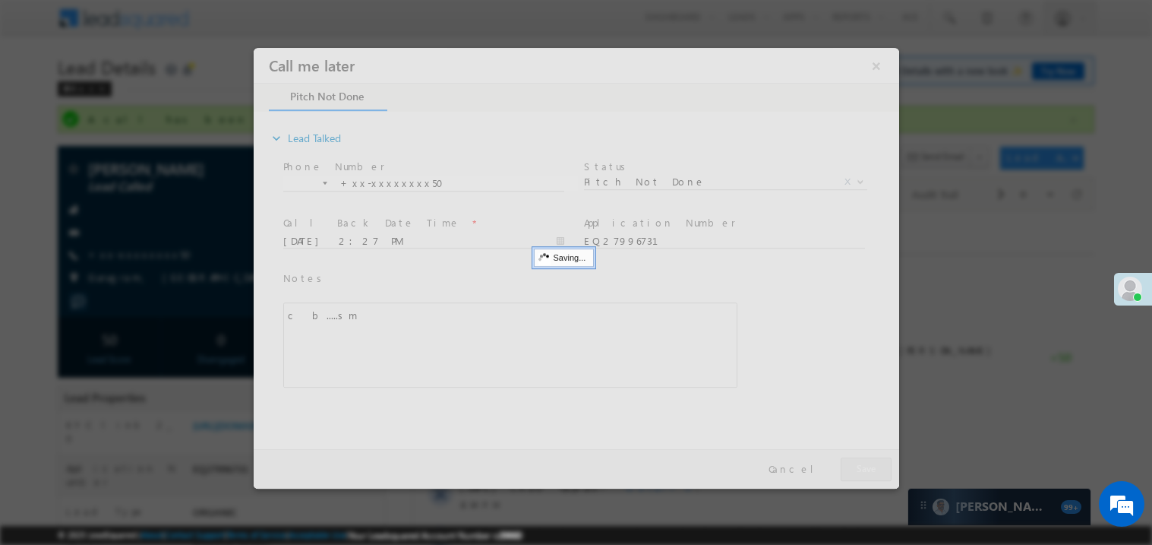
click at [867, 458] on div at bounding box center [576, 267] width 646 height 441
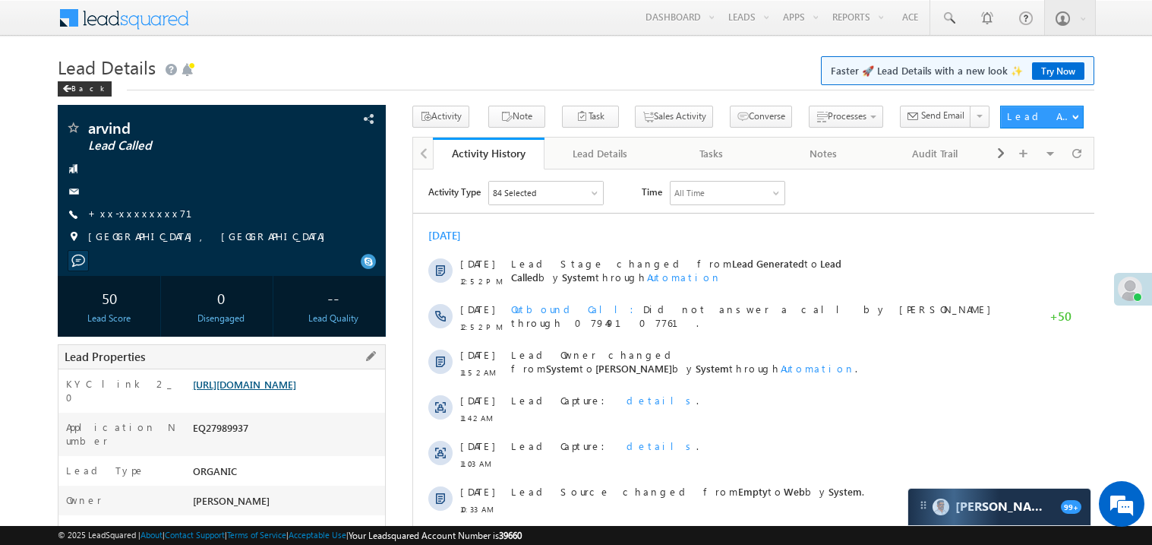
click at [296, 390] on link "[URL][DOMAIN_NAME]" at bounding box center [244, 384] width 103 height 13
click at [147, 213] on link "+xx-xxxxxxxx71" at bounding box center [149, 213] width 122 height 13
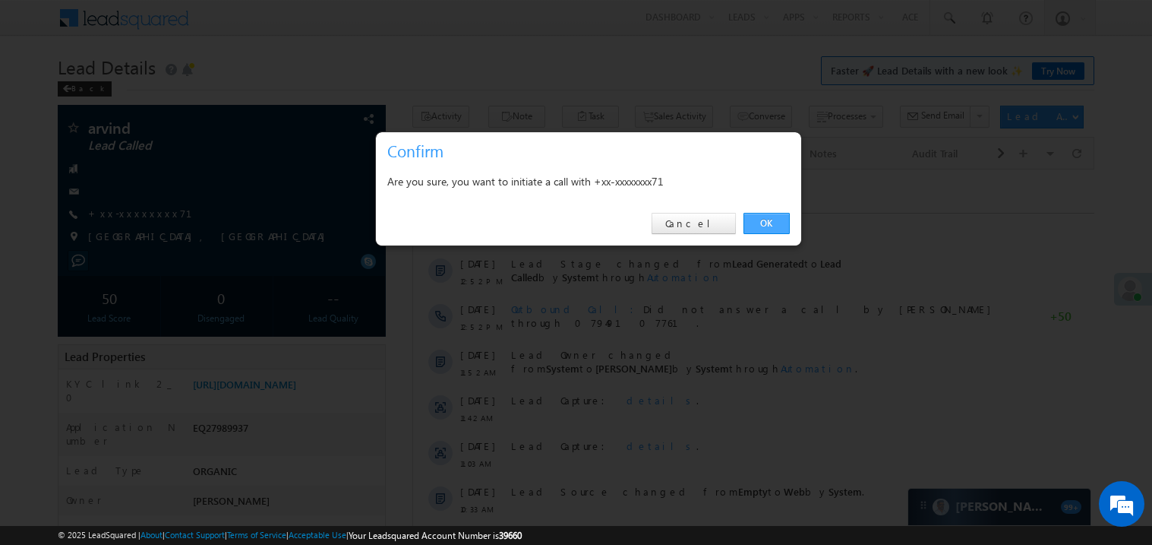
click at [764, 220] on link "OK" at bounding box center [767, 223] width 46 height 21
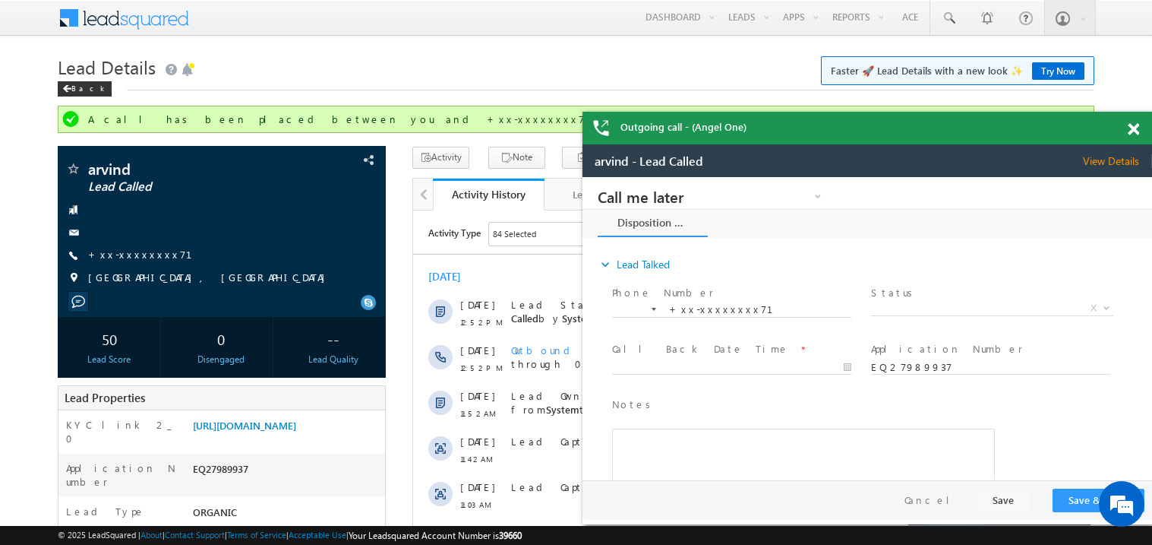
click at [1132, 132] on span at bounding box center [1133, 129] width 11 height 13
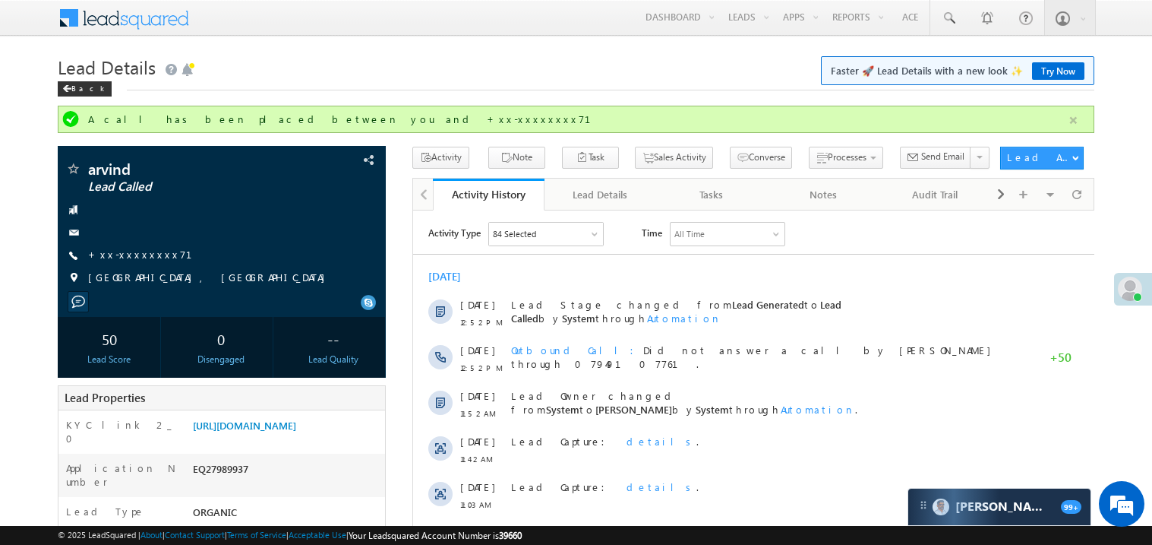
click at [1074, 117] on button "button" at bounding box center [1073, 120] width 19 height 19
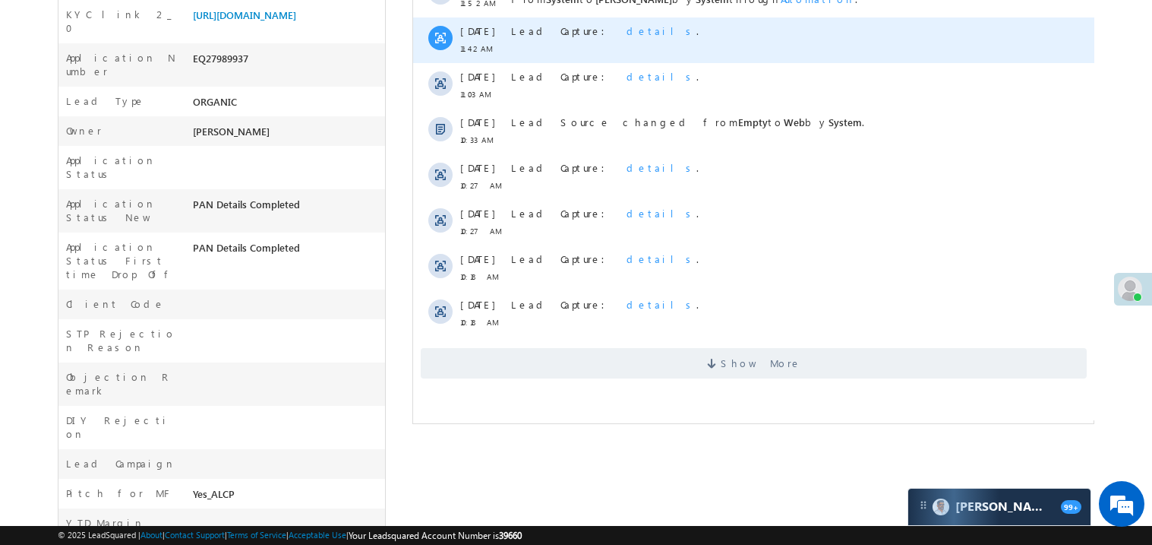
scroll to position [455, 0]
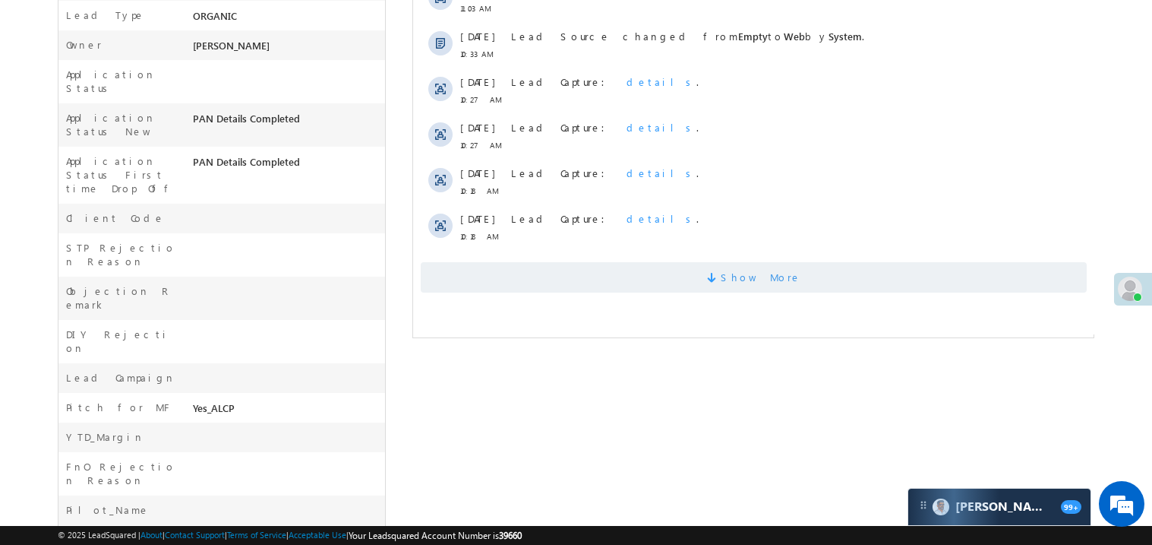
click at [669, 286] on span "Show More" at bounding box center [753, 277] width 666 height 30
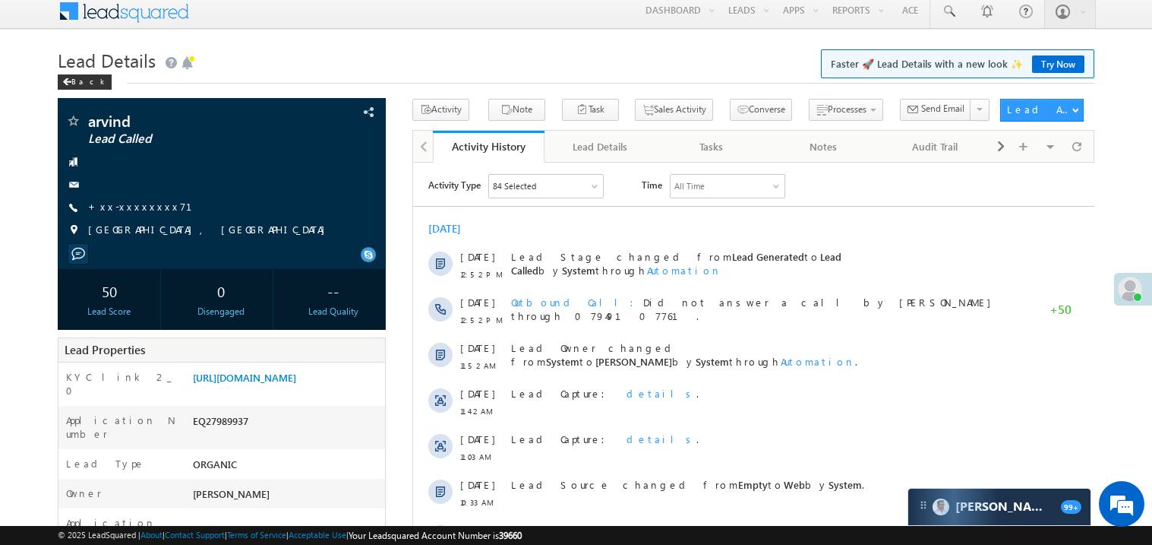
scroll to position [0, 0]
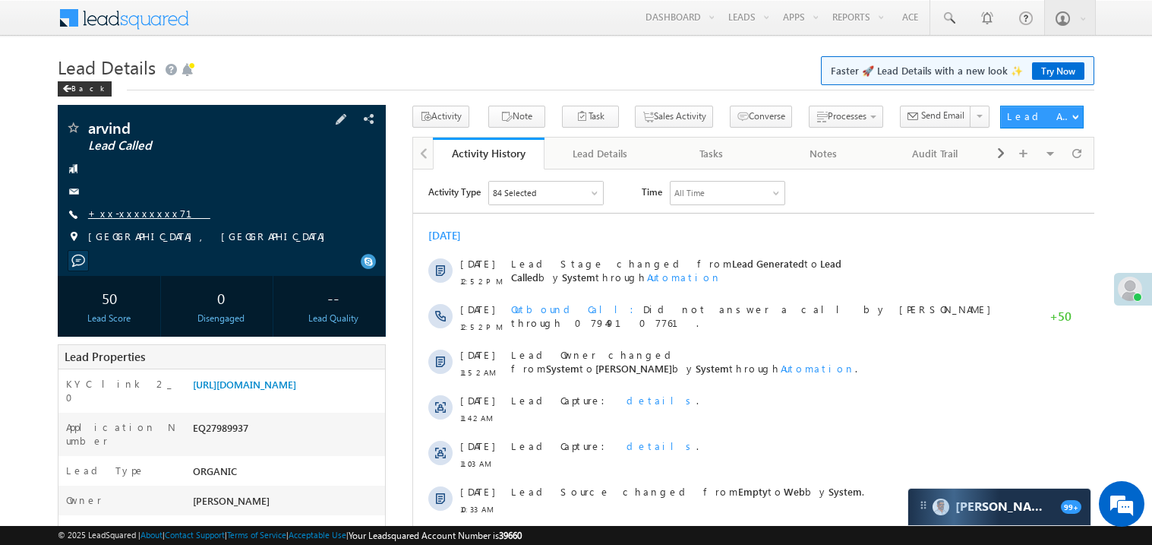
click at [133, 207] on link "+xx-xxxxxxxx71" at bounding box center [149, 213] width 122 height 13
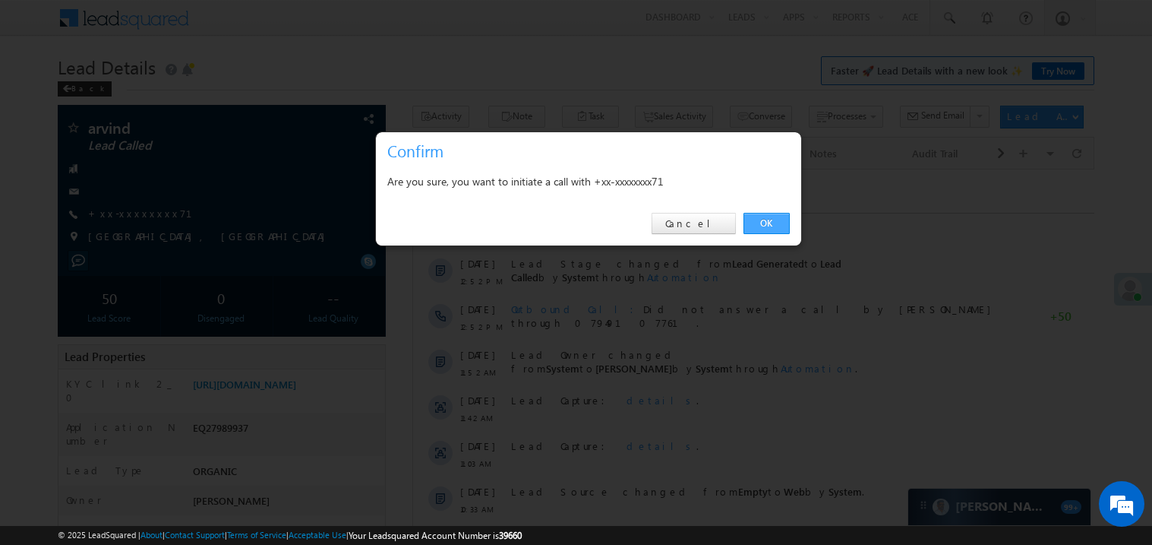
click at [772, 219] on link "OK" at bounding box center [767, 223] width 46 height 21
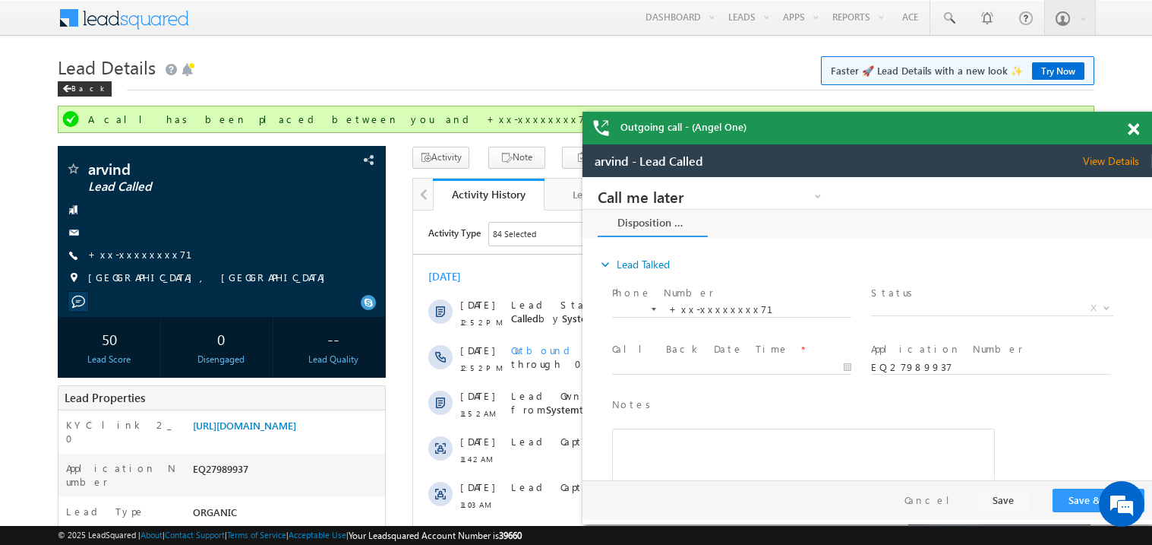
click at [1133, 128] on span at bounding box center [1133, 129] width 11 height 13
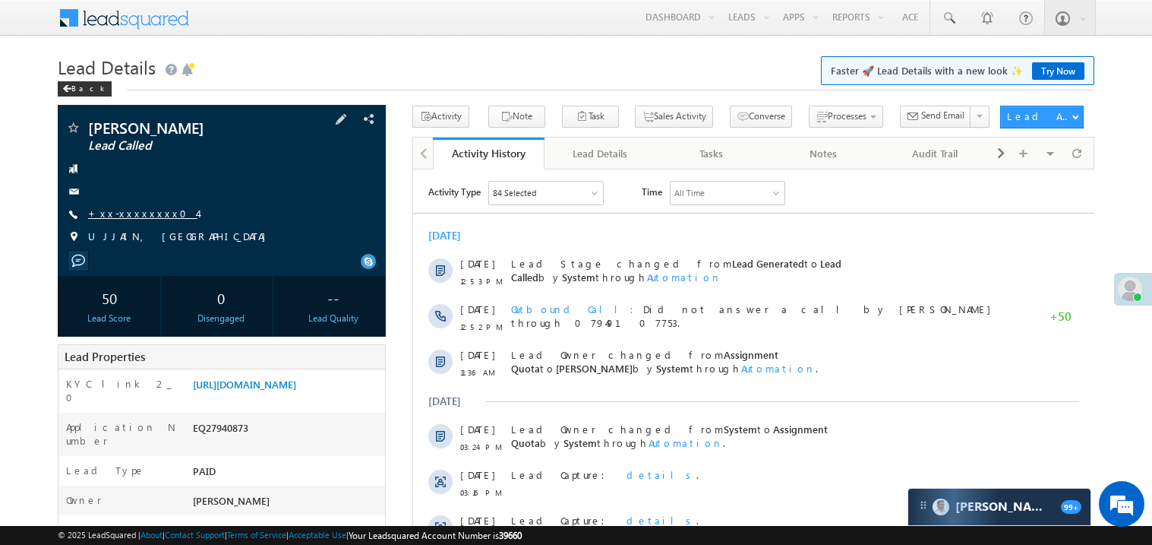
click at [128, 211] on link "+xx-xxxxxxxx04" at bounding box center [142, 213] width 109 height 13
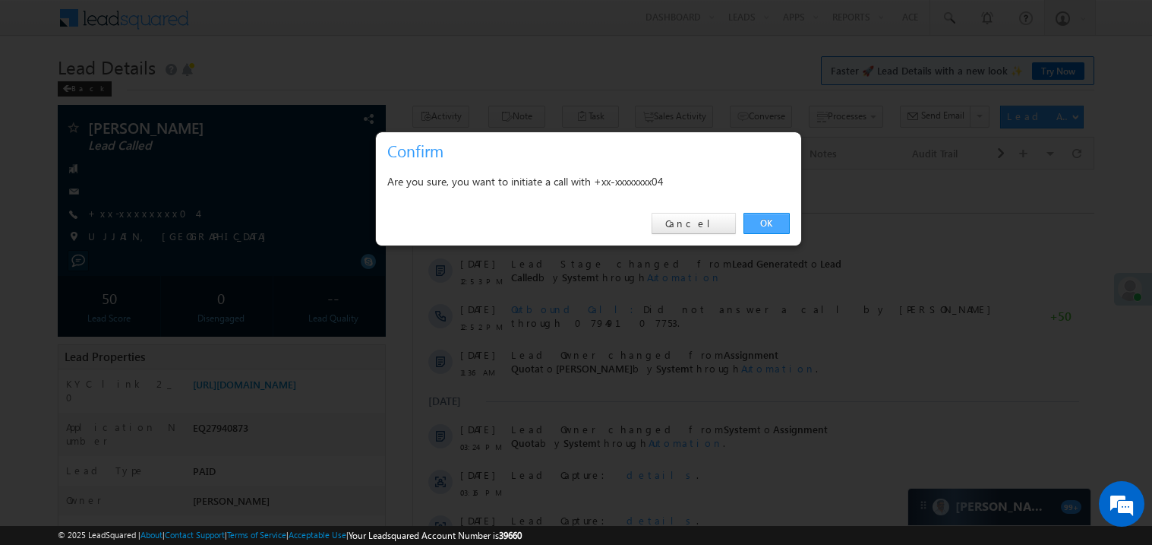
click at [770, 221] on link "OK" at bounding box center [767, 223] width 46 height 21
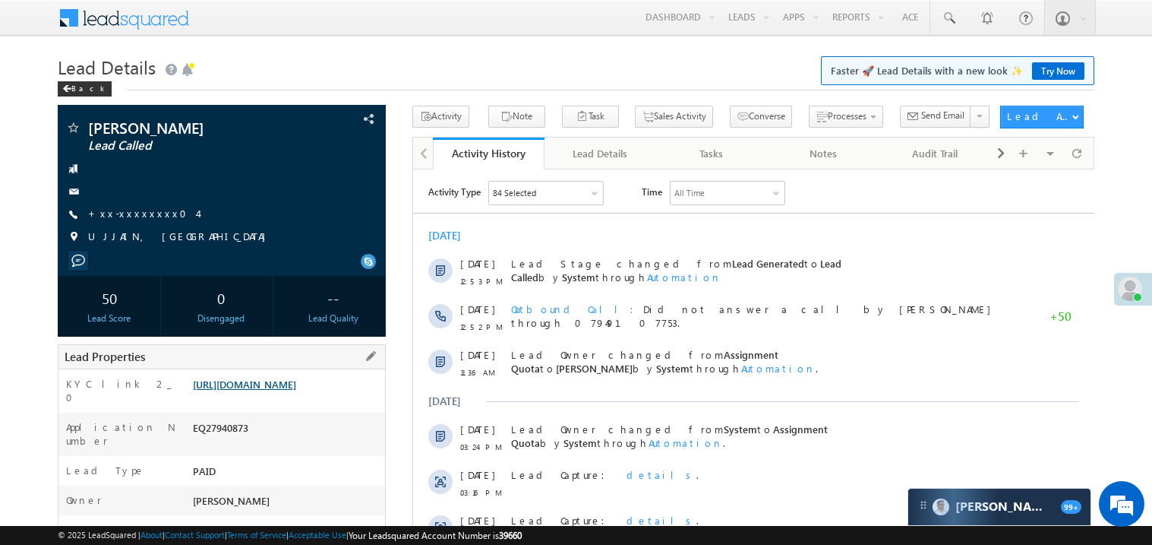
click at [296, 390] on link "[URL][DOMAIN_NAME]" at bounding box center [244, 384] width 103 height 13
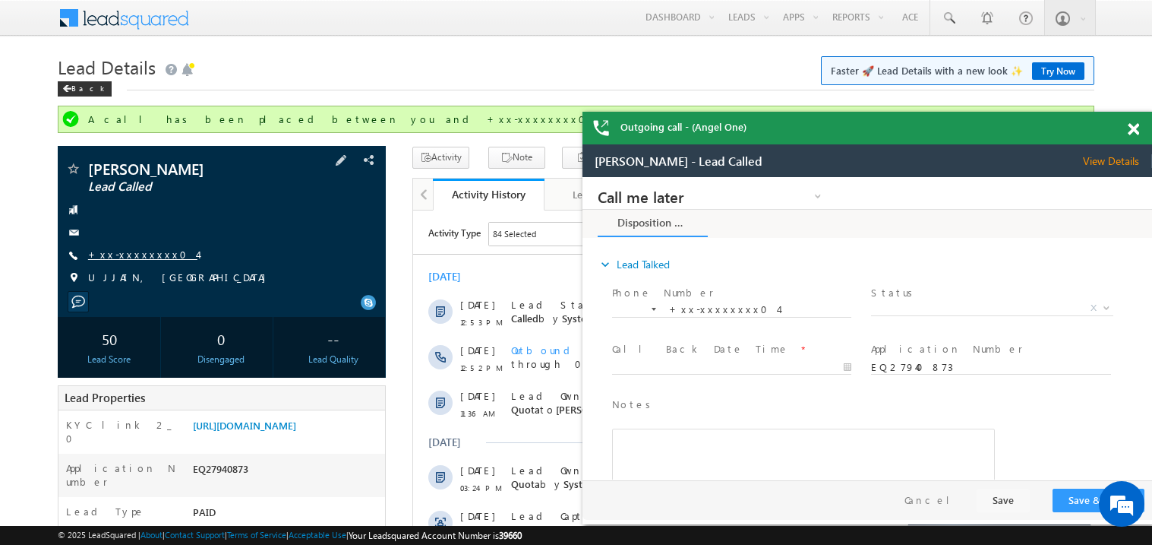
click at [142, 251] on link "+xx-xxxxxxxx04" at bounding box center [142, 254] width 109 height 13
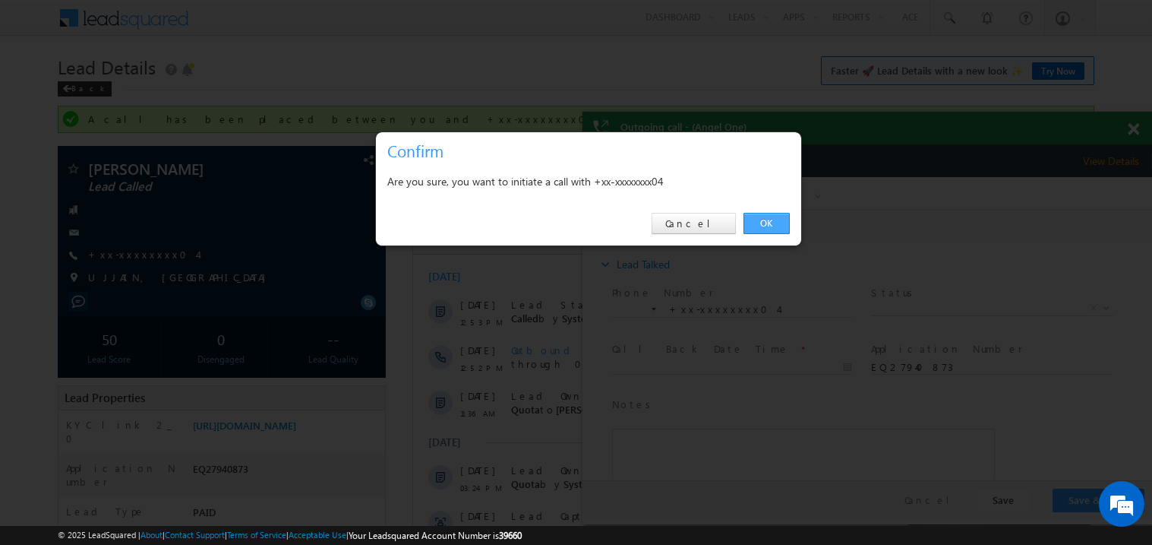
click at [754, 215] on link "OK" at bounding box center [767, 223] width 46 height 21
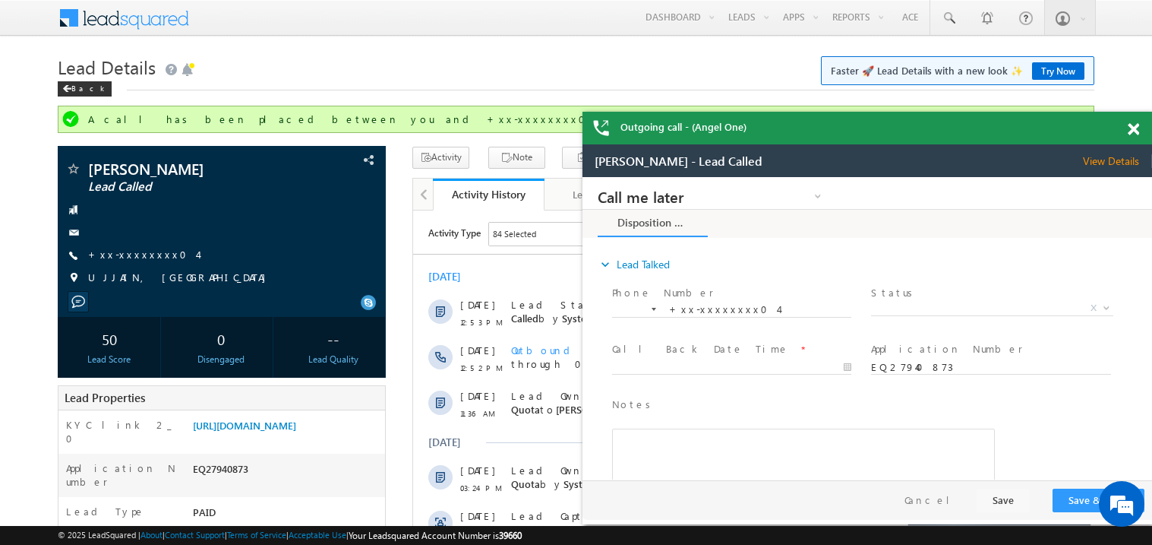
click at [1139, 128] on span at bounding box center [1133, 129] width 11 height 13
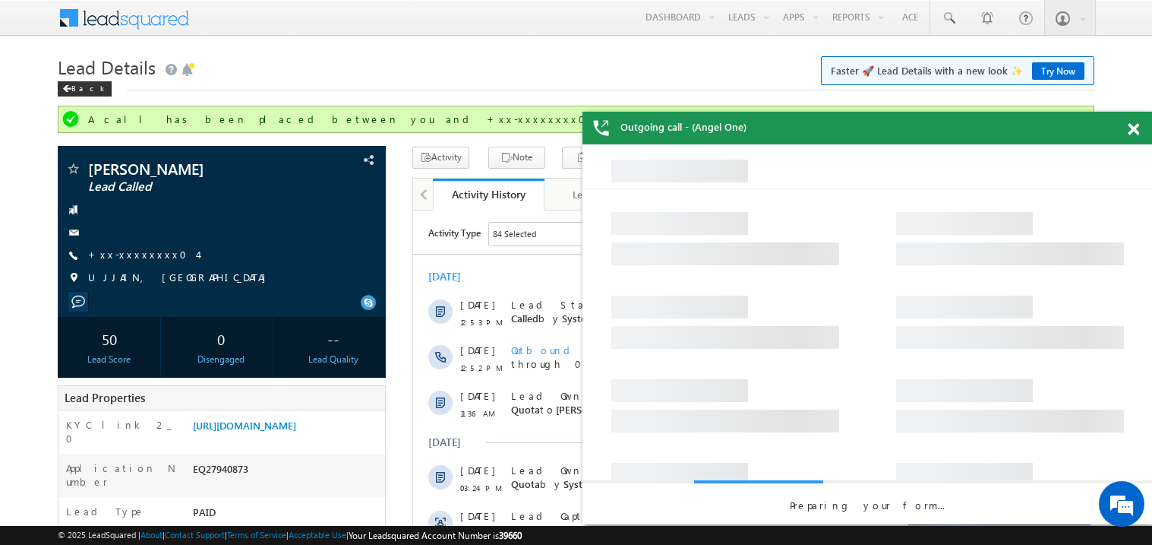
click at [1133, 128] on span at bounding box center [1133, 129] width 11 height 13
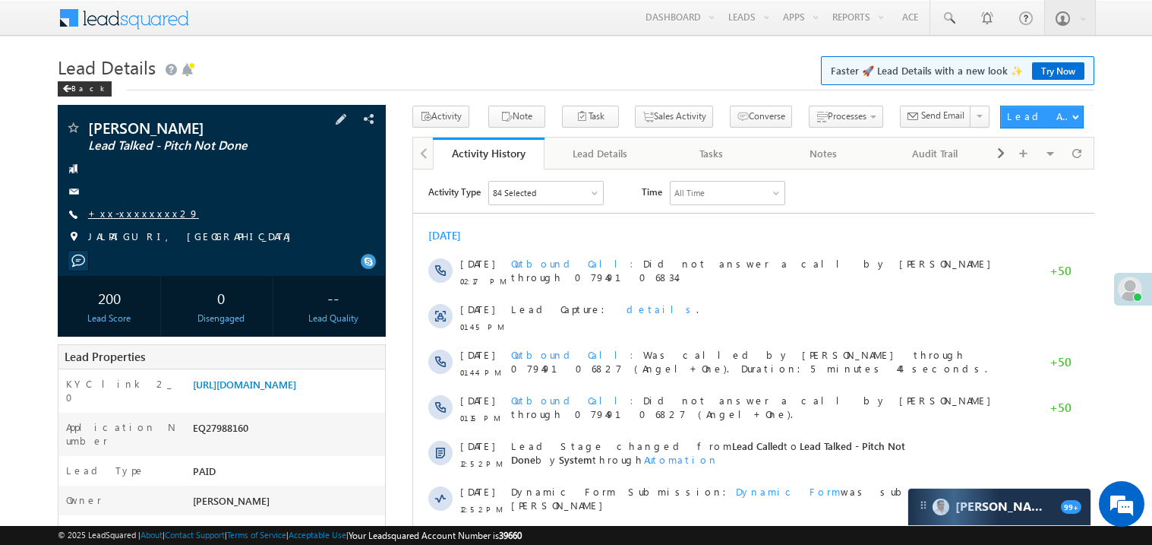
click at [146, 214] on link "+xx-xxxxxxxx29" at bounding box center [143, 213] width 111 height 13
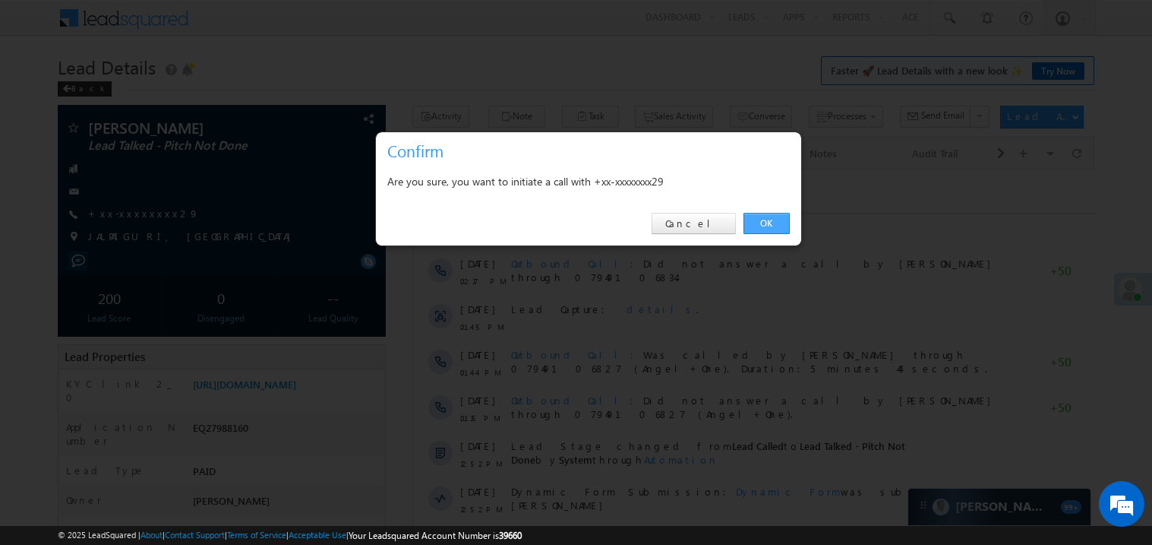
click at [770, 224] on link "OK" at bounding box center [767, 223] width 46 height 21
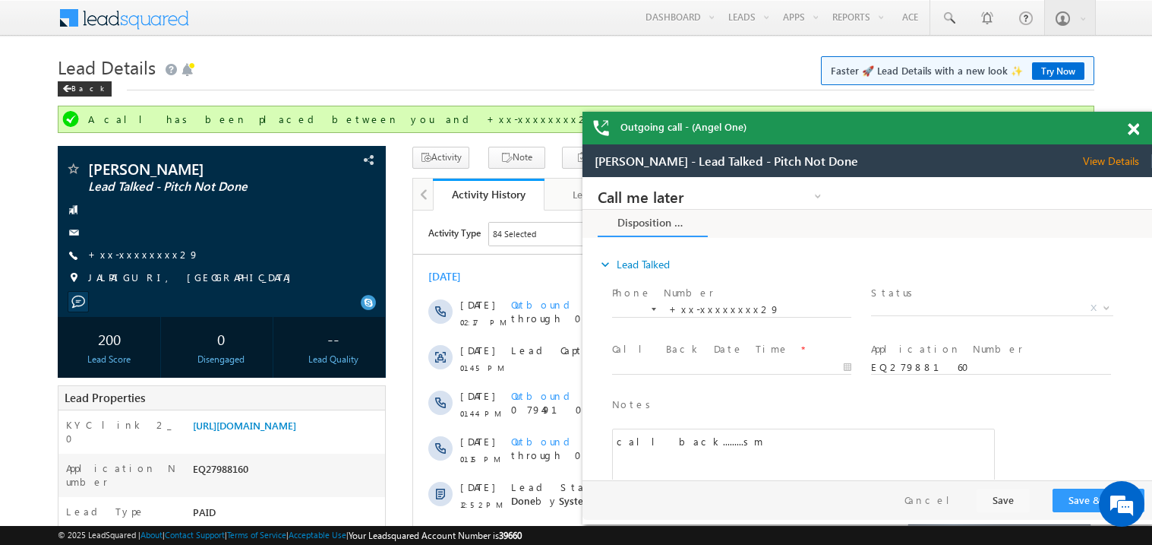
click at [1133, 125] on span at bounding box center [1133, 129] width 11 height 13
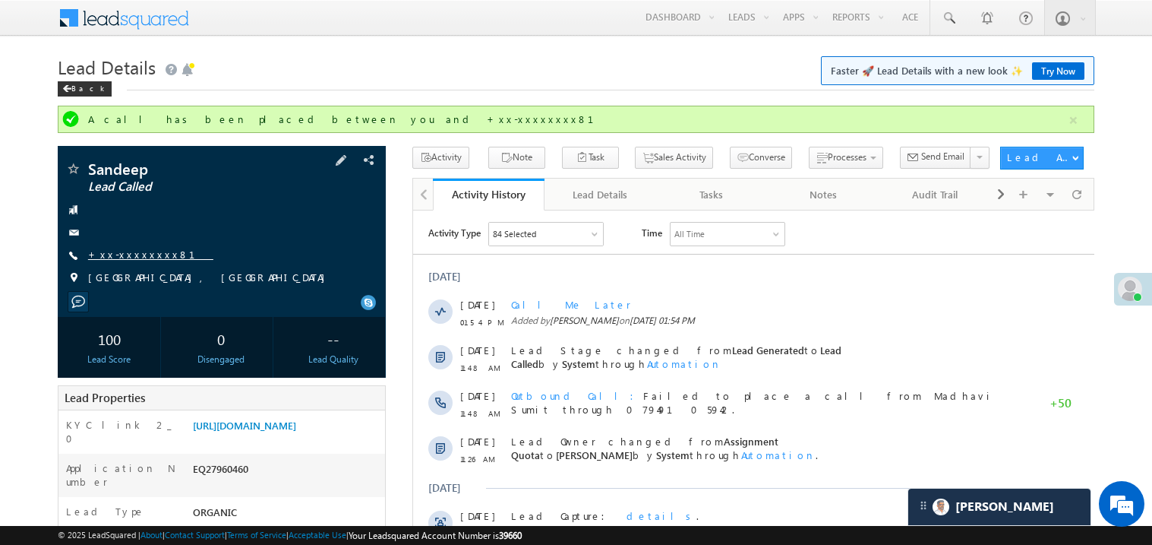
click at [143, 255] on link "+xx-xxxxxxxx81" at bounding box center [150, 254] width 125 height 13
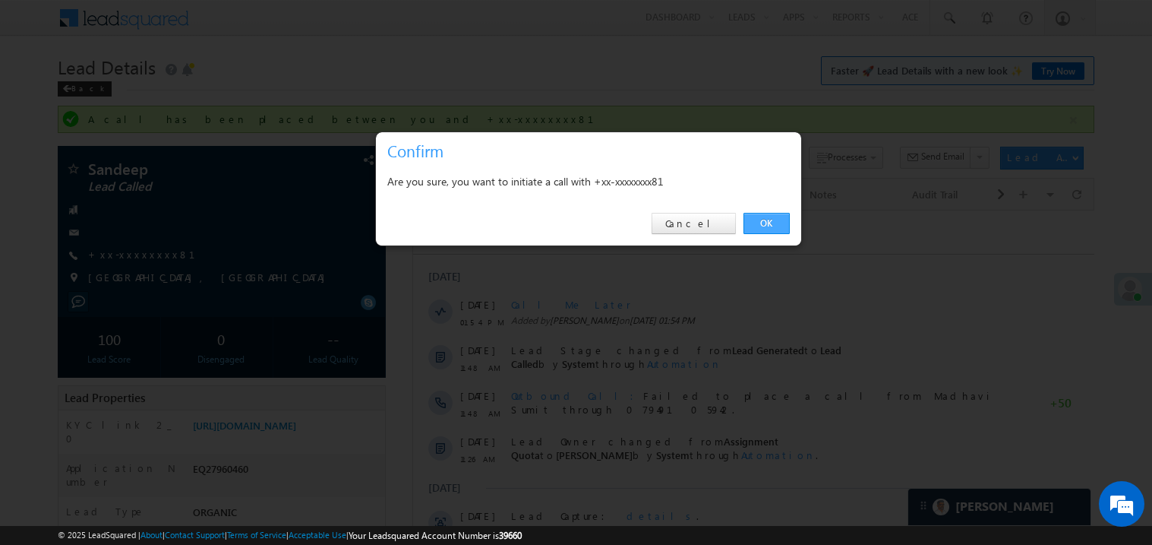
click at [770, 220] on link "OK" at bounding box center [767, 223] width 46 height 21
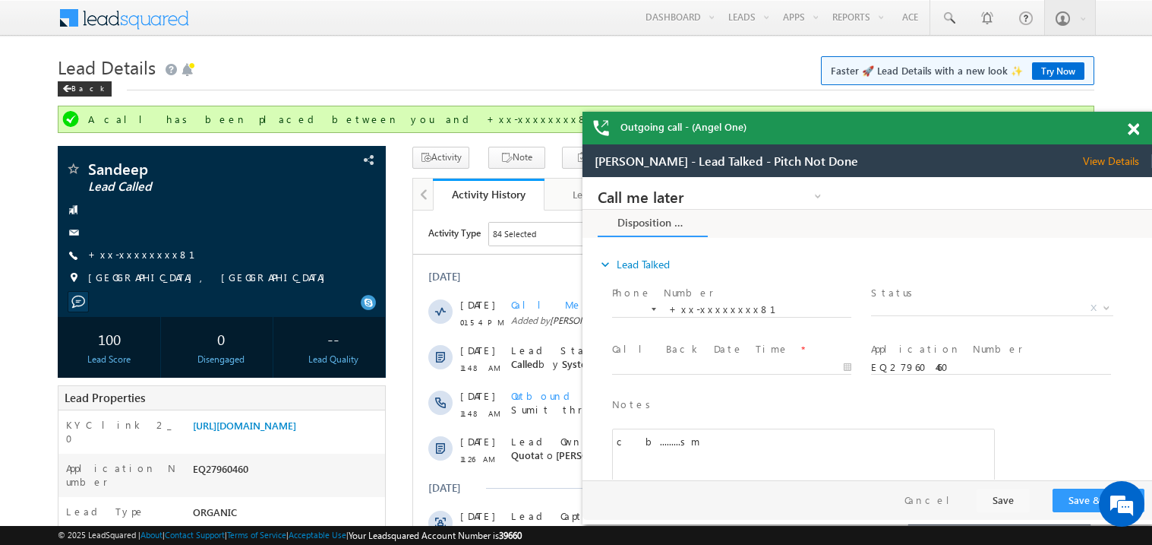
click at [1139, 128] on span at bounding box center [1133, 129] width 11 height 13
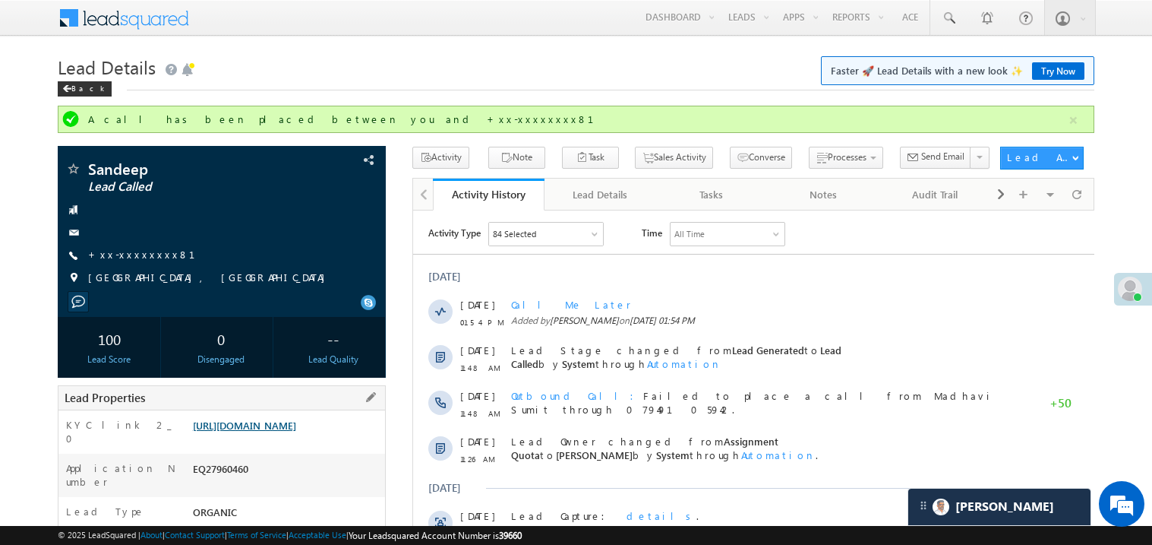
click at [296, 432] on link "https://angelbroking1-pk3em7sa.customui-test.leadsquared.com?leadId=f143597a-cf…" at bounding box center [244, 425] width 103 height 13
click at [621, 267] on div "play pause stop mute unmute max volume repeat repeat off X" at bounding box center [753, 527] width 681 height 532
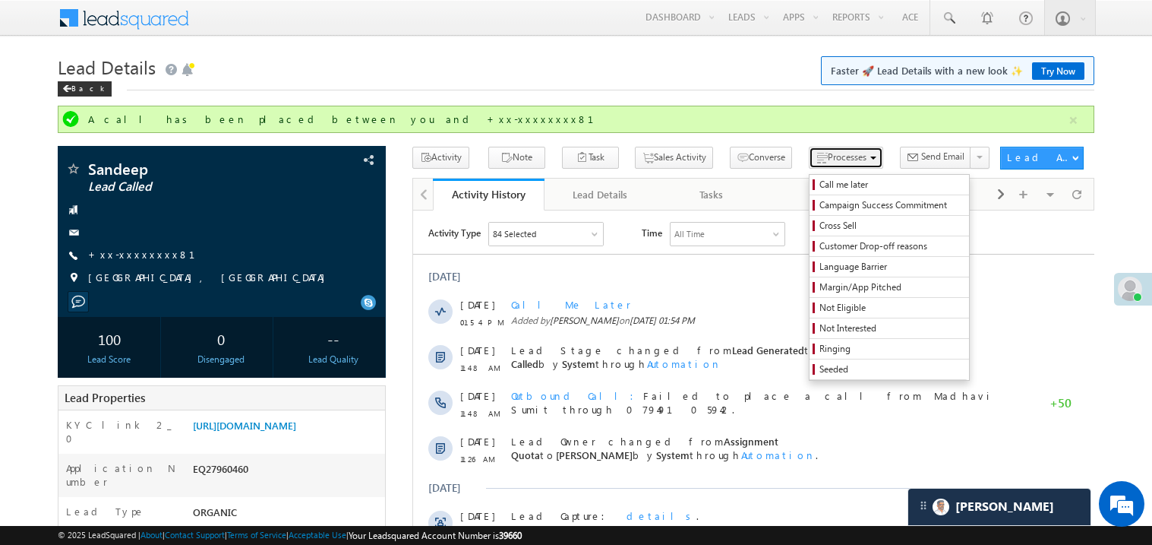
click at [809, 168] on button "Processes" at bounding box center [846, 158] width 74 height 22
click at [820, 188] on span "Call me later" at bounding box center [892, 185] width 144 height 14
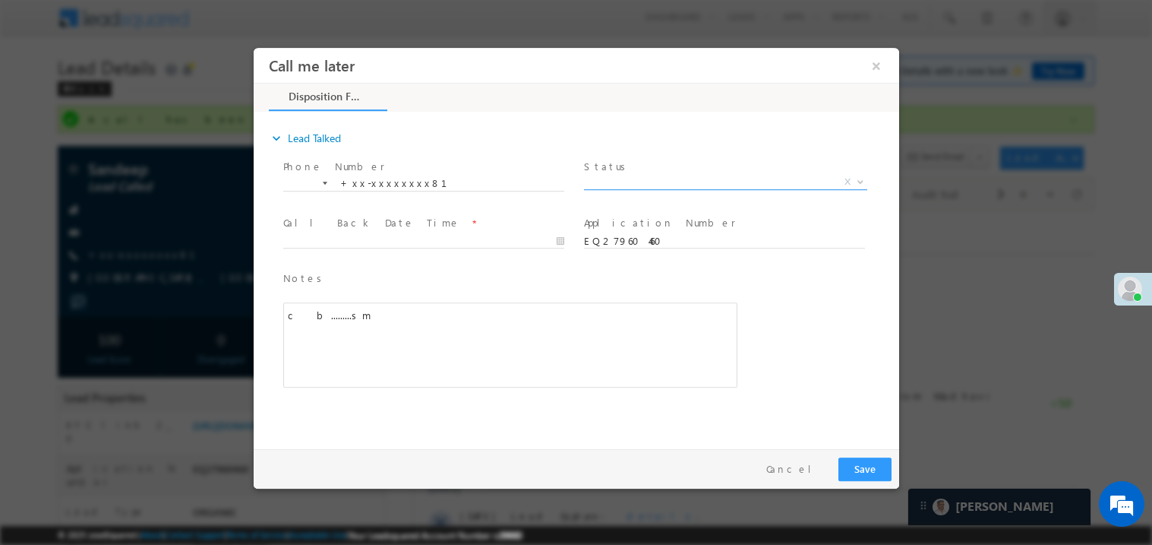
click at [613, 175] on span "X" at bounding box center [724, 181] width 283 height 15
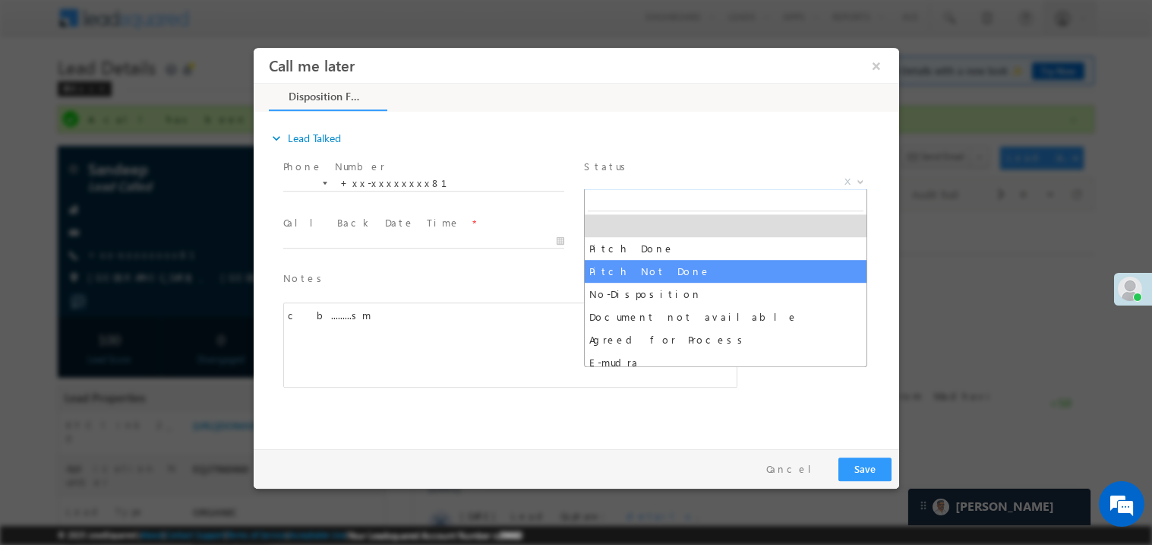
select select "Pitch Not Done"
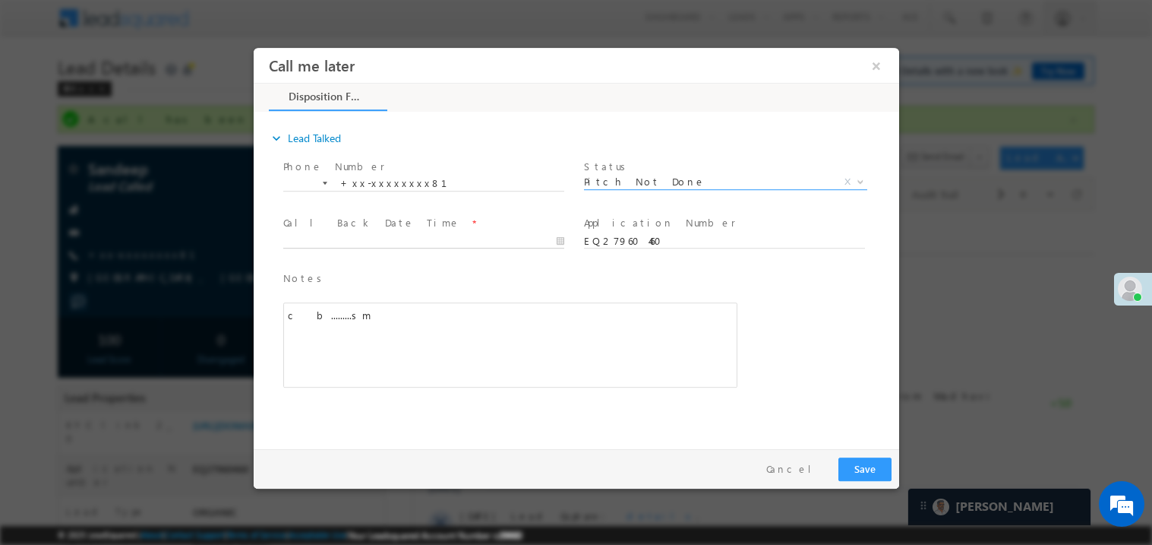
click at [321, 239] on body "Call me later ×" at bounding box center [576, 244] width 646 height 394
type input "08/29/25 2:42 PM"
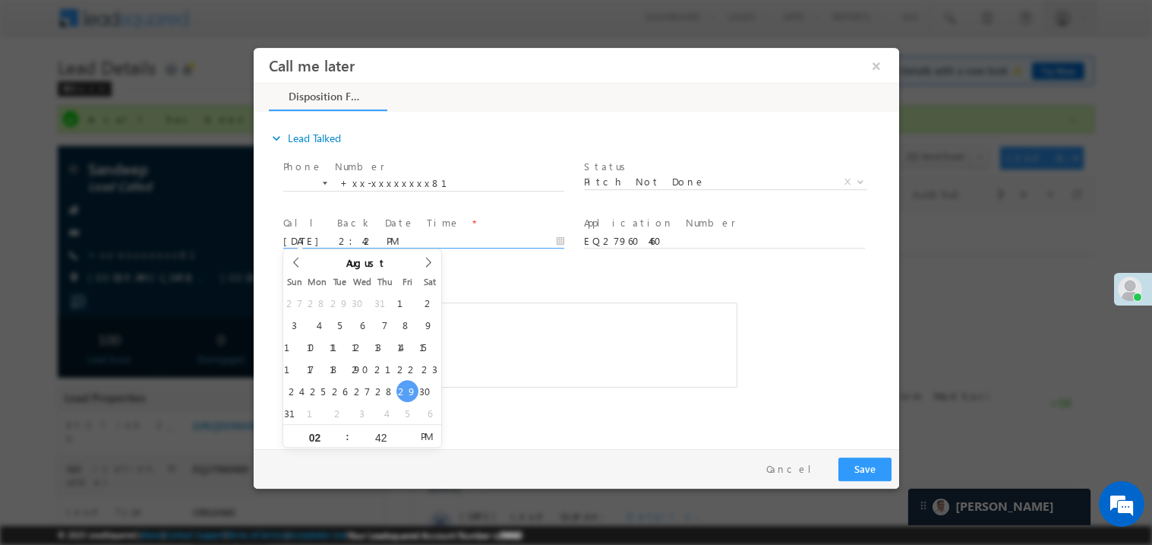
click at [541, 381] on div "c b.........sm" at bounding box center [510, 344] width 454 height 85
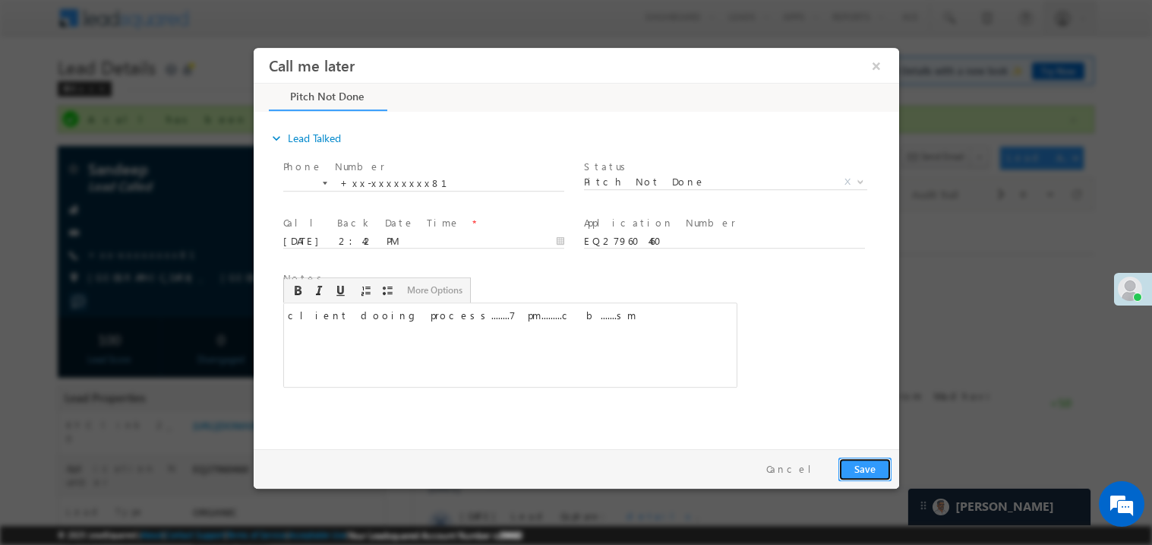
click at [868, 457] on button "Save" at bounding box center [864, 469] width 53 height 24
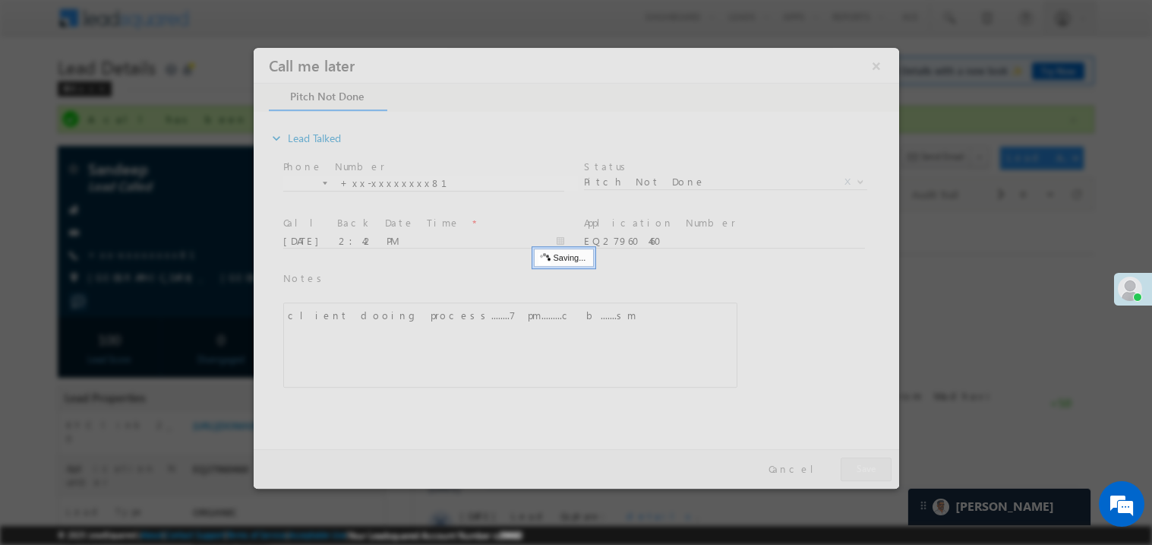
click at [868, 457] on div at bounding box center [576, 267] width 646 height 441
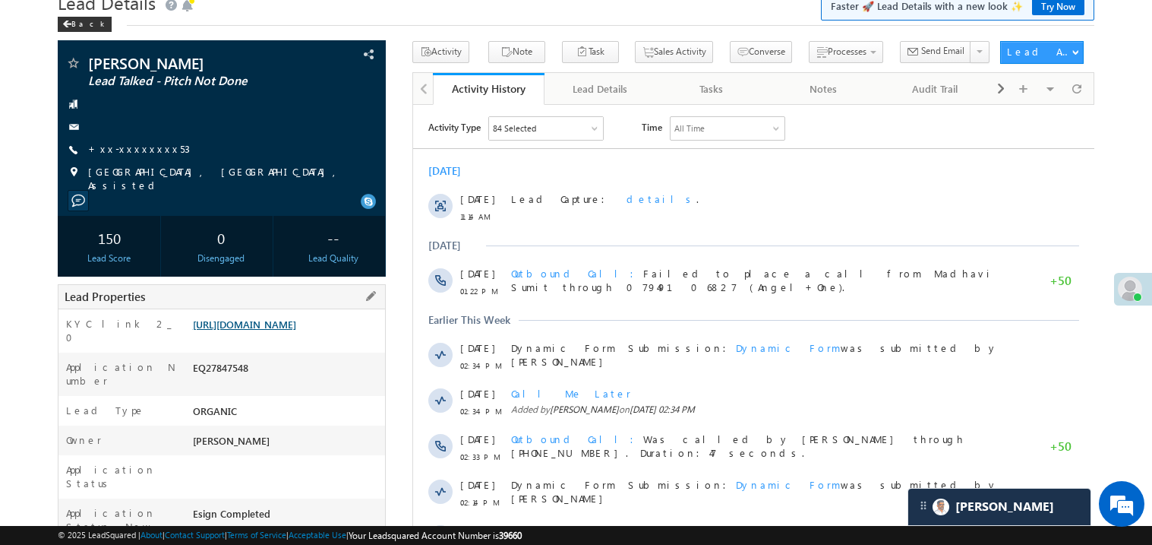
click at [260, 330] on link "[URL][DOMAIN_NAME]" at bounding box center [244, 324] width 103 height 13
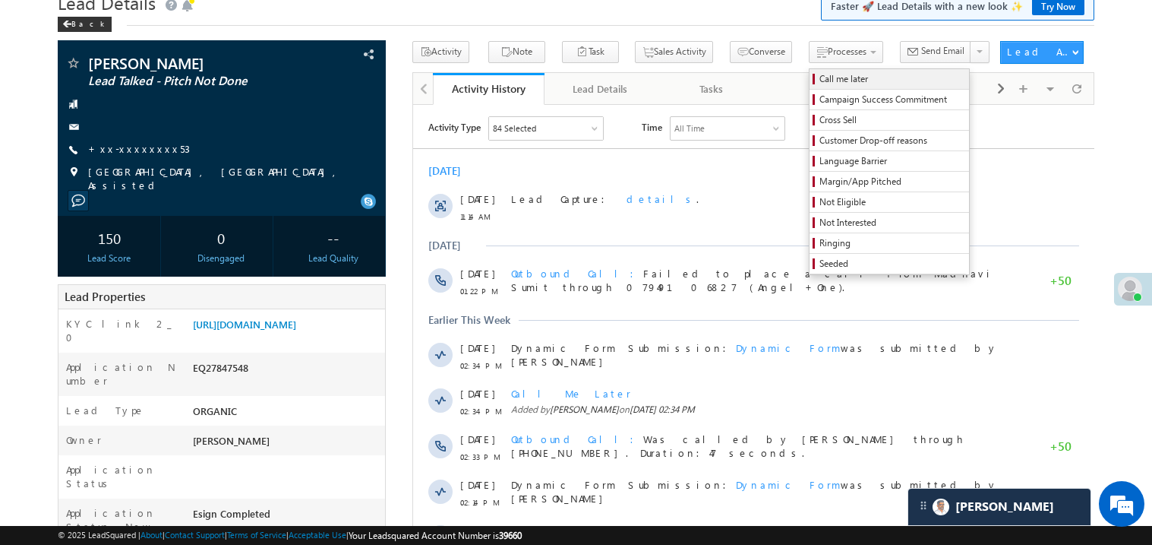
click at [820, 77] on span "Call me later" at bounding box center [892, 79] width 144 height 14
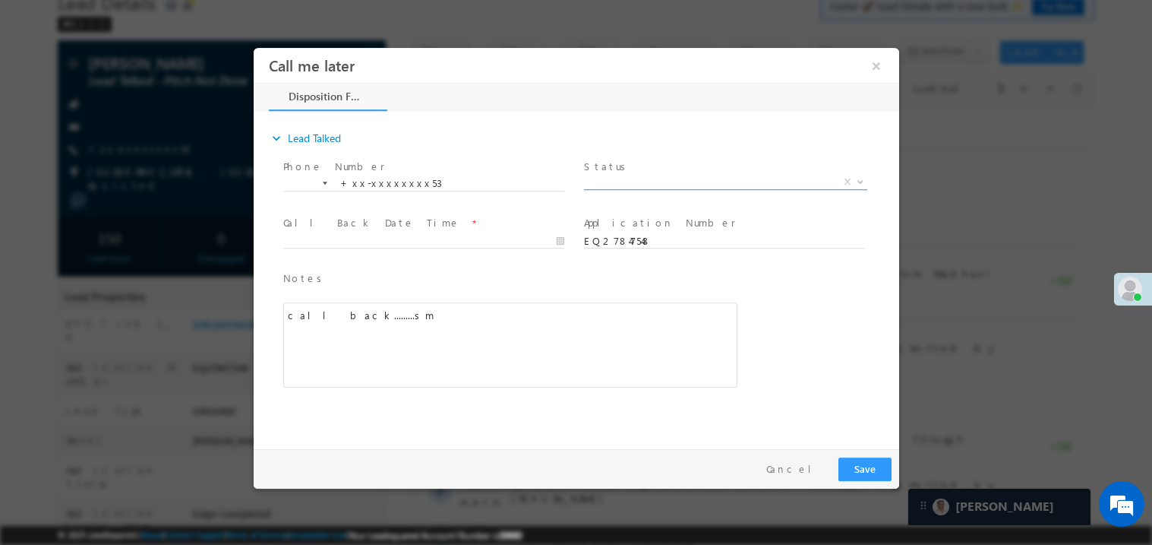
click at [633, 174] on span "X" at bounding box center [724, 181] width 283 height 15
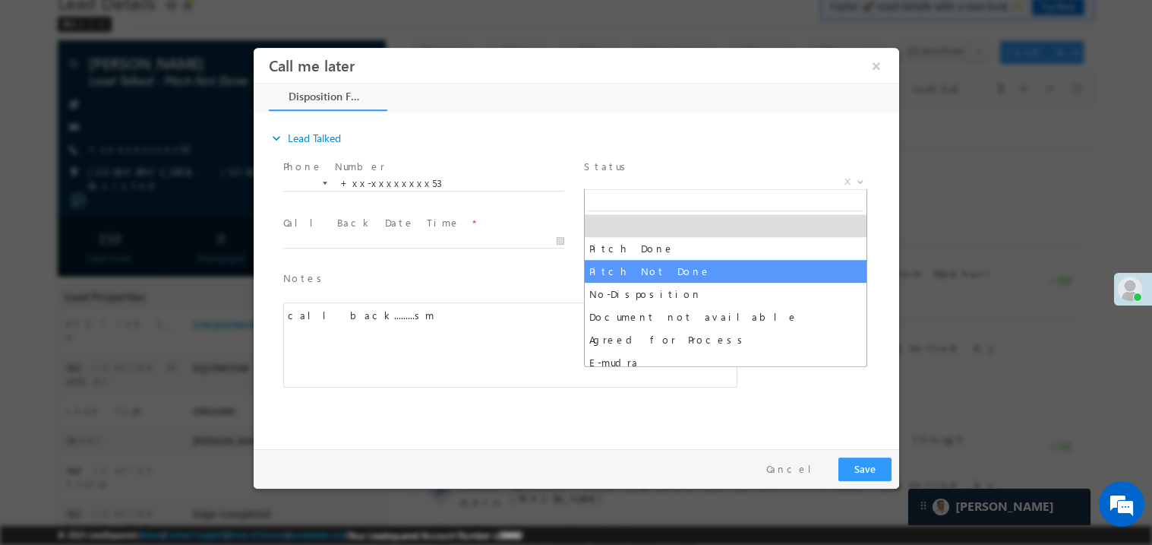
select select "Pitch Not Done"
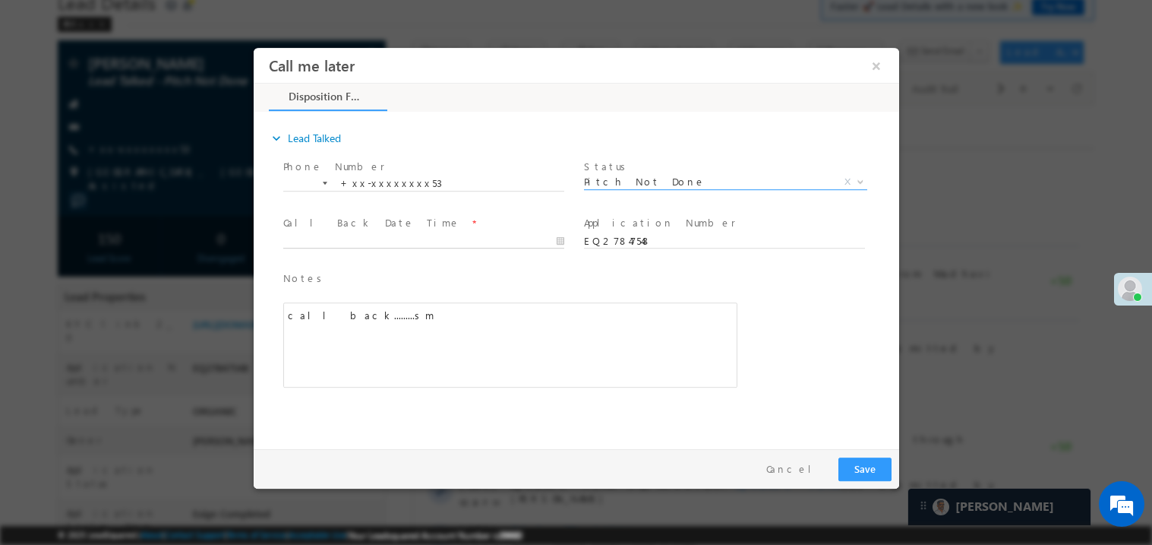
click at [338, 234] on body "Call me later ×" at bounding box center [576, 244] width 646 height 394
type input "08/29/25 2:44 PM"
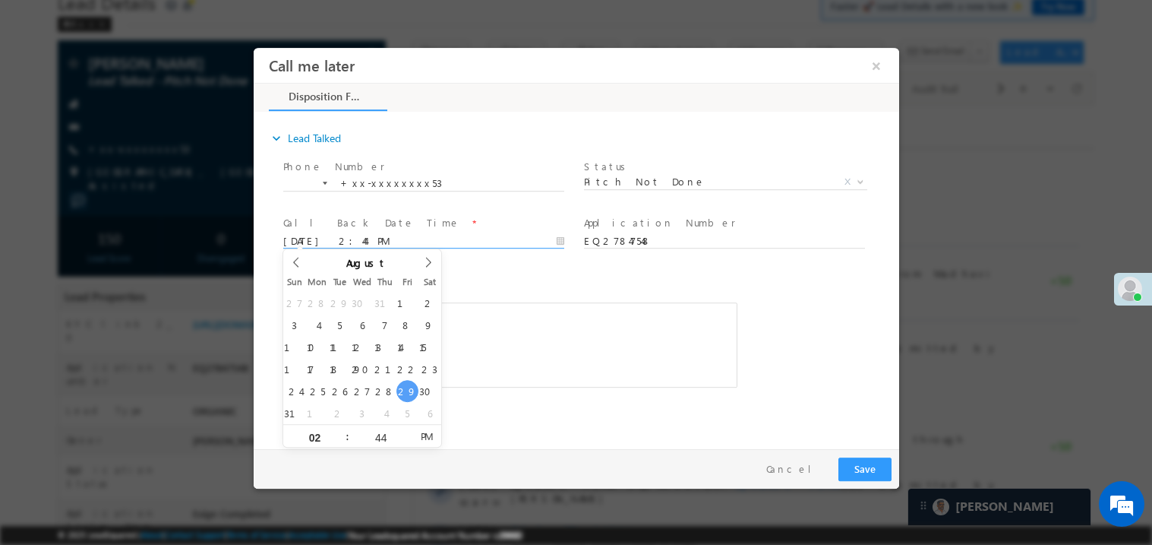
click at [550, 376] on div "call back.........sm" at bounding box center [510, 344] width 454 height 85
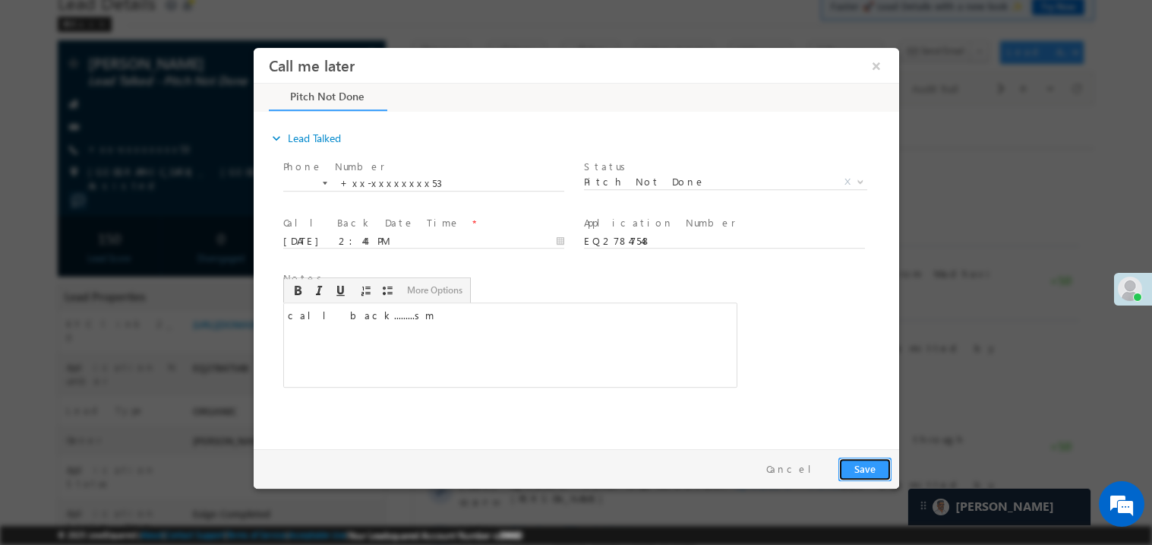
click at [842, 461] on button "Save" at bounding box center [864, 469] width 53 height 24
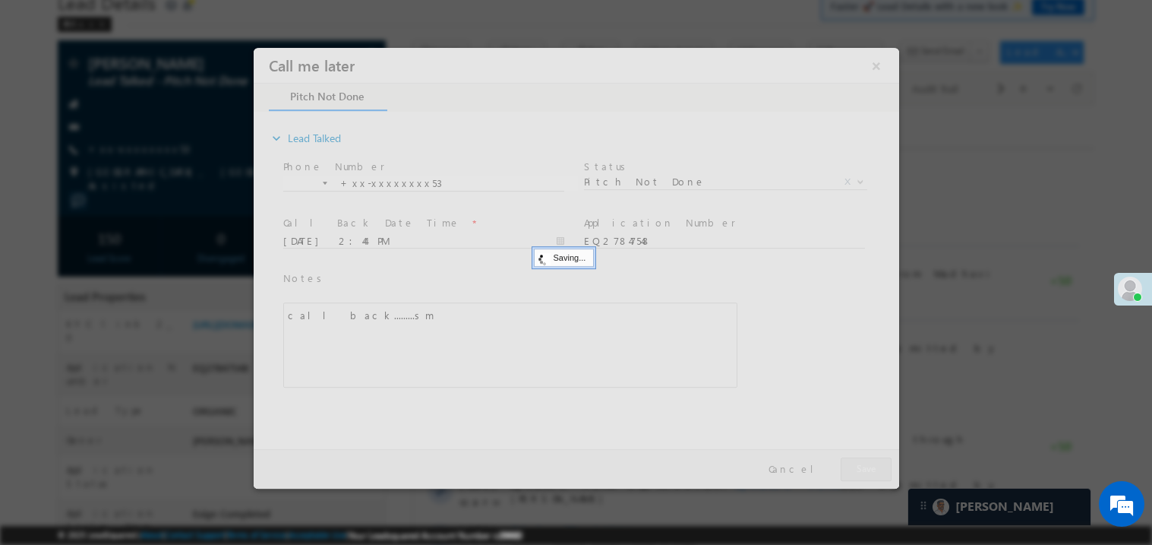
click at [842, 461] on div at bounding box center [576, 267] width 646 height 441
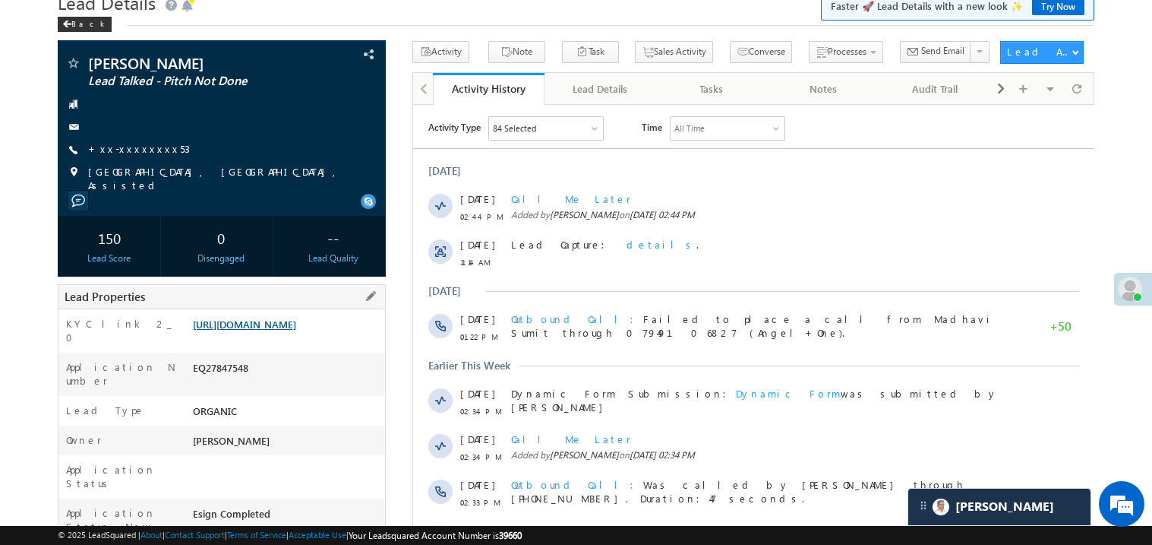
click at [272, 330] on link "[URL][DOMAIN_NAME]" at bounding box center [244, 324] width 103 height 13
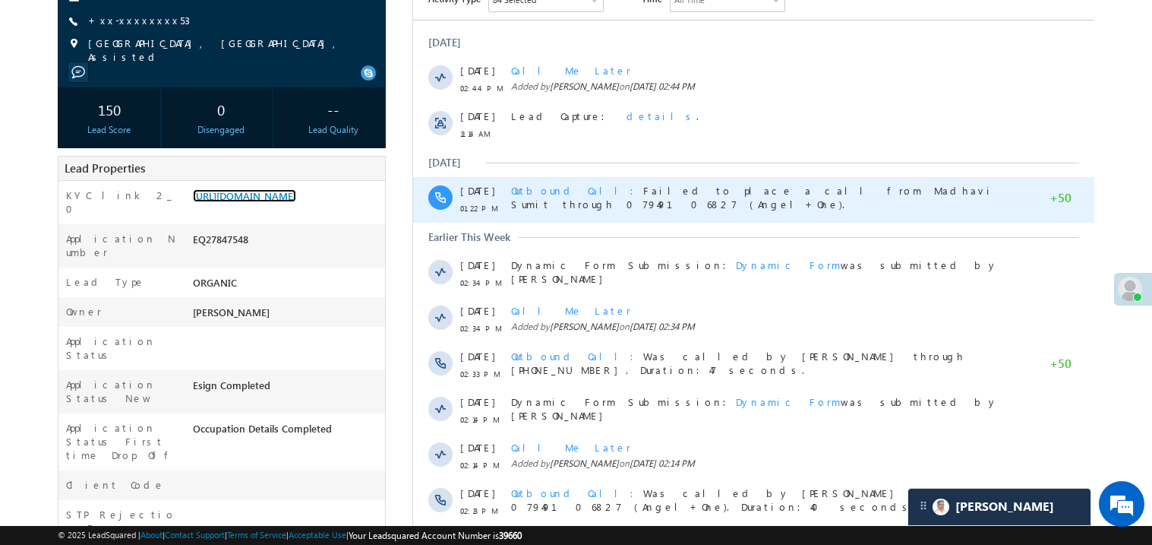
scroll to position [217, 0]
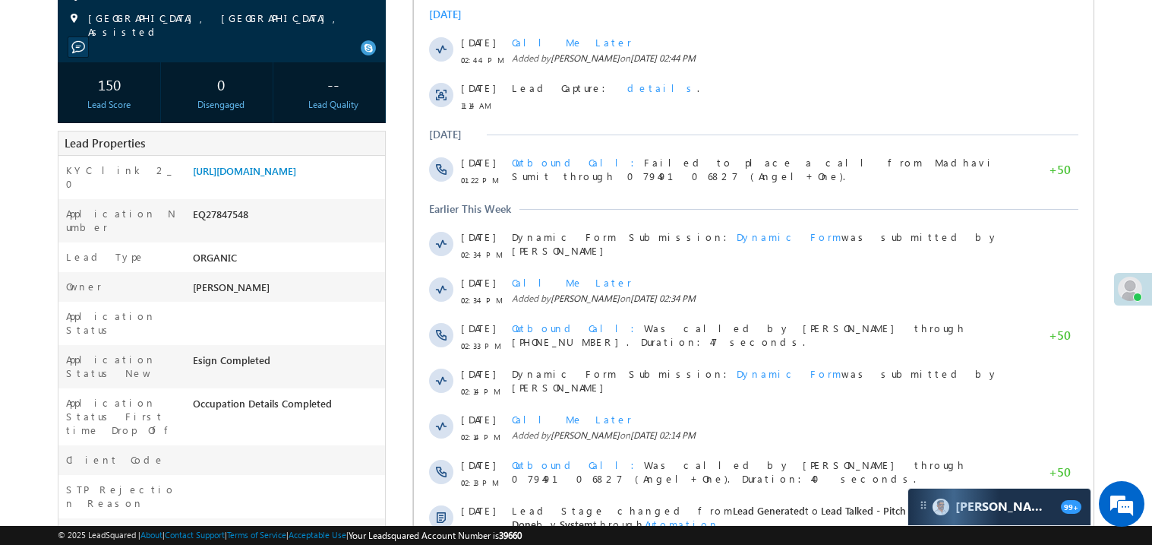
scroll to position [217, 0]
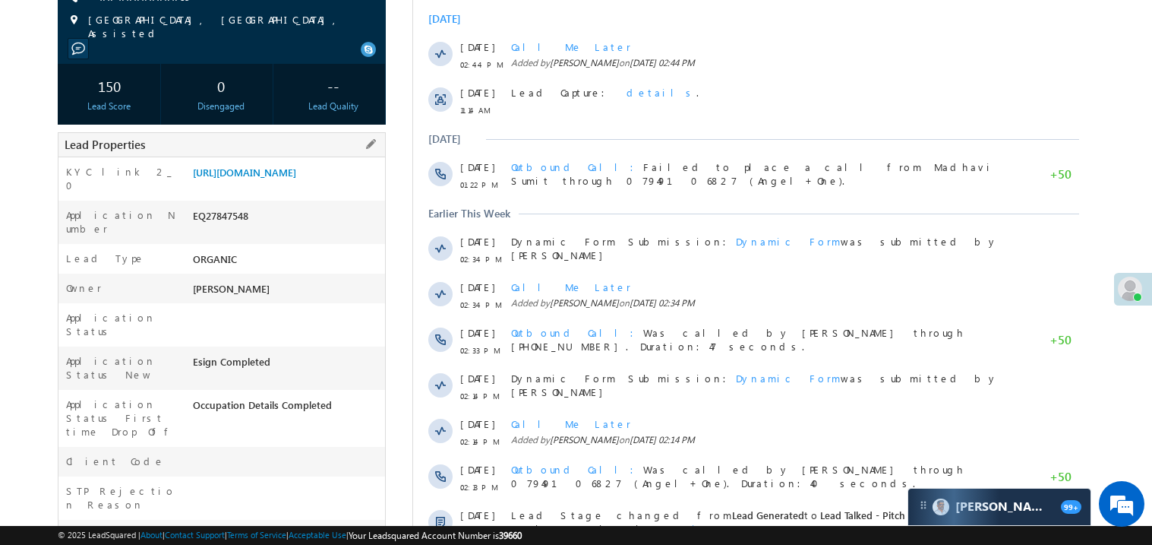
click at [276, 264] on div "ORGANIC" at bounding box center [287, 261] width 196 height 21
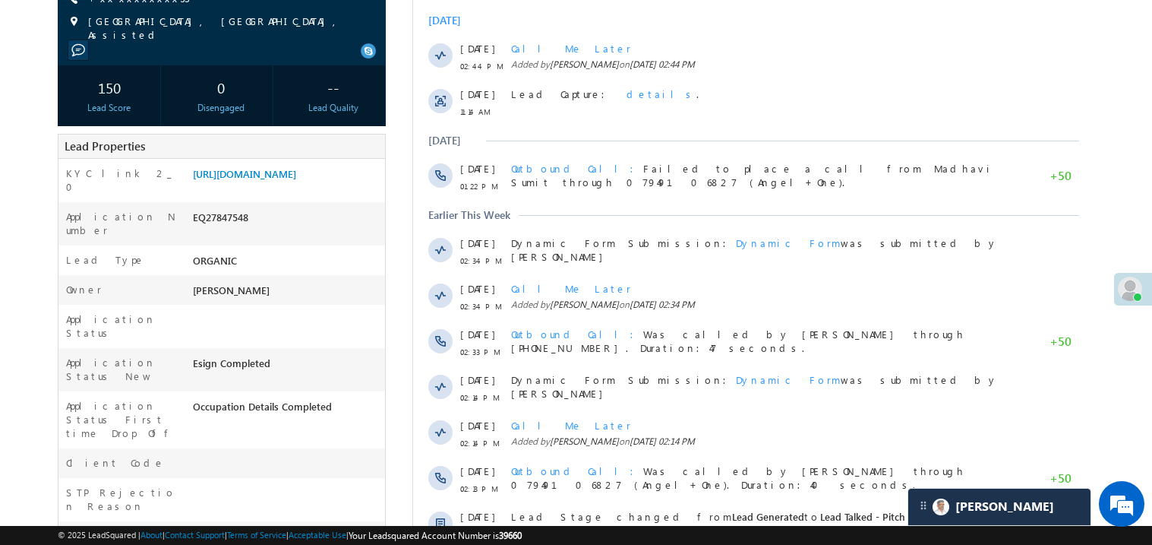
scroll to position [217, 0]
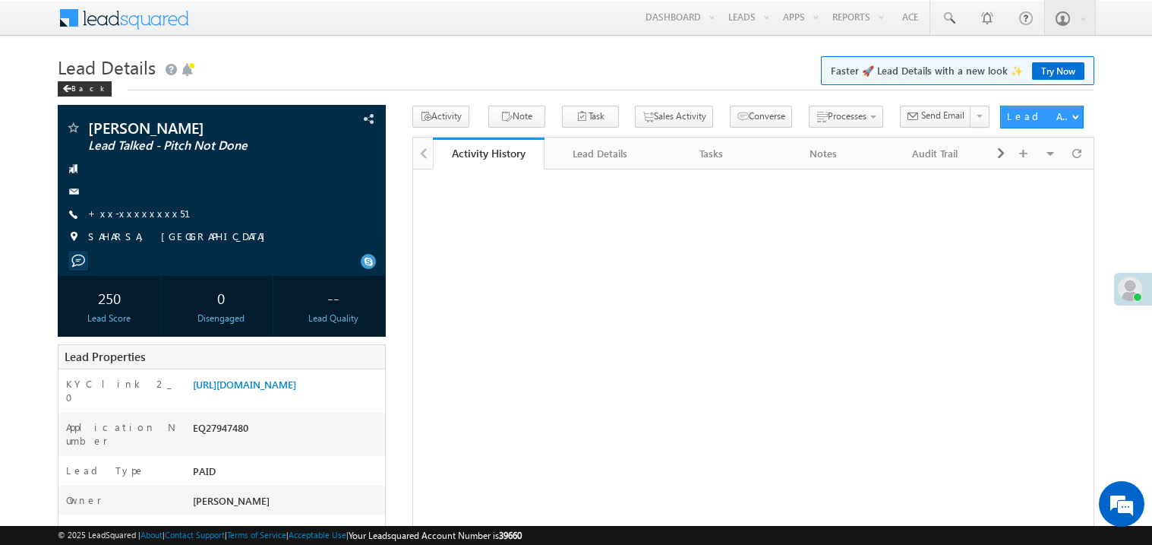
click at [134, 215] on link "+xx-xxxxxxxx51" at bounding box center [148, 213] width 121 height 13
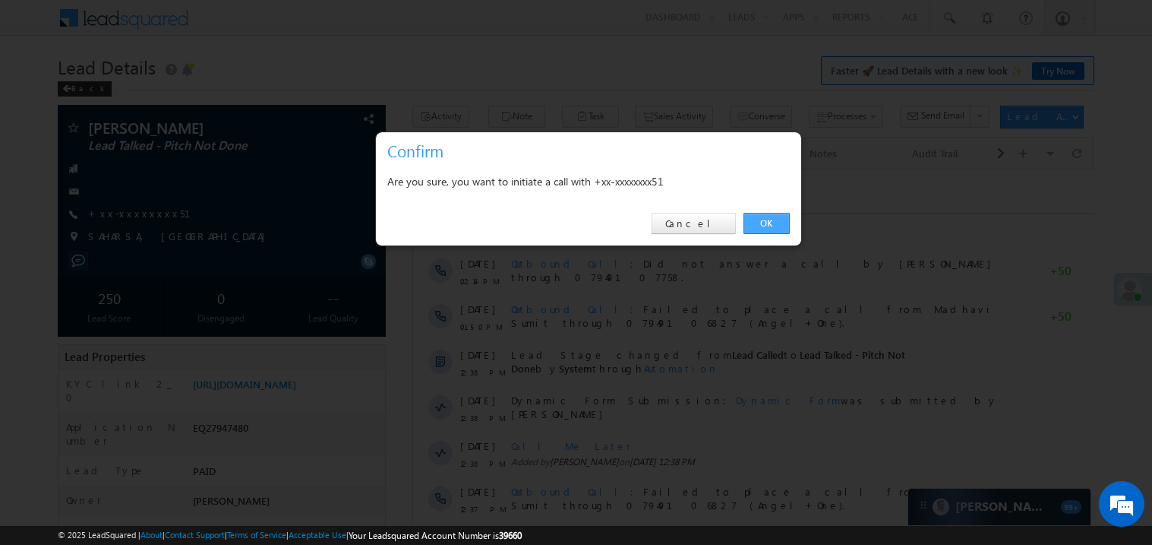
click at [777, 217] on link "OK" at bounding box center [767, 223] width 46 height 21
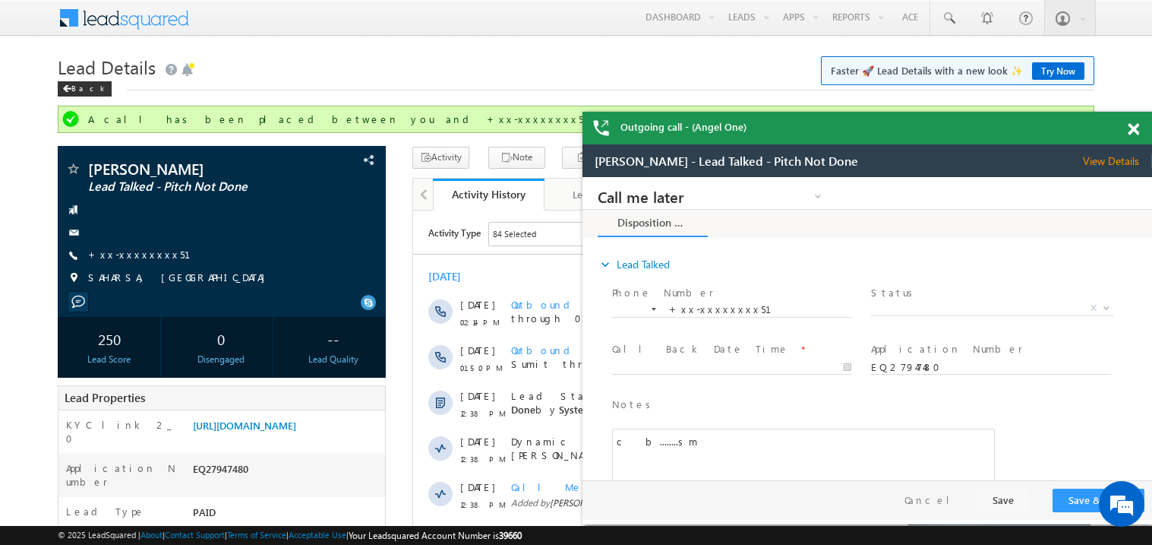
click at [1138, 128] on span at bounding box center [1133, 129] width 11 height 13
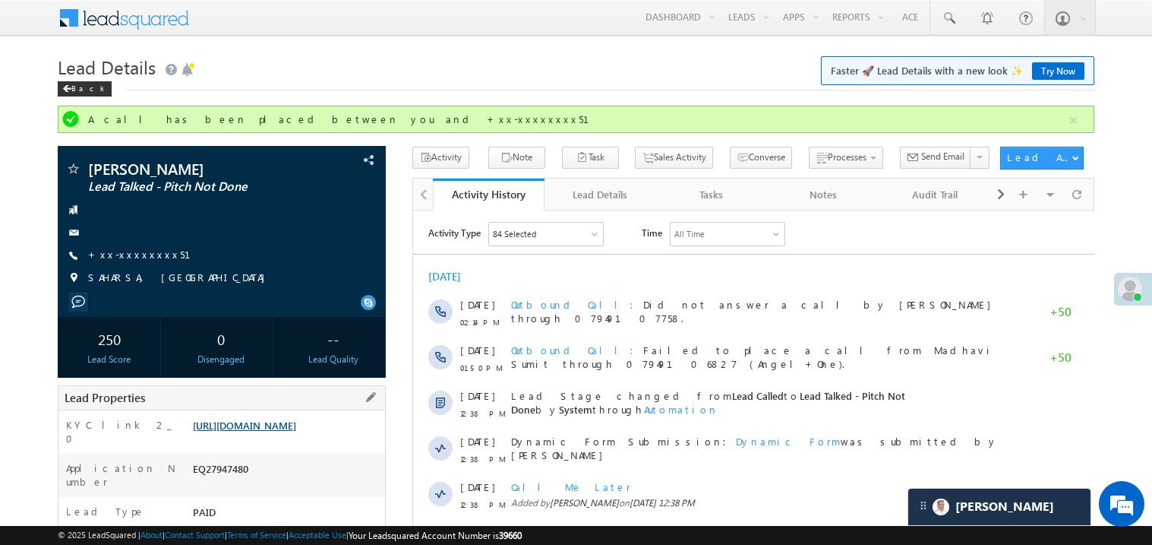
click at [296, 432] on link "https://angelbroking1-pk3em7sa.customui-test.leadsquared.com?leadId=97037f14-88…" at bounding box center [244, 425] width 103 height 13
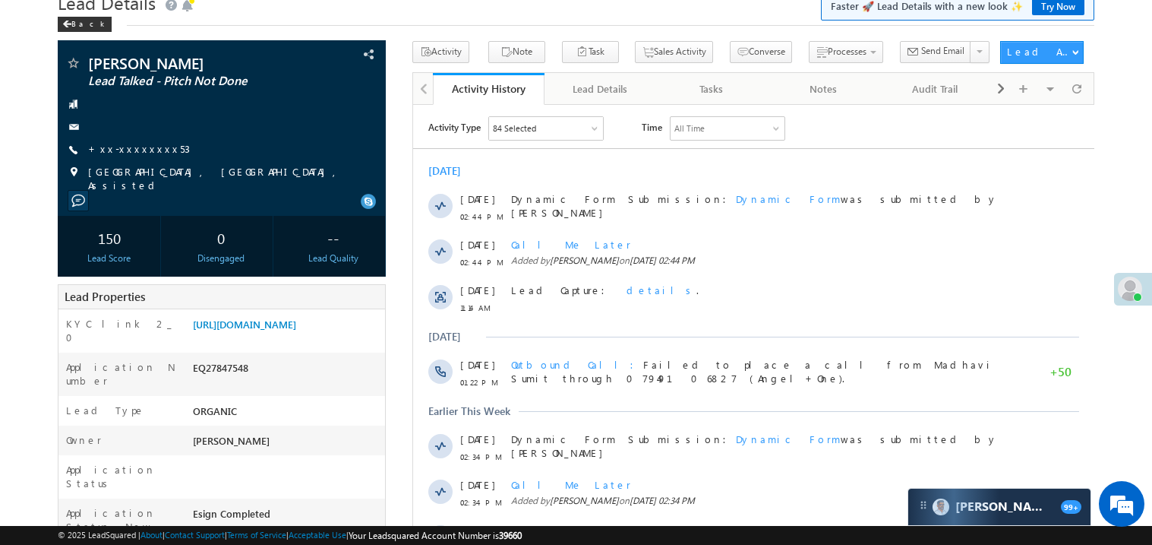
scroll to position [34, 0]
